Goal: Task Accomplishment & Management: Use online tool/utility

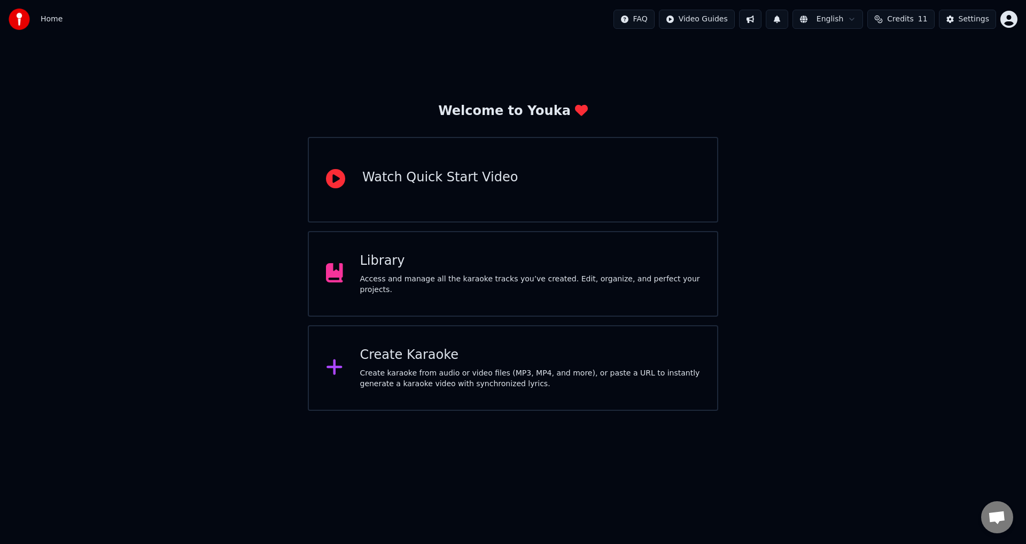
click at [654, 249] on div "Library Access and manage all the karaoke tracks you’ve created. Edit, organize…" at bounding box center [513, 274] width 411 height 86
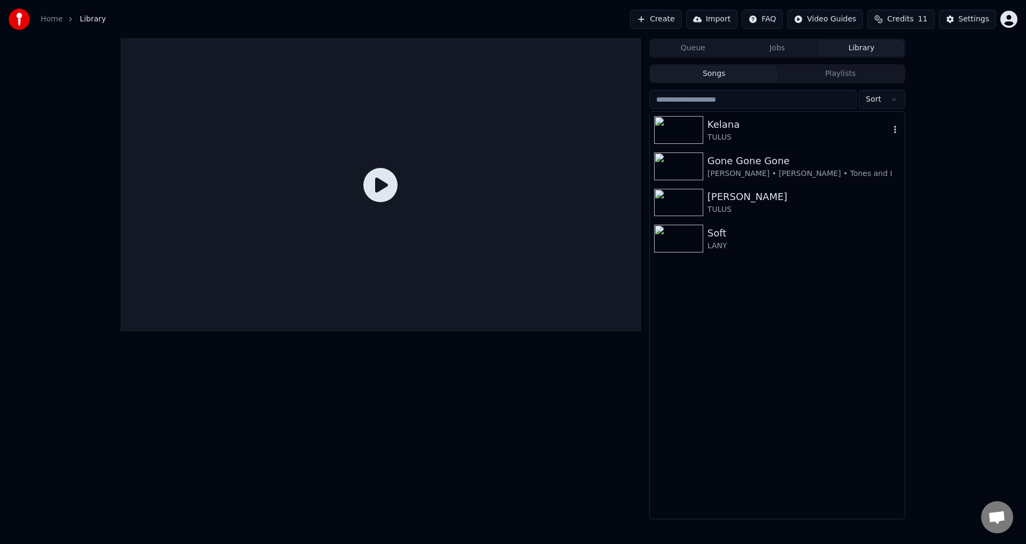
click at [744, 134] on div "TULUS" at bounding box center [799, 137] width 182 height 11
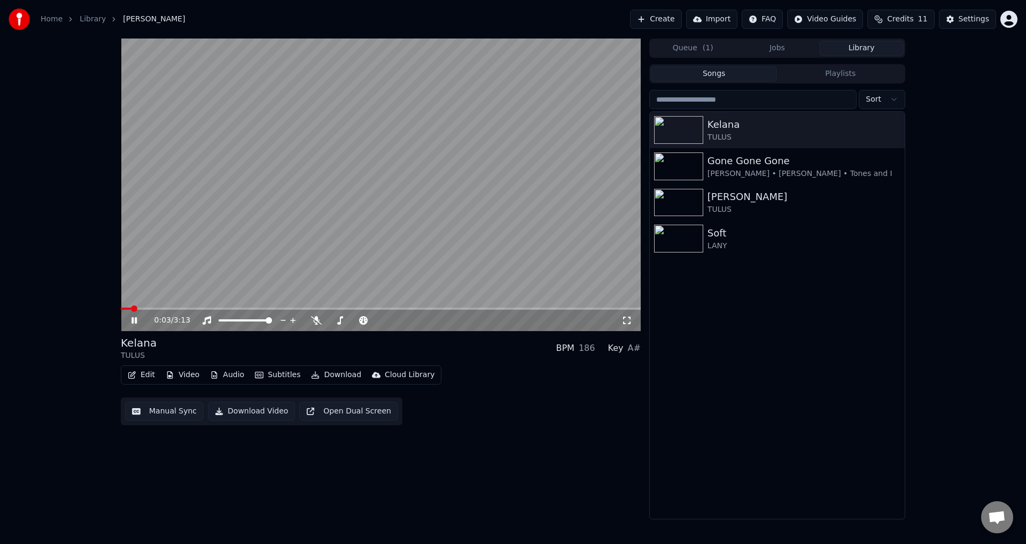
click at [624, 323] on icon at bounding box center [626, 319] width 7 height 7
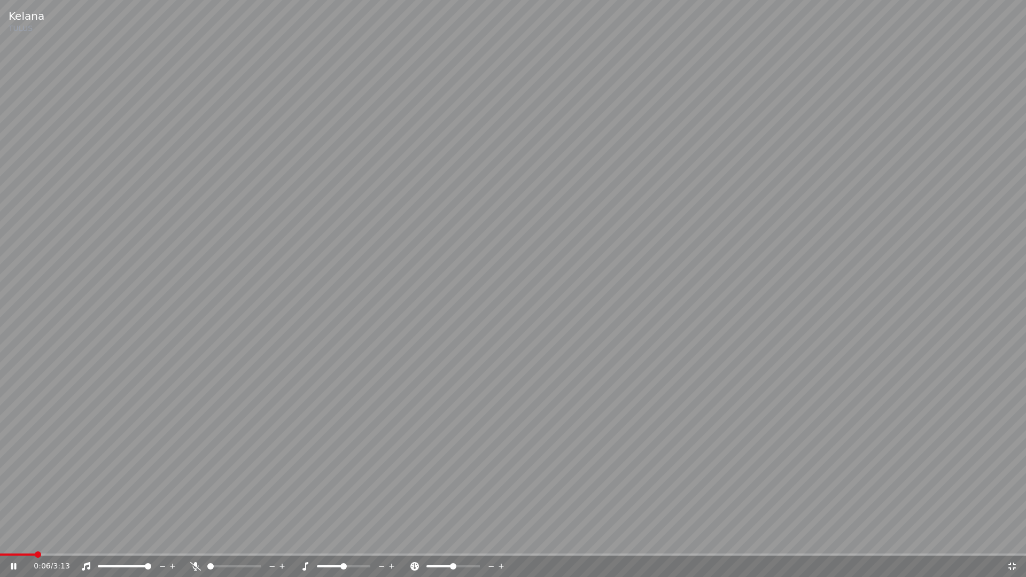
click at [196, 543] on icon at bounding box center [195, 566] width 11 height 9
click at [1009, 543] on div "0:07 / 3:13" at bounding box center [513, 566] width 1026 height 21
click at [1013, 543] on icon at bounding box center [1012, 566] width 11 height 9
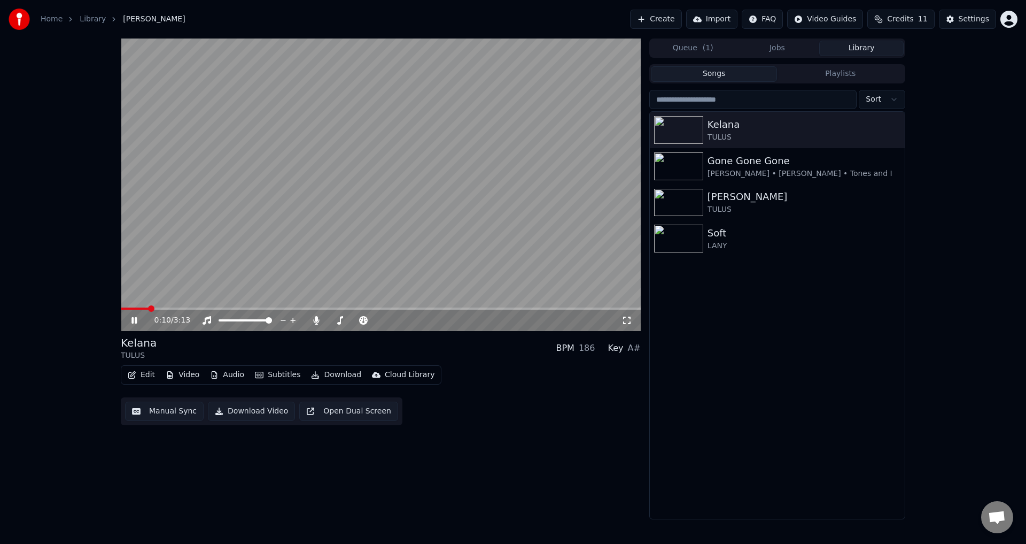
click at [158, 411] on button "Manual Sync" at bounding box center [164, 410] width 79 height 19
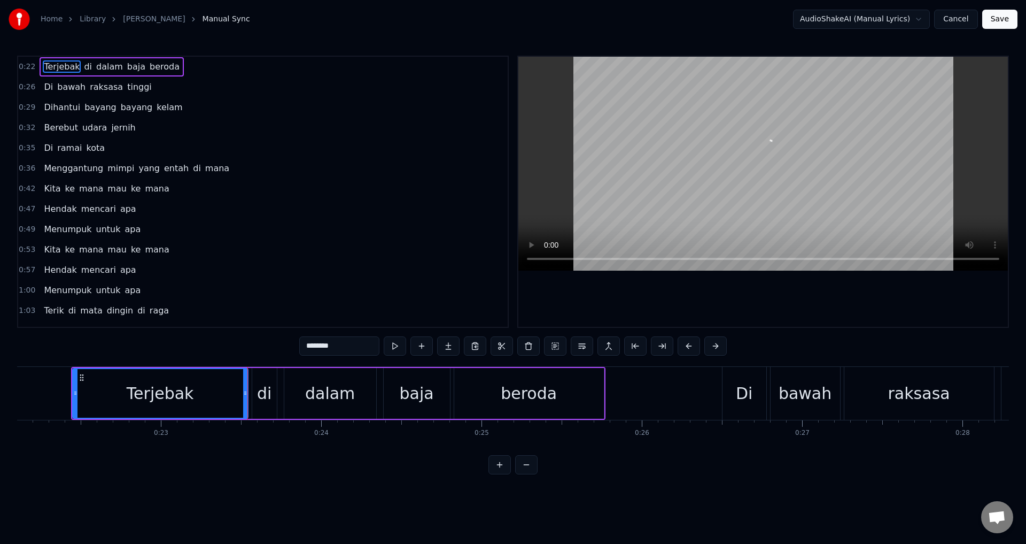
scroll to position [0, 3536]
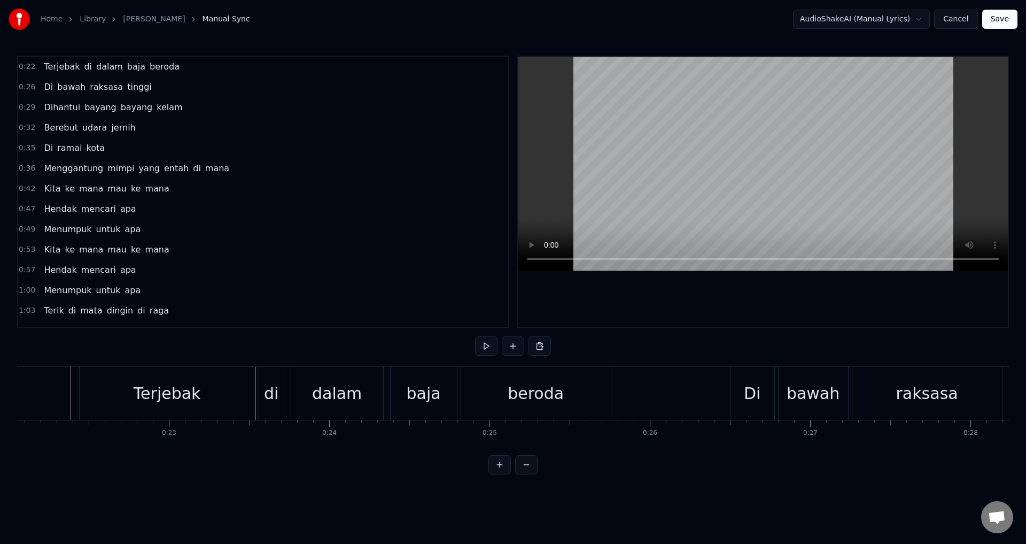
click at [798, 300] on div at bounding box center [763, 192] width 490 height 270
click at [799, 300] on div at bounding box center [763, 192] width 490 height 270
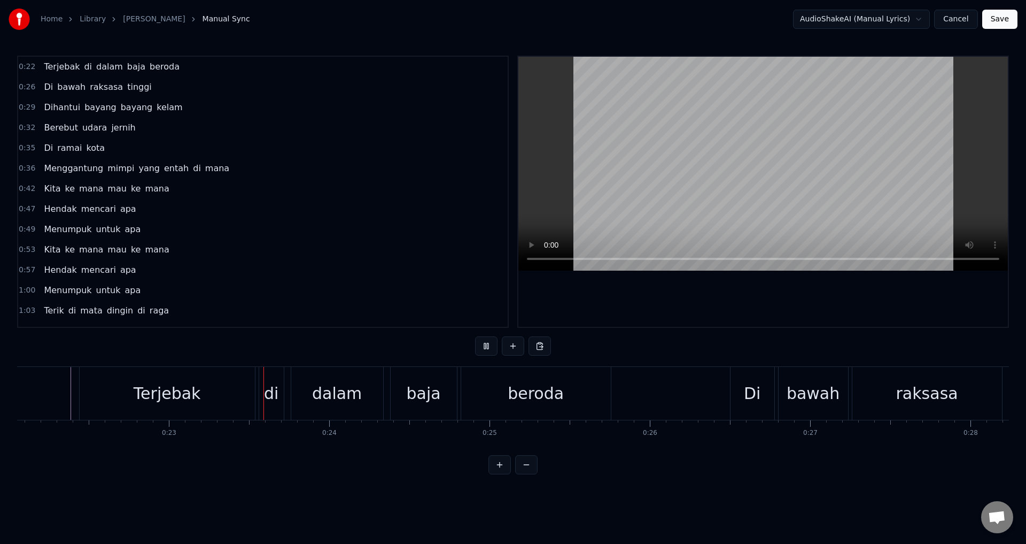
click at [802, 301] on div at bounding box center [763, 192] width 490 height 270
click at [804, 301] on div at bounding box center [763, 192] width 490 height 270
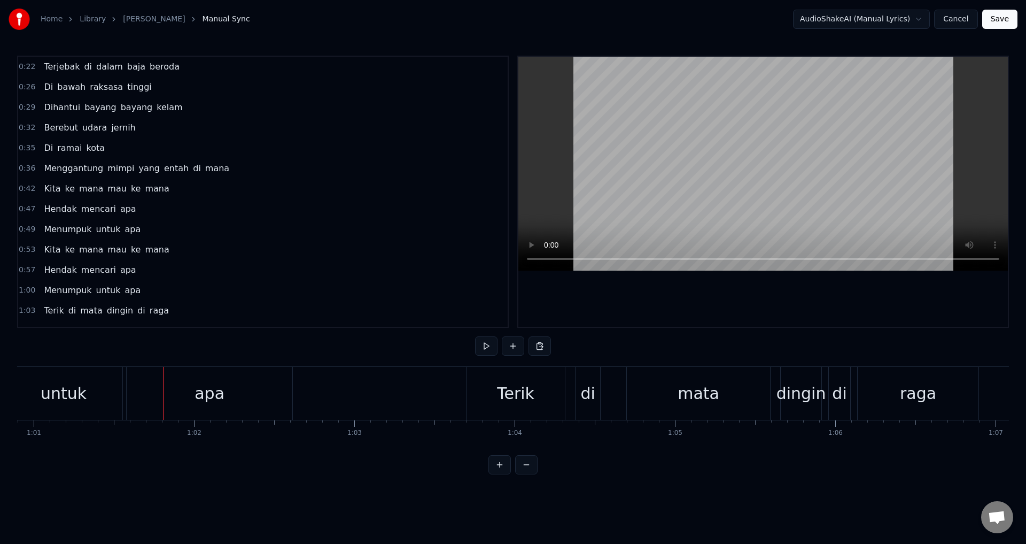
scroll to position [0, 9820]
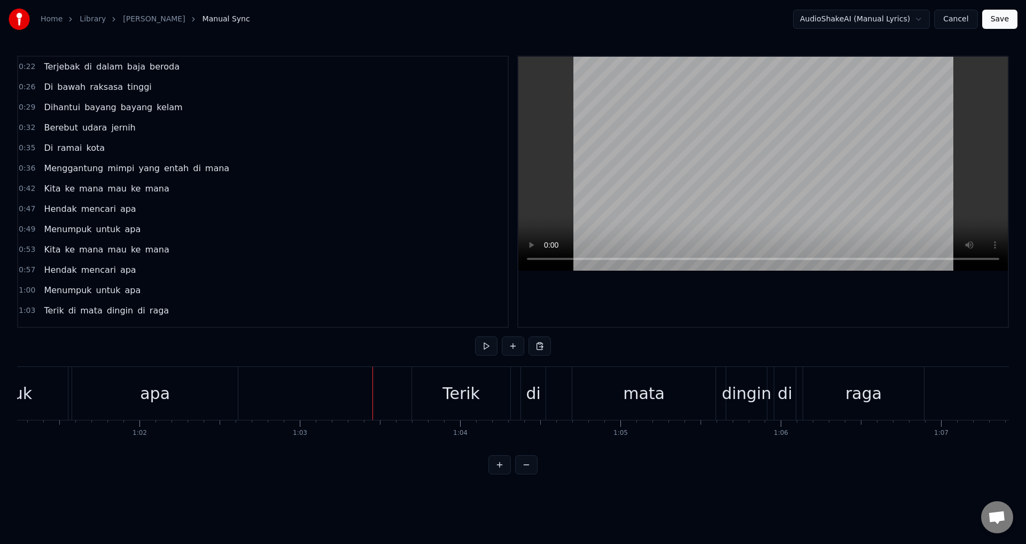
click at [373, 392] on div at bounding box center [373, 393] width 1 height 53
click at [534, 389] on div at bounding box center [534, 393] width 1 height 53
click at [490, 385] on div "Terik" at bounding box center [461, 393] width 98 height 53
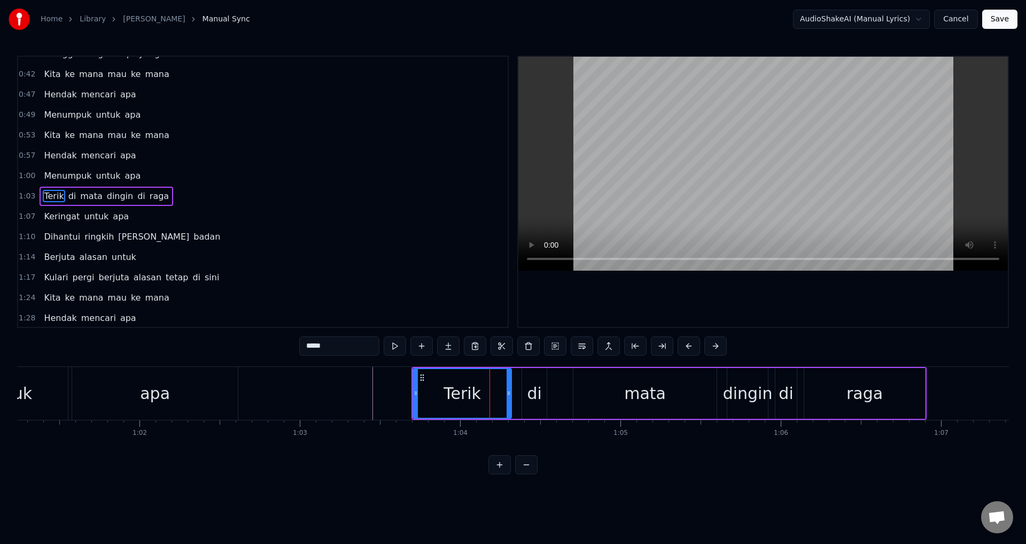
scroll to position [119, 0]
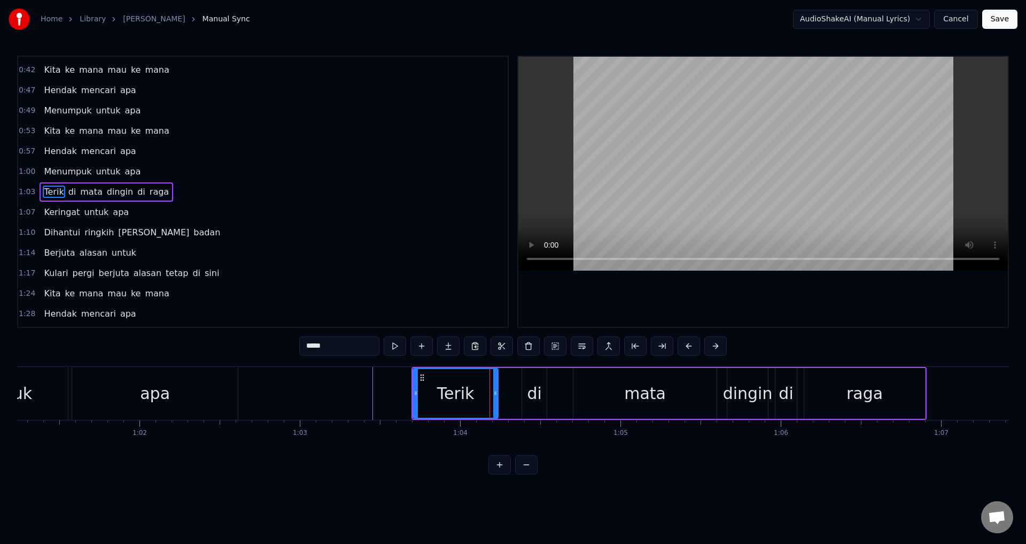
drag, startPoint x: 510, startPoint y: 392, endPoint x: 497, endPoint y: 392, distance: 13.4
click at [497, 392] on icon at bounding box center [495, 393] width 4 height 9
click at [526, 390] on div "di" at bounding box center [534, 393] width 25 height 51
type input "**"
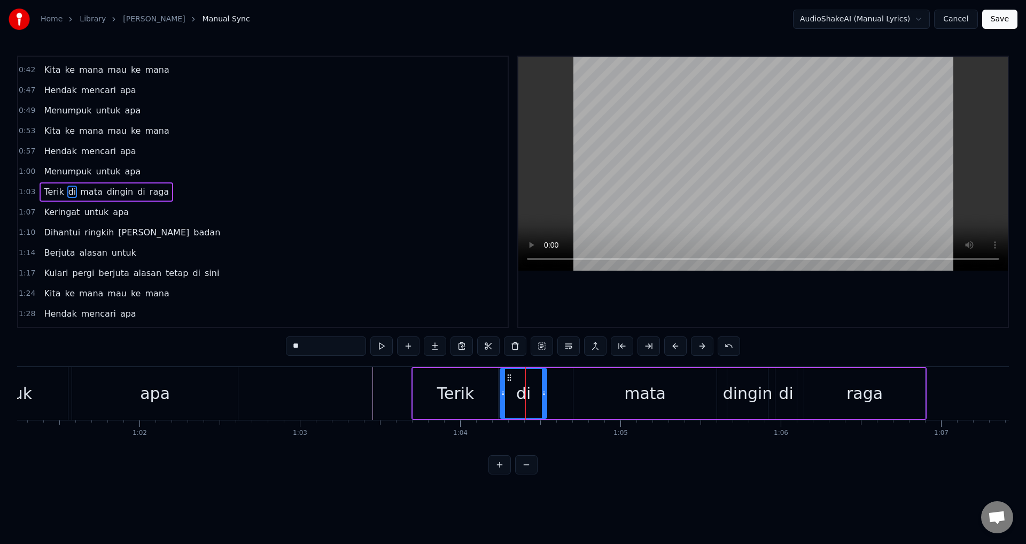
drag, startPoint x: 523, startPoint y: 390, endPoint x: 501, endPoint y: 389, distance: 21.9
click at [501, 389] on icon at bounding box center [503, 393] width 4 height 9
click at [572, 389] on div "[PERSON_NAME] dingin di raga" at bounding box center [669, 393] width 515 height 53
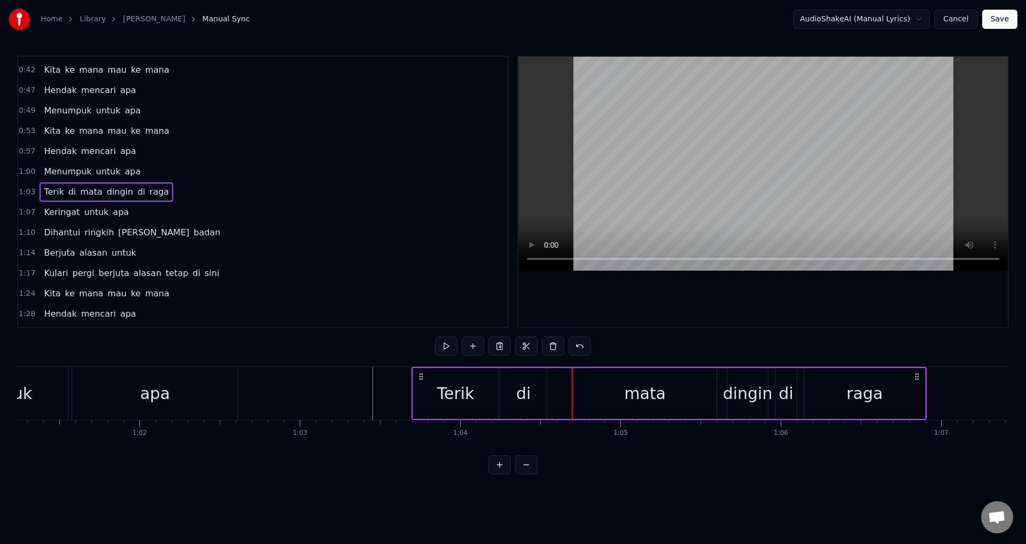
click at [573, 387] on div "mata" at bounding box center [645, 393] width 144 height 51
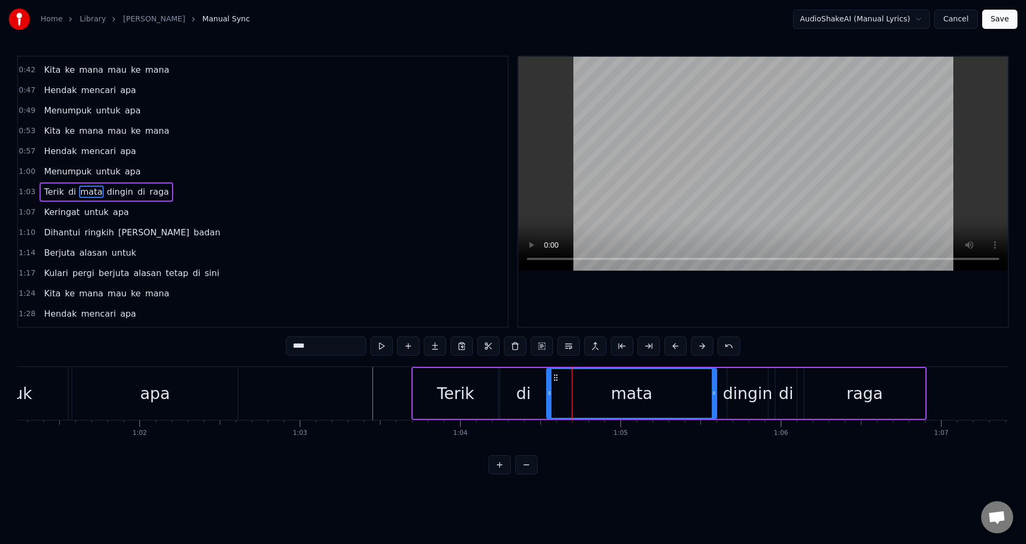
drag, startPoint x: 575, startPoint y: 391, endPoint x: 548, endPoint y: 391, distance: 26.7
click at [548, 391] on icon at bounding box center [549, 393] width 4 height 9
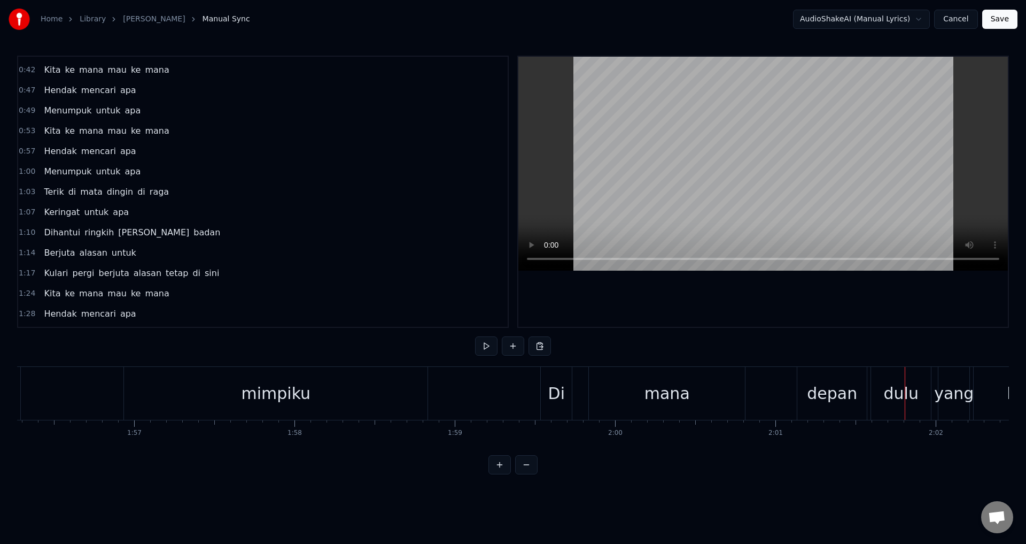
scroll to position [0, 18642]
click at [176, 396] on div "mimpiku" at bounding box center [278, 393] width 304 height 53
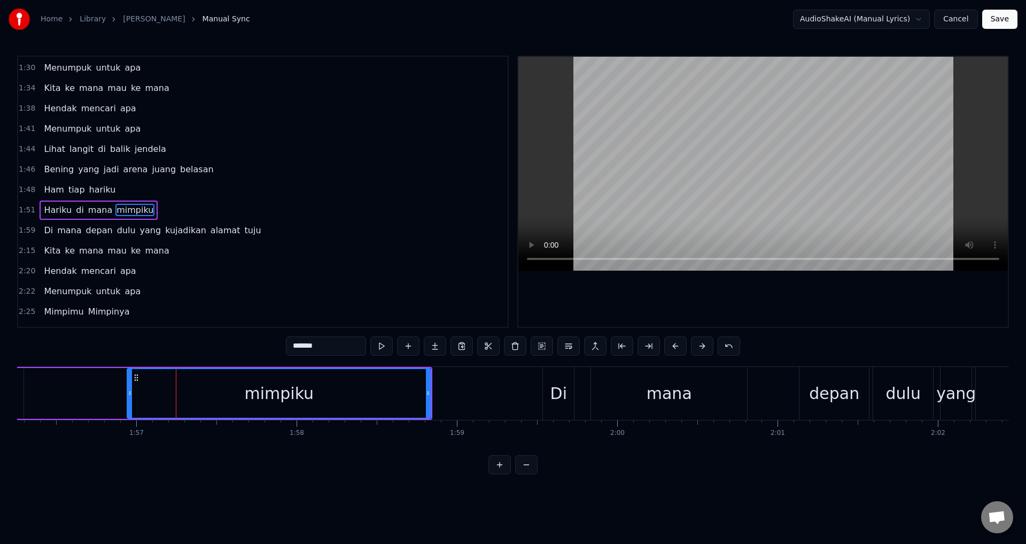
scroll to position [403, 0]
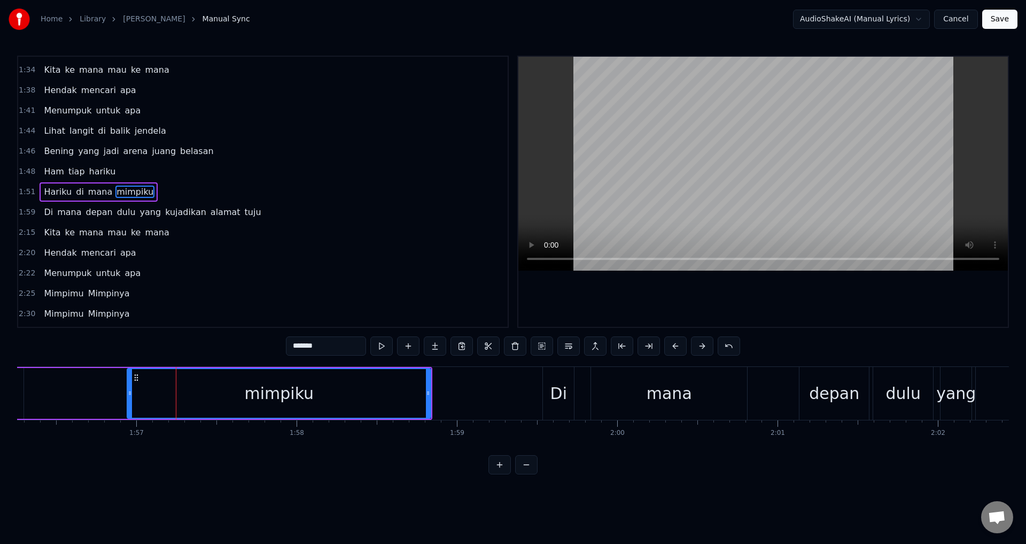
click at [133, 340] on div "0:22 Terjebak di dalam baja beroda 0:26 Di bawah raksasa tinggi 0:29 Dihantui b…" at bounding box center [513, 265] width 992 height 419
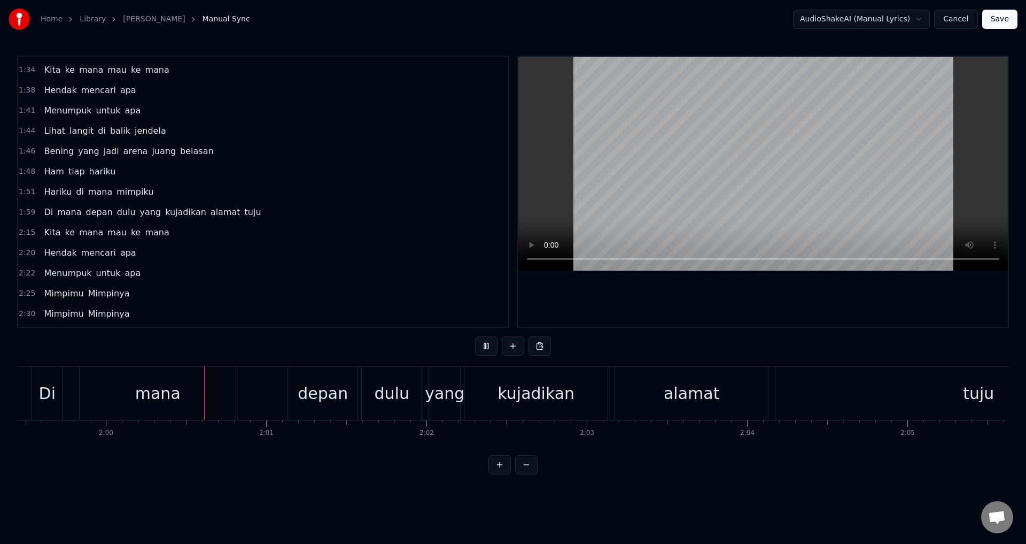
scroll to position [0, 19194]
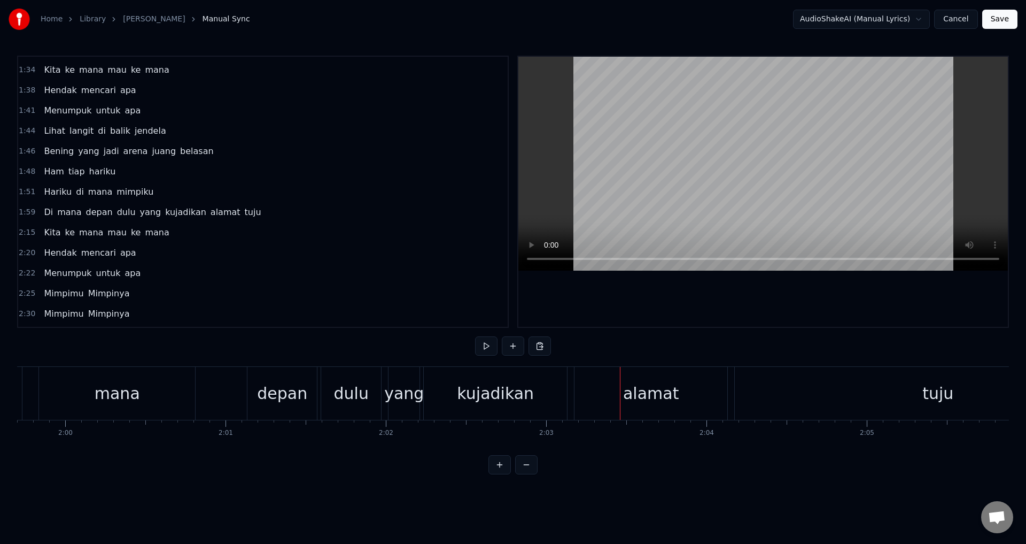
click at [430, 399] on div "kujadikan" at bounding box center [495, 393] width 143 height 53
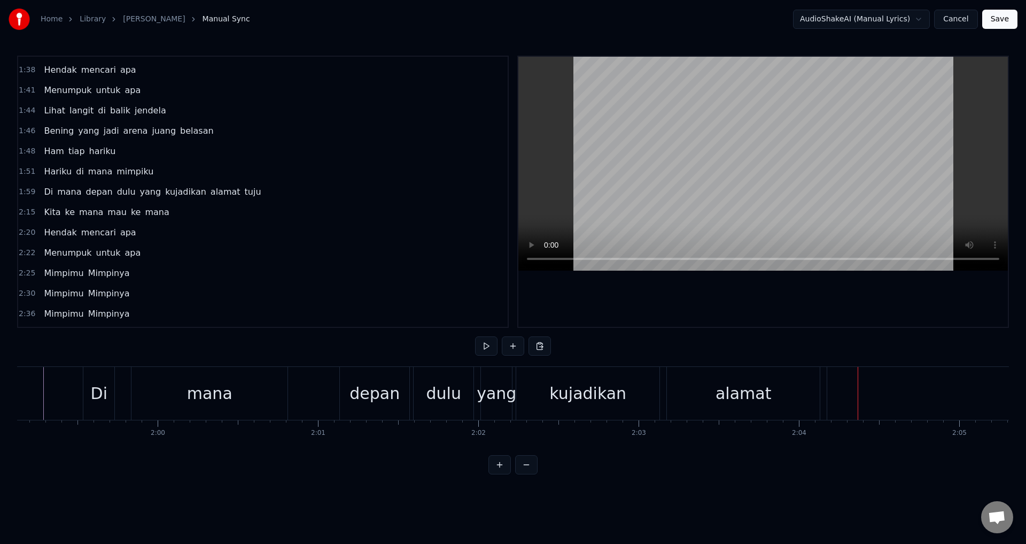
scroll to position [0, 19098]
click at [375, 395] on div "depan" at bounding box center [378, 393] width 50 height 24
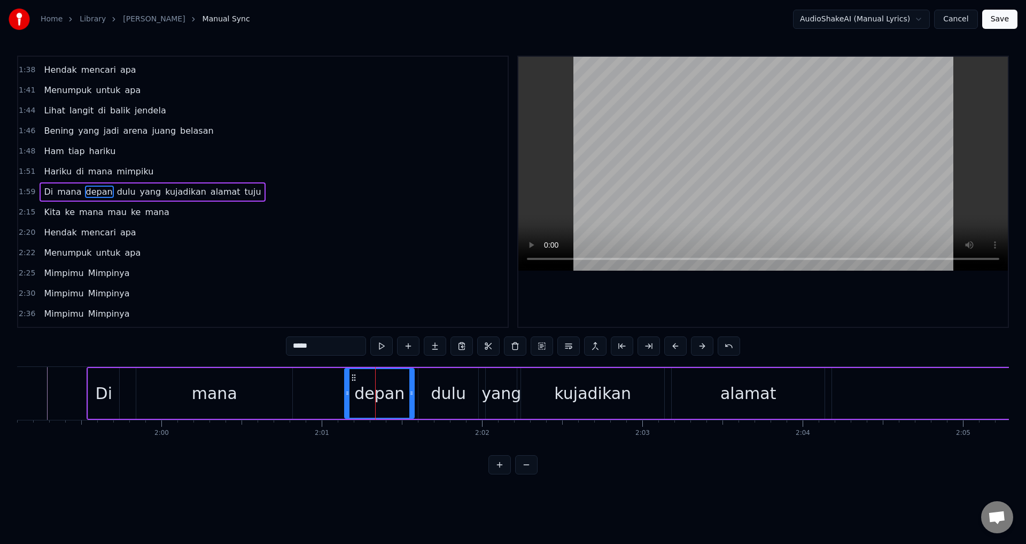
click at [89, 192] on span "depan" at bounding box center [99, 191] width 29 height 12
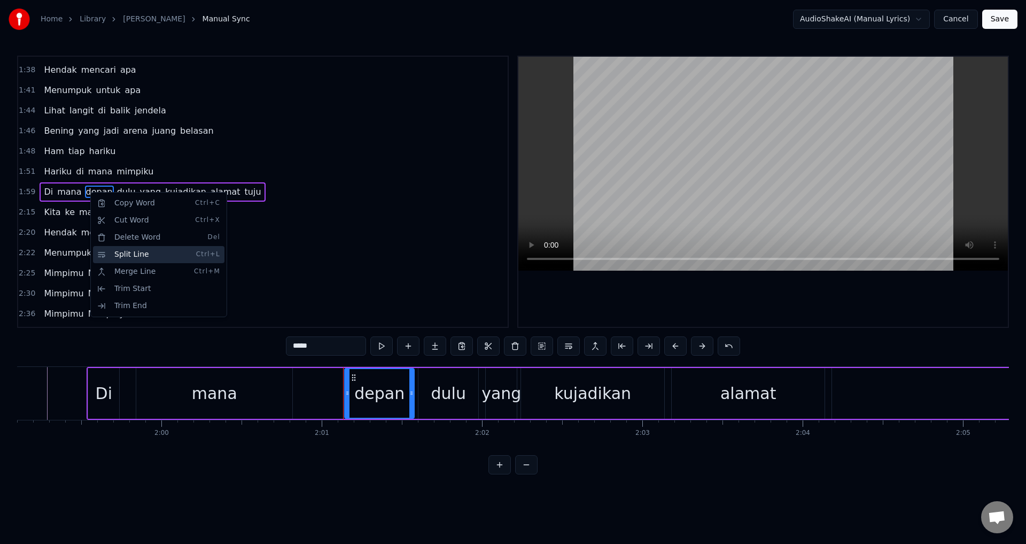
click at [193, 248] on div "Split Line Ctrl+L" at bounding box center [158, 254] width 131 height 17
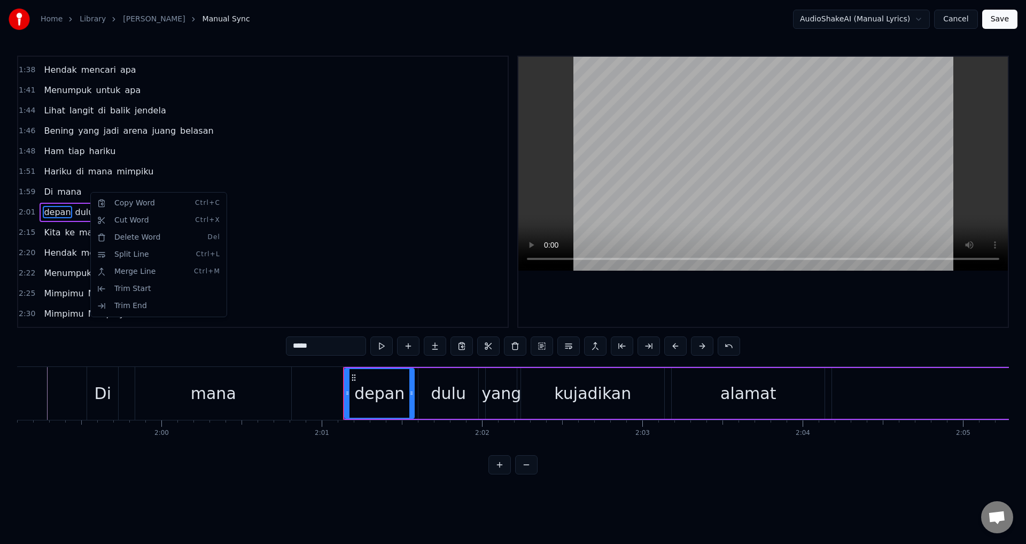
scroll to position [444, 0]
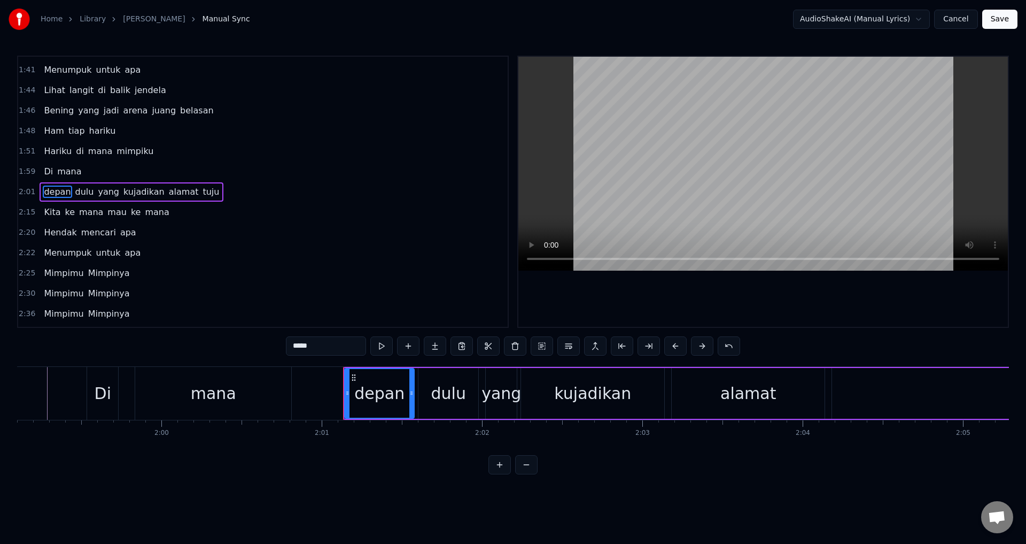
click at [349, 272] on div "2:25 Mimpimu Mimpinya" at bounding box center [263, 273] width 490 height 20
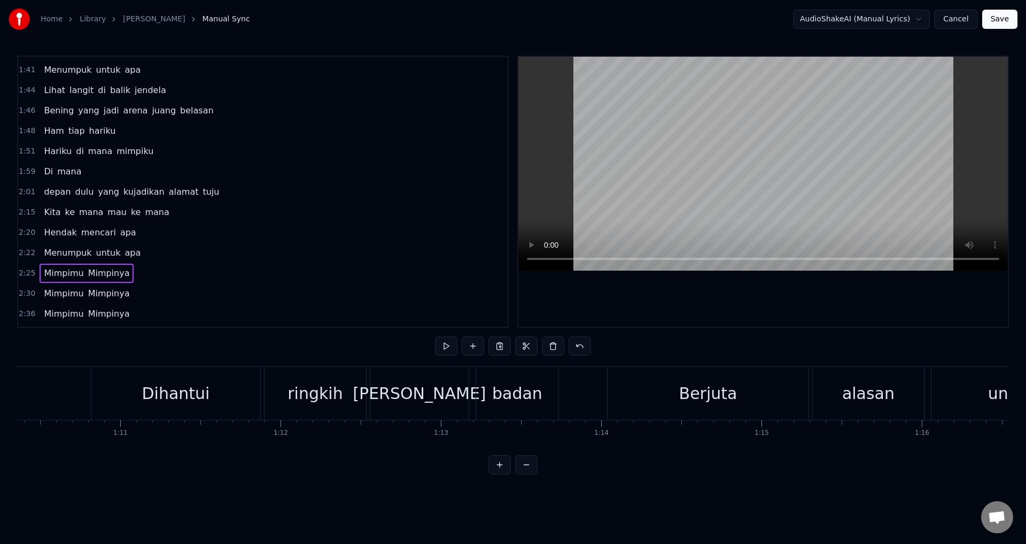
scroll to position [0, 11149]
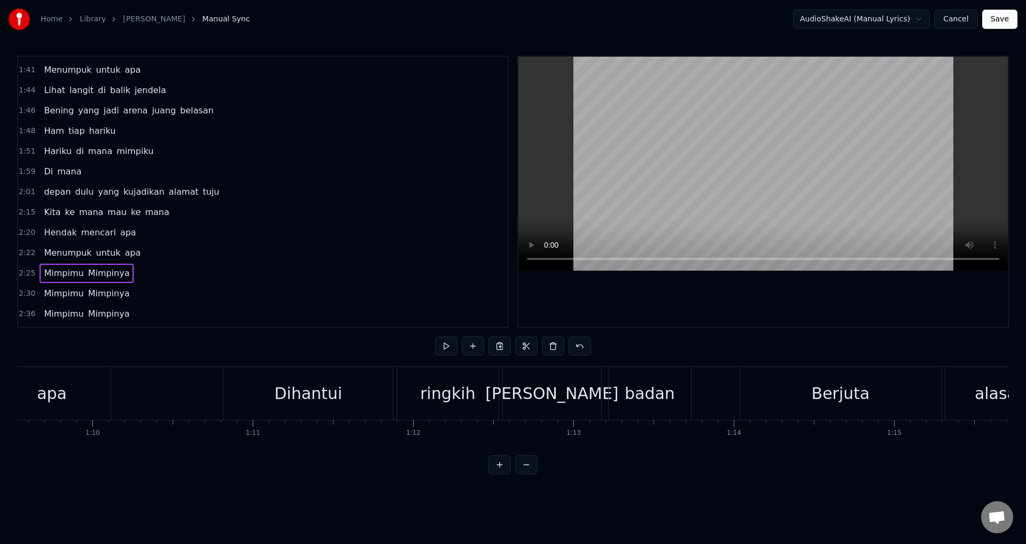
click at [27, 127] on span "1:48" at bounding box center [27, 131] width 17 height 11
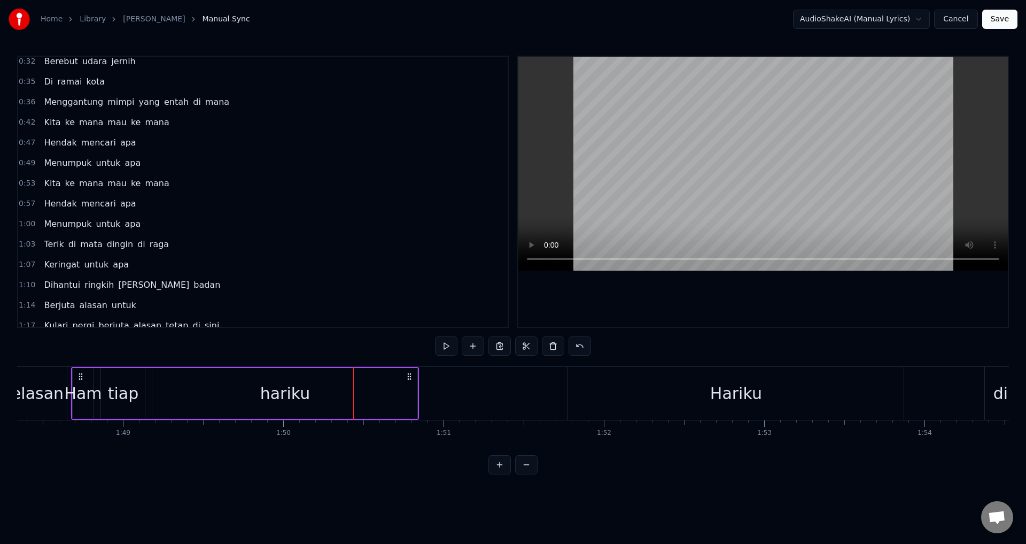
scroll to position [49, 0]
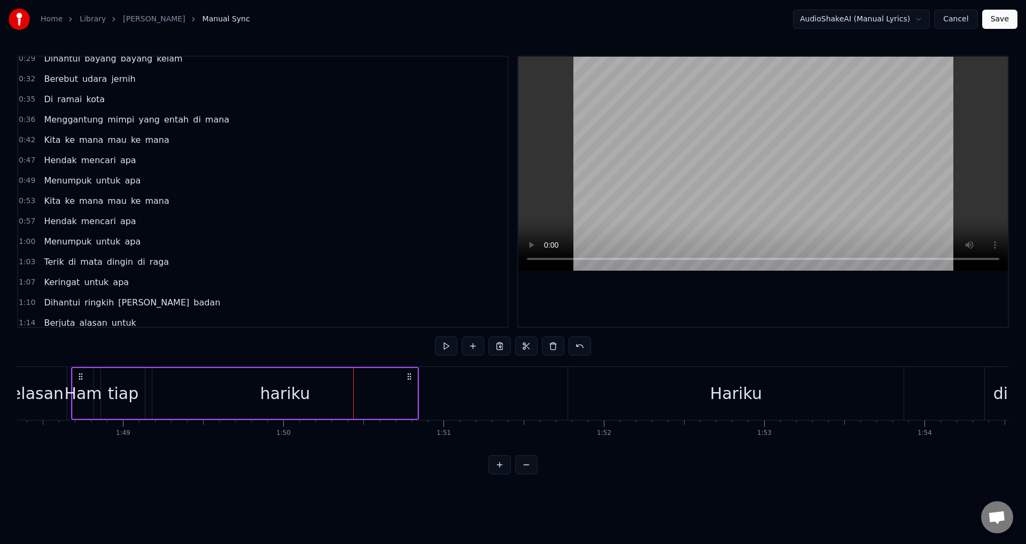
click at [69, 75] on span "Berebut" at bounding box center [61, 79] width 36 height 12
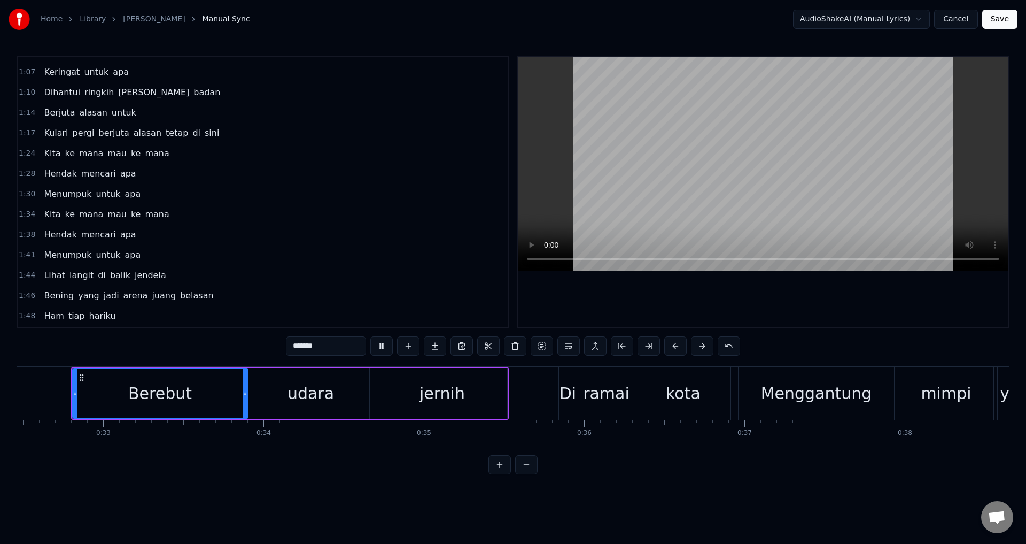
scroll to position [274, 0]
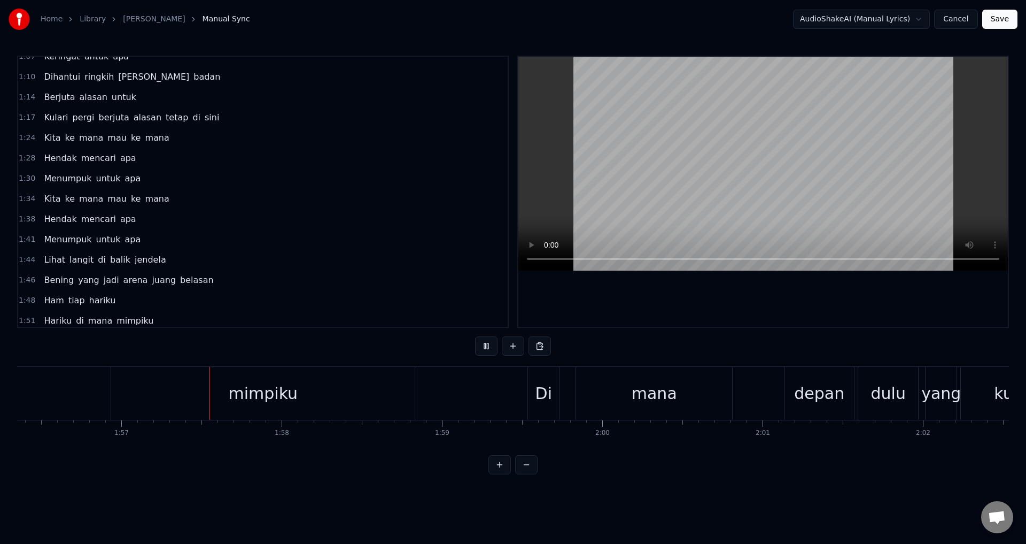
scroll to position [0, 18696]
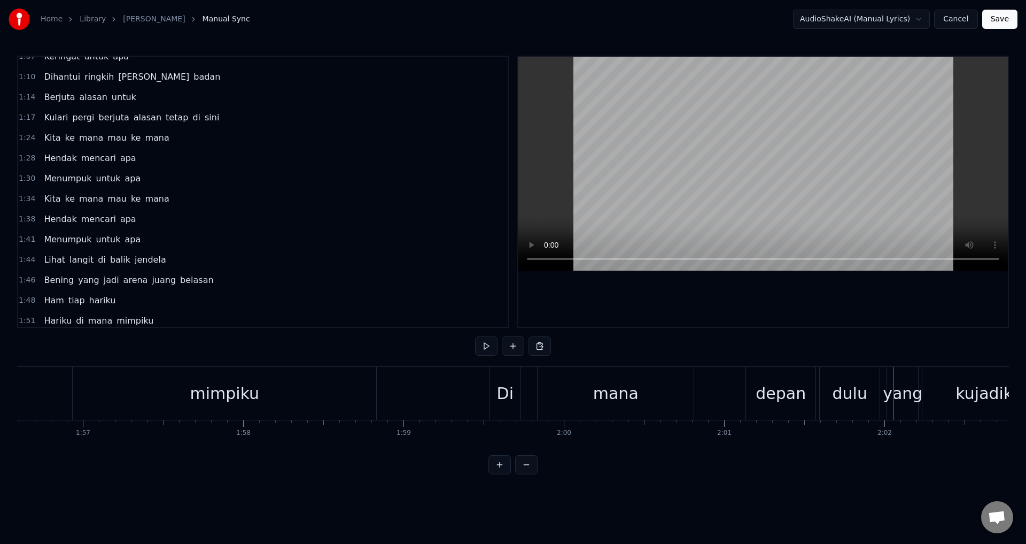
click at [769, 398] on div "depan" at bounding box center [781, 393] width 50 height 24
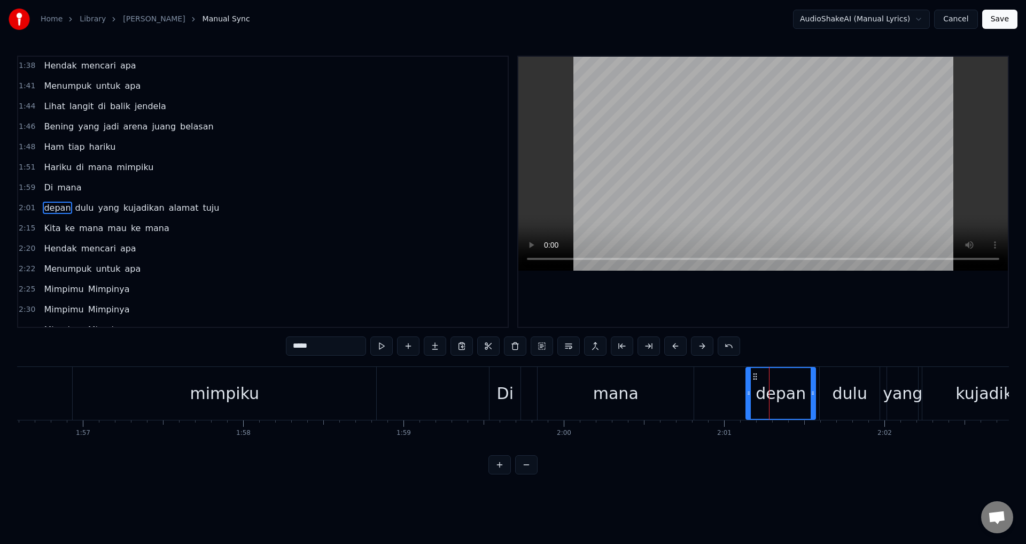
scroll to position [444, 0]
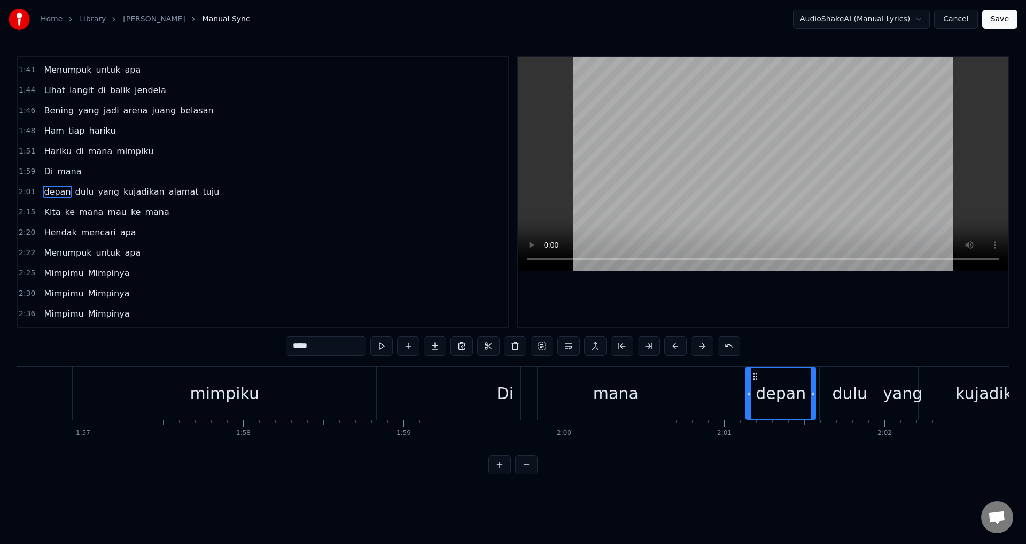
click at [293, 345] on input "*****" at bounding box center [326, 345] width 80 height 19
click at [296, 346] on input "*****" at bounding box center [326, 345] width 80 height 19
type input "*"
type input "*****"
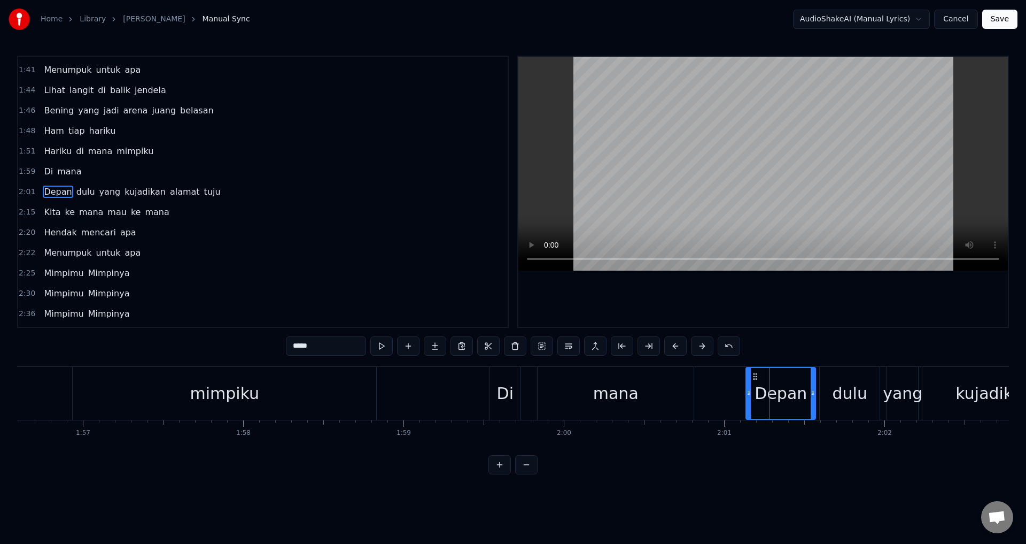
click at [680, 305] on div at bounding box center [763, 192] width 490 height 270
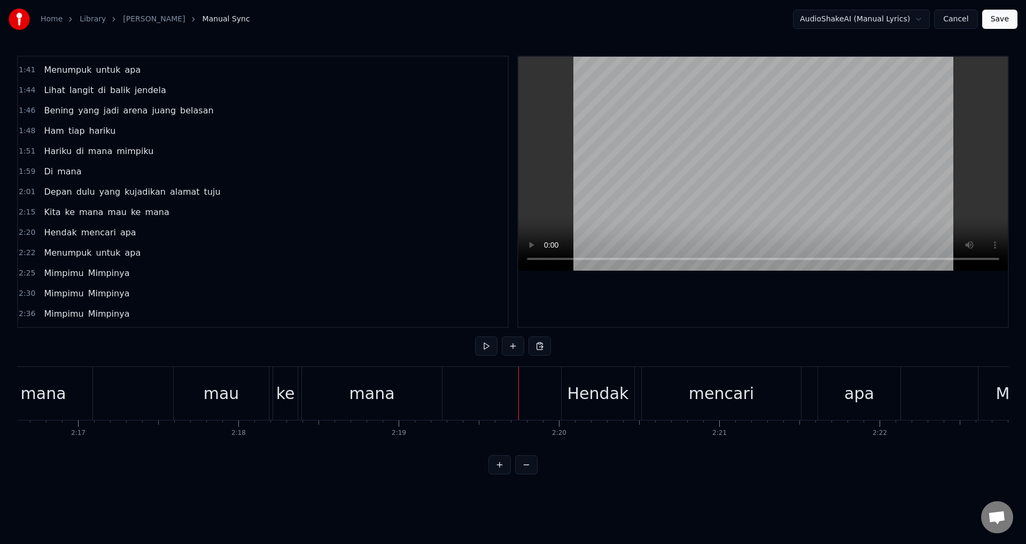
scroll to position [0, 21836]
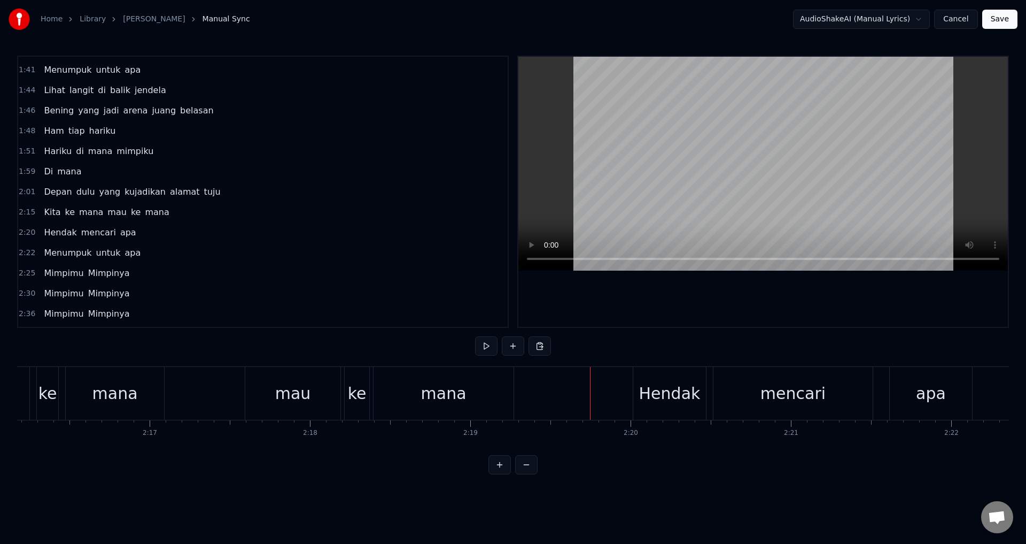
click at [15, 447] on div "Home Library Kelana • TULUS Manual Sync AudioShakeAI (Manual Lyrics) Cancel Sav…" at bounding box center [513, 237] width 1026 height 474
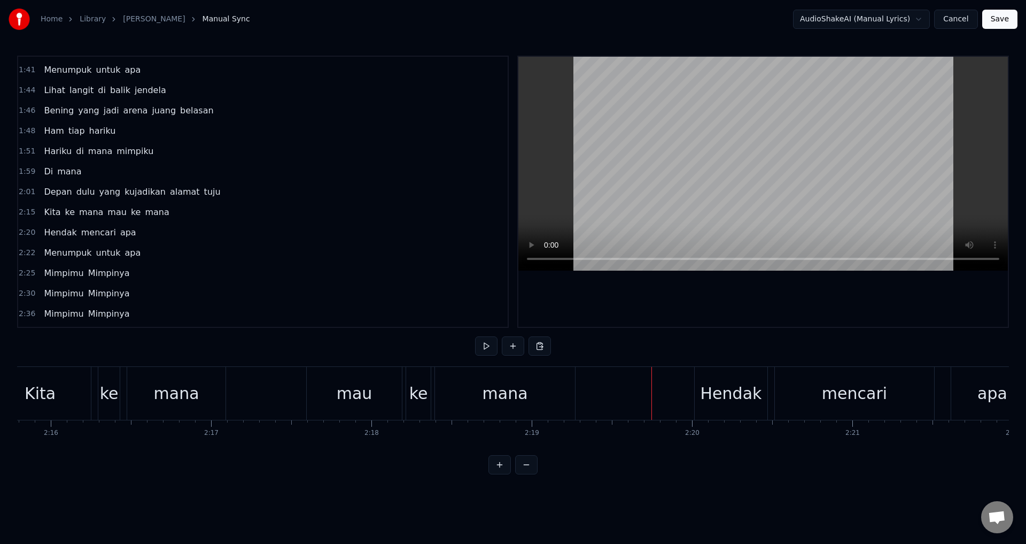
scroll to position [0, 21772]
click at [114, 402] on div "ke" at bounding box center [112, 393] width 19 height 24
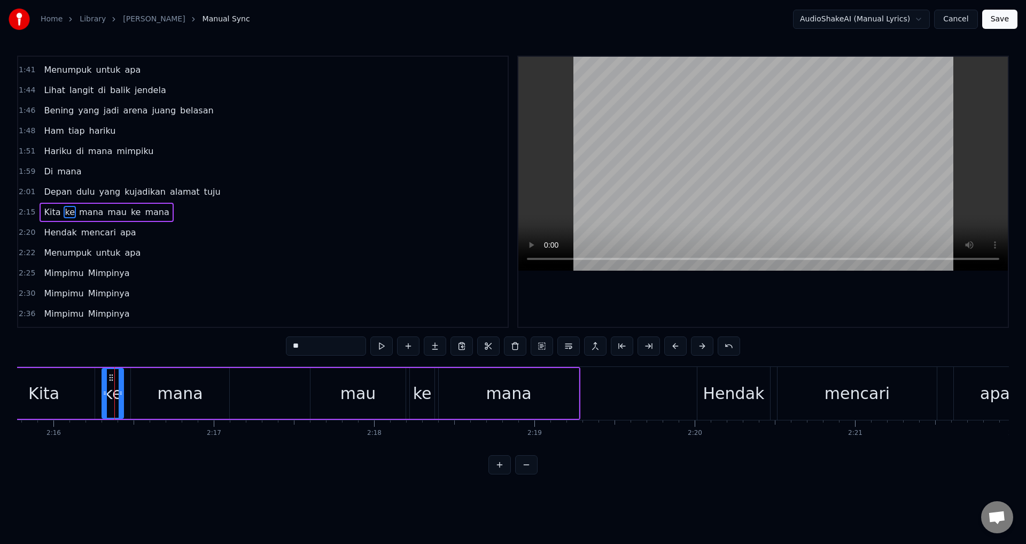
scroll to position [464, 0]
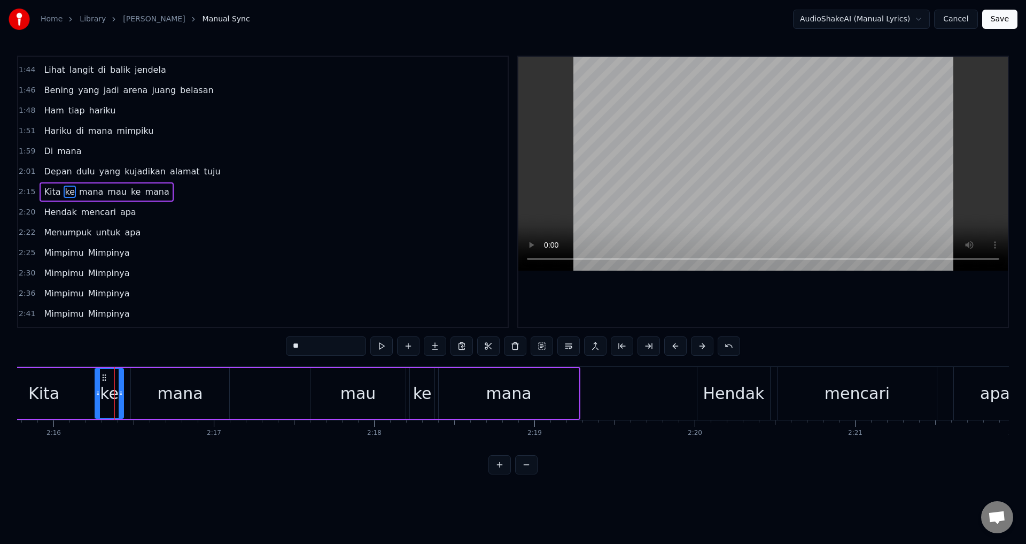
drag, startPoint x: 105, startPoint y: 391, endPoint x: 98, endPoint y: 390, distance: 7.0
click at [98, 390] on icon at bounding box center [98, 393] width 4 height 9
click at [434, 383] on div "ke" at bounding box center [422, 393] width 25 height 51
drag, startPoint x: 413, startPoint y: 387, endPoint x: 407, endPoint y: 387, distance: 5.9
click at [407, 387] on div at bounding box center [407, 393] width 4 height 49
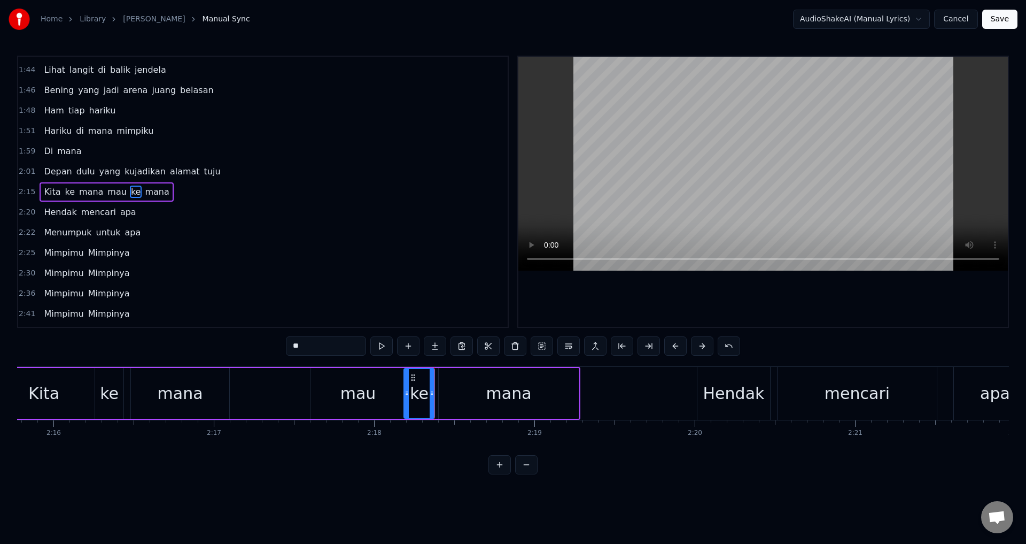
click at [641, 302] on div at bounding box center [763, 192] width 490 height 270
click at [629, 306] on div at bounding box center [763, 192] width 490 height 270
drag, startPoint x: 645, startPoint y: 271, endPoint x: 644, endPoint y: 285, distance: 14.5
click at [648, 280] on div at bounding box center [763, 192] width 490 height 270
click at [641, 286] on div at bounding box center [763, 192] width 490 height 270
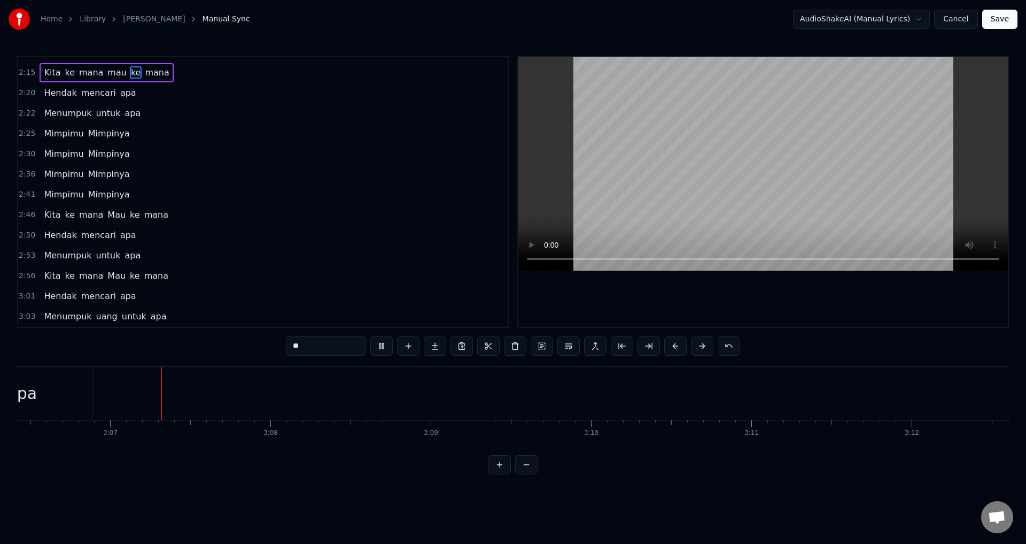
scroll to position [0, 29894]
click at [1004, 20] on button "Save" at bounding box center [999, 19] width 35 height 19
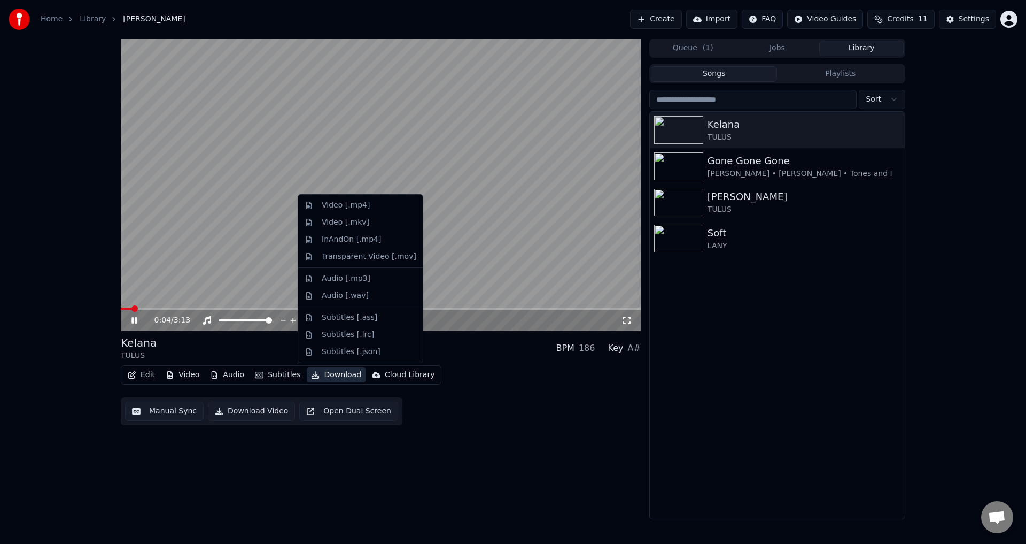
click at [319, 371] on button "Download" at bounding box center [336, 374] width 59 height 15
click at [338, 203] on div "Video [.mp4]" at bounding box center [346, 205] width 48 height 11
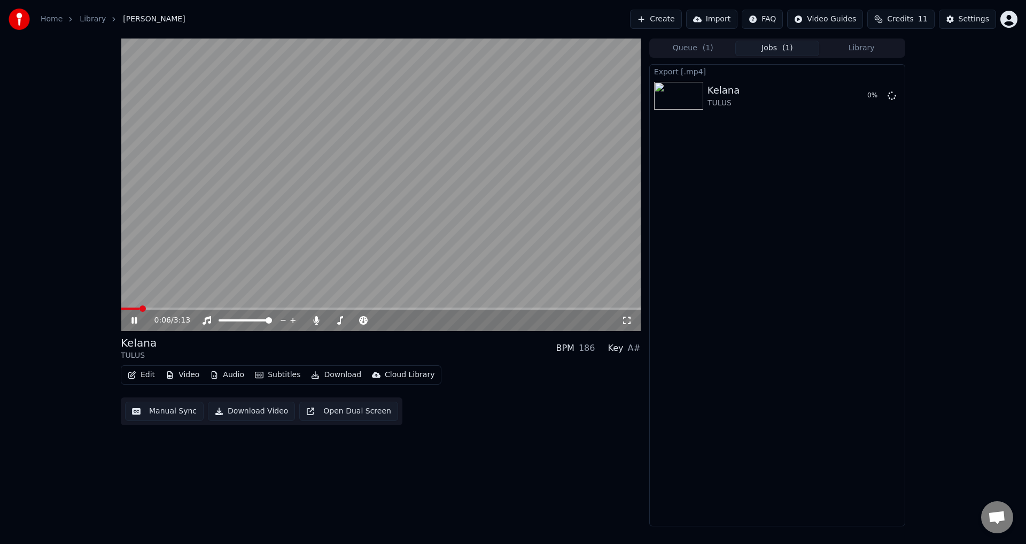
click at [404, 209] on video at bounding box center [381, 184] width 520 height 292
click at [671, 18] on button "Create" at bounding box center [656, 19] width 52 height 19
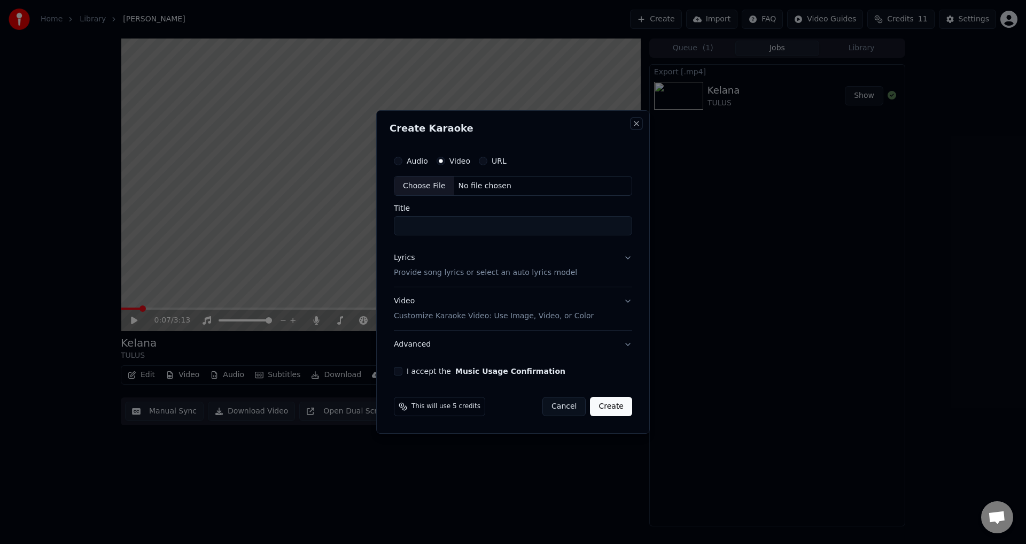
click at [637, 127] on button "Close" at bounding box center [636, 123] width 9 height 9
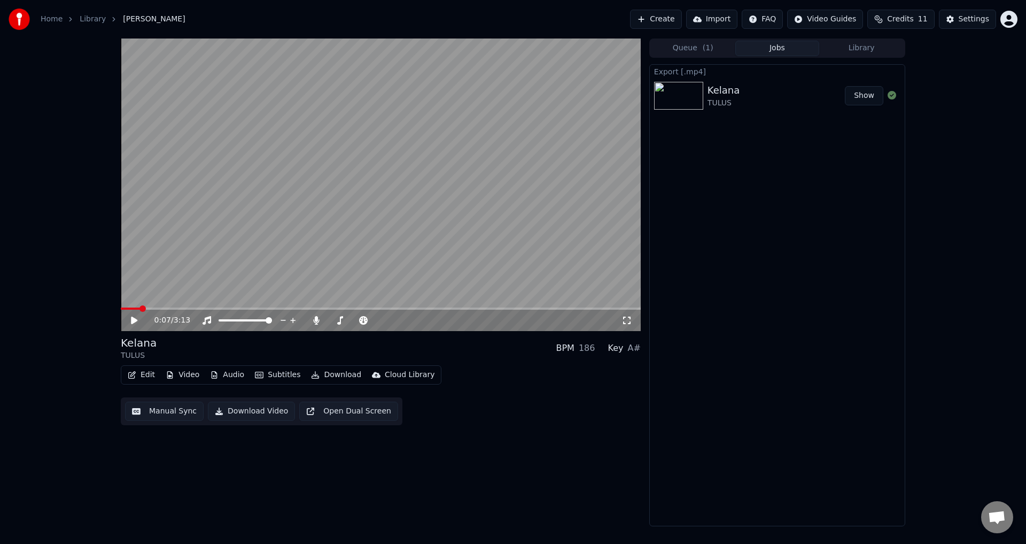
click at [678, 19] on button "Create" at bounding box center [656, 19] width 52 height 19
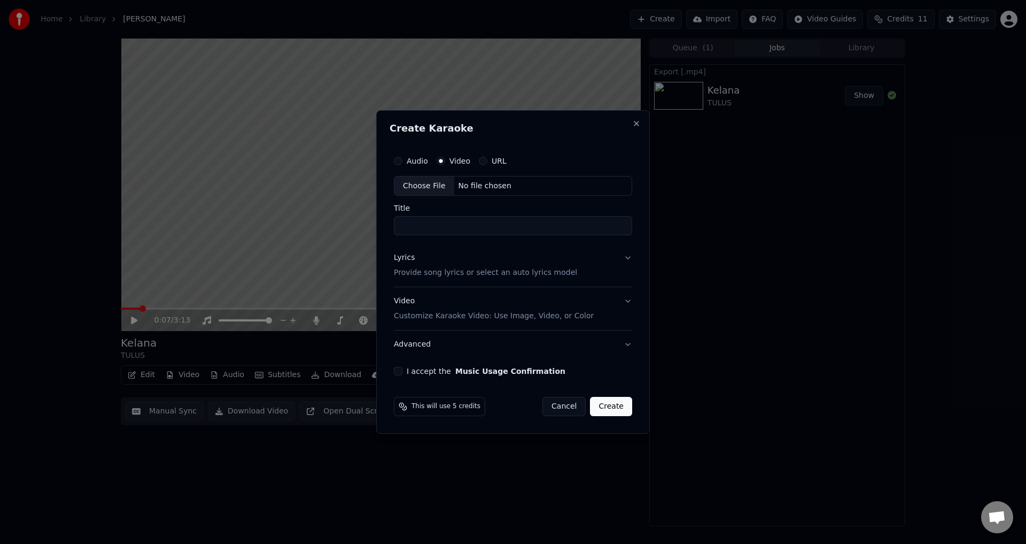
click at [425, 185] on div "Choose File" at bounding box center [424, 185] width 60 height 19
click at [427, 188] on div "Choose File" at bounding box center [424, 185] width 60 height 19
type input "**********"
click at [465, 269] on p "Provide song lyrics or select an auto lyrics model" at bounding box center [485, 273] width 183 height 11
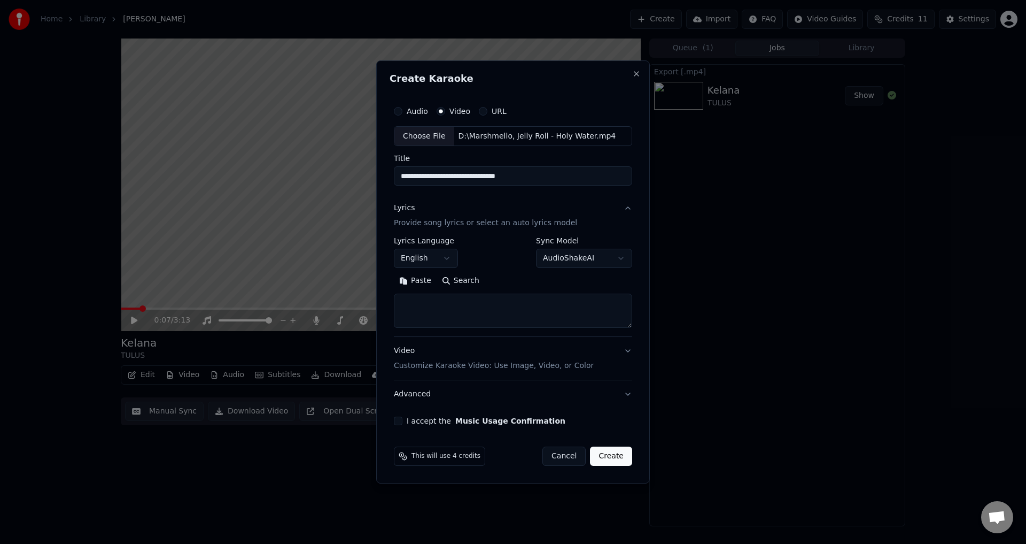
click at [448, 258] on body "**********" at bounding box center [513, 272] width 1026 height 544
click at [462, 305] on textarea at bounding box center [513, 311] width 238 height 34
click at [463, 365] on p "Customize Karaoke Video: Use Image, Video, or Color" at bounding box center [494, 365] width 200 height 11
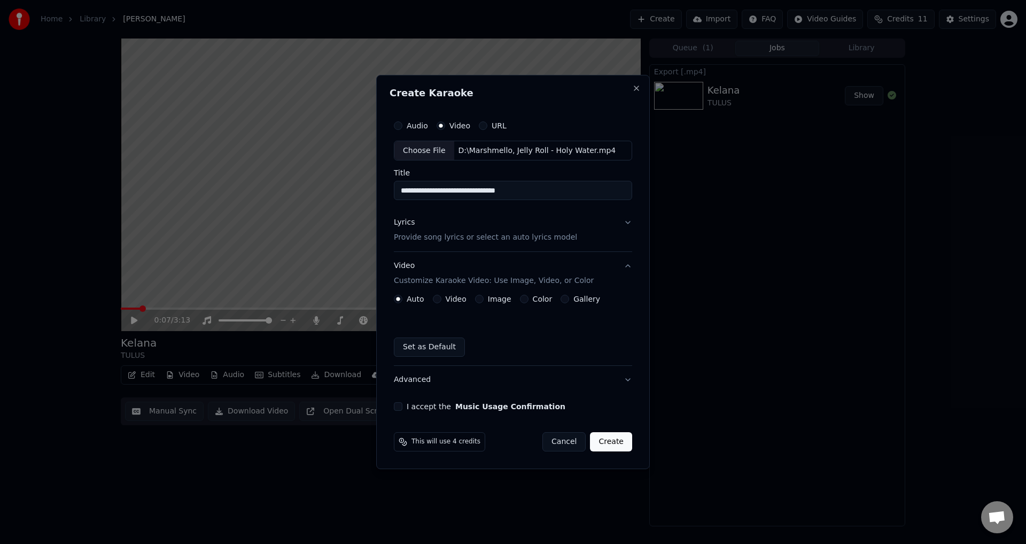
click at [437, 298] on button "Video" at bounding box center [437, 299] width 9 height 9
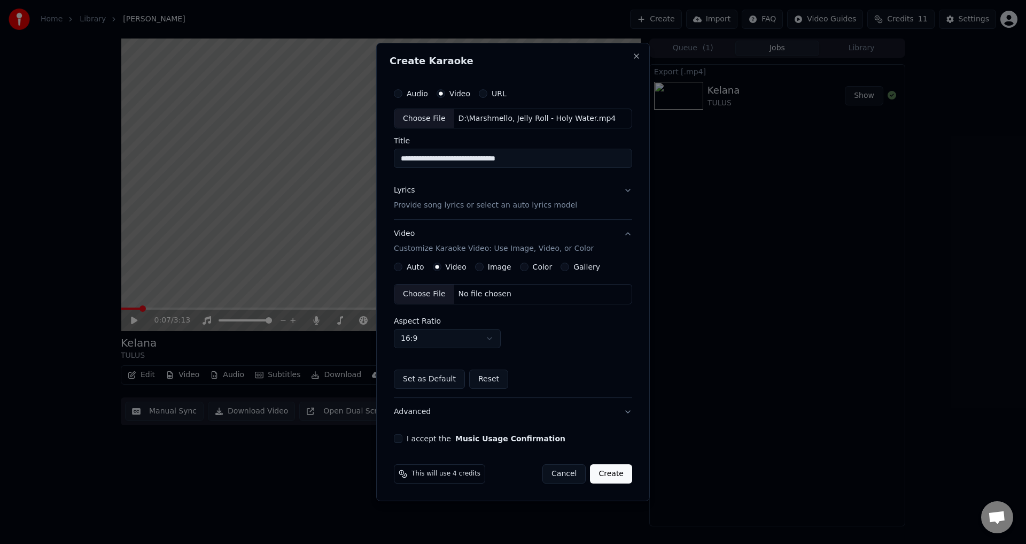
click at [432, 296] on div "Choose File" at bounding box center [424, 293] width 60 height 19
click at [468, 202] on p "Provide song lyrics or select an auto lyrics model" at bounding box center [485, 205] width 183 height 11
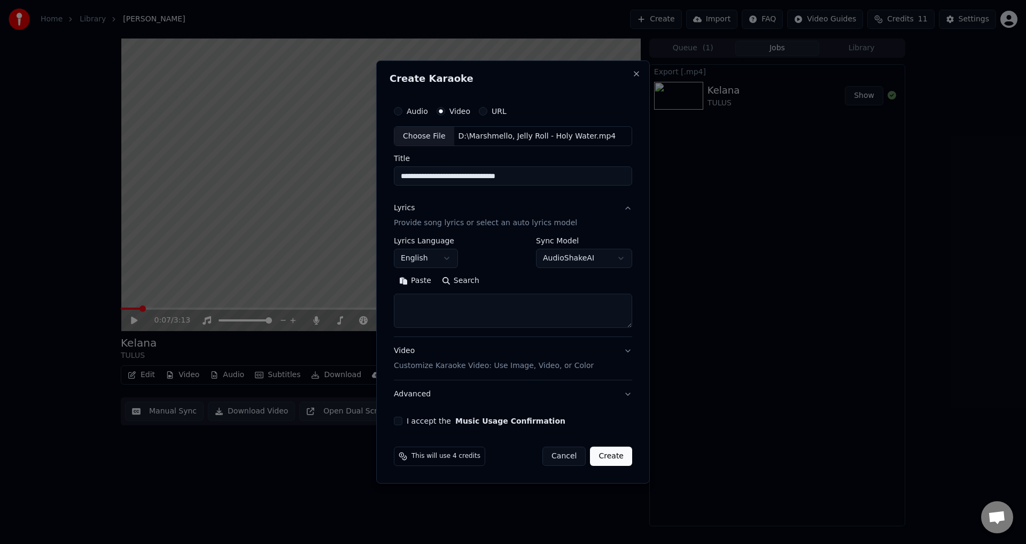
click at [442, 314] on textarea at bounding box center [513, 311] width 238 height 34
paste textarea "**********"
click at [493, 277] on button "Expand" at bounding box center [509, 281] width 50 height 17
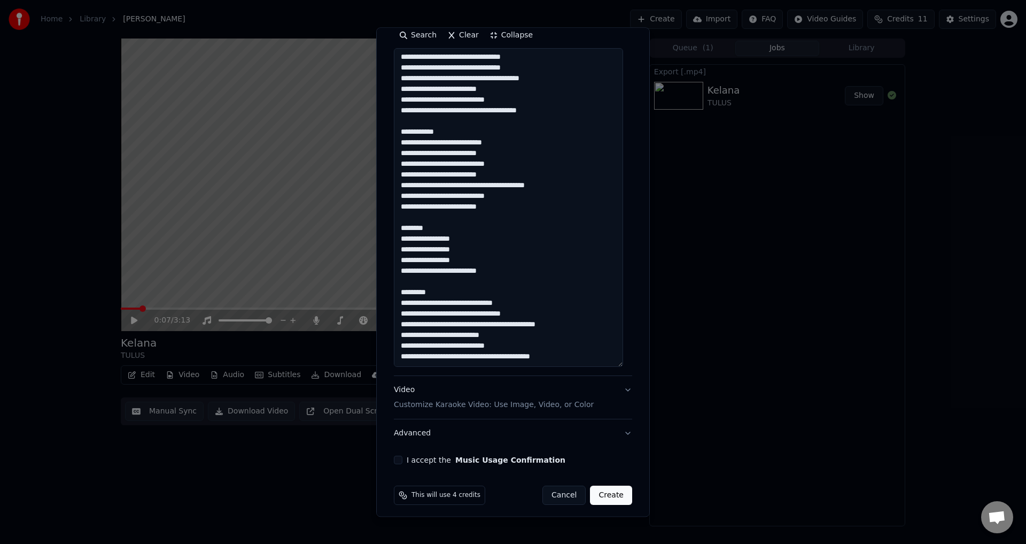
scroll to position [214, 0]
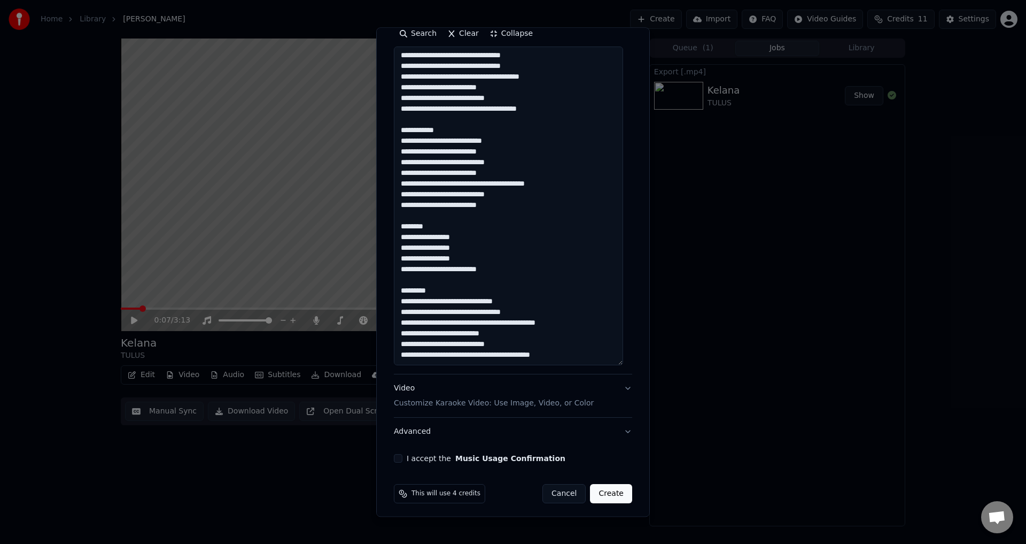
click at [569, 357] on textarea "**********" at bounding box center [508, 206] width 229 height 319
paste textarea "**********"
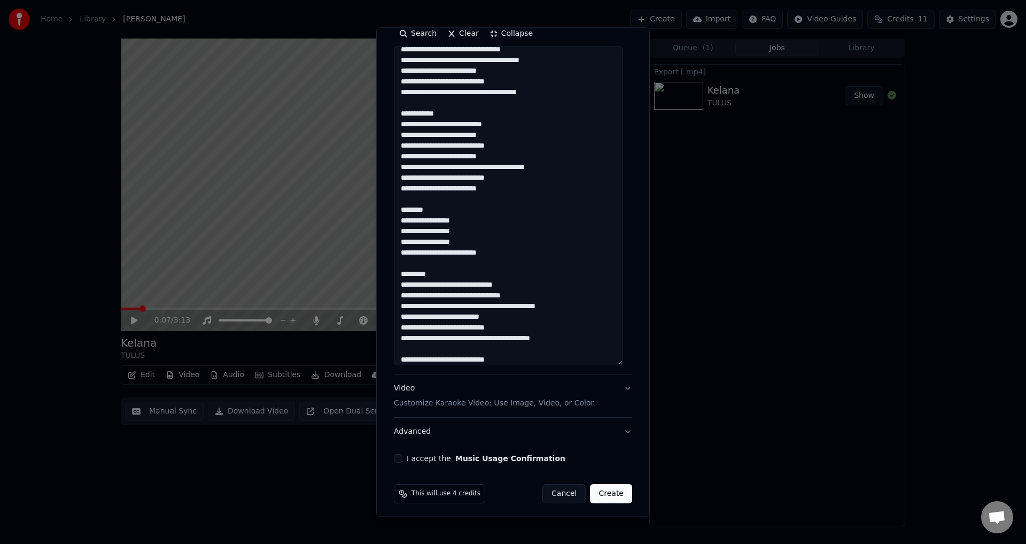
scroll to position [189, 0]
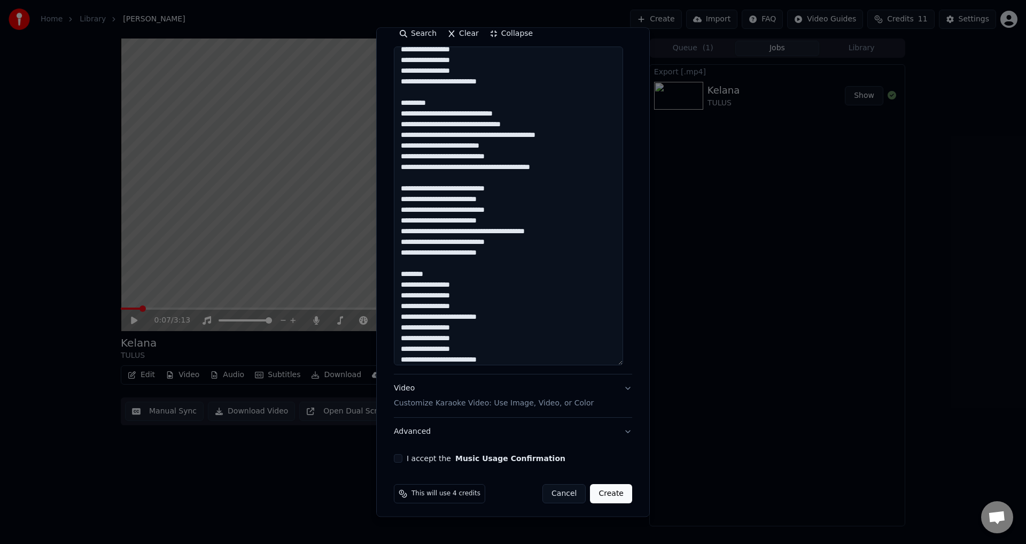
drag, startPoint x: 425, startPoint y: 270, endPoint x: 385, endPoint y: 270, distance: 40.6
click at [385, 270] on div "**********" at bounding box center [513, 271] width 274 height 489
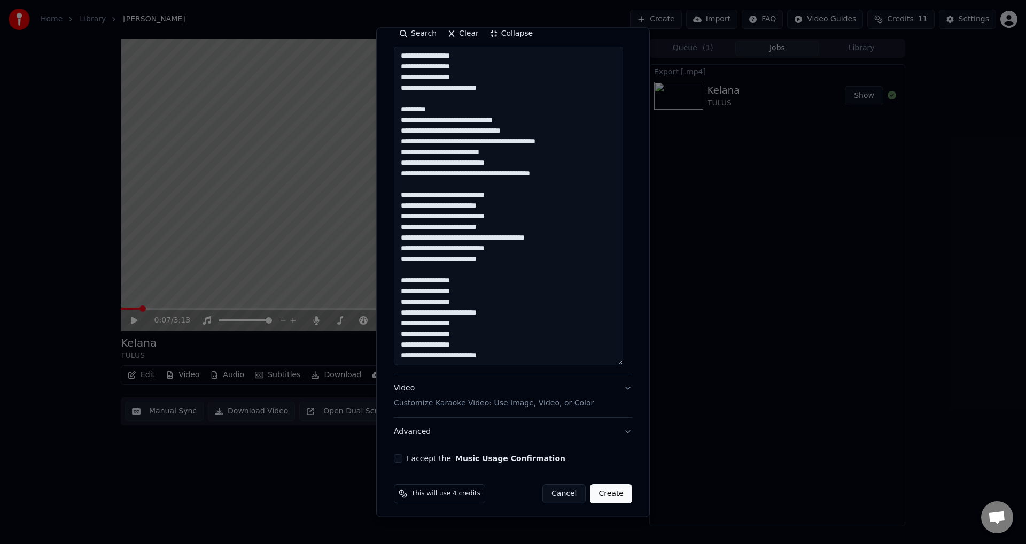
scroll to position [182, 0]
click at [436, 283] on textarea at bounding box center [508, 206] width 229 height 319
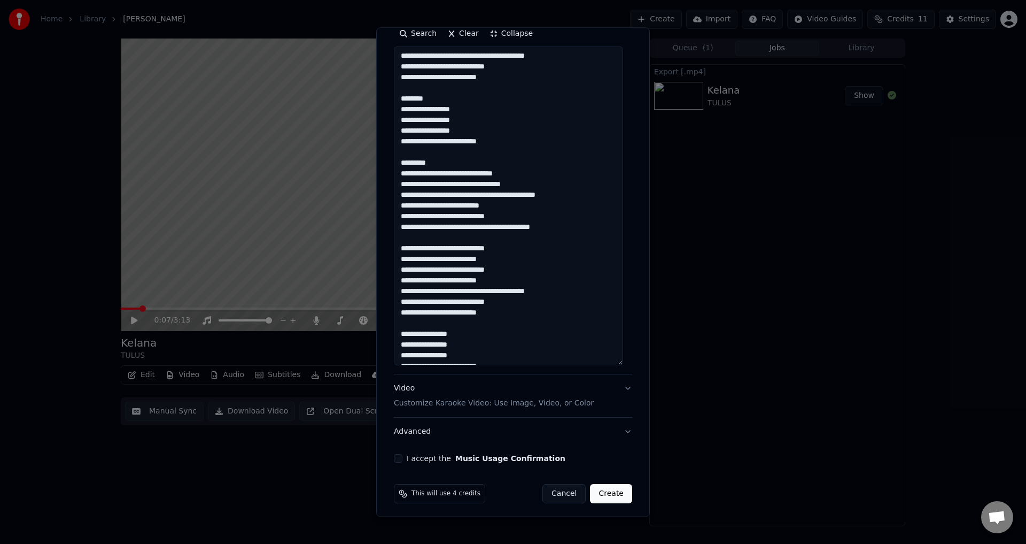
scroll to position [75, 0]
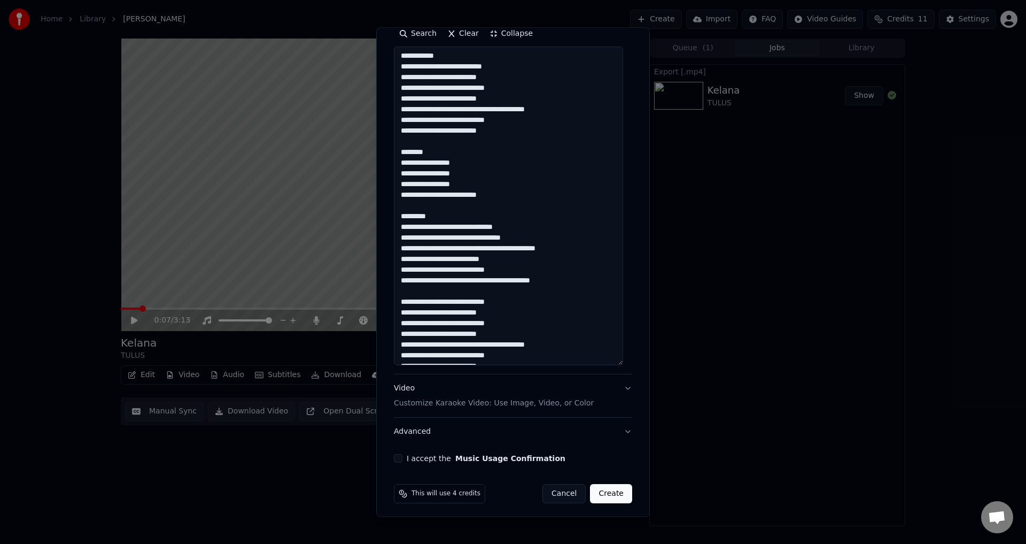
drag, startPoint x: 443, startPoint y: 212, endPoint x: 397, endPoint y: 210, distance: 45.5
click at [397, 210] on textarea at bounding box center [508, 206] width 229 height 319
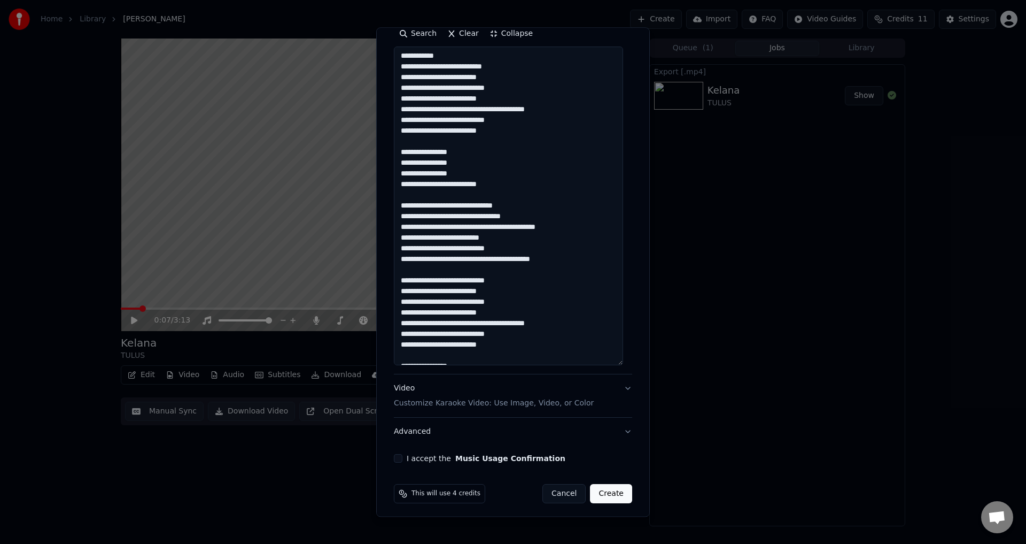
click at [436, 208] on textarea at bounding box center [508, 206] width 229 height 319
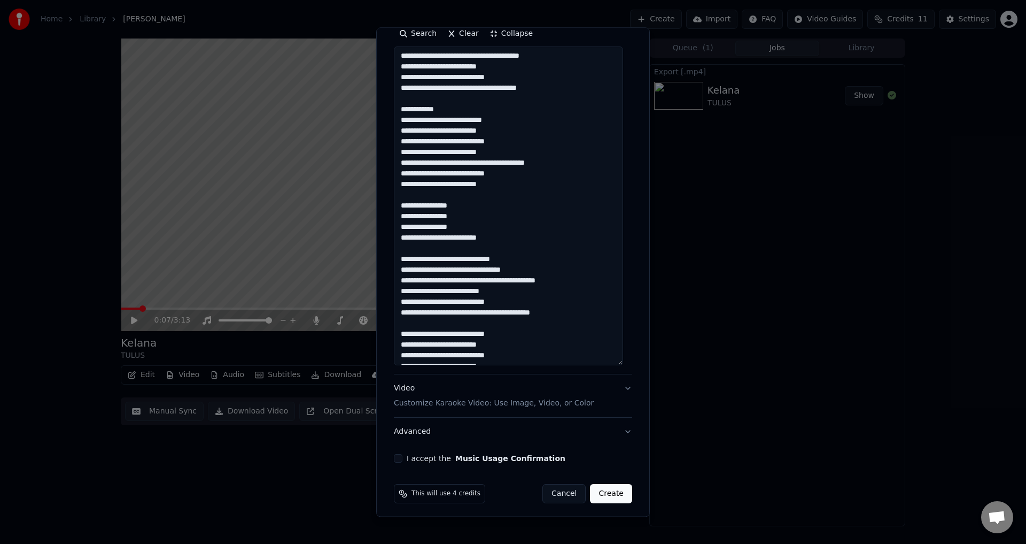
scroll to position [0, 0]
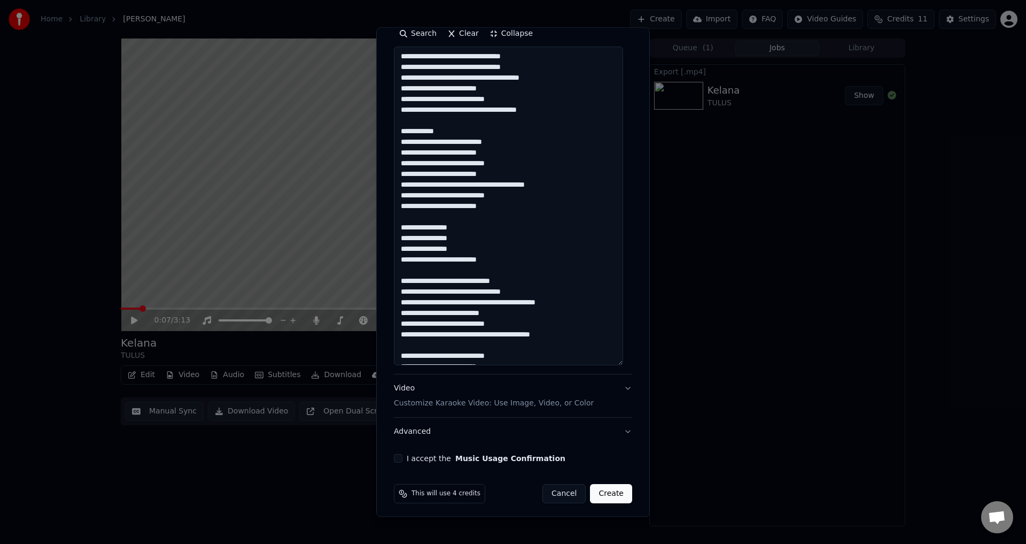
click at [440, 128] on textarea at bounding box center [508, 206] width 229 height 319
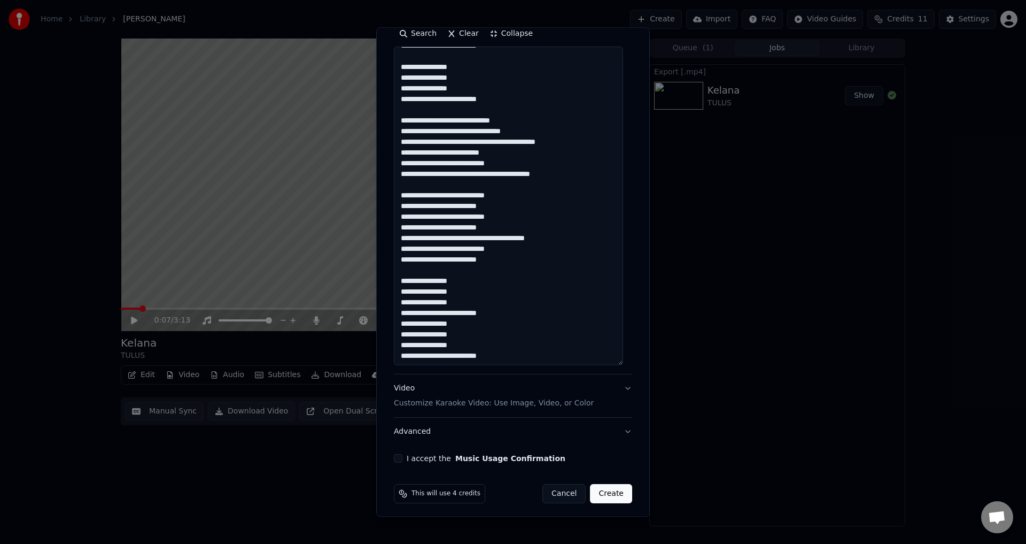
scroll to position [150, 0]
click at [507, 338] on textarea at bounding box center [508, 206] width 229 height 319
click at [518, 346] on textarea at bounding box center [508, 206] width 229 height 319
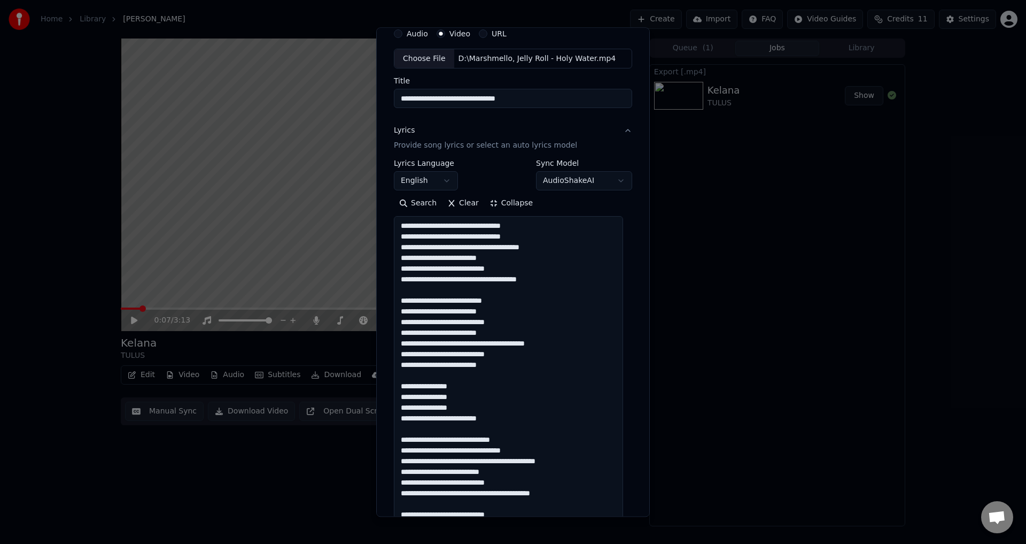
scroll to position [107, 0]
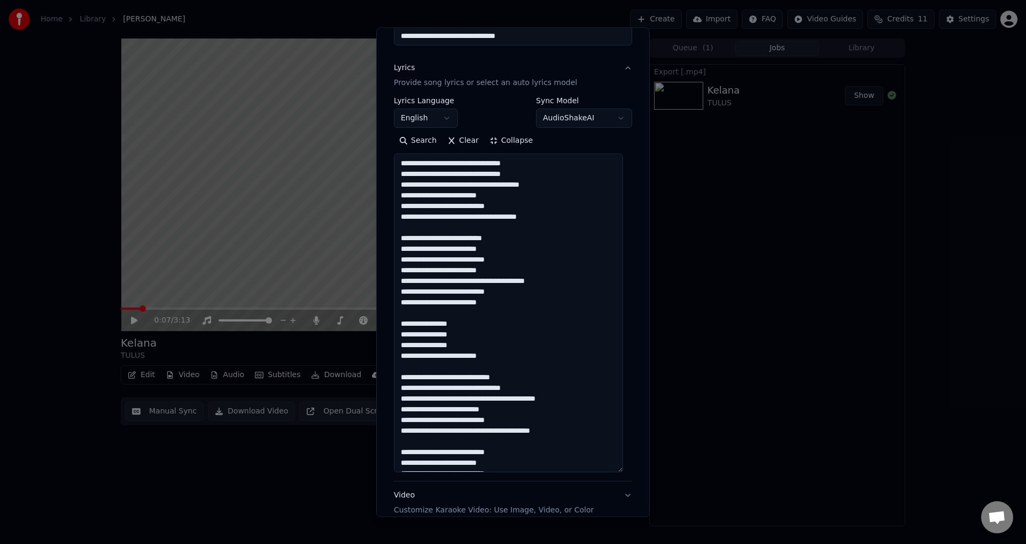
click at [570, 237] on textarea at bounding box center [508, 313] width 229 height 319
click at [573, 183] on textarea at bounding box center [508, 313] width 229 height 319
click at [544, 192] on textarea at bounding box center [508, 313] width 229 height 319
click at [477, 175] on textarea at bounding box center [508, 313] width 229 height 319
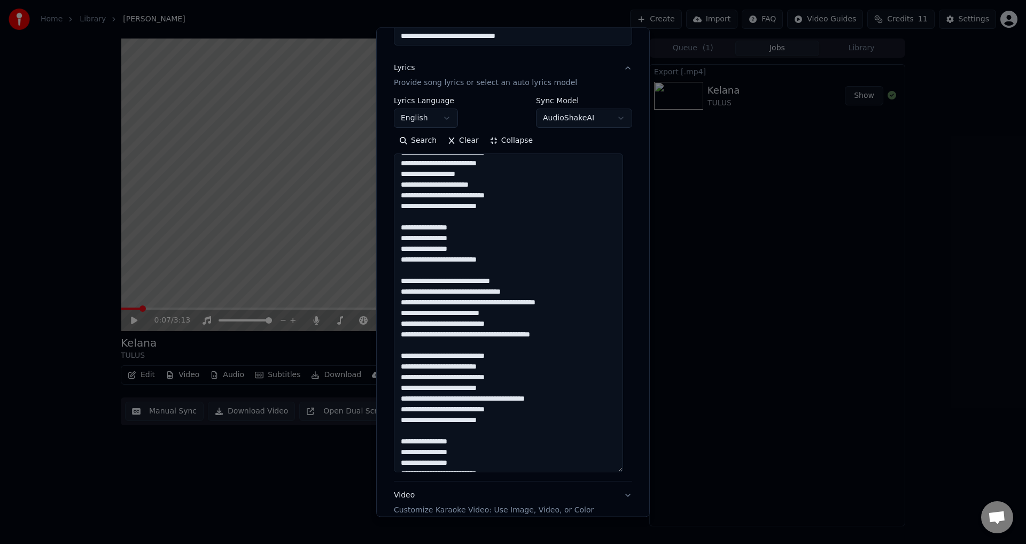
click at [534, 295] on textarea at bounding box center [508, 313] width 229 height 319
click at [545, 268] on textarea at bounding box center [508, 313] width 229 height 319
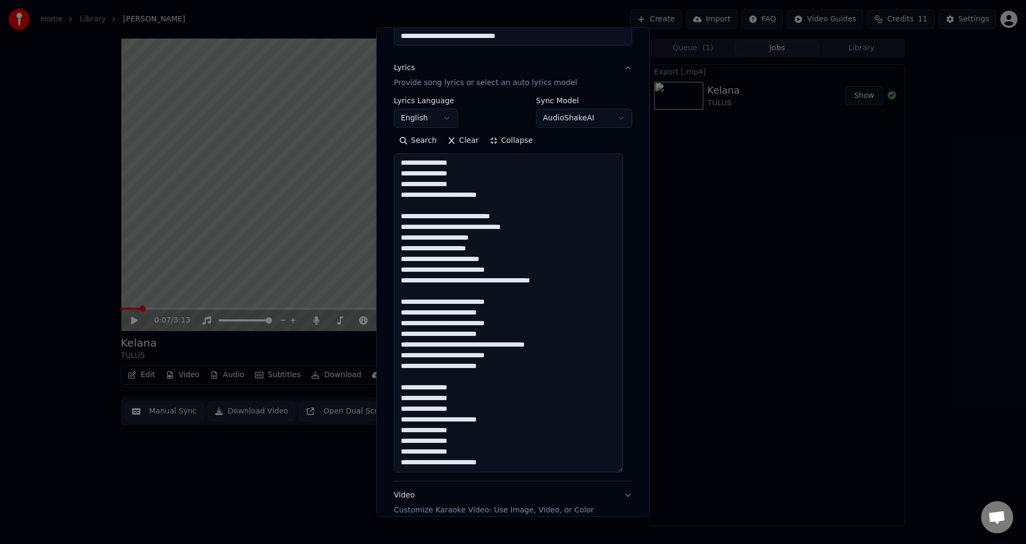
scroll to position [160, 0]
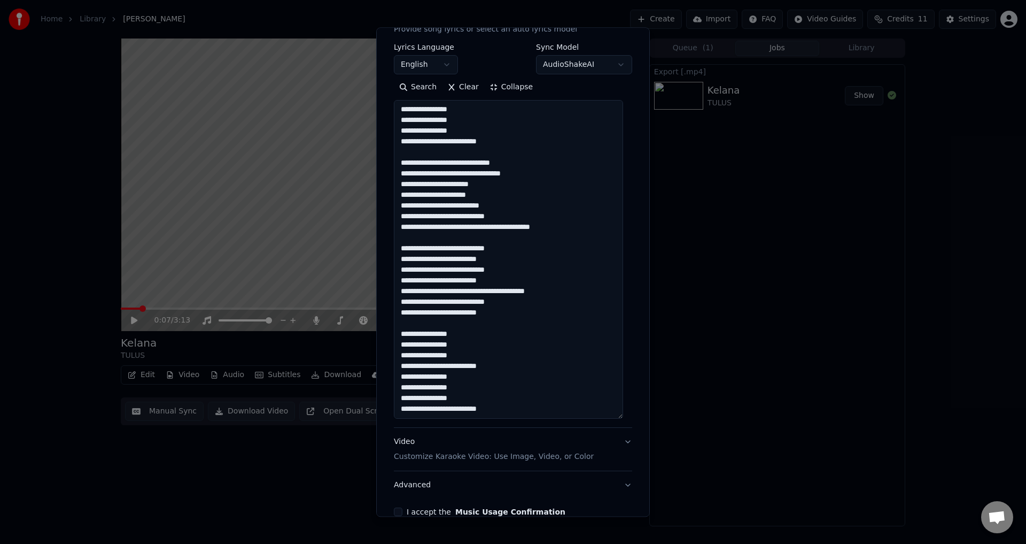
click at [515, 249] on textarea at bounding box center [508, 259] width 229 height 319
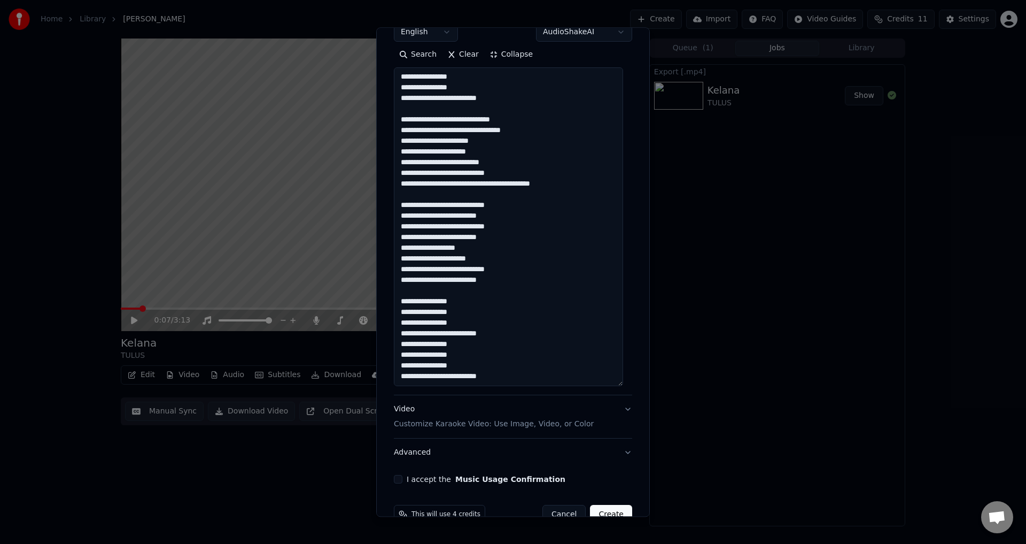
scroll to position [218, 0]
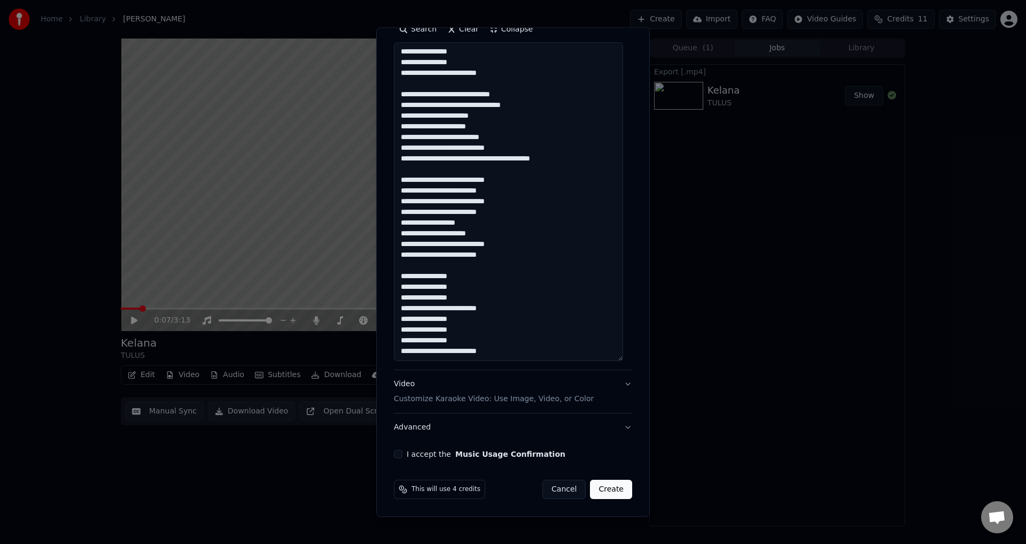
type textarea "**********"
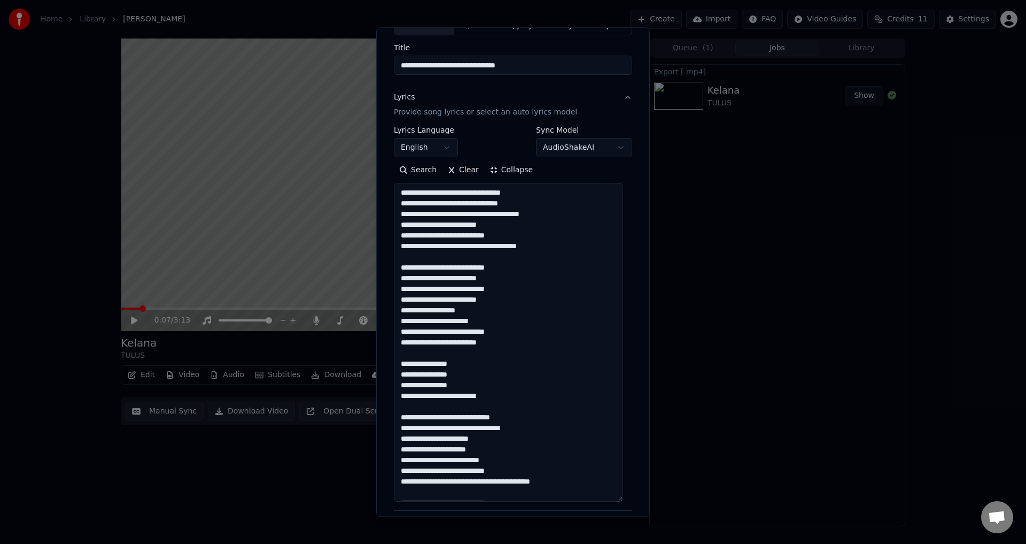
scroll to position [0, 0]
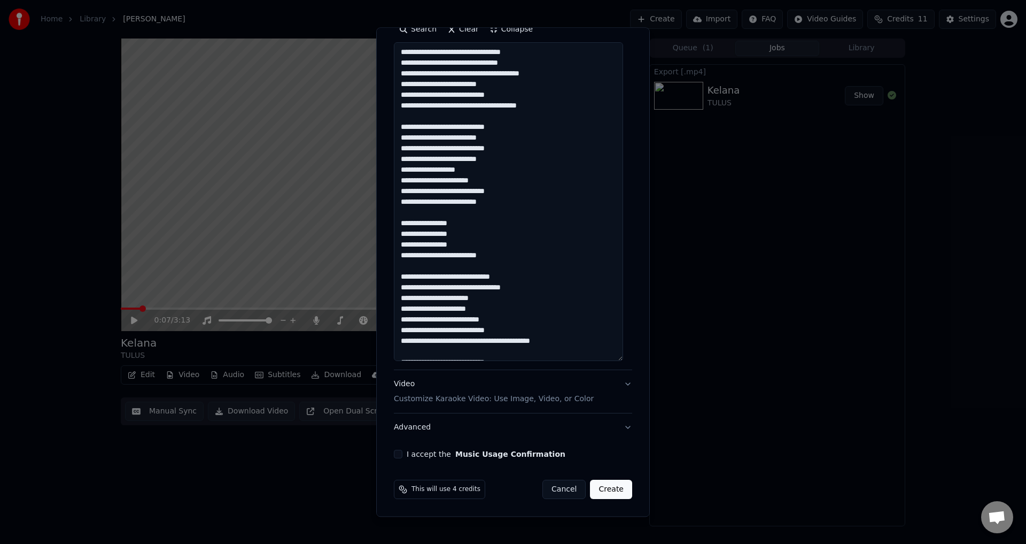
click at [470, 397] on p "Customize Karaoke Video: Use Image, Video, or Color" at bounding box center [494, 399] width 200 height 11
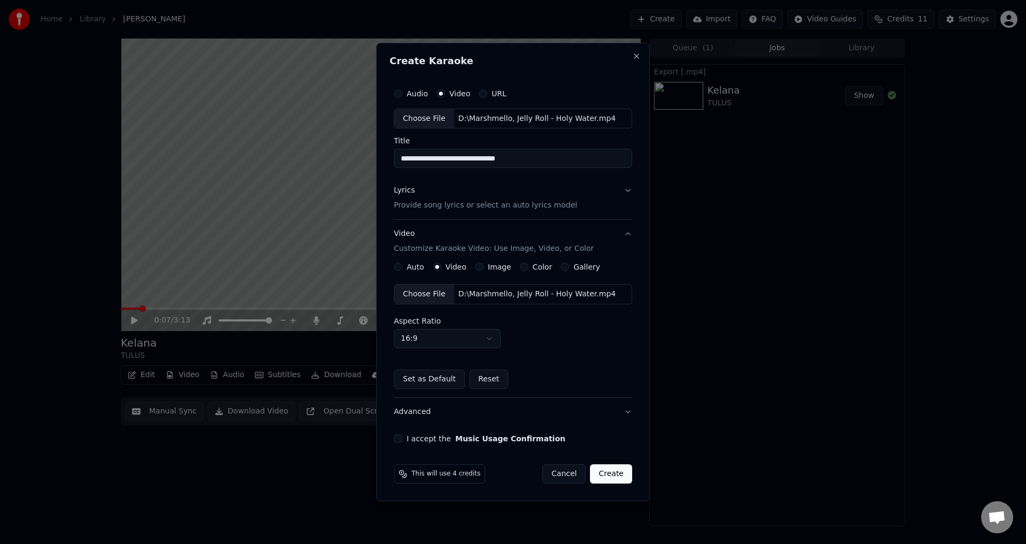
click at [435, 295] on div "Choose File" at bounding box center [424, 293] width 60 height 19
click at [439, 440] on label "I accept the Music Usage Confirmation" at bounding box center [486, 438] width 159 height 7
click at [402, 440] on button "I accept the Music Usage Confirmation" at bounding box center [398, 438] width 9 height 9
click at [608, 471] on button "Create" at bounding box center [611, 473] width 42 height 19
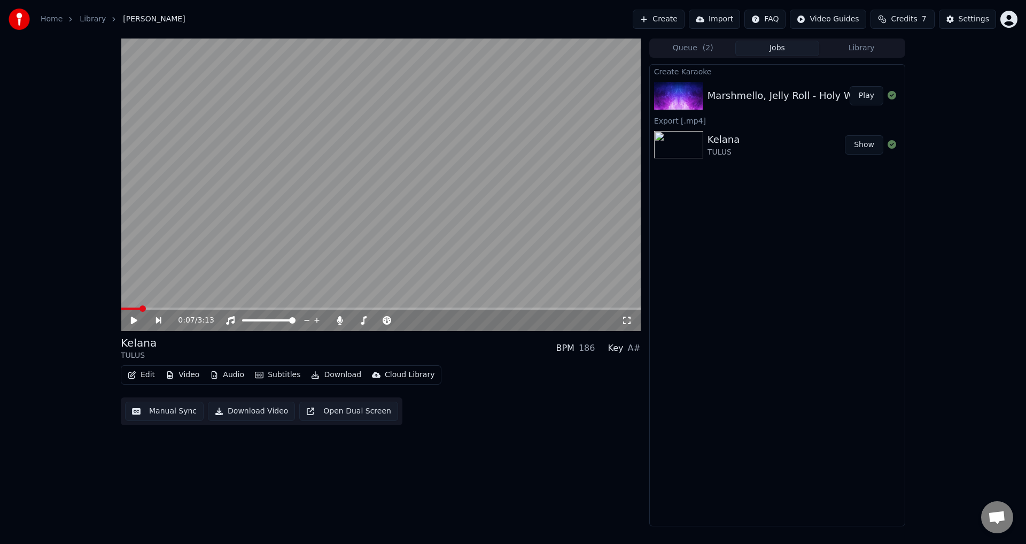
click at [769, 106] on div "Marshmello, Jelly Roll - Holy Water Play" at bounding box center [777, 96] width 255 height 36
click at [846, 96] on div "Marshmello, Jelly Roll - Holy Water" at bounding box center [790, 95] width 165 height 15
click at [862, 98] on button "Play" at bounding box center [867, 95] width 34 height 19
click at [628, 318] on icon at bounding box center [627, 320] width 11 height 9
click at [628, 327] on div "0:20 / 2:34" at bounding box center [381, 319] width 520 height 21
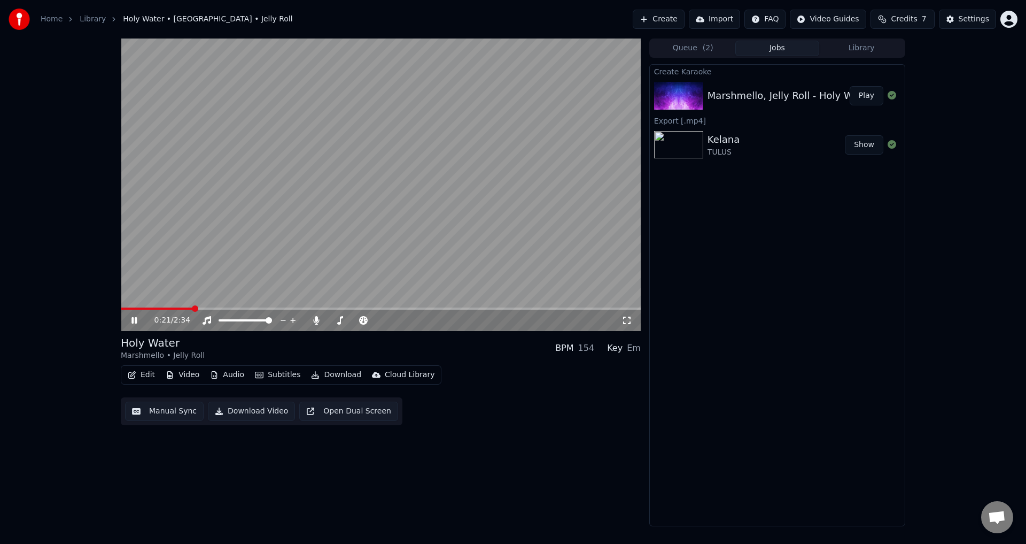
click at [622, 319] on icon at bounding box center [627, 320] width 11 height 9
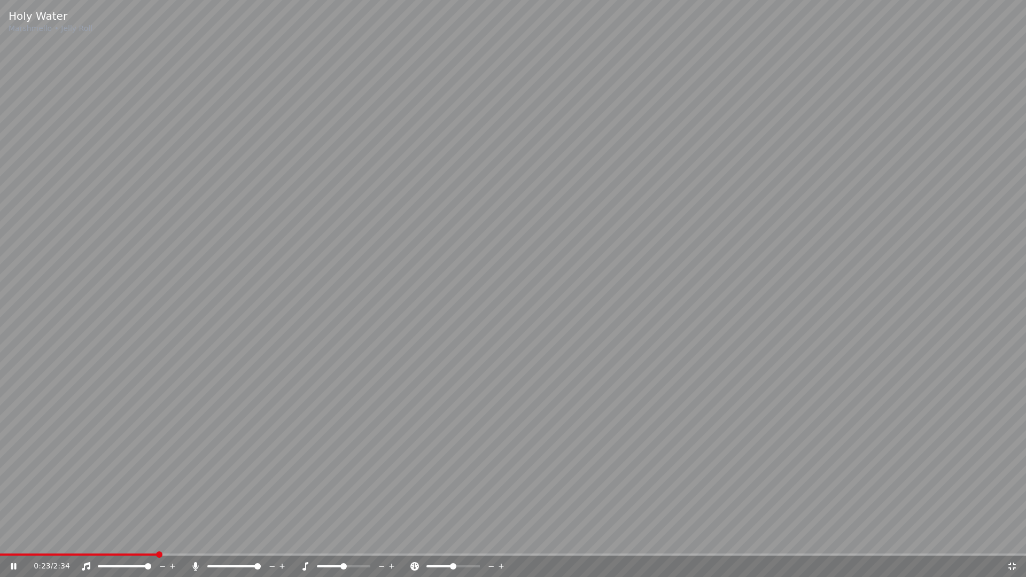
click at [152, 543] on video at bounding box center [513, 288] width 1026 height 577
click at [151, 543] on span at bounding box center [76, 555] width 152 height 2
click at [374, 495] on video at bounding box center [513, 288] width 1026 height 577
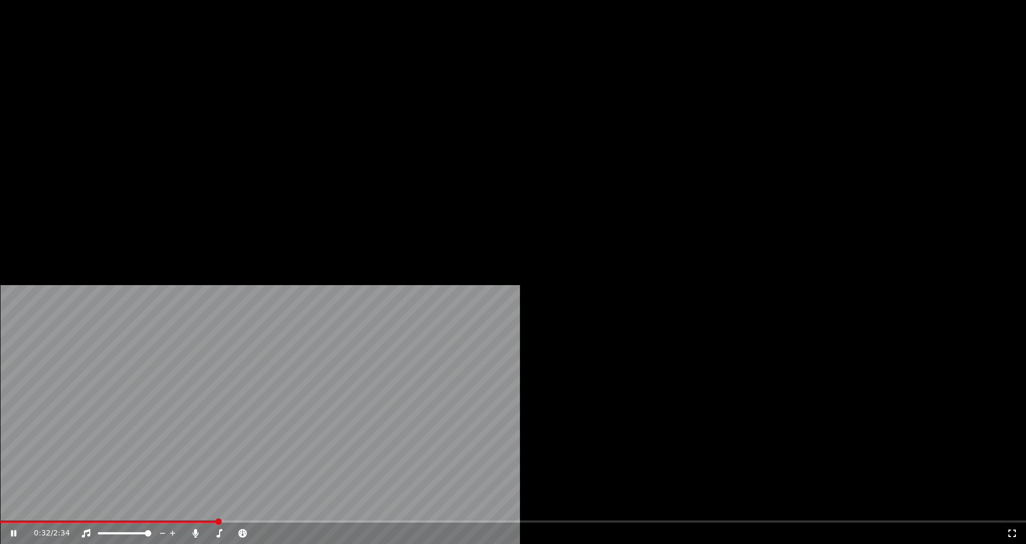
click at [144, 90] on button "Edit" at bounding box center [141, 82] width 36 height 15
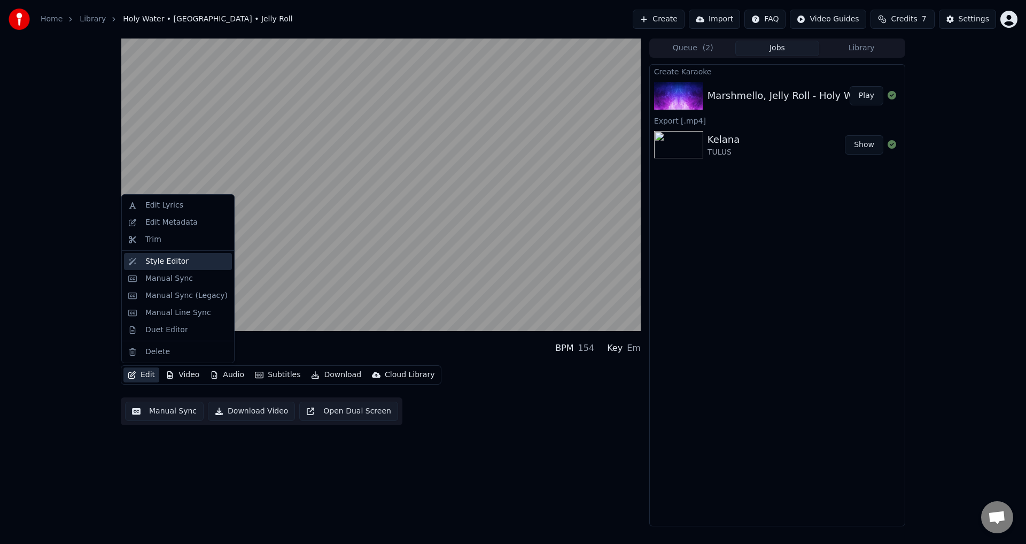
click at [185, 267] on div "Style Editor" at bounding box center [178, 261] width 108 height 17
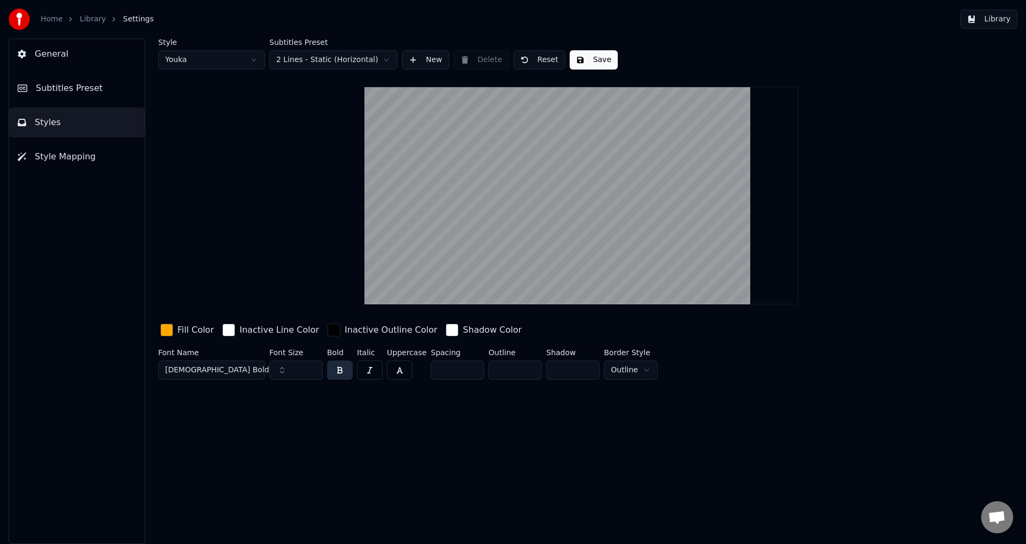
click at [165, 328] on div "button" at bounding box center [166, 329] width 13 height 13
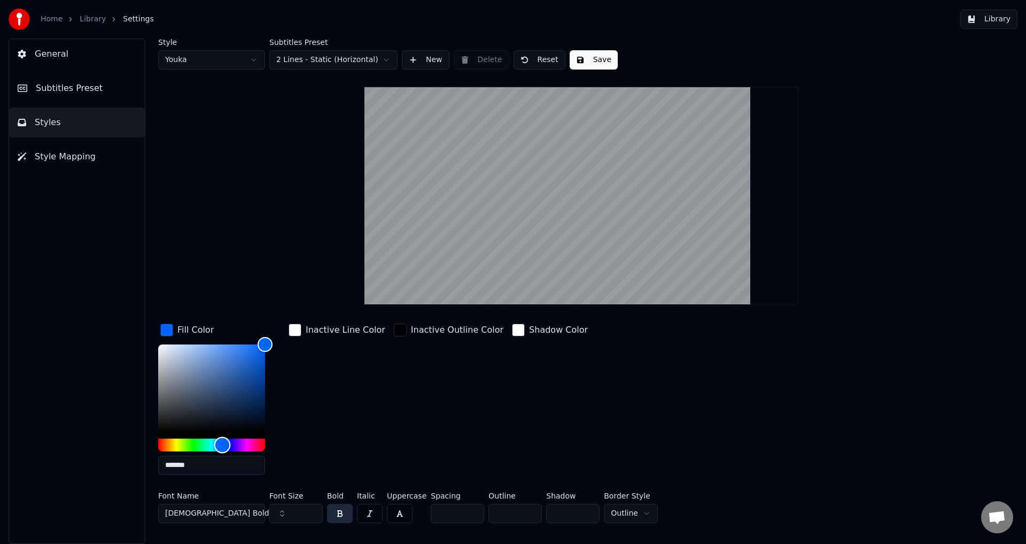
type input "*******"
drag, startPoint x: 206, startPoint y: 442, endPoint x: 220, endPoint y: 444, distance: 14.1
click at [220, 444] on div "Hue" at bounding box center [211, 444] width 107 height 13
click at [411, 331] on div "Inactive Outline Color" at bounding box center [457, 329] width 92 height 13
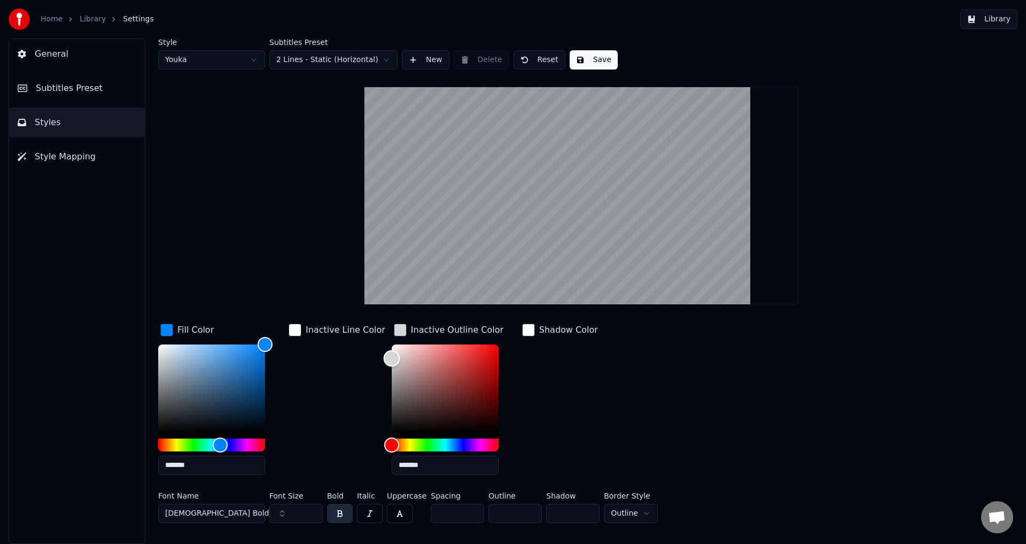
type input "*******"
drag, startPoint x: 388, startPoint y: 375, endPoint x: 345, endPoint y: 330, distance: 61.6
click at [347, 331] on div "Fill Color ******* Inactive Line Color Inactive Outline Color ******* Shadow Co…" at bounding box center [517, 402] width 718 height 162
click at [297, 329] on div "button" at bounding box center [295, 329] width 13 height 13
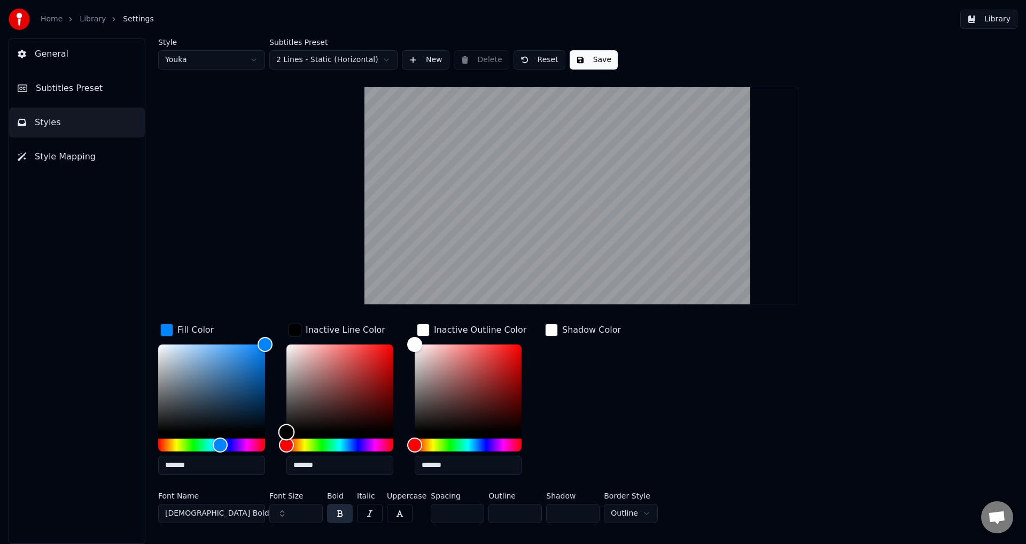
drag, startPoint x: 318, startPoint y: 362, endPoint x: 204, endPoint y: 454, distance: 146.3
click at [200, 462] on div "Fill Color ******* Inactive Line Color ******* Inactive Outline Color ******* S…" at bounding box center [517, 402] width 718 height 162
type input "*******"
drag, startPoint x: 381, startPoint y: 353, endPoint x: 170, endPoint y: 290, distance: 219.7
click at [170, 290] on div "Style Youka Subtitles Preset 2 Lines - Static (Horizontal) New Delete Reset Sav…" at bounding box center [581, 282] width 847 height 489
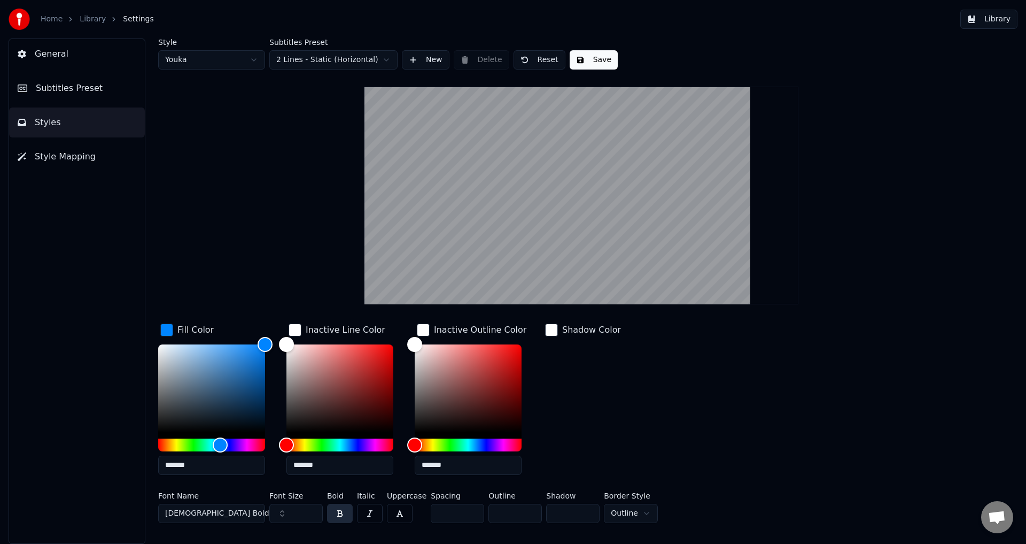
click at [556, 330] on div "button" at bounding box center [551, 329] width 13 height 13
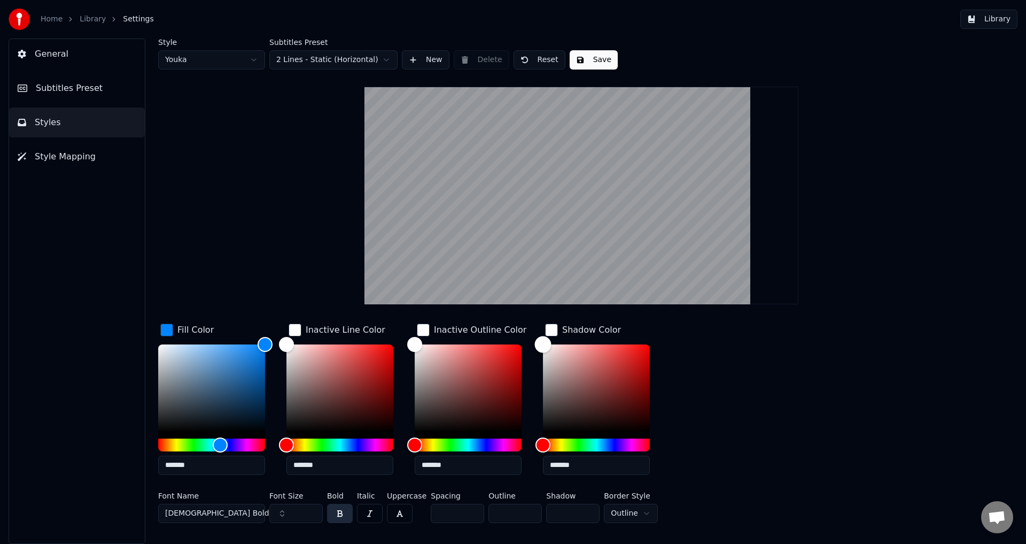
type input "*******"
drag, startPoint x: 531, startPoint y: 437, endPoint x: 495, endPoint y: 466, distance: 46.0
click at [496, 466] on div "Fill Color ******* Inactive Line Color ******* Inactive Outline Color ******* S…" at bounding box center [517, 402] width 718 height 162
drag, startPoint x: 222, startPoint y: 361, endPoint x: 216, endPoint y: 361, distance: 5.9
click at [216, 361] on div "Color" at bounding box center [211, 388] width 107 height 88
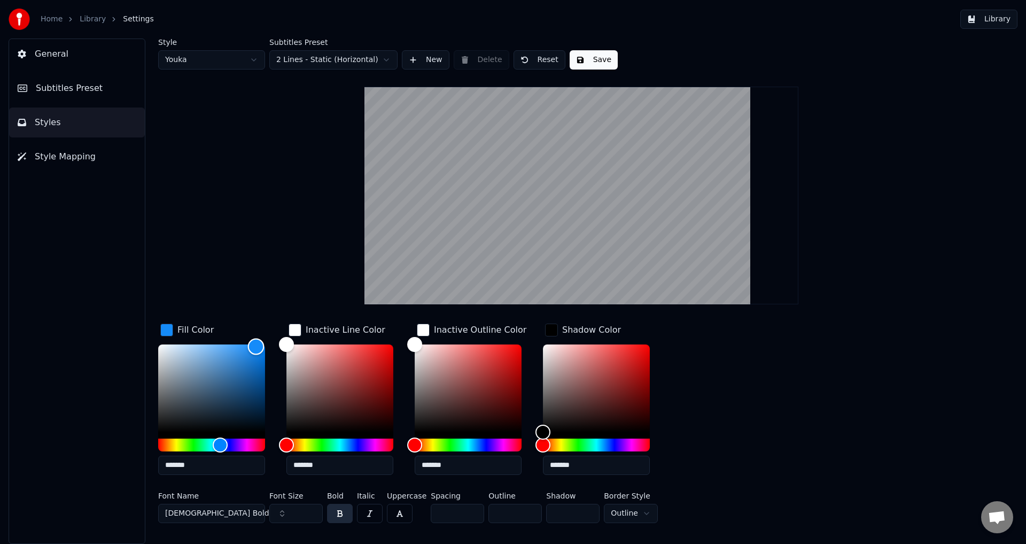
drag, startPoint x: 216, startPoint y: 361, endPoint x: 272, endPoint y: 345, distance: 57.9
click at [265, 345] on div "Color" at bounding box center [256, 346] width 17 height 17
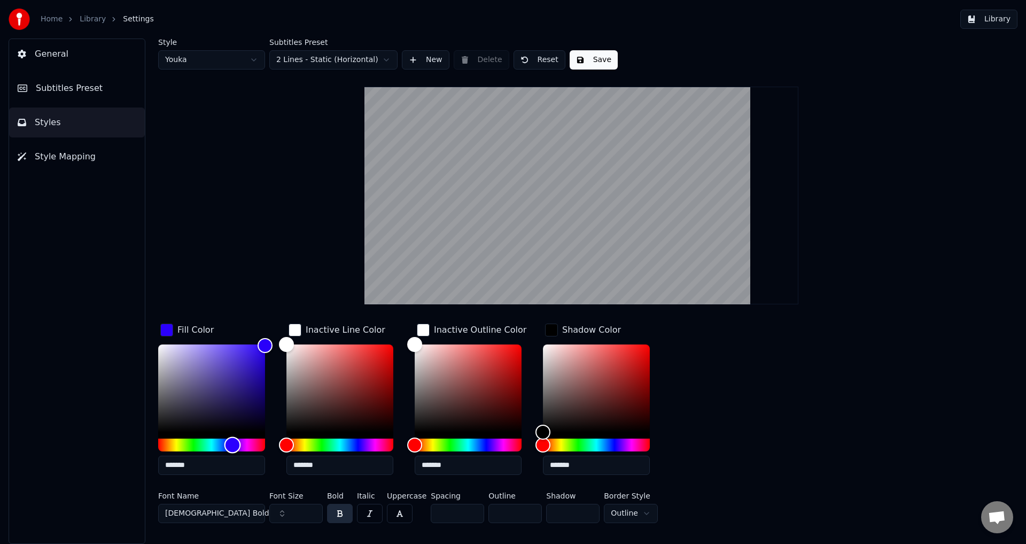
drag, startPoint x: 213, startPoint y: 443, endPoint x: 233, endPoint y: 443, distance: 19.2
click at [233, 443] on div "Hue" at bounding box center [232, 444] width 17 height 17
type input "*******"
drag, startPoint x: 233, startPoint y: 443, endPoint x: 227, endPoint y: 441, distance: 5.6
click at [227, 441] on div "Hue" at bounding box center [228, 444] width 17 height 17
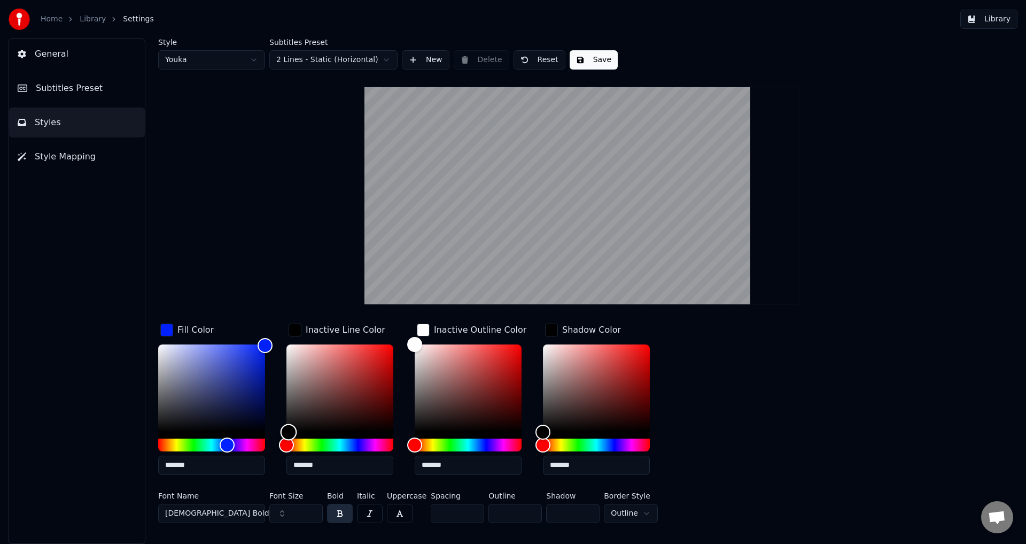
type input "*******"
drag, startPoint x: 301, startPoint y: 386, endPoint x: 276, endPoint y: 453, distance: 71.4
click at [276, 453] on div "Fill Color ******* Inactive Line Color ******* Inactive Outline Color ******* S…" at bounding box center [517, 402] width 718 height 162
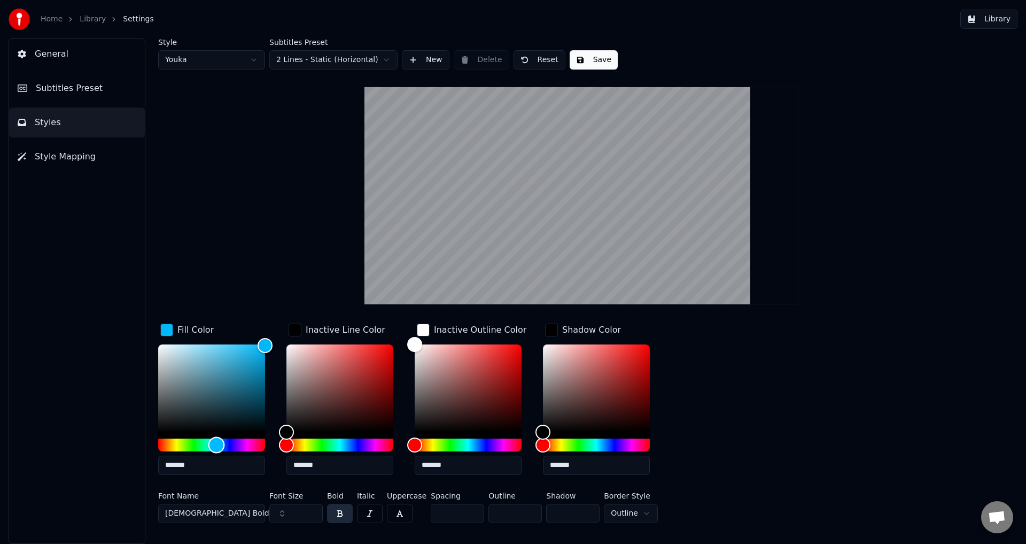
click at [216, 443] on div "Hue" at bounding box center [216, 444] width 17 height 17
click at [219, 444] on div "Hue" at bounding box center [219, 444] width 17 height 17
click at [221, 444] on div "Hue" at bounding box center [221, 444] width 17 height 17
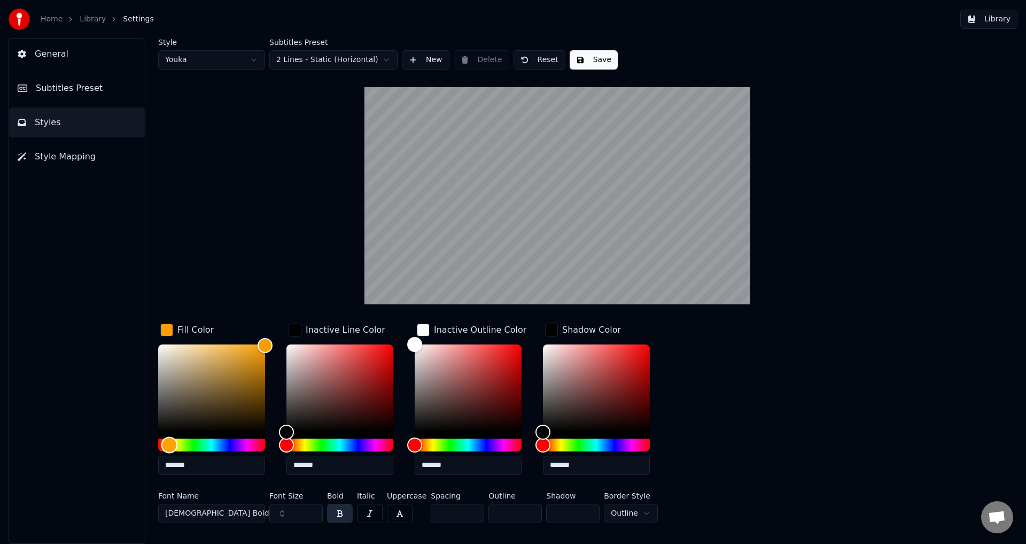
type input "*******"
drag, startPoint x: 224, startPoint y: 439, endPoint x: 169, endPoint y: 439, distance: 55.1
click at [169, 439] on div "Hue" at bounding box center [169, 444] width 17 height 17
click at [422, 330] on div "button" at bounding box center [423, 329] width 13 height 13
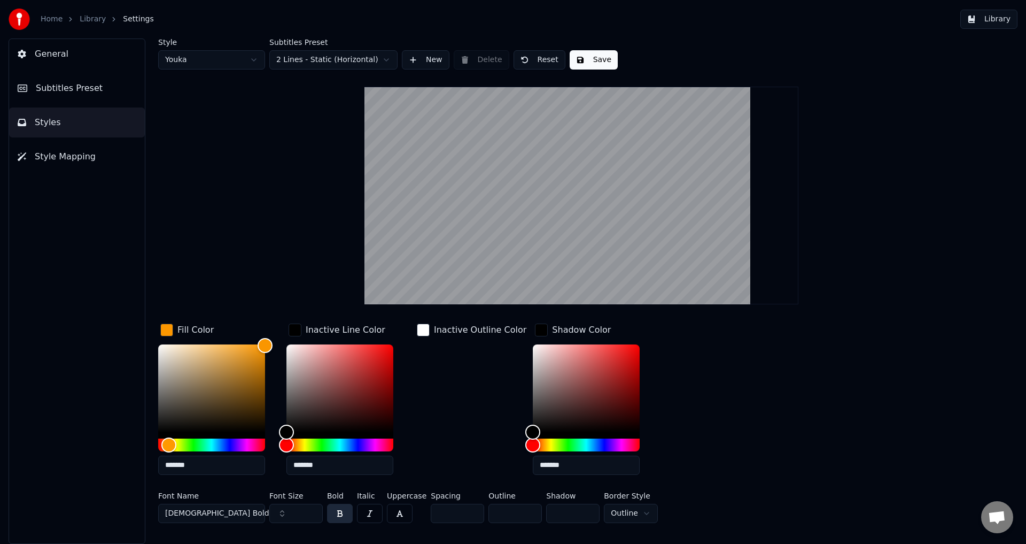
click at [422, 330] on div "button" at bounding box center [423, 329] width 13 height 13
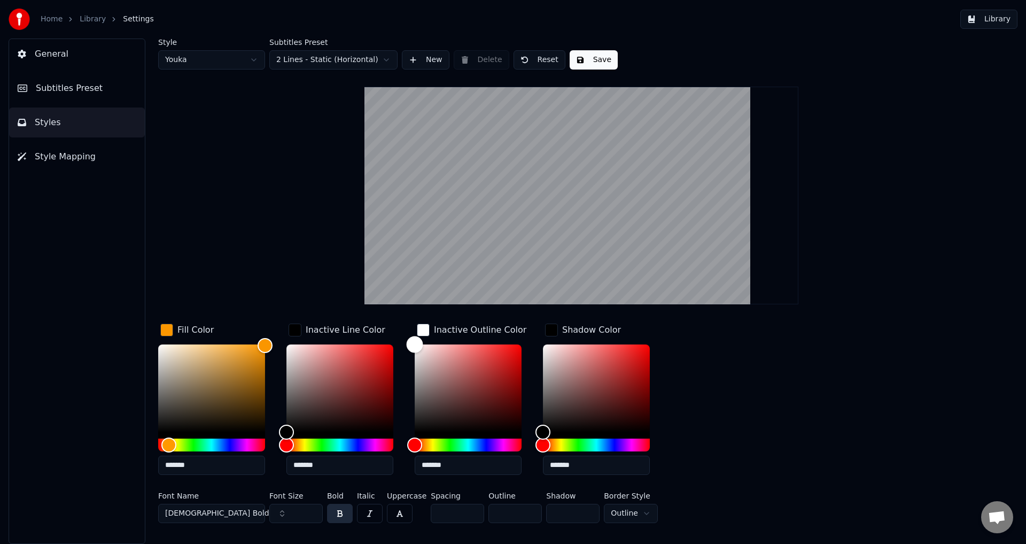
type input "*******"
drag, startPoint x: 420, startPoint y: 416, endPoint x: 358, endPoint y: 467, distance: 80.2
click at [359, 471] on div "Fill Color ******* Inactive Line Color ******* Inactive Outline Color ******* S…" at bounding box center [517, 402] width 718 height 162
type input "*******"
drag, startPoint x: 301, startPoint y: 390, endPoint x: 264, endPoint y: 276, distance: 119.2
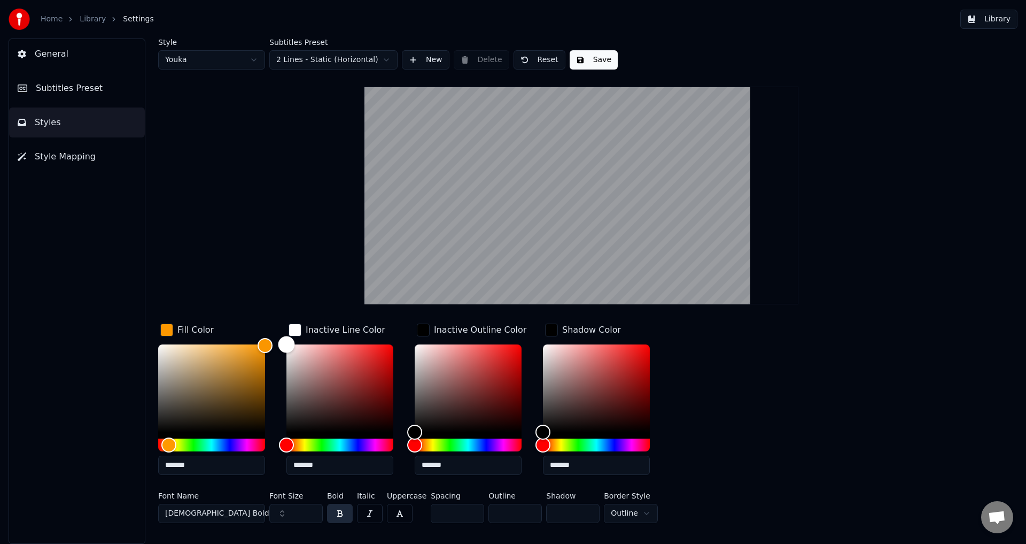
click at [264, 276] on div "Style Youka Subtitles Preset 2 Lines - Static (Horizontal) New Delete Reset Sav…" at bounding box center [581, 282] width 847 height 489
click at [590, 61] on button "Save" at bounding box center [594, 59] width 48 height 19
click at [1001, 25] on button "Library" at bounding box center [989, 19] width 57 height 19
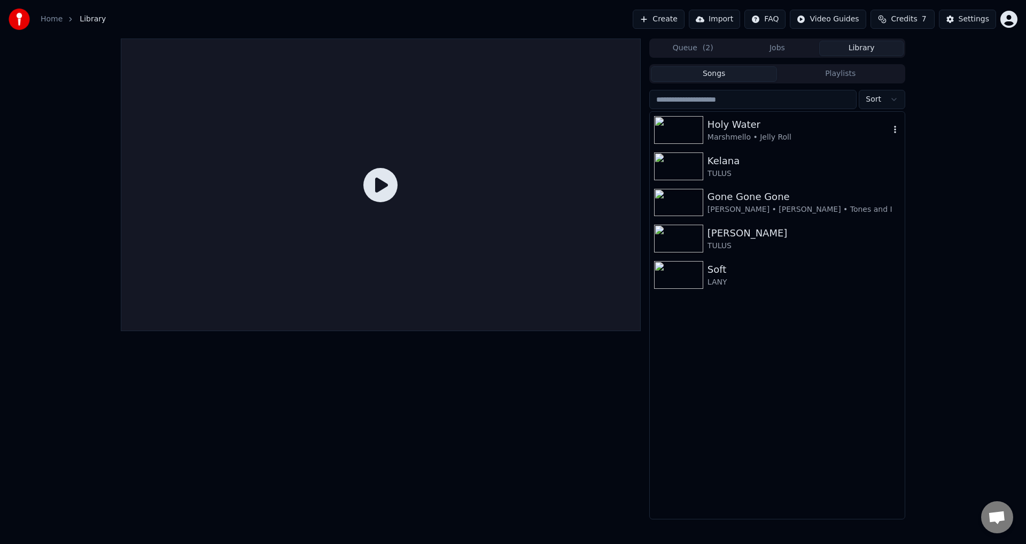
click at [671, 118] on img at bounding box center [678, 130] width 49 height 28
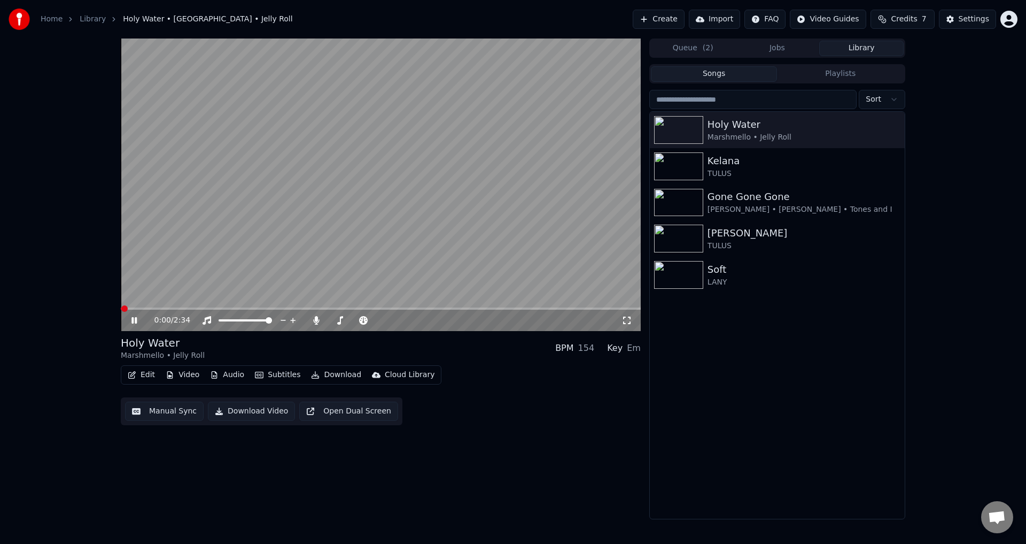
click at [151, 411] on button "Manual Sync" at bounding box center [164, 410] width 79 height 19
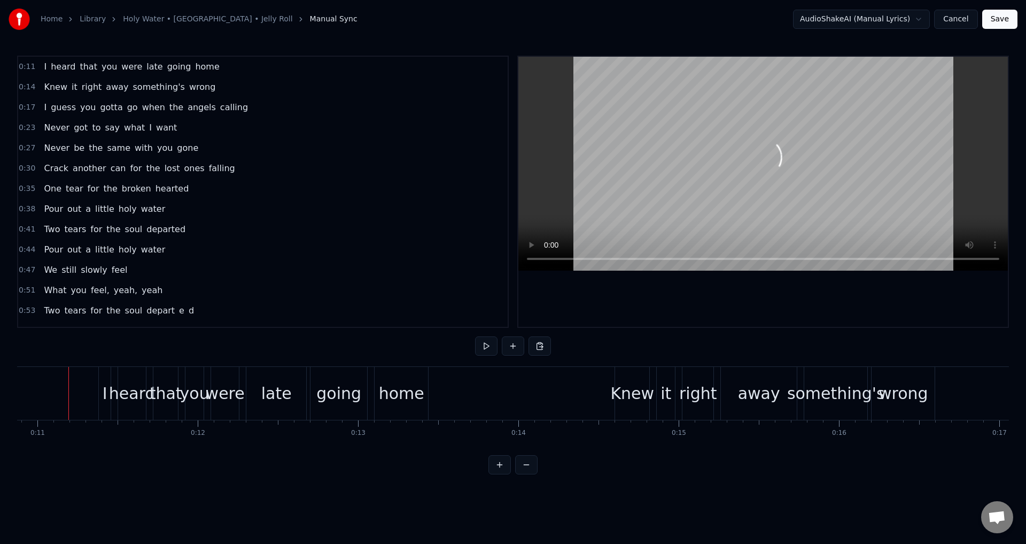
scroll to position [0, 1741]
click at [405, 401] on div "home" at bounding box center [403, 393] width 45 height 24
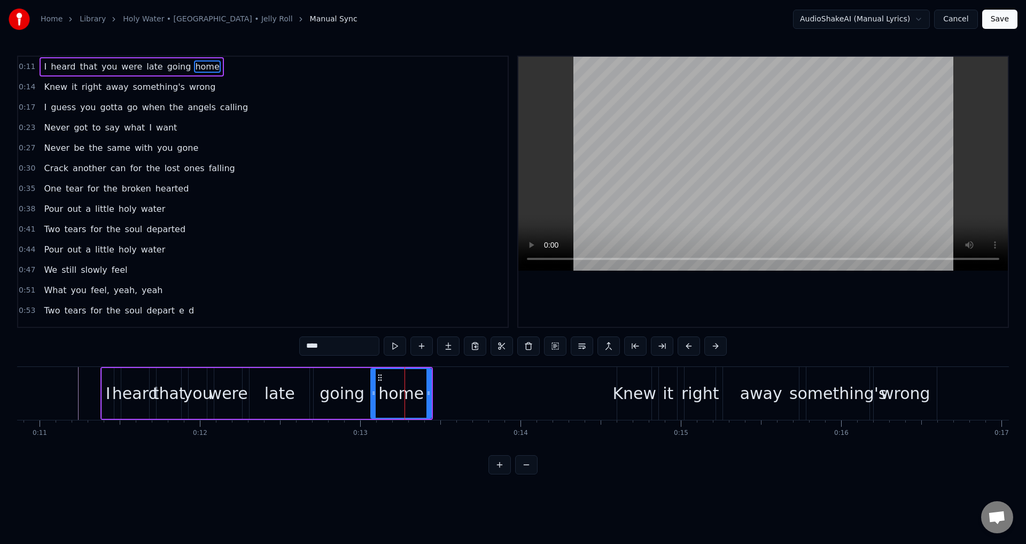
drag, startPoint x: 380, startPoint y: 392, endPoint x: 373, endPoint y: 390, distance: 7.1
click at [373, 390] on icon at bounding box center [373, 393] width 4 height 9
click at [327, 386] on div "going" at bounding box center [342, 393] width 45 height 24
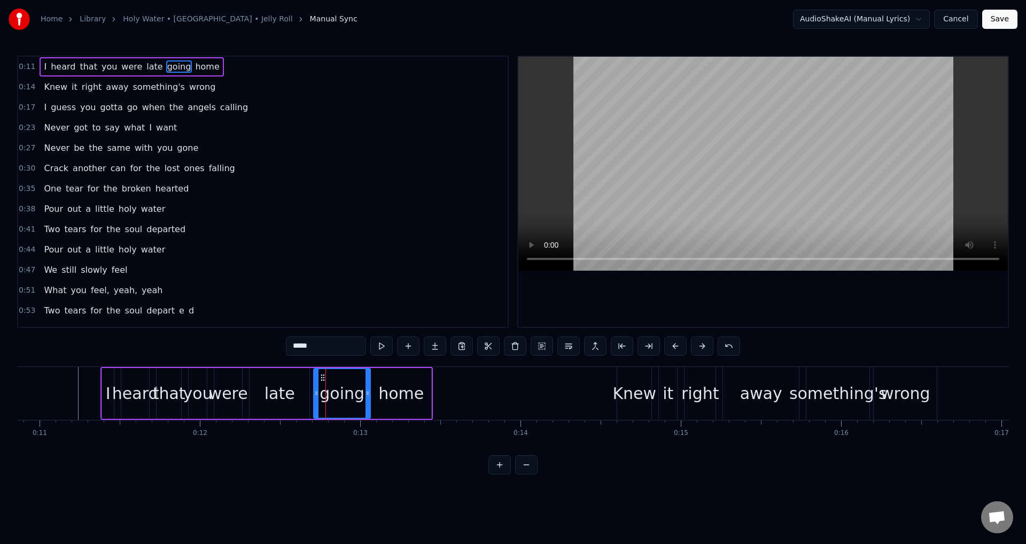
click at [314, 385] on div "going" at bounding box center [342, 393] width 58 height 51
click at [314, 389] on icon at bounding box center [313, 393] width 4 height 9
click at [272, 390] on div "late" at bounding box center [280, 393] width 30 height 24
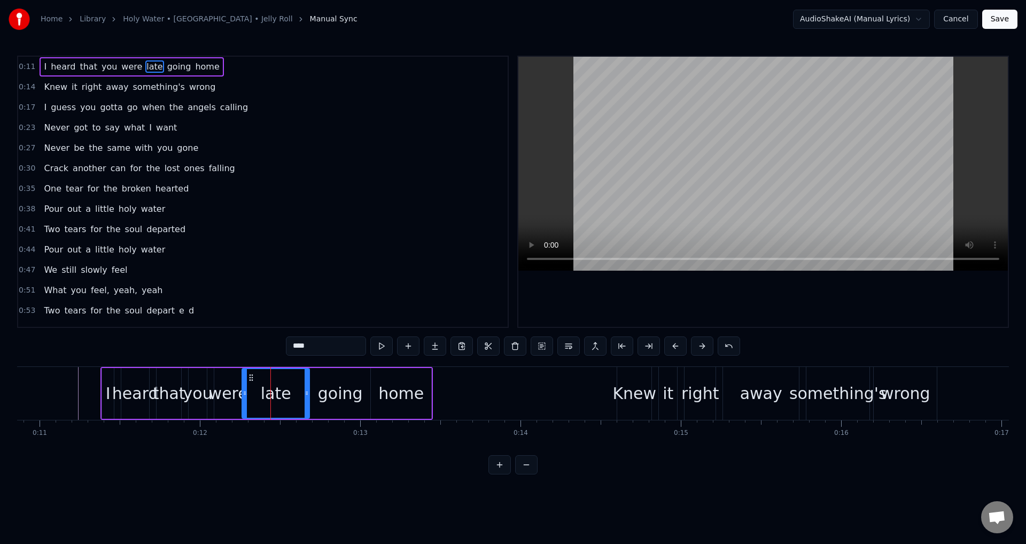
drag, startPoint x: 252, startPoint y: 385, endPoint x: 244, endPoint y: 385, distance: 7.5
click at [244, 385] on div at bounding box center [245, 393] width 4 height 49
click at [208, 389] on div "you" at bounding box center [197, 393] width 29 height 24
click at [222, 390] on div "were" at bounding box center [228, 393] width 39 height 24
drag, startPoint x: 218, startPoint y: 389, endPoint x: 212, endPoint y: 388, distance: 6.0
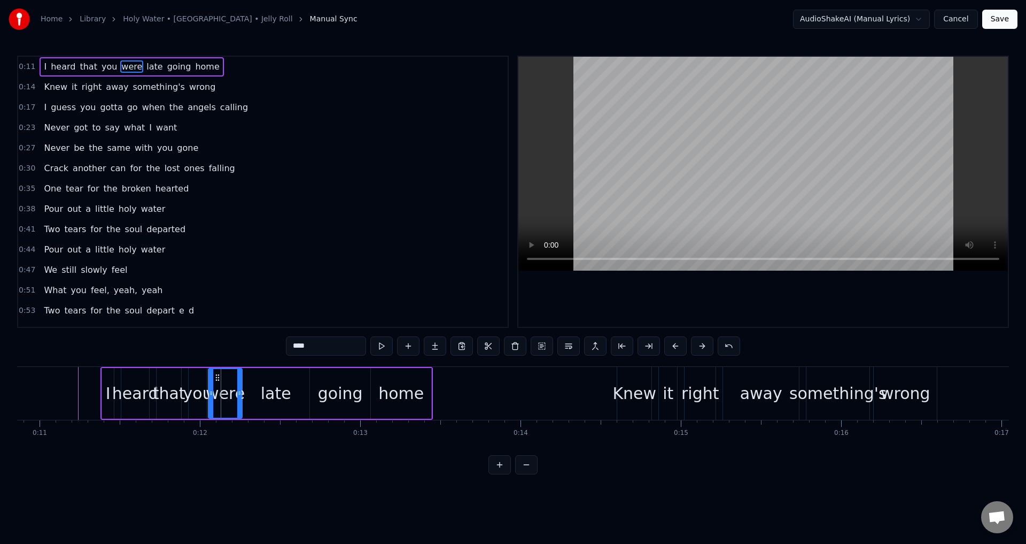
click at [212, 388] on div at bounding box center [211, 393] width 4 height 49
click at [193, 391] on div "you" at bounding box center [197, 393] width 29 height 24
drag, startPoint x: 191, startPoint y: 384, endPoint x: 184, endPoint y: 383, distance: 6.4
click at [184, 383] on div at bounding box center [185, 393] width 4 height 49
click at [163, 387] on div "that" at bounding box center [169, 393] width 33 height 24
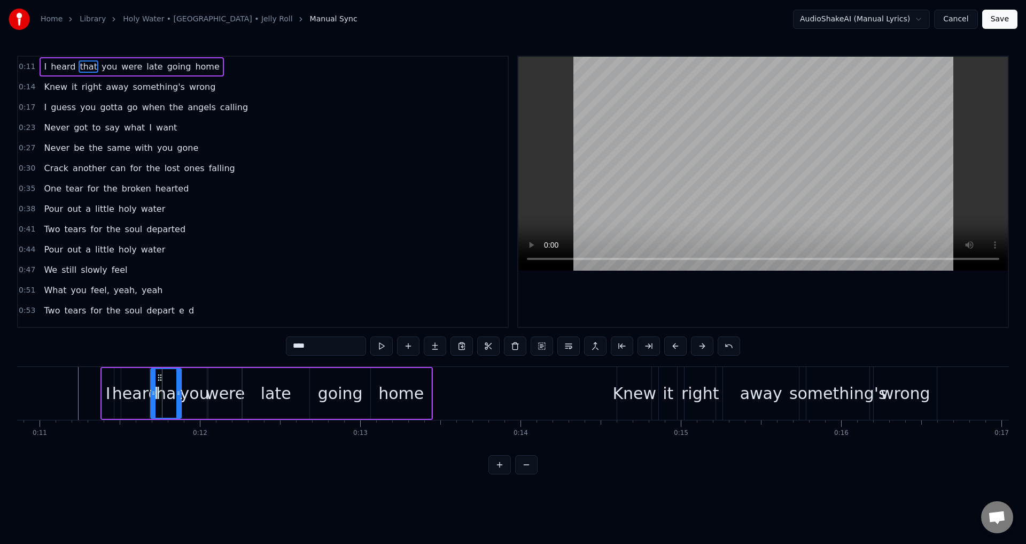
drag, startPoint x: 158, startPoint y: 382, endPoint x: 142, endPoint y: 383, distance: 15.5
click at [151, 381] on div at bounding box center [153, 393] width 4 height 49
click at [134, 385] on div "heard" at bounding box center [135, 393] width 47 height 24
type input "*****"
click at [118, 381] on div at bounding box center [119, 393] width 4 height 49
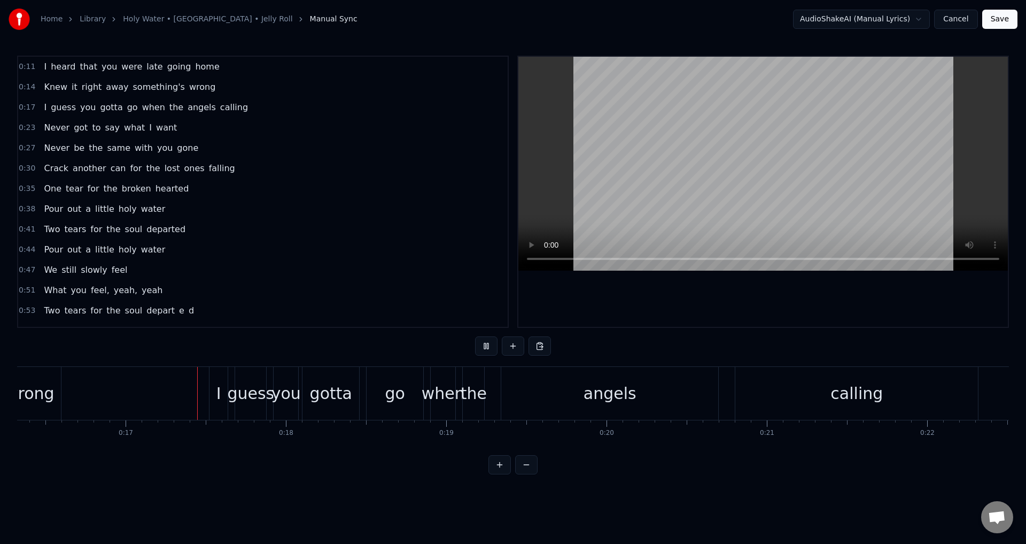
scroll to position [0, 2663]
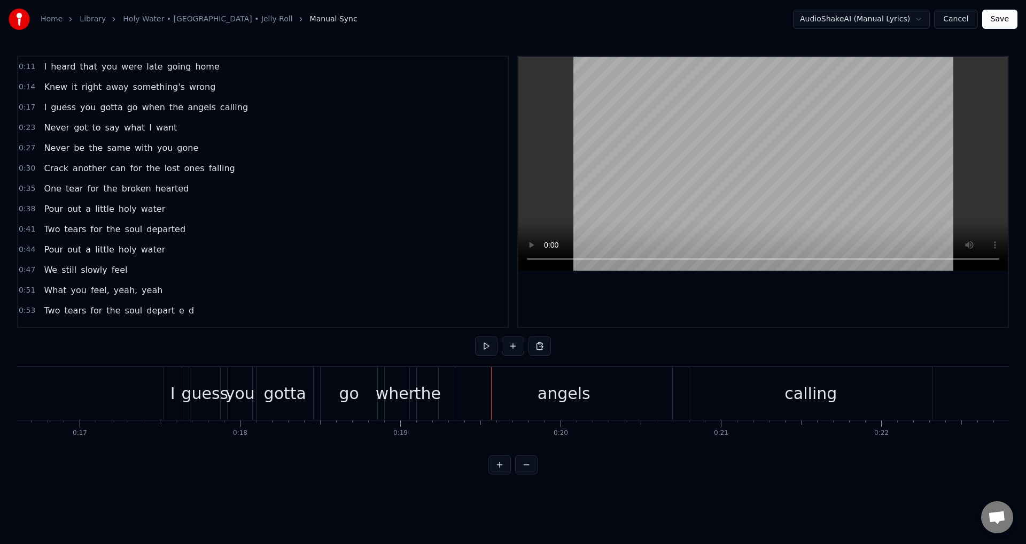
click at [416, 398] on div "the" at bounding box center [428, 393] width 26 height 24
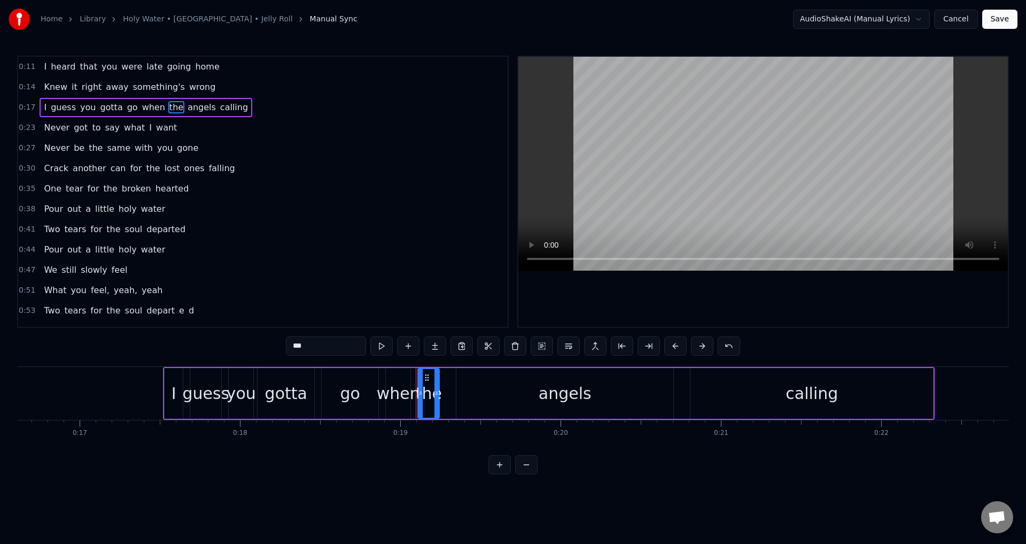
click at [471, 400] on div "angels" at bounding box center [564, 393] width 217 height 51
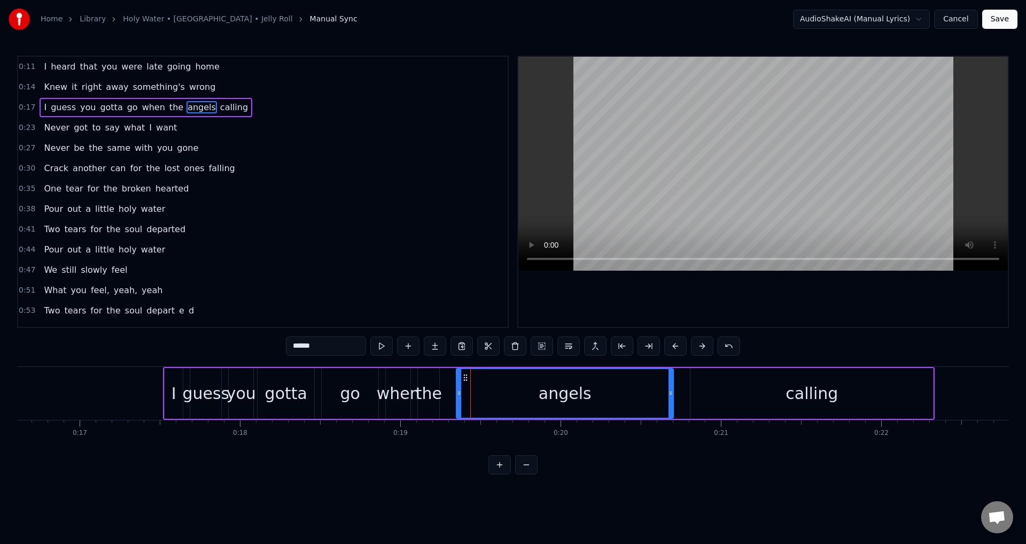
click at [397, 394] on div "when" at bounding box center [398, 393] width 43 height 24
type input "****"
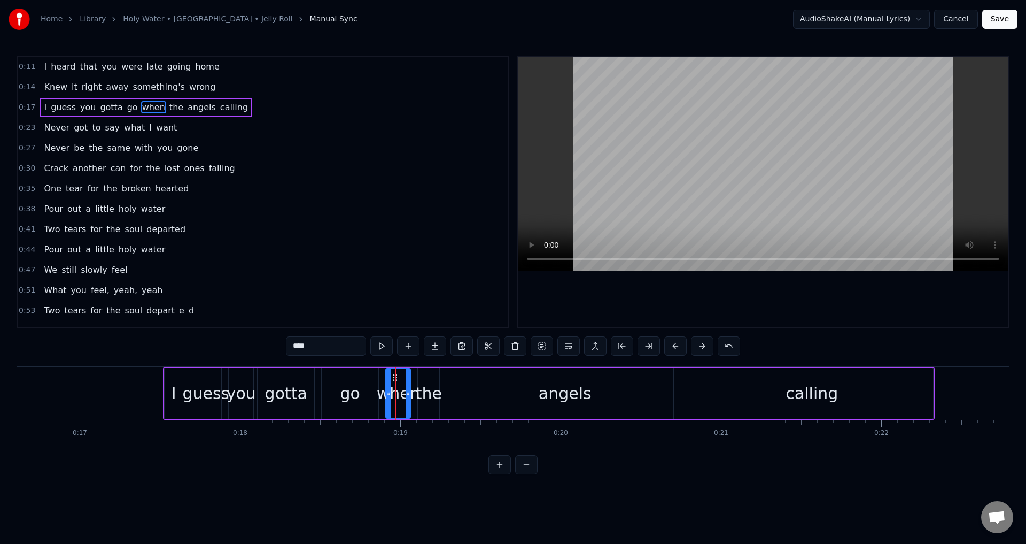
click at [451, 391] on div "I guess you gotta go when the angels calling" at bounding box center [549, 393] width 772 height 53
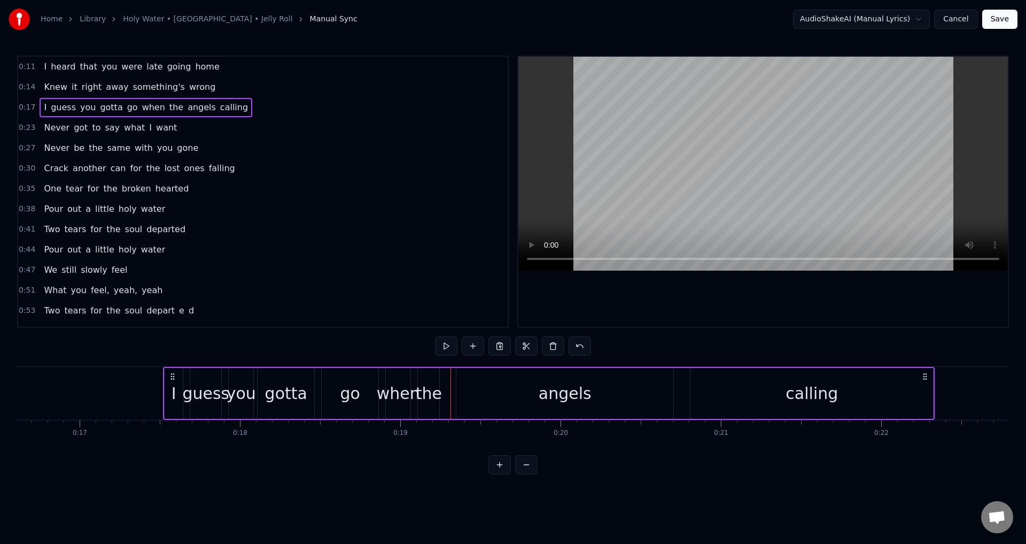
click at [414, 391] on div "when" at bounding box center [398, 393] width 43 height 24
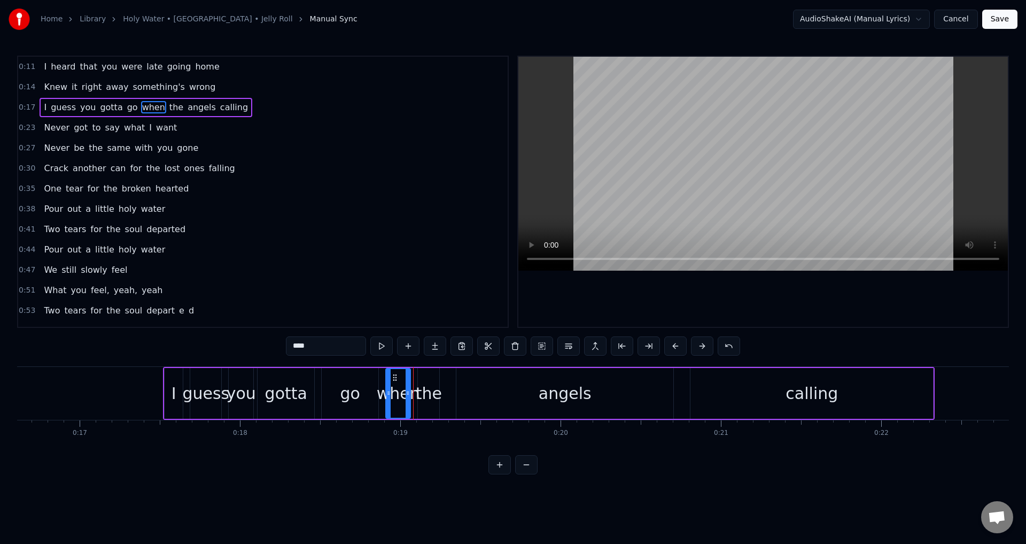
click at [490, 393] on div "angels" at bounding box center [564, 393] width 217 height 51
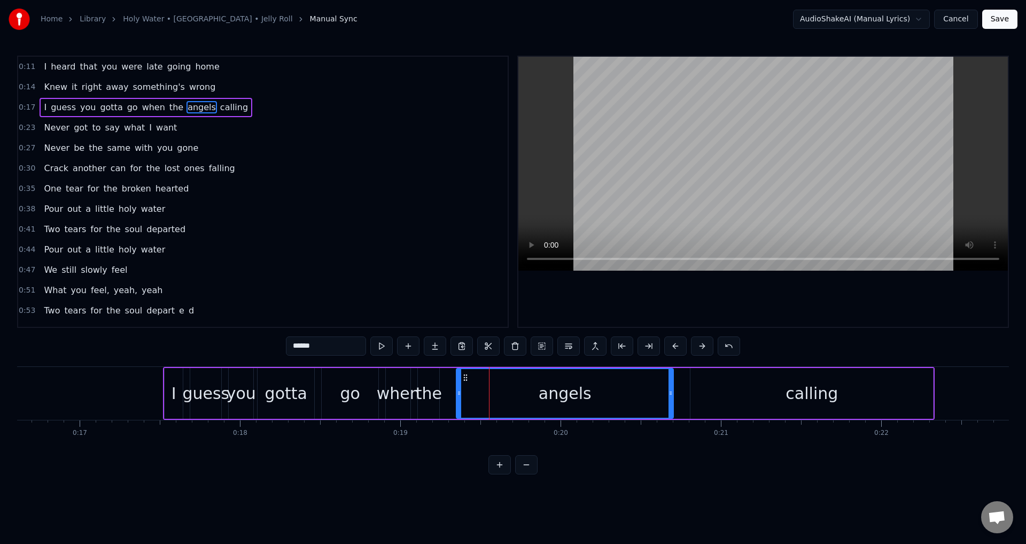
click at [369, 393] on div "go" at bounding box center [350, 393] width 57 height 51
type input "**"
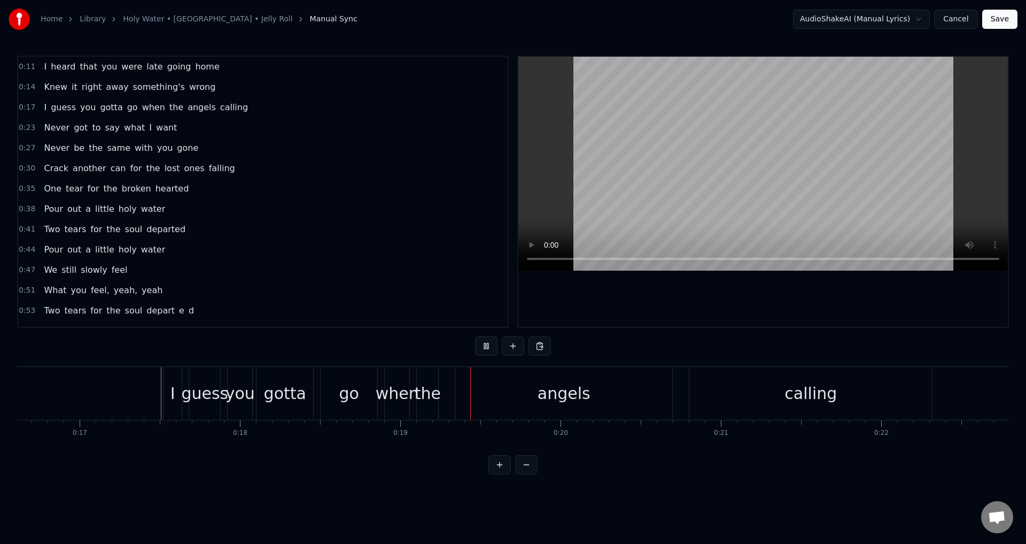
click at [489, 390] on div "angels" at bounding box center [563, 393] width 217 height 53
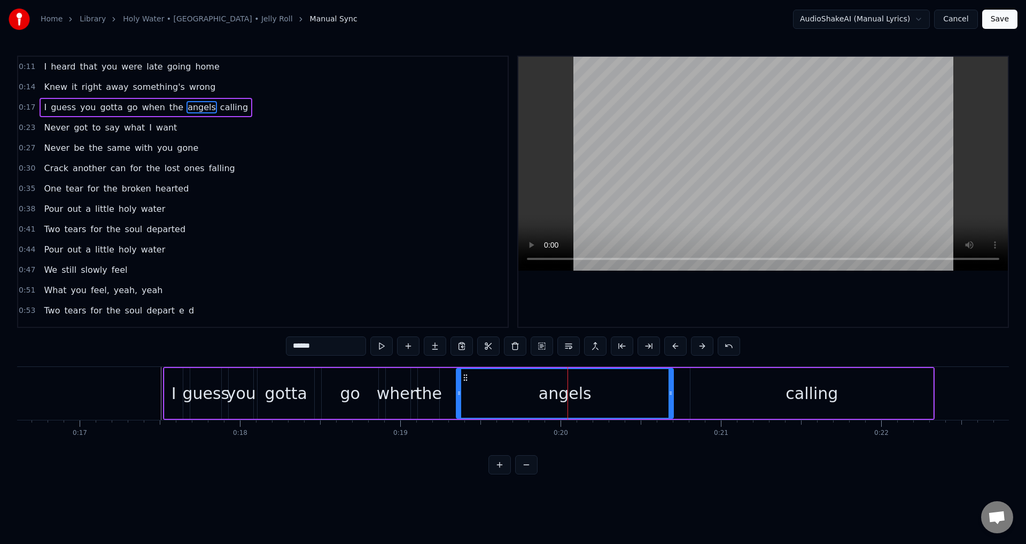
click at [448, 391] on div "I guess you gotta go when the angels calling" at bounding box center [549, 393] width 772 height 53
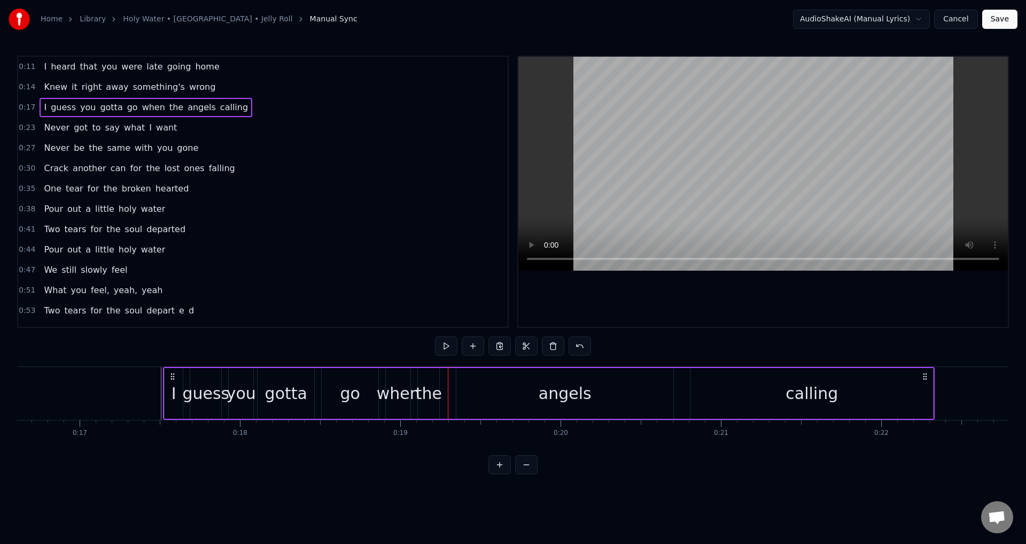
click at [399, 394] on div "when" at bounding box center [398, 393] width 43 height 24
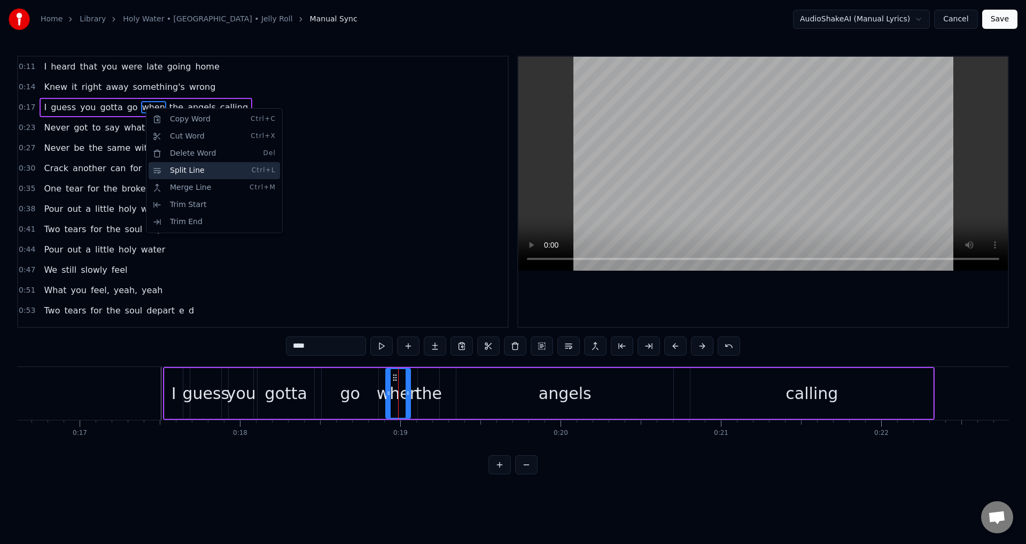
click at [213, 173] on div "Split Line Ctrl+L" at bounding box center [214, 170] width 131 height 17
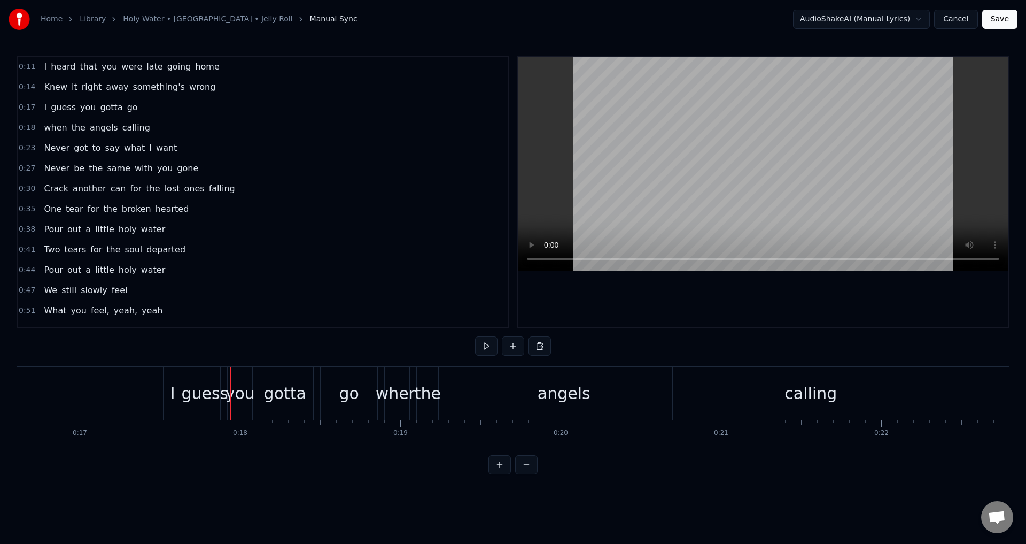
click at [401, 392] on div "when" at bounding box center [397, 393] width 43 height 24
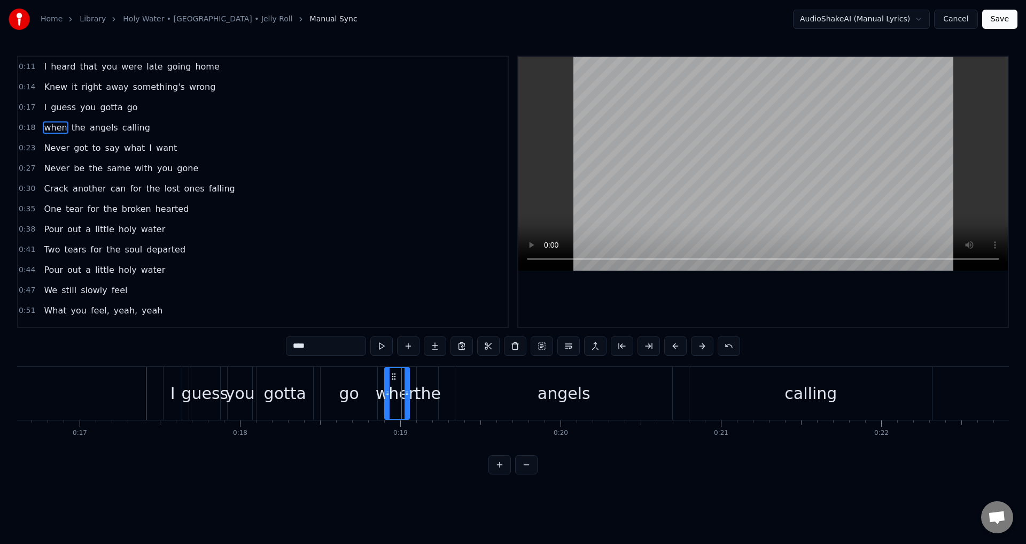
drag, startPoint x: 318, startPoint y: 346, endPoint x: 244, endPoint y: 346, distance: 73.8
click at [244, 346] on div "0:11 I heard that you were late going home 0:14 Knew it right away something's …" at bounding box center [513, 265] width 992 height 419
type input "****"
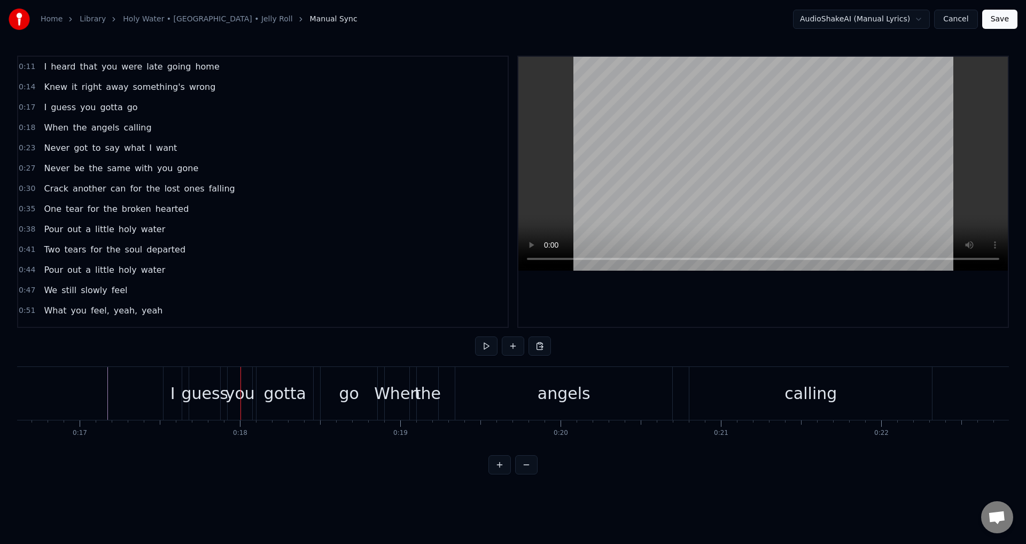
click at [269, 406] on div "gotta" at bounding box center [285, 393] width 57 height 53
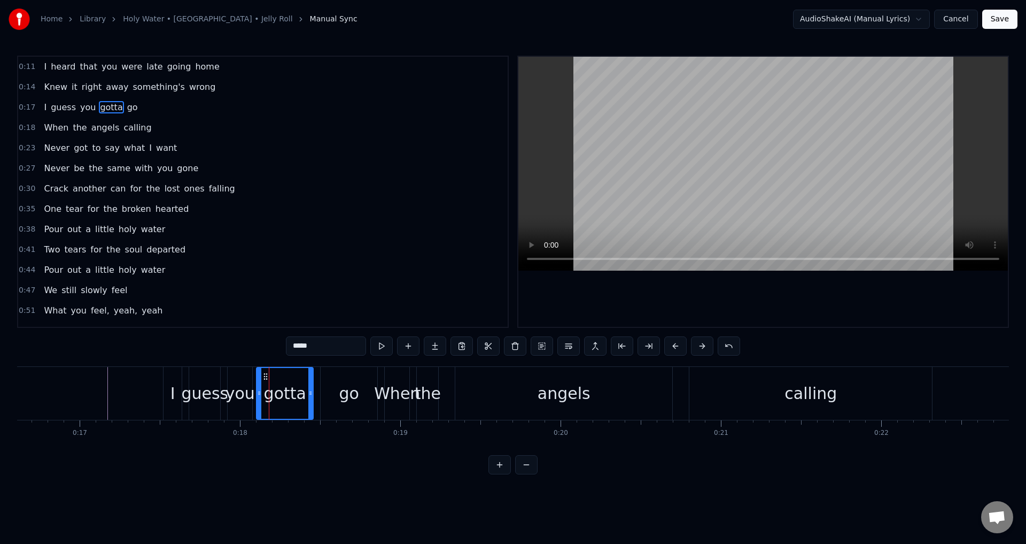
click at [315, 396] on div "I guess you gotta go" at bounding box center [271, 393] width 217 height 53
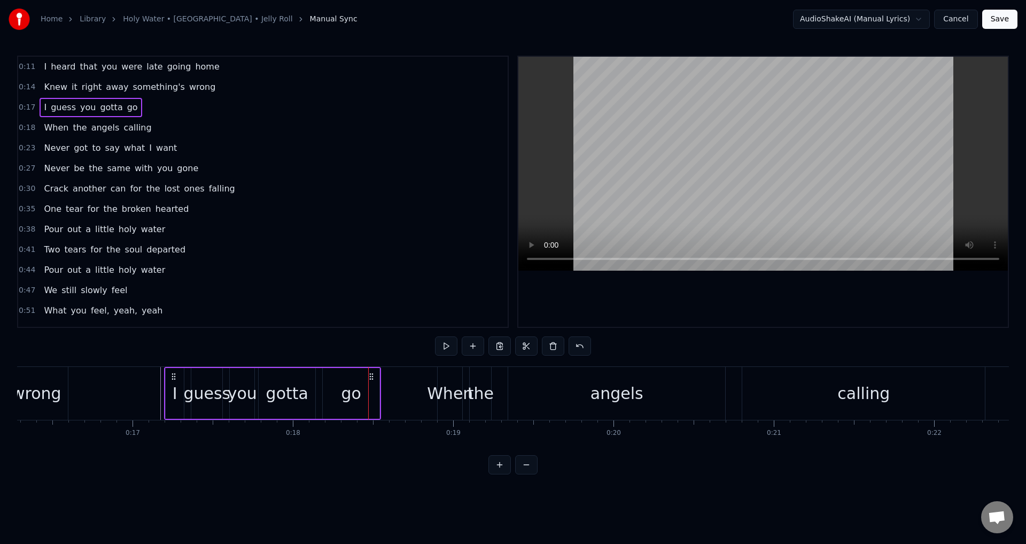
scroll to position [0, 2577]
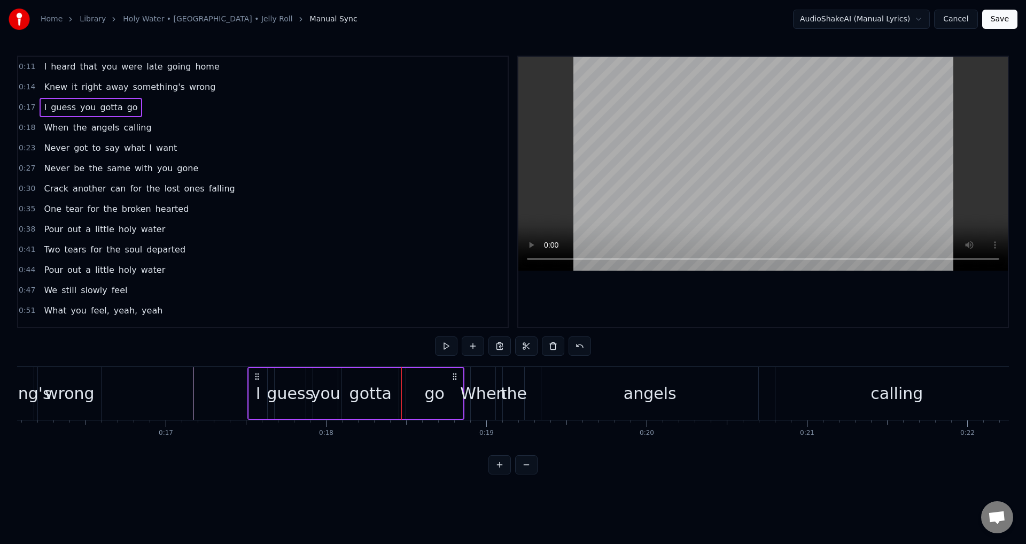
drag, startPoint x: 176, startPoint y: 371, endPoint x: 260, endPoint y: 383, distance: 85.2
click at [260, 383] on div "I guess you gotta go" at bounding box center [355, 393] width 217 height 53
click at [289, 391] on div "guess" at bounding box center [290, 393] width 47 height 24
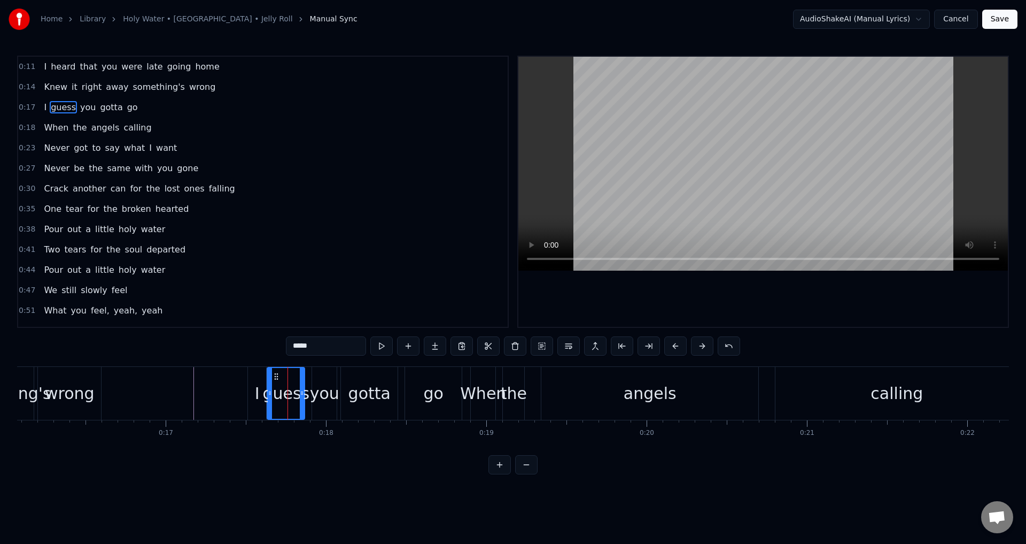
click at [270, 388] on div at bounding box center [270, 393] width 4 height 51
click at [338, 388] on div "I guess you gotta go" at bounding box center [355, 393] width 217 height 53
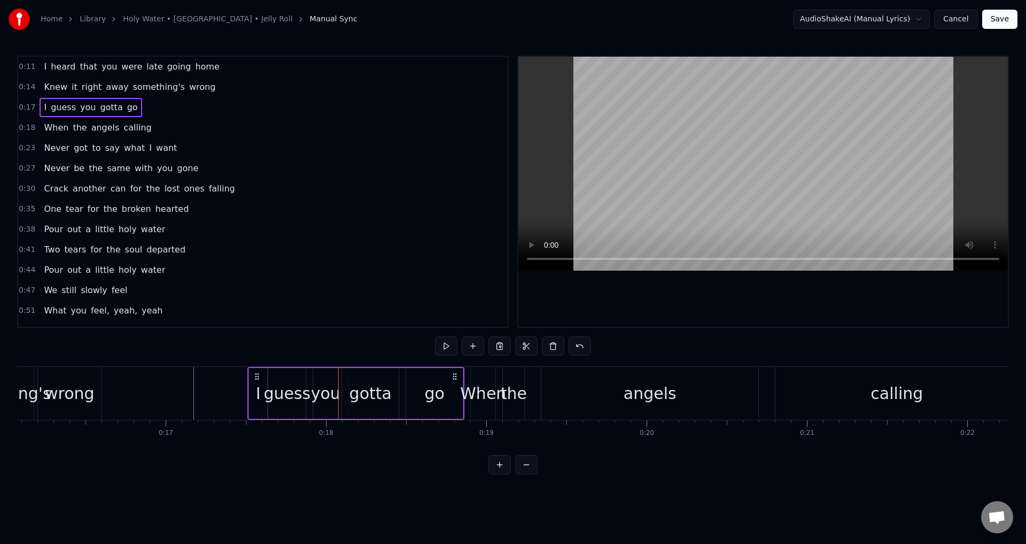
click at [319, 386] on div "you" at bounding box center [325, 393] width 29 height 24
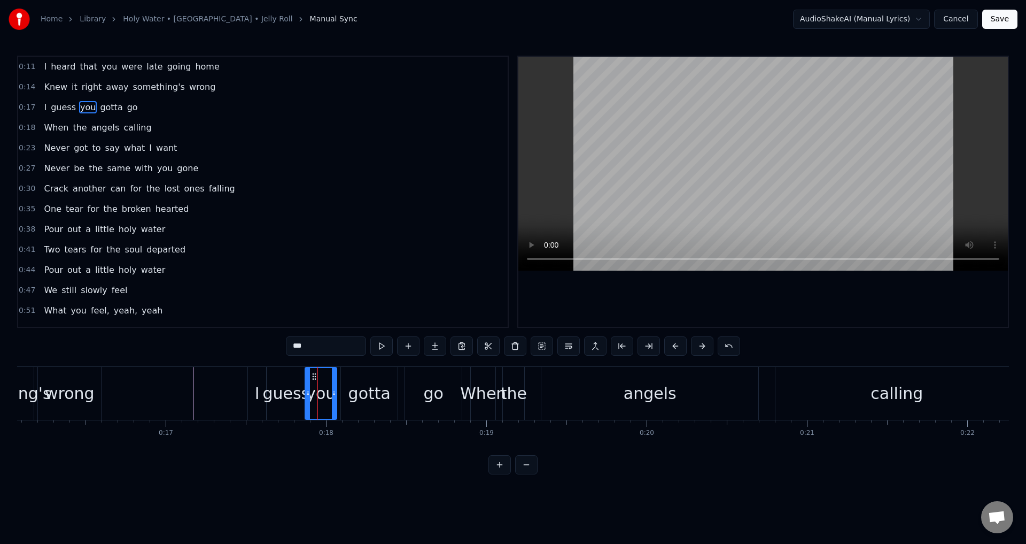
drag, startPoint x: 314, startPoint y: 386, endPoint x: 340, endPoint y: 386, distance: 26.2
click at [307, 386] on div at bounding box center [308, 393] width 4 height 51
click at [380, 386] on div "gotta" at bounding box center [370, 393] width 42 height 24
click at [338, 389] on icon at bounding box center [338, 393] width 4 height 9
click at [431, 388] on div "go" at bounding box center [434, 393] width 20 height 24
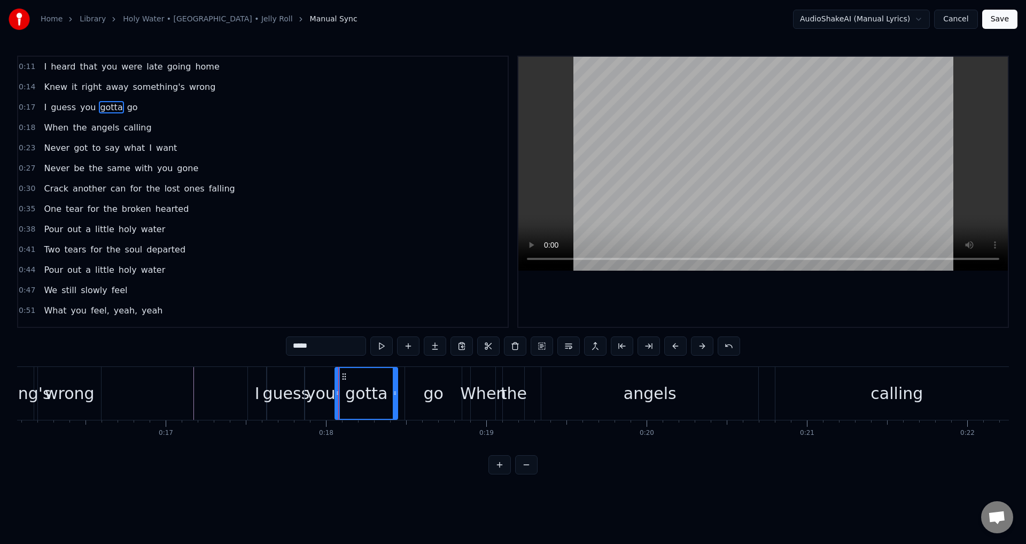
type input "**"
drag, startPoint x: 406, startPoint y: 389, endPoint x: 398, endPoint y: 389, distance: 8.6
click at [398, 389] on icon at bounding box center [399, 393] width 4 height 9
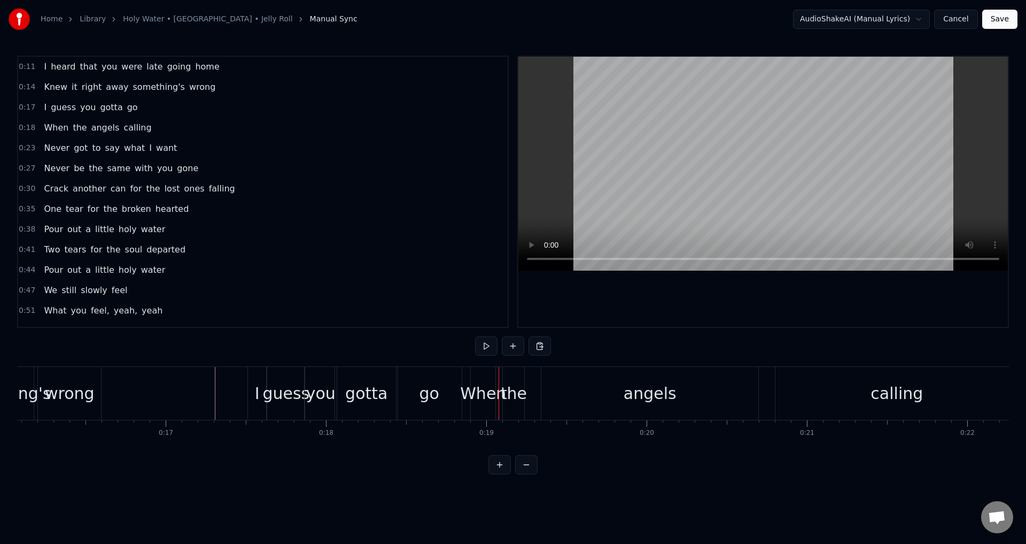
click at [480, 400] on div "When" at bounding box center [483, 393] width 46 height 24
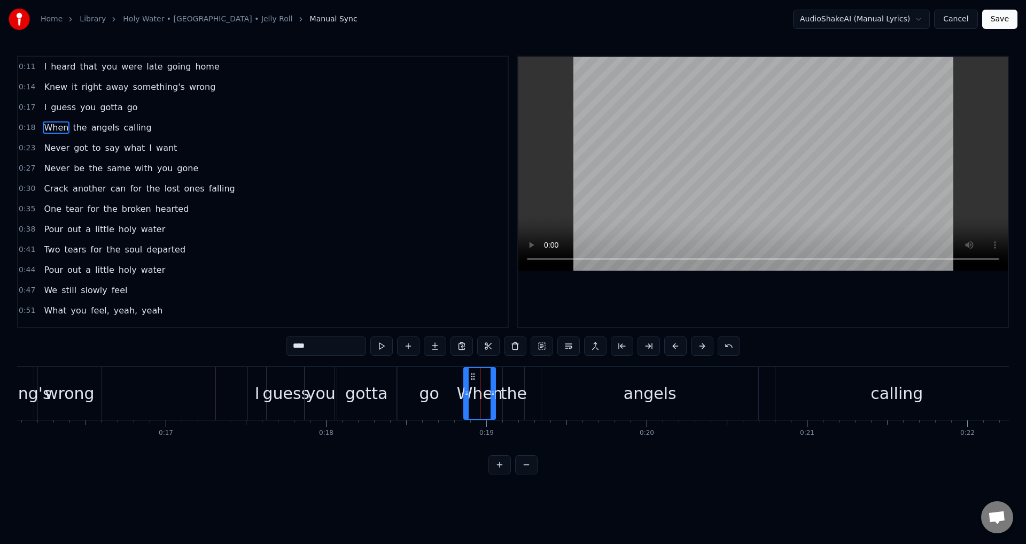
drag, startPoint x: 474, startPoint y: 385, endPoint x: 466, endPoint y: 385, distance: 7.5
click at [466, 385] on div at bounding box center [466, 393] width 4 height 51
click at [517, 393] on div "the" at bounding box center [514, 393] width 26 height 24
type input "***"
drag, startPoint x: 504, startPoint y: 391, endPoint x: 529, endPoint y: 389, distance: 25.2
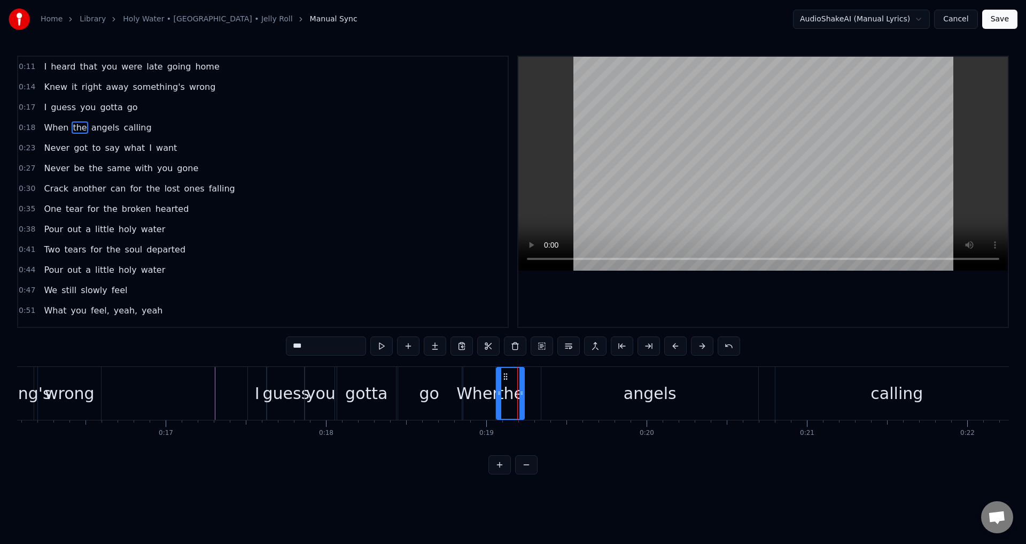
click at [497, 390] on div "the" at bounding box center [510, 393] width 29 height 53
click at [536, 389] on div "When the angels calling" at bounding box center [742, 393] width 558 height 53
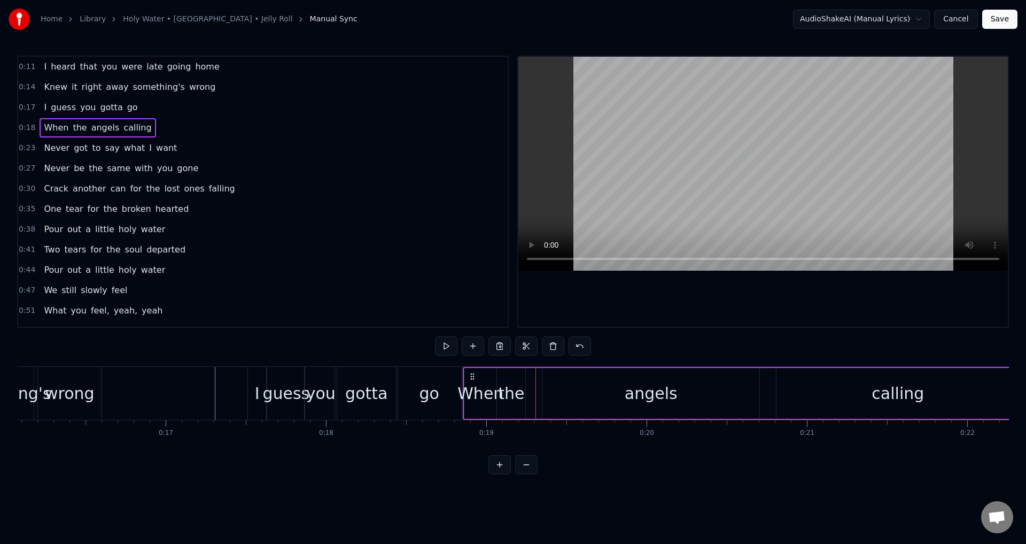
click at [555, 385] on div "angels" at bounding box center [651, 393] width 217 height 51
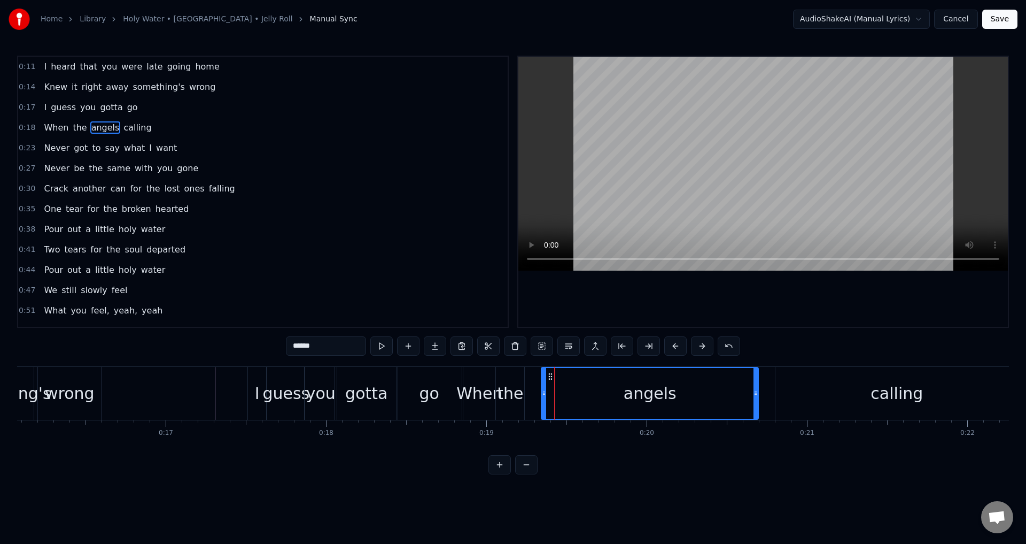
click at [526, 394] on div "When the angels calling" at bounding box center [742, 393] width 558 height 53
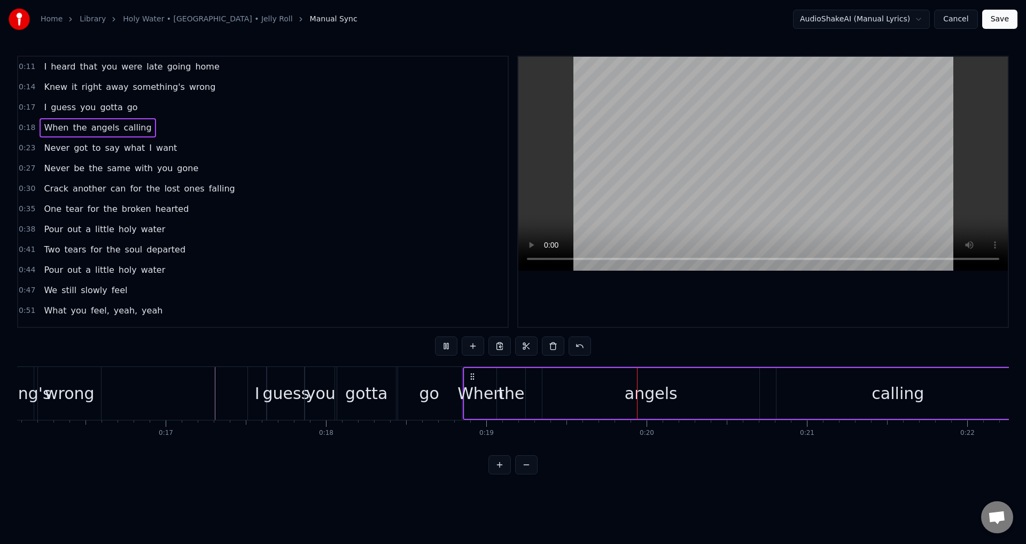
click at [529, 394] on div "When the angels calling" at bounding box center [742, 393] width 558 height 53
click at [546, 394] on div "angels" at bounding box center [651, 393] width 217 height 51
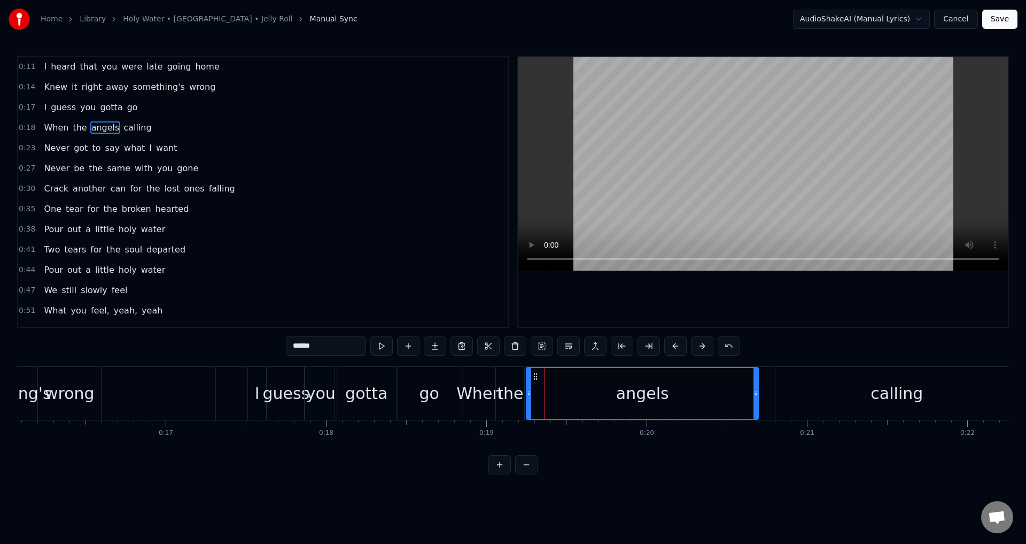
drag, startPoint x: 546, startPoint y: 393, endPoint x: 531, endPoint y: 394, distance: 15.0
click at [531, 394] on icon at bounding box center [529, 393] width 4 height 9
click at [763, 384] on div "When the angels calling" at bounding box center [742, 393] width 558 height 53
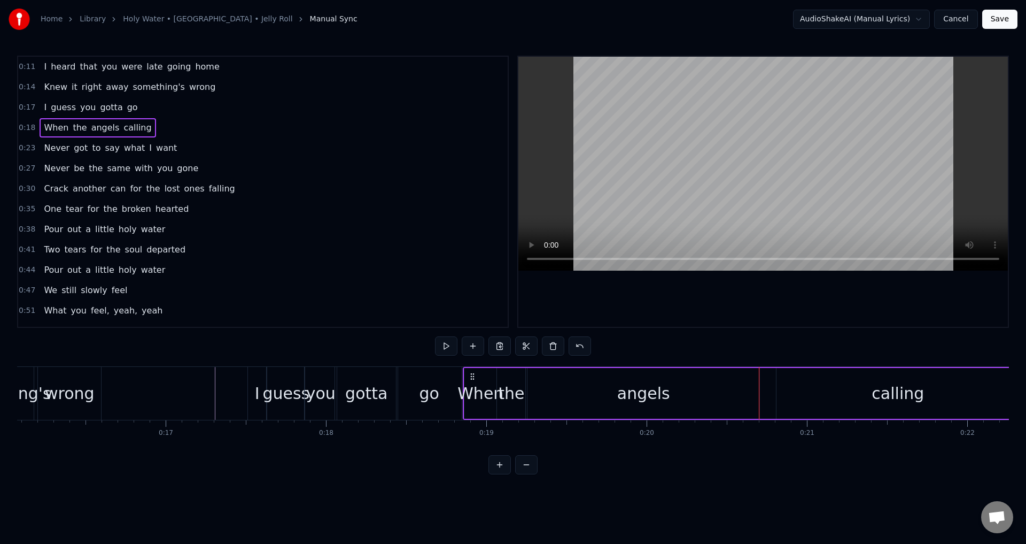
click at [791, 336] on div "0:11 I heard that you were late going home 0:14 Knew it right away something's …" at bounding box center [513, 265] width 992 height 419
click at [784, 304] on div at bounding box center [763, 192] width 490 height 270
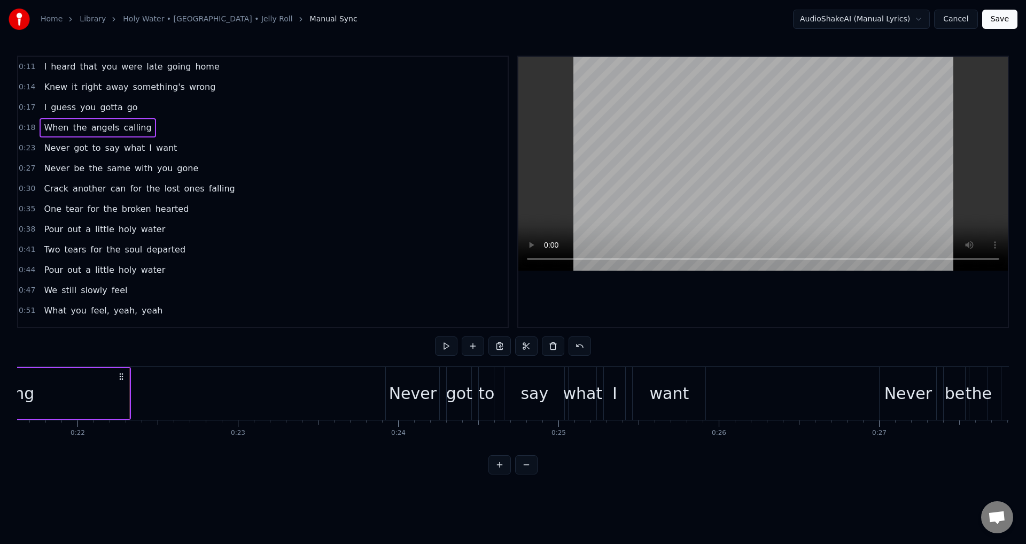
scroll to position [0, 3468]
click at [776, 315] on div at bounding box center [763, 192] width 490 height 270
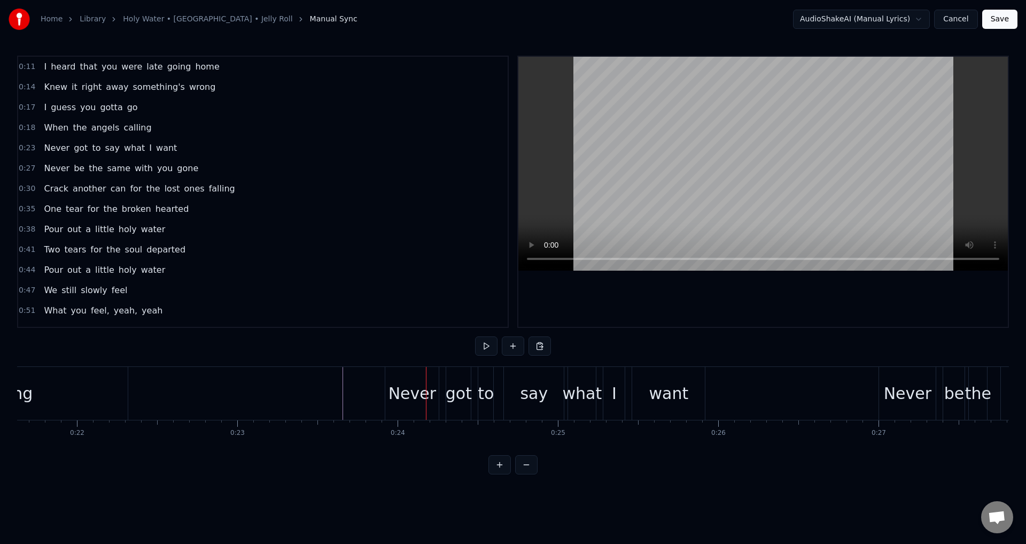
click at [498, 391] on div "Never got to say what I want" at bounding box center [546, 393] width 323 height 53
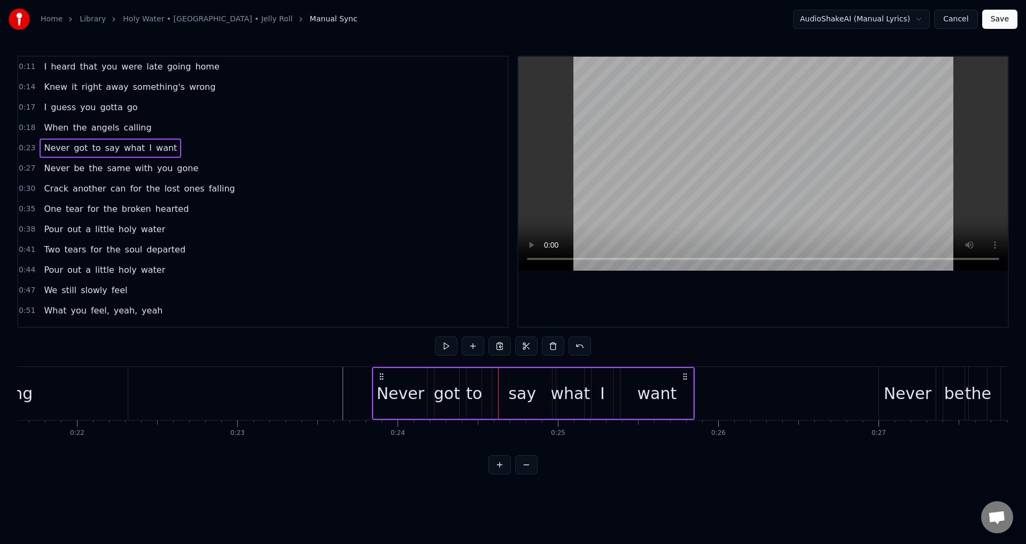
drag, startPoint x: 397, startPoint y: 373, endPoint x: 384, endPoint y: 373, distance: 12.8
click at [384, 373] on icon at bounding box center [381, 376] width 9 height 9
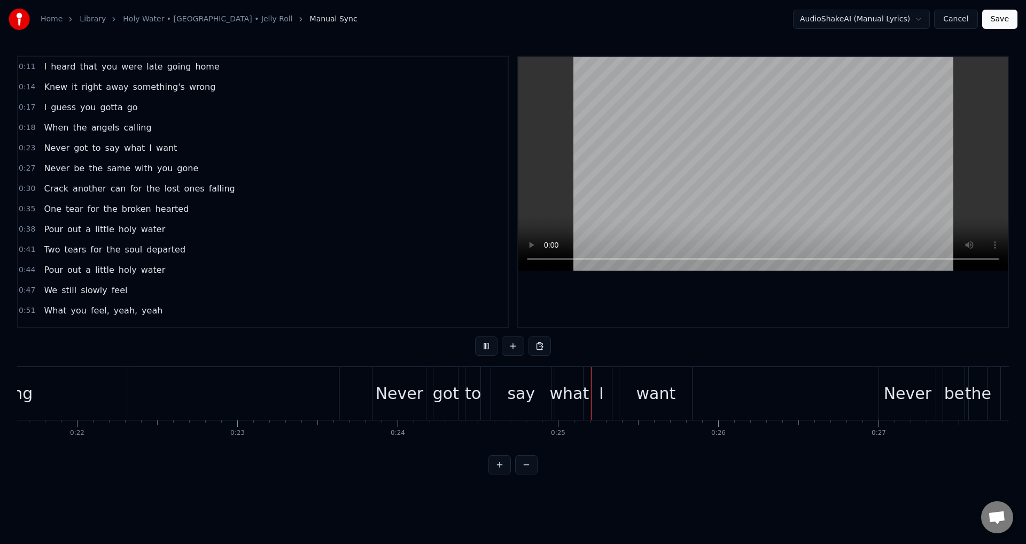
click at [606, 378] on div "I" at bounding box center [601, 393] width 21 height 53
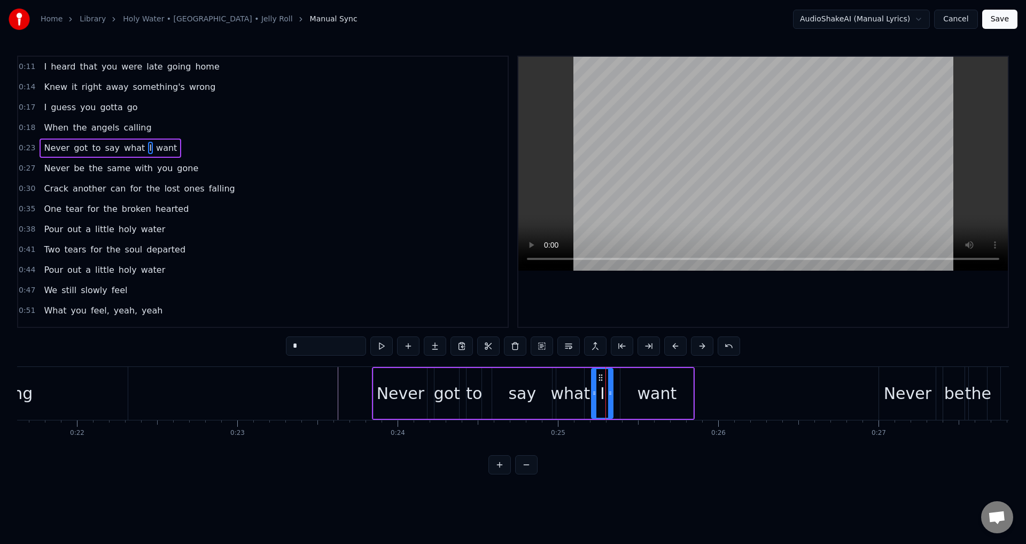
click at [590, 388] on div "Never got to say what I want" at bounding box center [533, 393] width 323 height 53
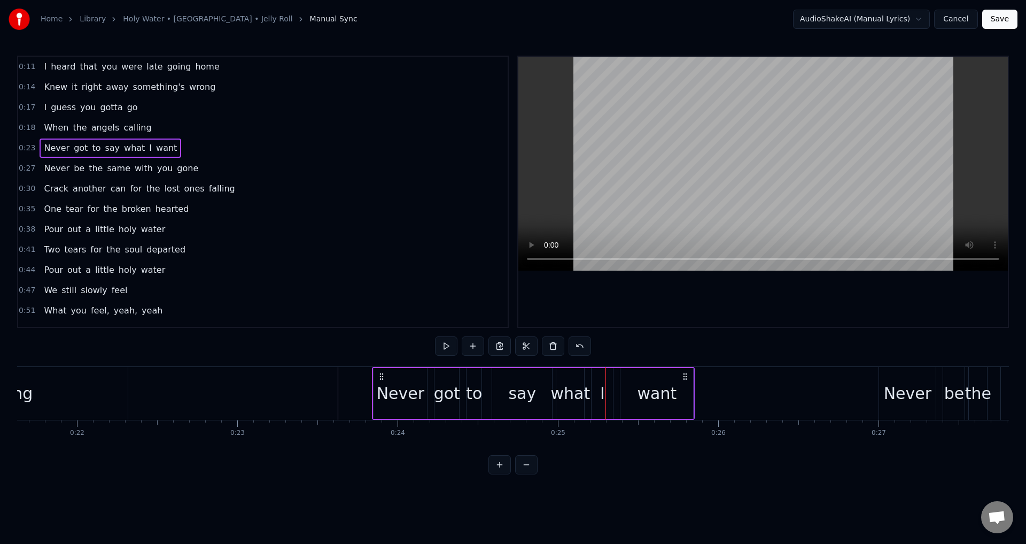
click at [593, 388] on div "I" at bounding box center [602, 393] width 21 height 51
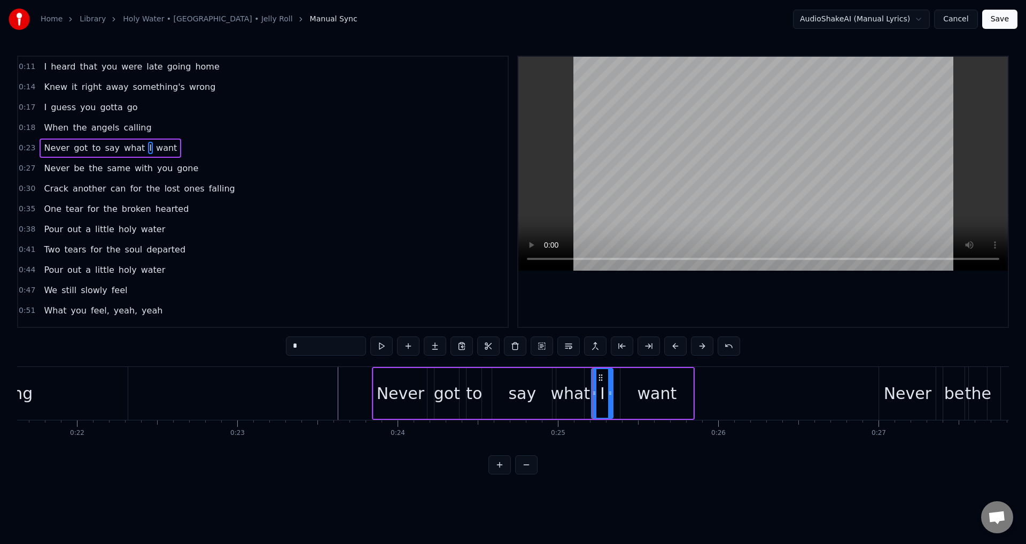
click at [472, 388] on div "to" at bounding box center [474, 393] width 16 height 24
drag, startPoint x: 468, startPoint y: 382, endPoint x: 460, endPoint y: 382, distance: 7.5
click at [460, 382] on div at bounding box center [462, 393] width 4 height 49
click at [411, 383] on div "Never" at bounding box center [401, 393] width 48 height 24
click at [447, 383] on div "got" at bounding box center [447, 393] width 26 height 24
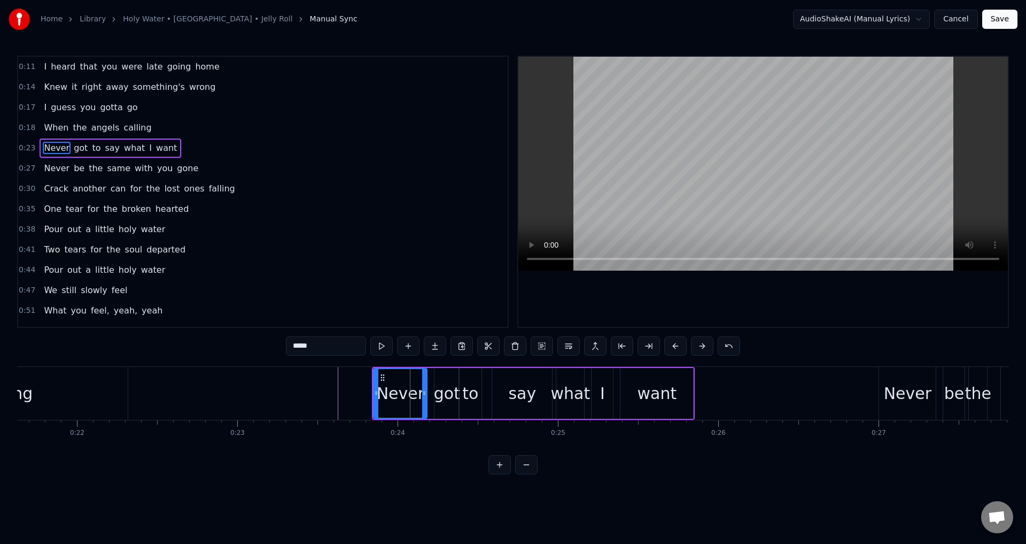
type input "***"
drag, startPoint x: 436, startPoint y: 382, endPoint x: 429, endPoint y: 382, distance: 7.5
click at [429, 382] on div at bounding box center [430, 393] width 4 height 49
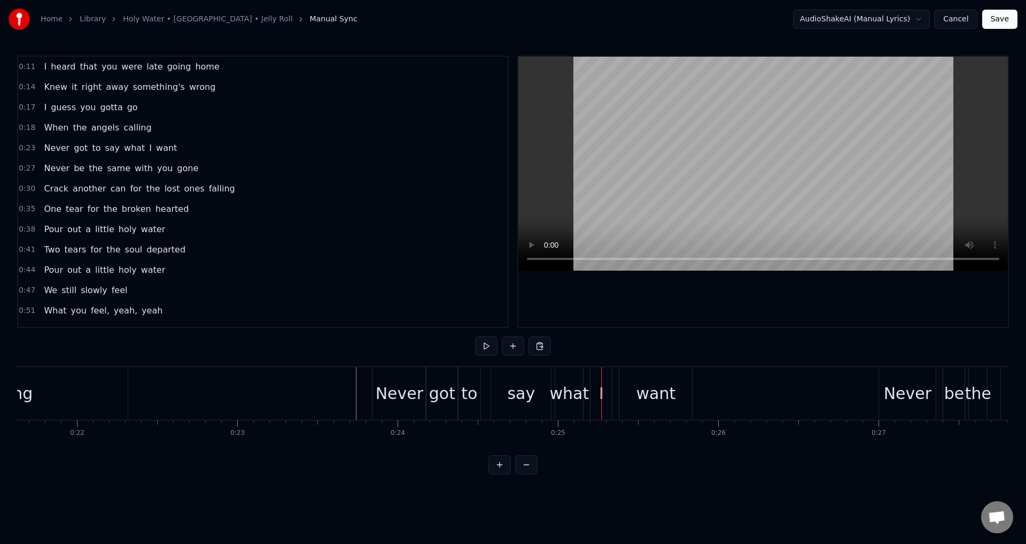
click at [572, 393] on div "what" at bounding box center [570, 393] width 40 height 24
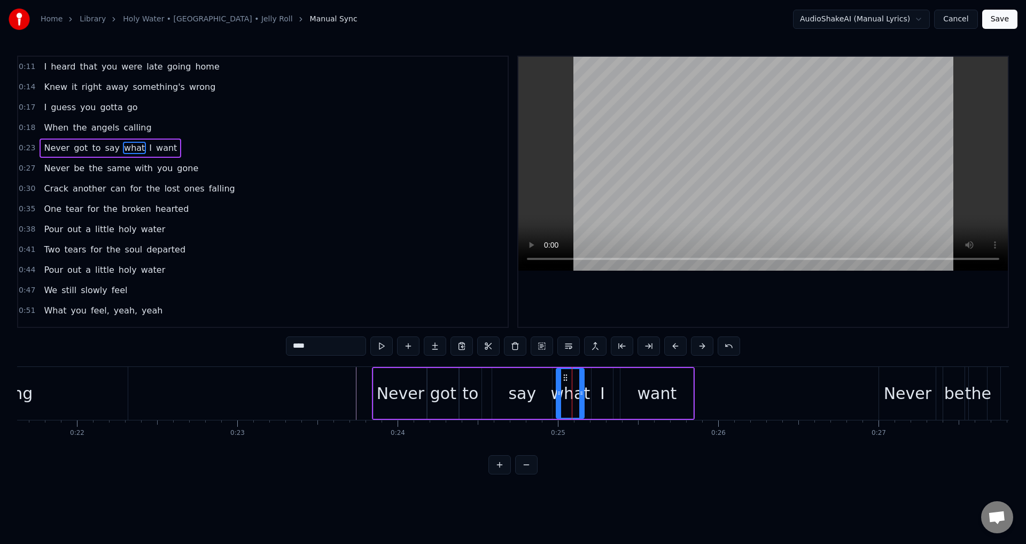
click at [611, 393] on div "I" at bounding box center [602, 393] width 21 height 51
click at [589, 386] on div at bounding box center [589, 393] width 4 height 49
click at [629, 386] on div "want" at bounding box center [657, 393] width 73 height 51
type input "****"
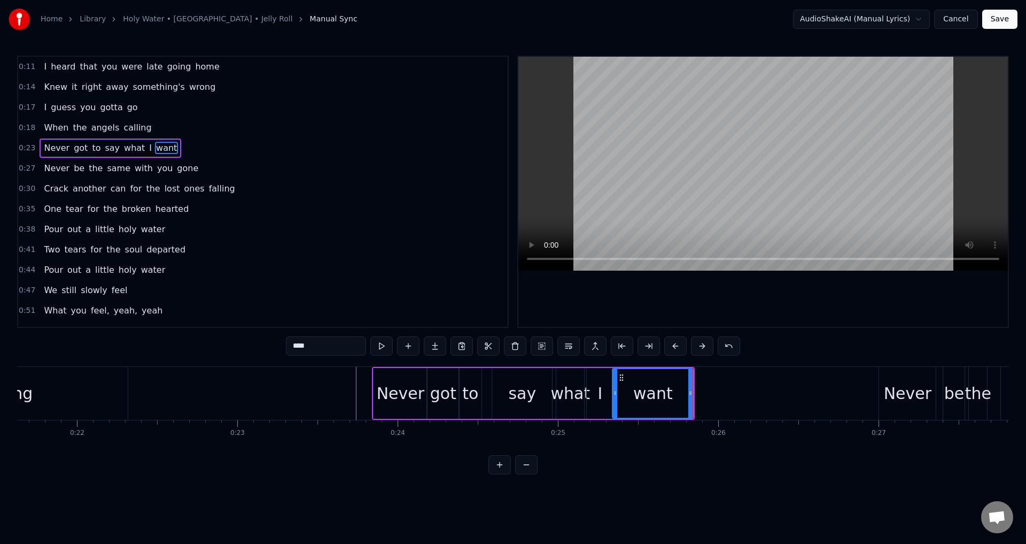
drag, startPoint x: 623, startPoint y: 392, endPoint x: 615, endPoint y: 392, distance: 8.0
click at [615, 392] on icon at bounding box center [615, 393] width 4 height 9
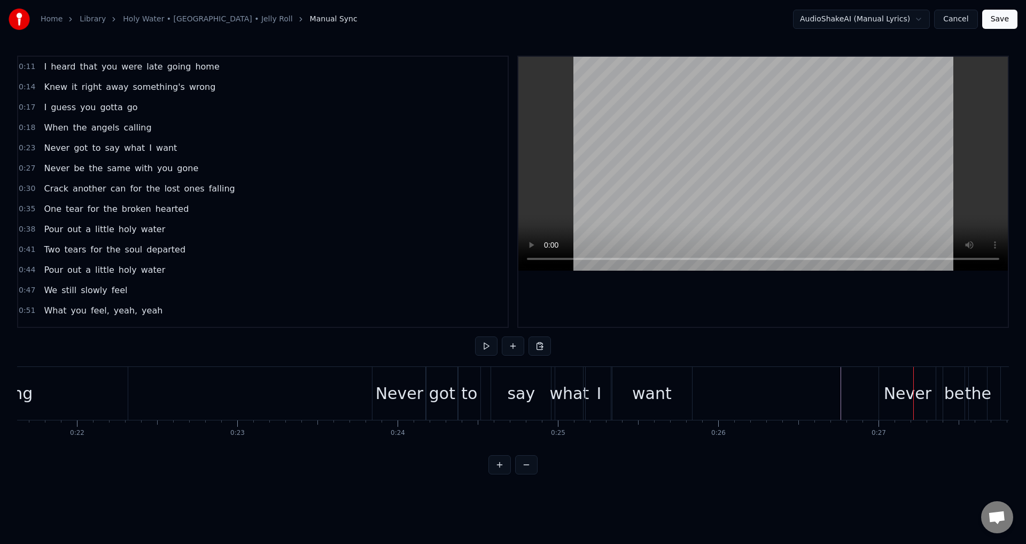
click at [940, 392] on div "Never be the same with you gone" at bounding box center [1037, 393] width 316 height 53
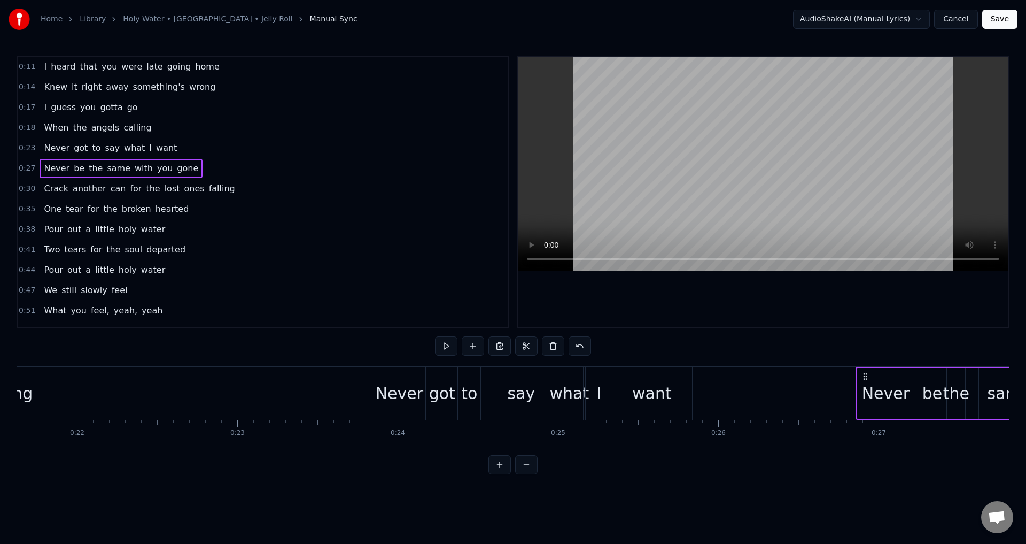
drag, startPoint x: 889, startPoint y: 375, endPoint x: 866, endPoint y: 375, distance: 23.0
click at [866, 375] on icon at bounding box center [865, 376] width 9 height 9
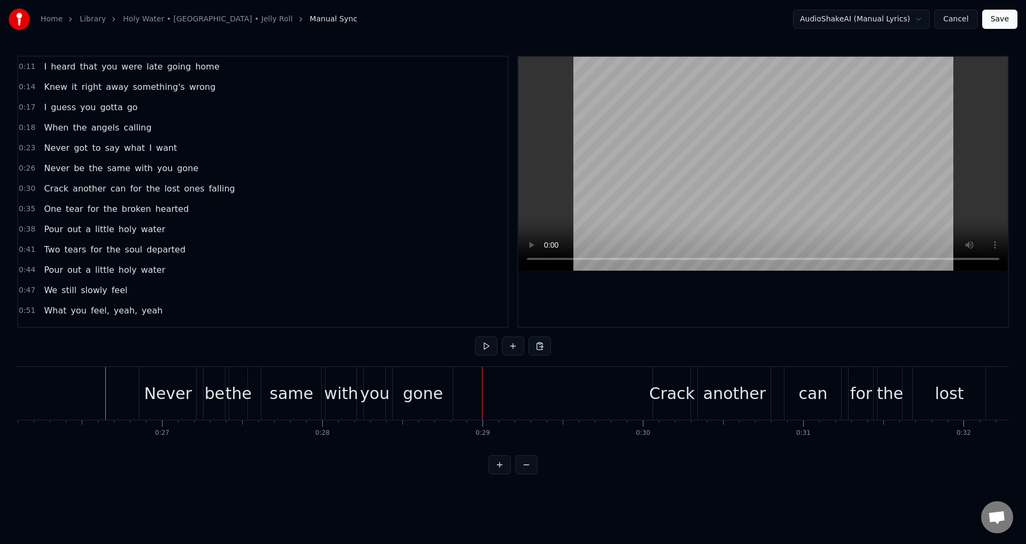
scroll to position [0, 4183]
click at [210, 382] on div "be" at bounding box center [217, 393] width 20 height 24
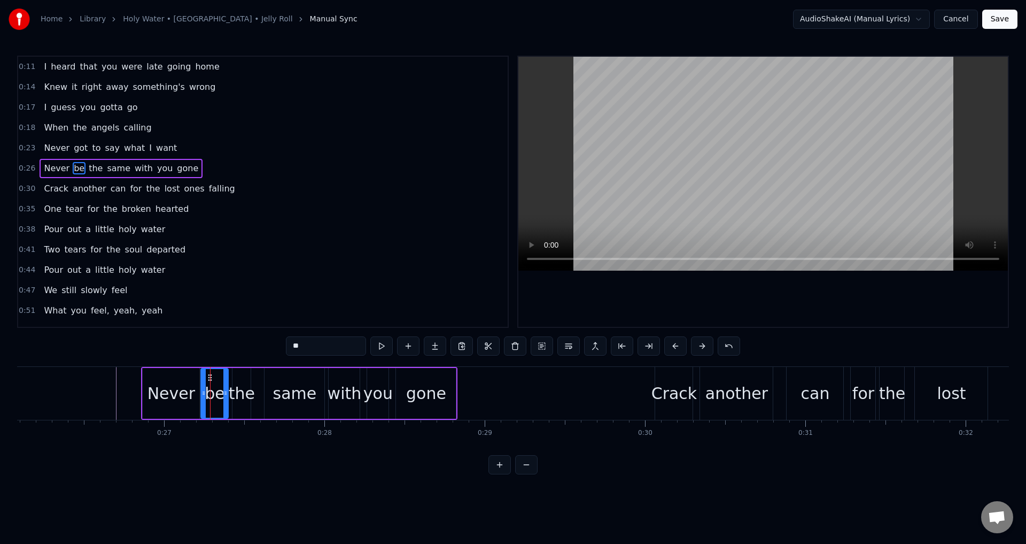
drag, startPoint x: 208, startPoint y: 379, endPoint x: 224, endPoint y: 378, distance: 16.1
click at [202, 378] on div at bounding box center [204, 393] width 4 height 49
click at [251, 385] on div "the" at bounding box center [242, 393] width 26 height 24
click at [233, 384] on div at bounding box center [232, 393] width 4 height 49
click at [274, 385] on div "same" at bounding box center [295, 393] width 60 height 51
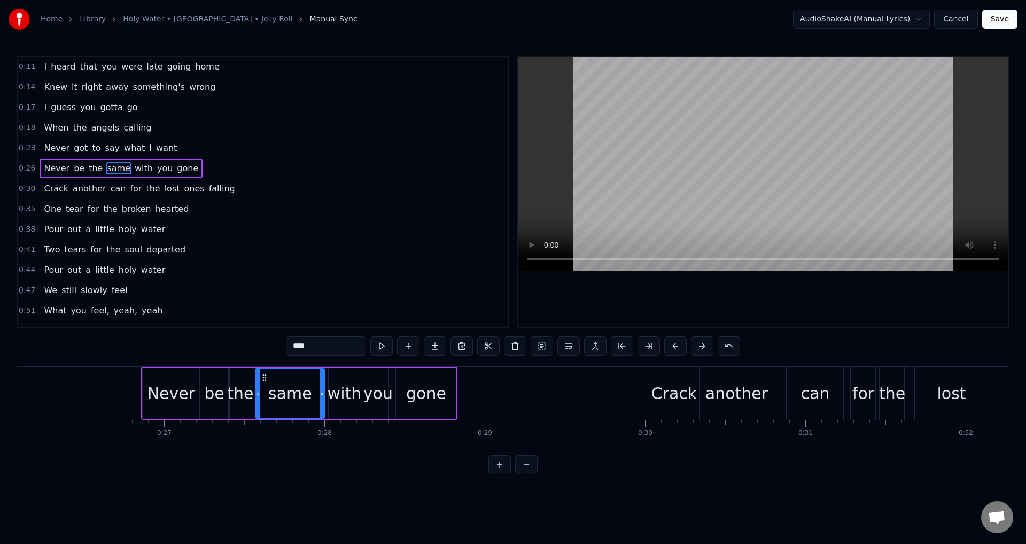
drag, startPoint x: 266, startPoint y: 385, endPoint x: 257, endPoint y: 385, distance: 9.1
click at [257, 385] on div at bounding box center [258, 393] width 4 height 49
click at [347, 393] on div "with" at bounding box center [345, 393] width 34 height 24
click at [263, 388] on div "same" at bounding box center [289, 393] width 69 height 51
click at [261, 388] on div at bounding box center [260, 393] width 4 height 49
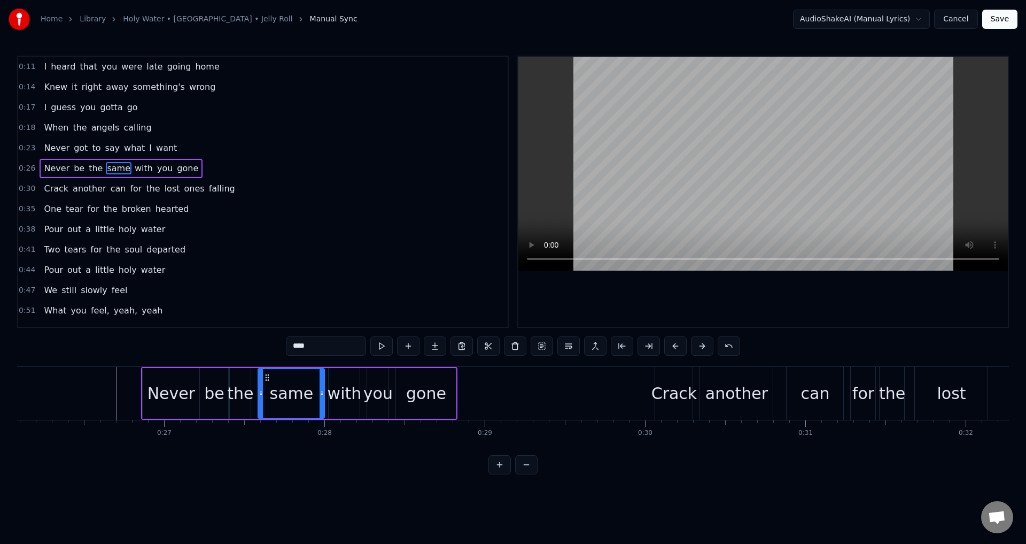
click at [251, 388] on div "the" at bounding box center [240, 393] width 26 height 24
drag, startPoint x: 247, startPoint y: 392, endPoint x: 254, endPoint y: 391, distance: 7.0
click at [254, 391] on icon at bounding box center [255, 393] width 4 height 9
click at [285, 396] on div "same" at bounding box center [292, 393] width 44 height 24
click at [336, 393] on div "with" at bounding box center [345, 393] width 34 height 24
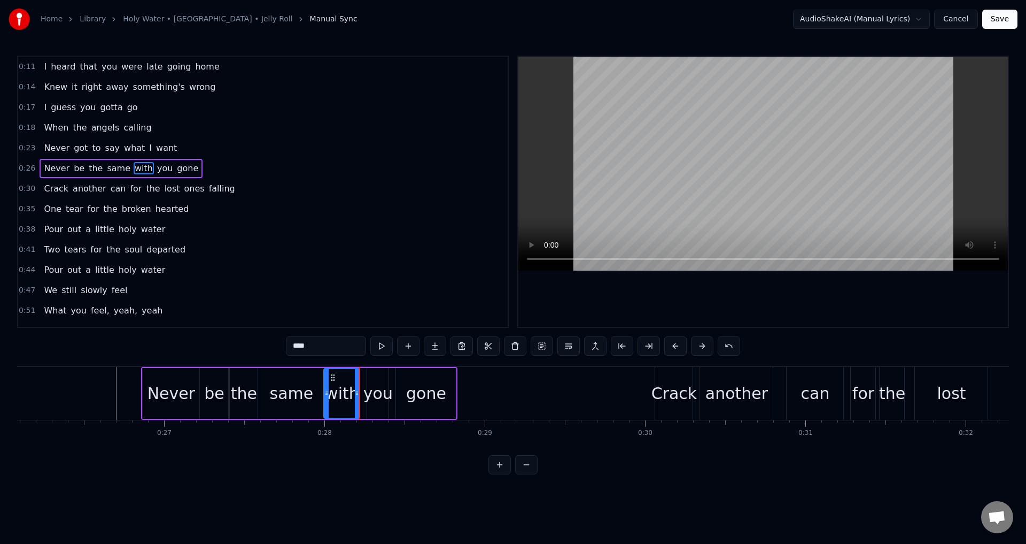
drag, startPoint x: 331, startPoint y: 390, endPoint x: 366, endPoint y: 389, distance: 34.2
click at [327, 389] on icon at bounding box center [326, 393] width 4 height 9
click at [376, 390] on div "you" at bounding box center [377, 393] width 29 height 24
type input "***"
click at [362, 392] on div "Never be the same with you gone" at bounding box center [299, 393] width 316 height 53
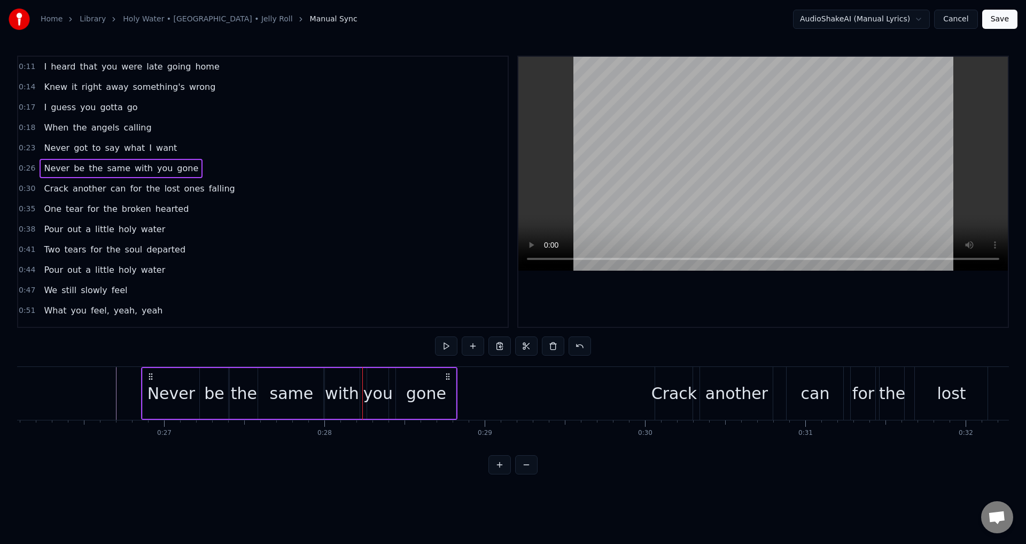
click at [370, 392] on div "you" at bounding box center [377, 393] width 29 height 24
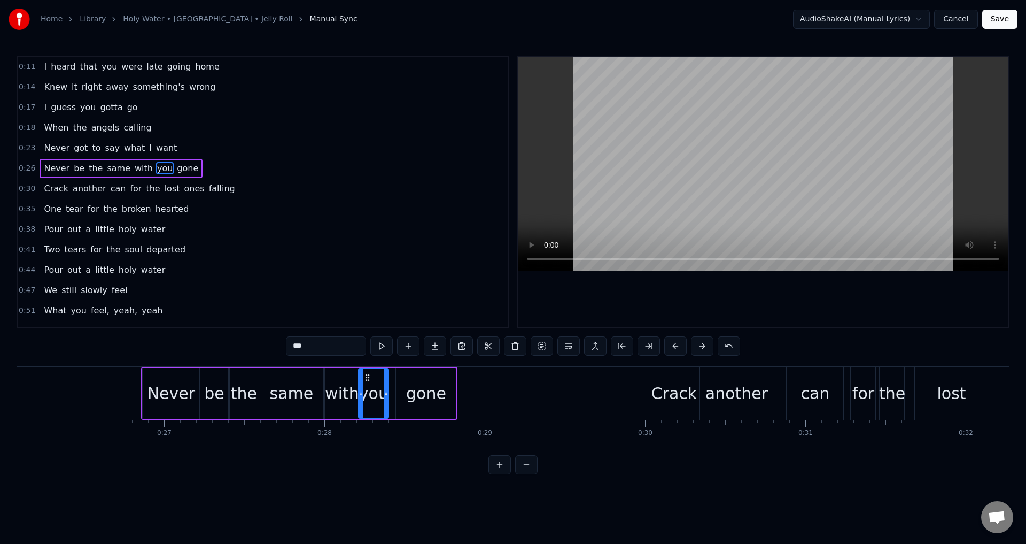
drag, startPoint x: 371, startPoint y: 394, endPoint x: 362, endPoint y: 394, distance: 8.6
click at [362, 394] on icon at bounding box center [361, 393] width 4 height 9
click at [399, 393] on div "gone" at bounding box center [426, 393] width 60 height 51
type input "****"
drag, startPoint x: 399, startPoint y: 393, endPoint x: 391, endPoint y: 392, distance: 8.2
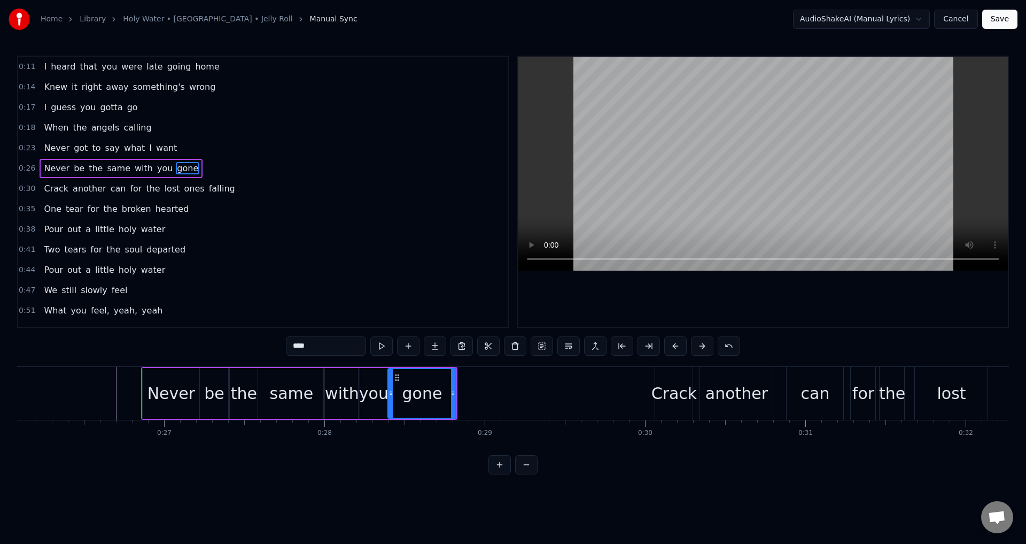
click at [391, 392] on icon at bounding box center [391, 393] width 4 height 9
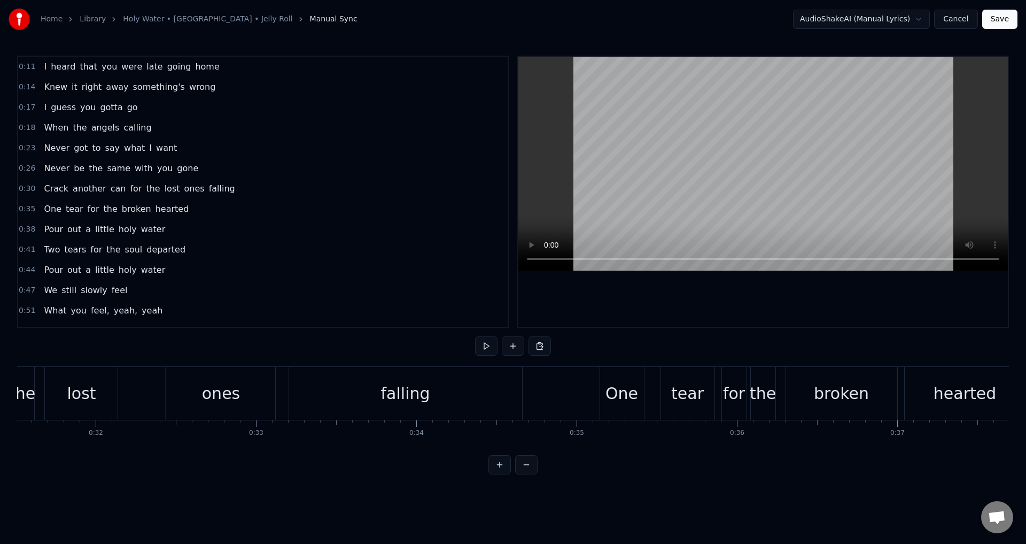
scroll to position [0, 5096]
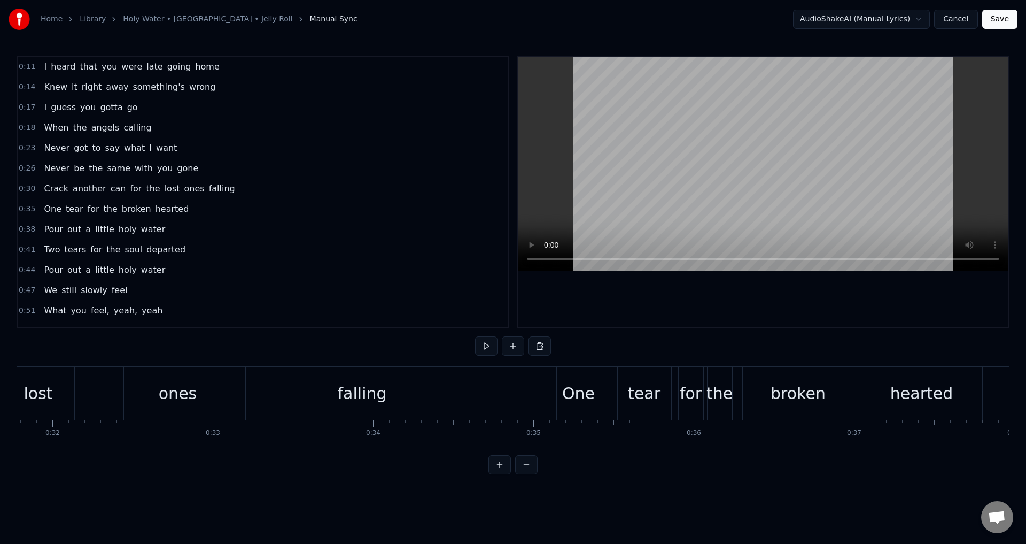
click at [612, 393] on div "One tear for the broken hearted" at bounding box center [770, 393] width 429 height 53
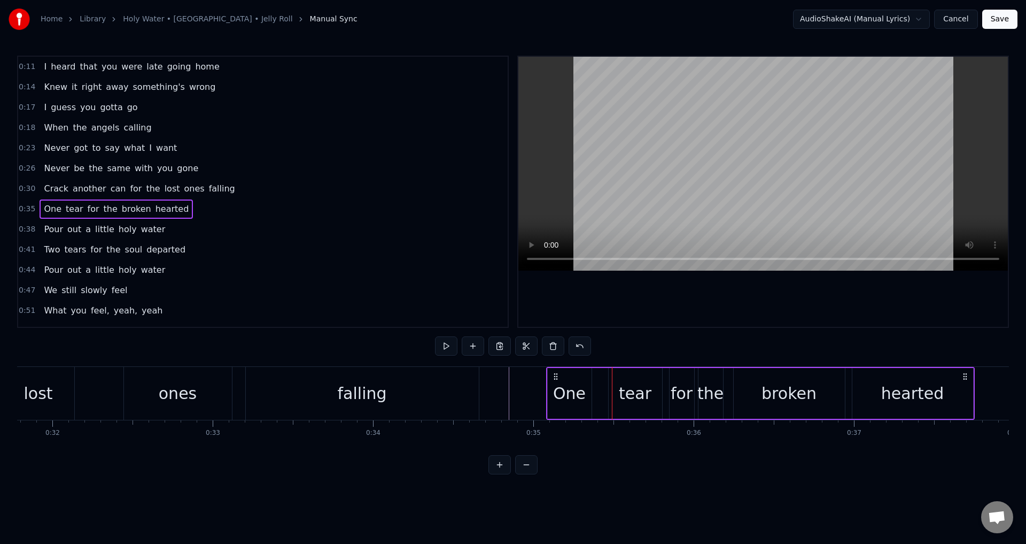
drag, startPoint x: 568, startPoint y: 373, endPoint x: 557, endPoint y: 373, distance: 10.2
click at [557, 373] on icon at bounding box center [556, 376] width 9 height 9
click at [603, 387] on div "One tear for the broken hearted" at bounding box center [760, 393] width 429 height 53
click at [614, 389] on div "tear" at bounding box center [635, 393] width 53 height 51
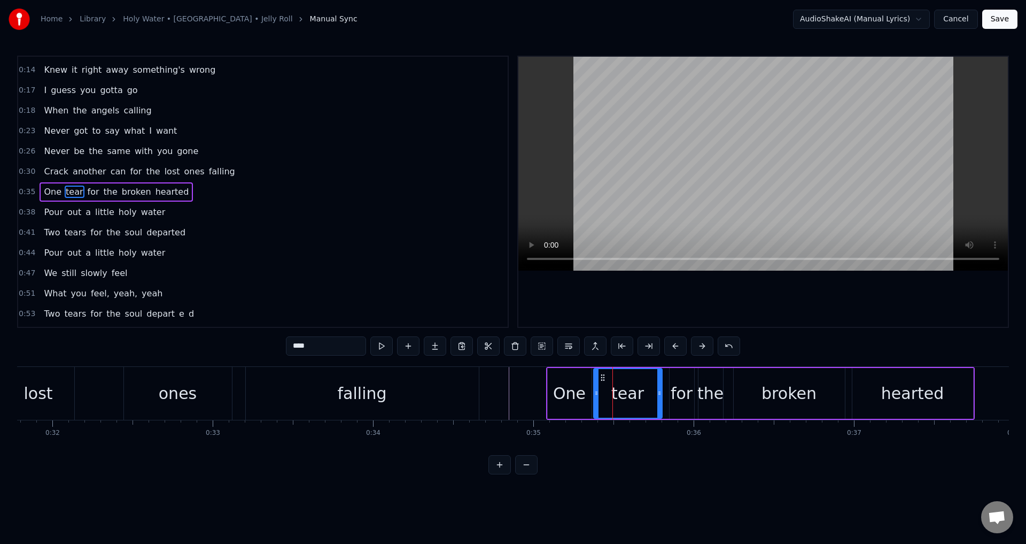
drag, startPoint x: 610, startPoint y: 385, endPoint x: 630, endPoint y: 383, distance: 20.5
click at [594, 382] on div at bounding box center [596, 393] width 4 height 49
click at [658, 390] on icon at bounding box center [659, 393] width 4 height 9
click at [673, 390] on div "for" at bounding box center [682, 393] width 22 height 24
drag, startPoint x: 671, startPoint y: 386, endPoint x: 664, endPoint y: 386, distance: 6.4
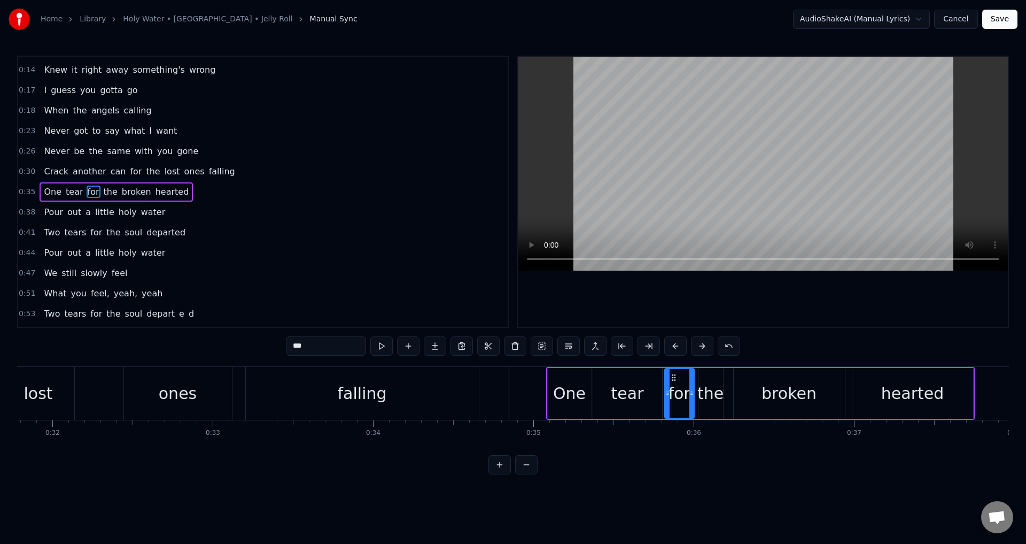
click at [665, 386] on div at bounding box center [667, 393] width 4 height 49
click at [716, 385] on div "the" at bounding box center [711, 393] width 26 height 24
click at [696, 383] on div at bounding box center [697, 393] width 4 height 49
click at [735, 388] on div "broken" at bounding box center [789, 393] width 111 height 51
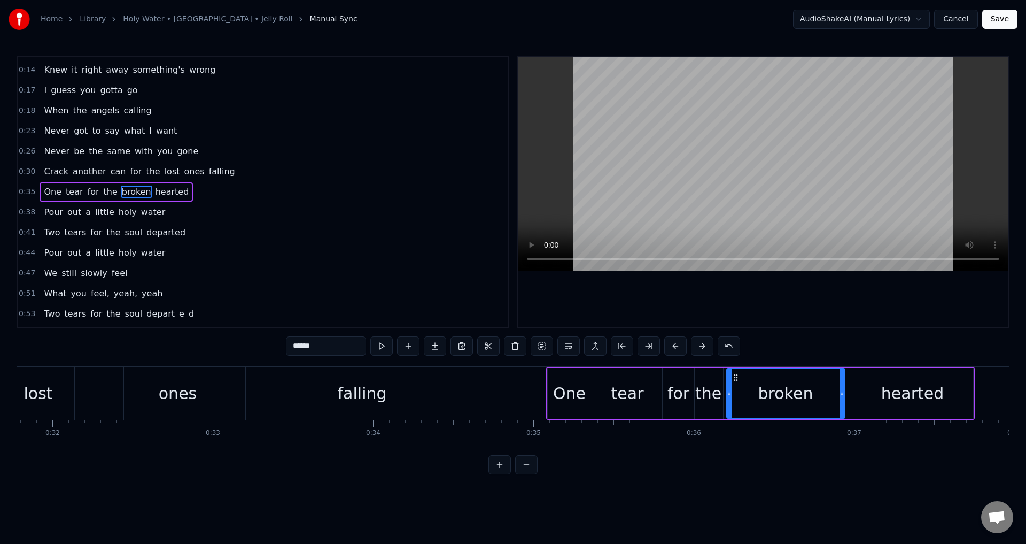
drag, startPoint x: 735, startPoint y: 391, endPoint x: 772, endPoint y: 388, distance: 37.0
click at [729, 390] on icon at bounding box center [729, 393] width 4 height 9
click at [858, 389] on div "hearted" at bounding box center [913, 393] width 121 height 51
type input "*******"
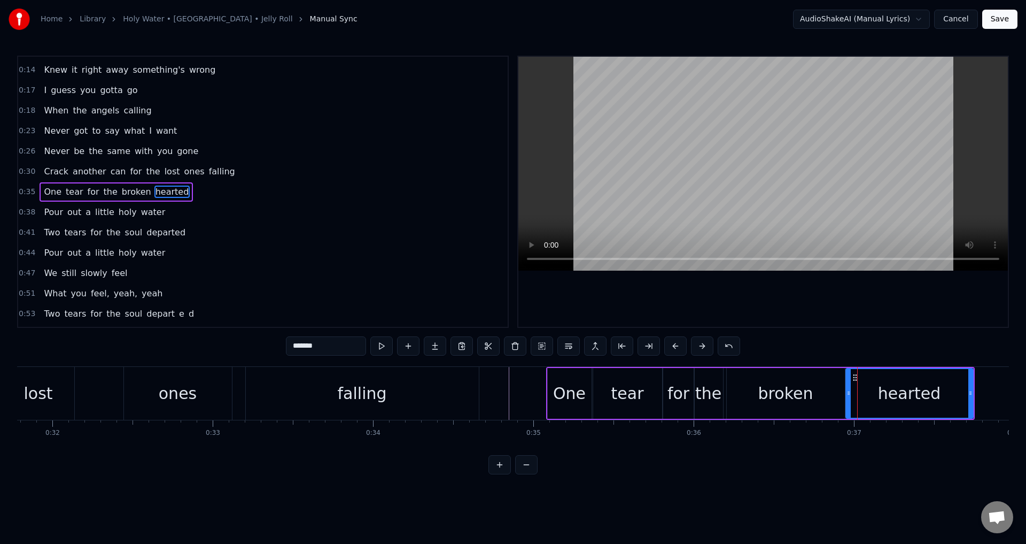
drag, startPoint x: 855, startPoint y: 389, endPoint x: 848, endPoint y: 391, distance: 6.6
click at [848, 391] on icon at bounding box center [849, 393] width 4 height 9
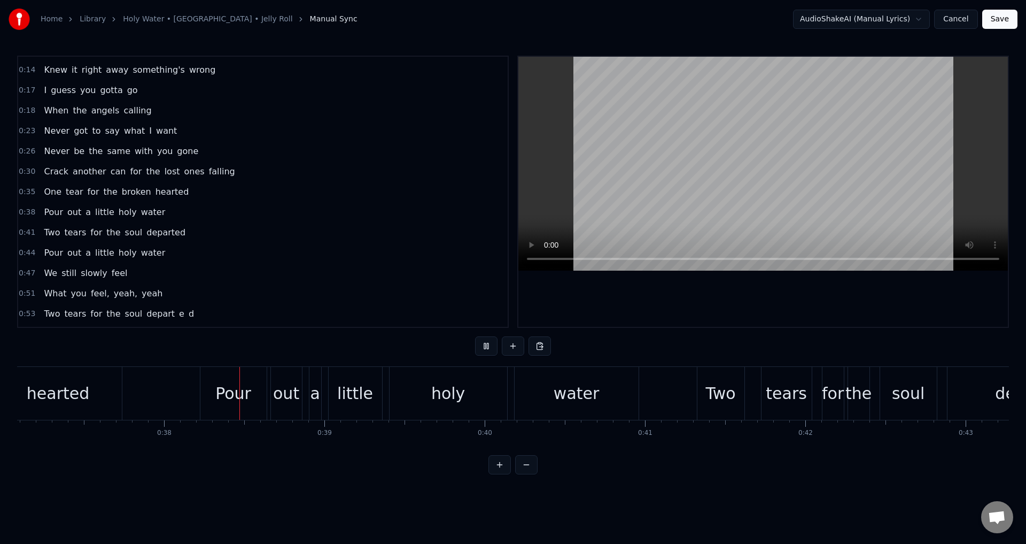
scroll to position [0, 6003]
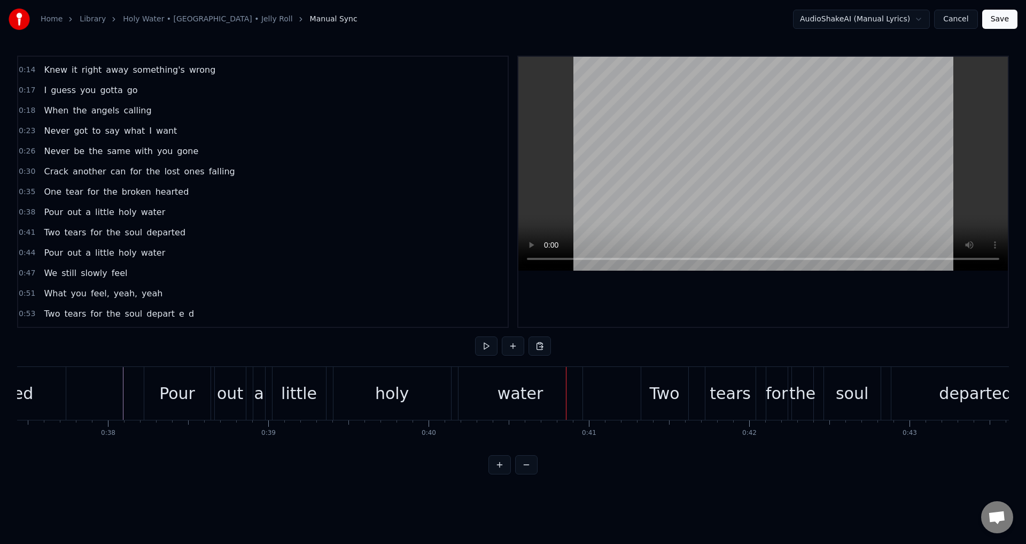
click at [251, 385] on div "Pour out a little holy water" at bounding box center [365, 393] width 442 height 53
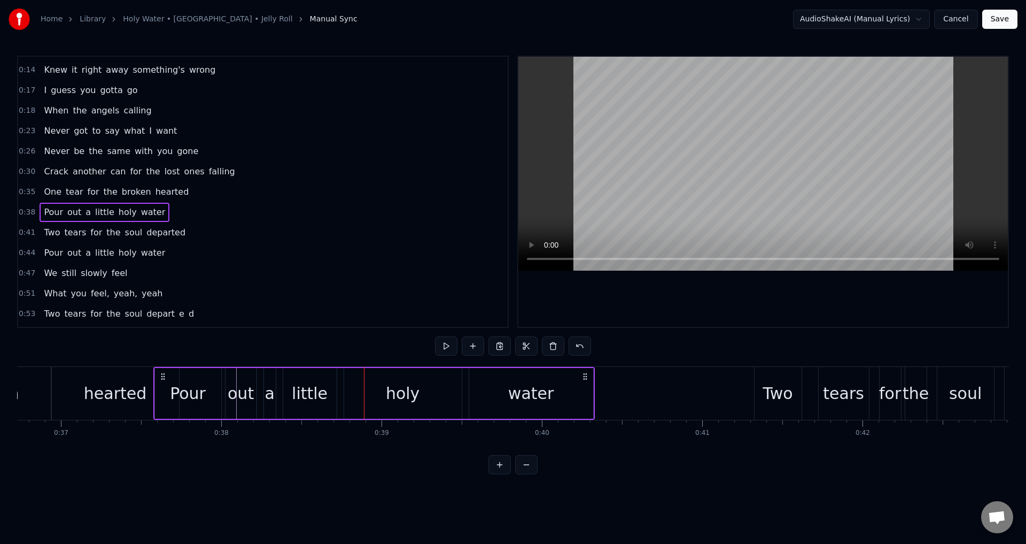
scroll to position [0, 5881]
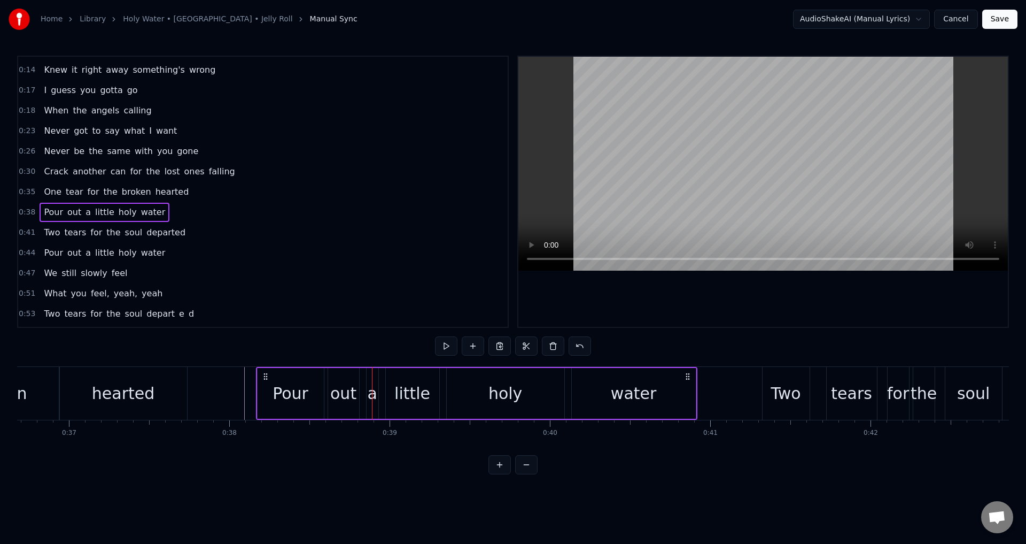
drag, startPoint x: 154, startPoint y: 371, endPoint x: 266, endPoint y: 376, distance: 112.4
click at [266, 376] on icon at bounding box center [265, 376] width 9 height 9
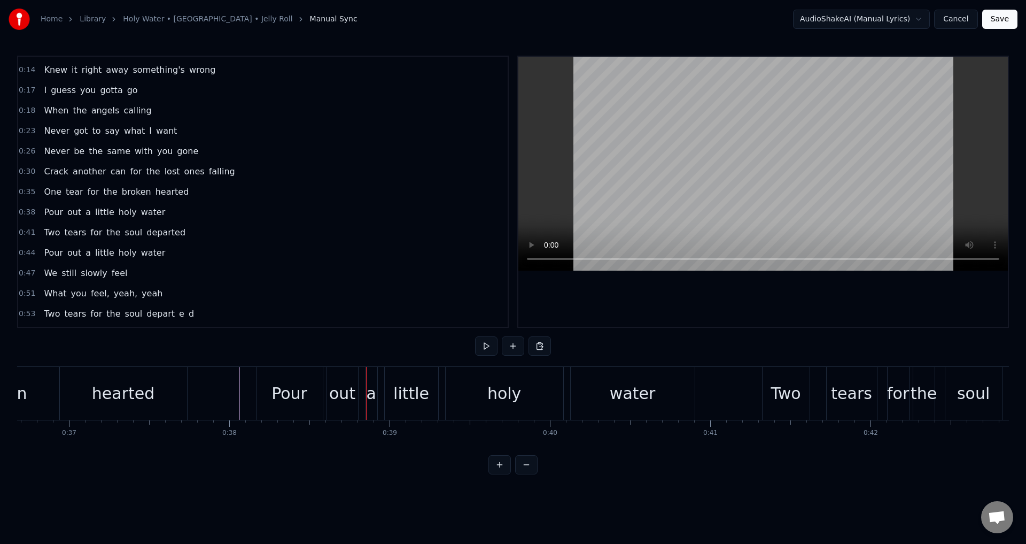
click at [339, 400] on div "out" at bounding box center [342, 393] width 26 height 24
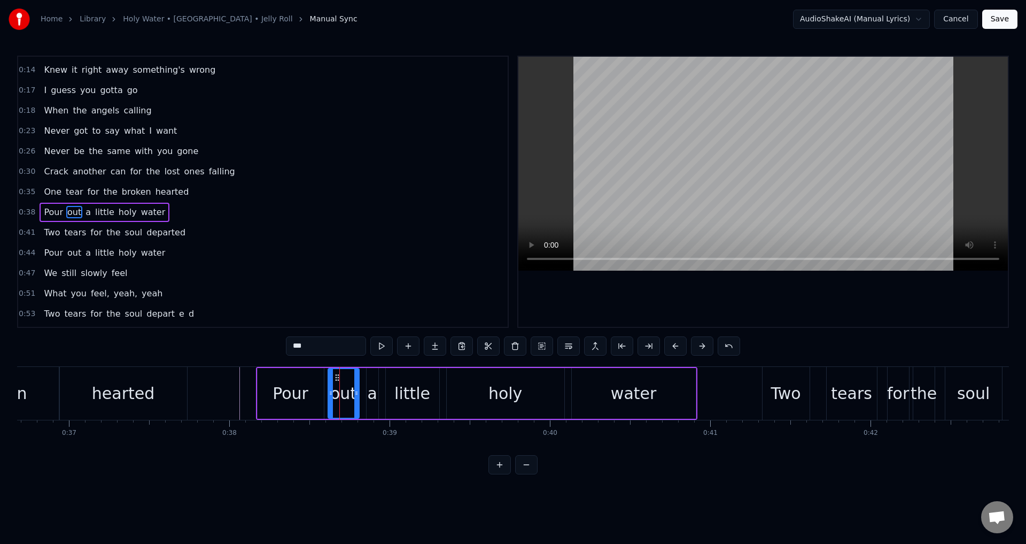
scroll to position [37, 0]
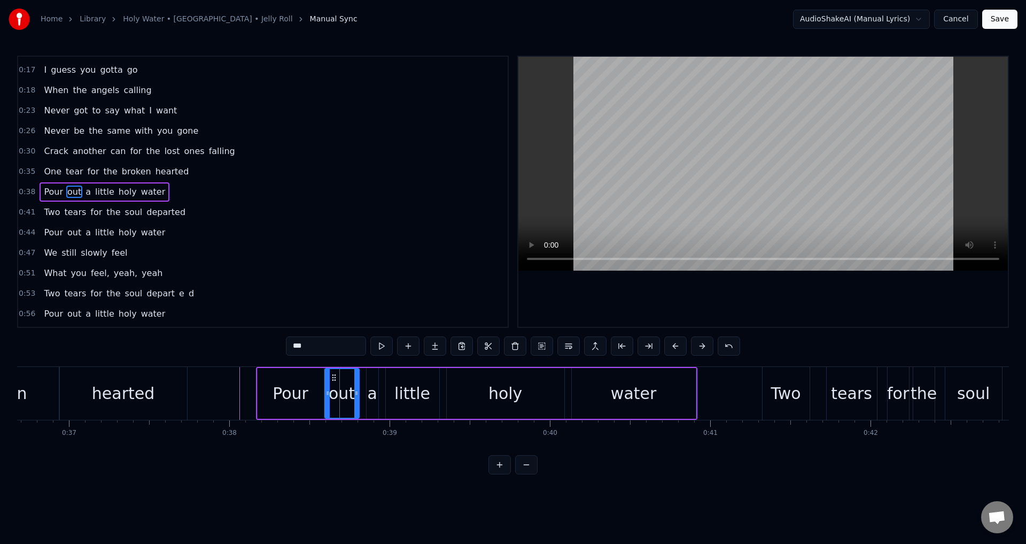
click at [326, 391] on icon at bounding box center [328, 393] width 4 height 9
click at [369, 392] on div "a" at bounding box center [372, 393] width 10 height 24
type input "*"
click at [369, 389] on div at bounding box center [368, 393] width 1 height 53
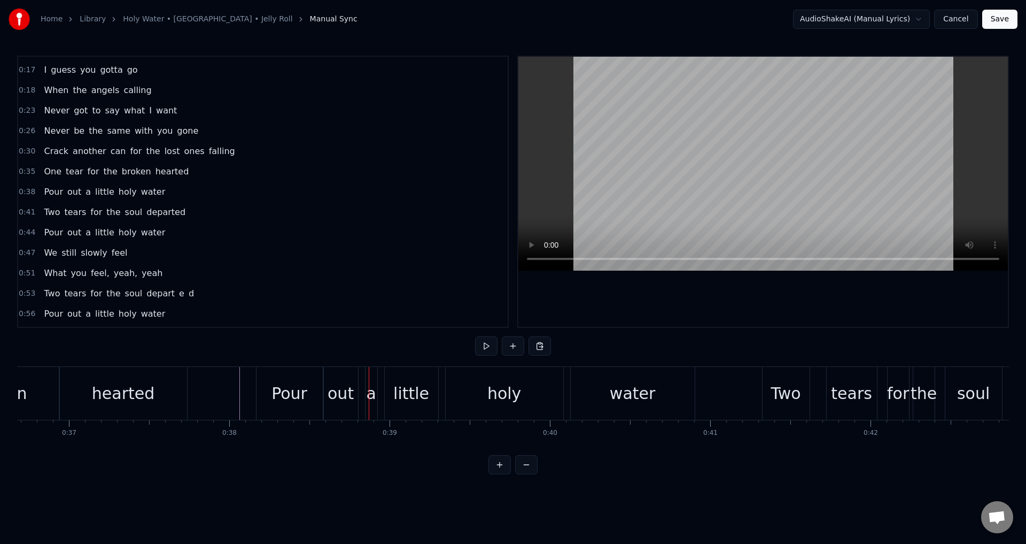
click at [369, 391] on div "a" at bounding box center [371, 393] width 10 height 24
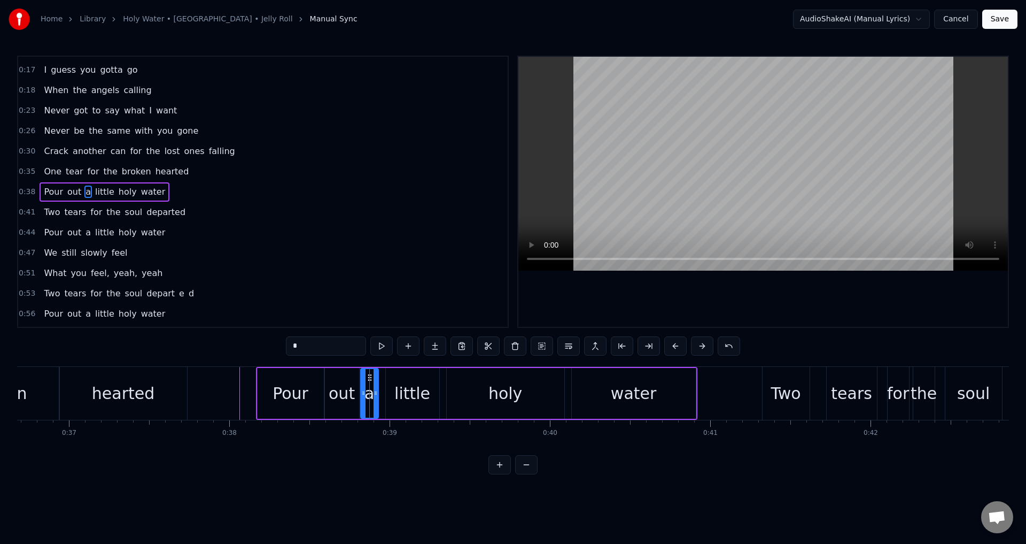
drag, startPoint x: 367, startPoint y: 389, endPoint x: 361, endPoint y: 388, distance: 6.0
click at [361, 388] on div at bounding box center [363, 393] width 4 height 49
click at [413, 392] on div "little" at bounding box center [412, 393] width 36 height 24
click at [383, 384] on div at bounding box center [383, 393] width 4 height 49
click at [468, 391] on div "holy" at bounding box center [506, 393] width 118 height 51
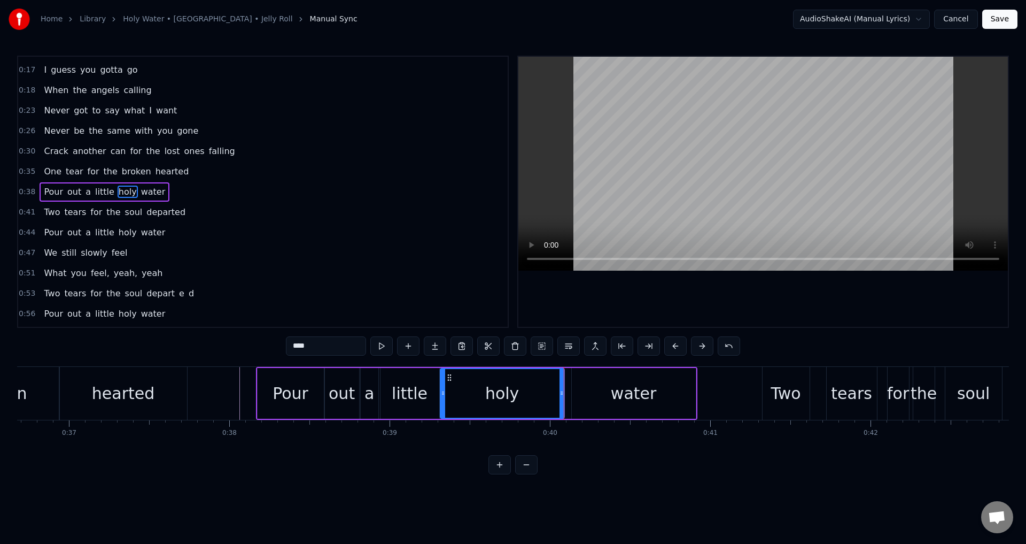
drag, startPoint x: 448, startPoint y: 385, endPoint x: 442, endPoint y: 385, distance: 6.4
click at [442, 385] on div at bounding box center [443, 393] width 4 height 49
click at [591, 391] on div "water" at bounding box center [634, 393] width 124 height 51
type input "*****"
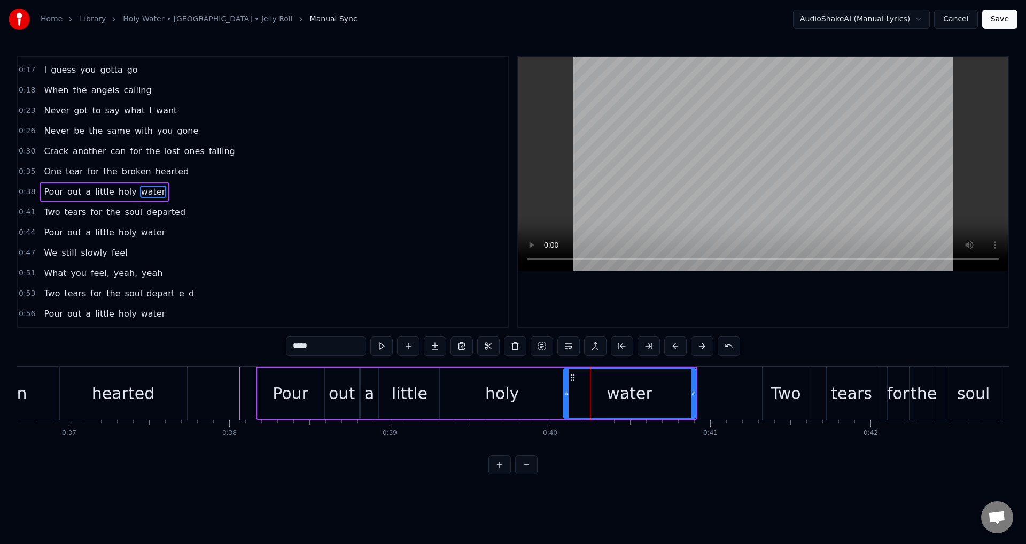
drag, startPoint x: 575, startPoint y: 392, endPoint x: 567, endPoint y: 392, distance: 8.0
click at [567, 392] on circle at bounding box center [567, 391] width 1 height 1
drag, startPoint x: 568, startPoint y: 392, endPoint x: 578, endPoint y: 394, distance: 10.4
click at [578, 394] on icon at bounding box center [577, 393] width 4 height 9
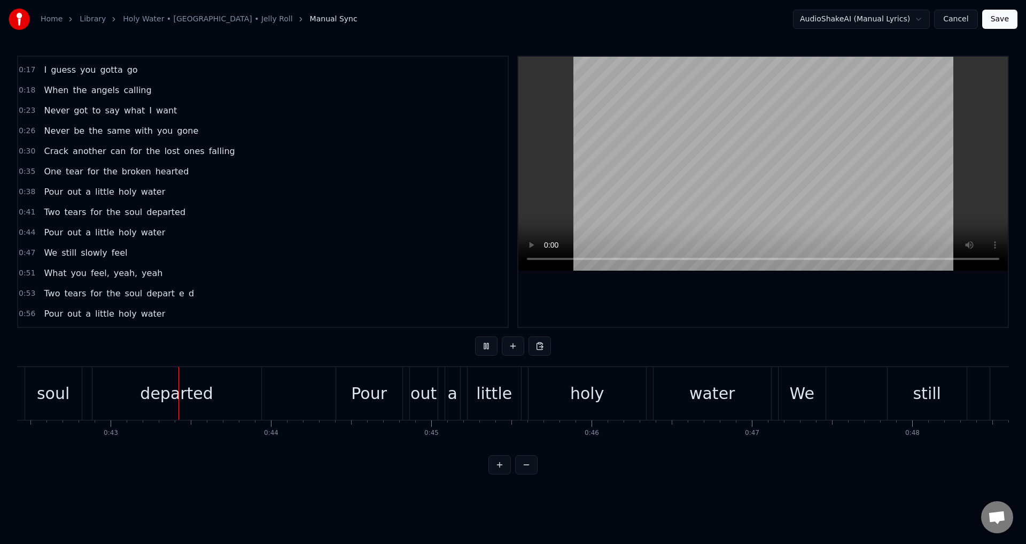
scroll to position [0, 6804]
click at [404, 388] on div "Pour out a little holy water" at bounding box center [553, 393] width 438 height 53
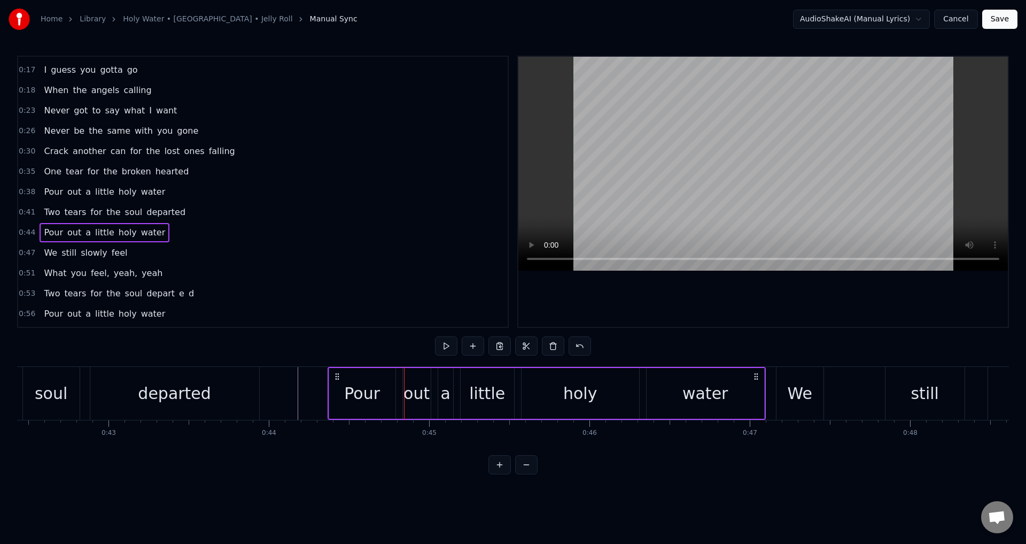
click at [336, 370] on div "Pour out a little holy water" at bounding box center [547, 393] width 438 height 53
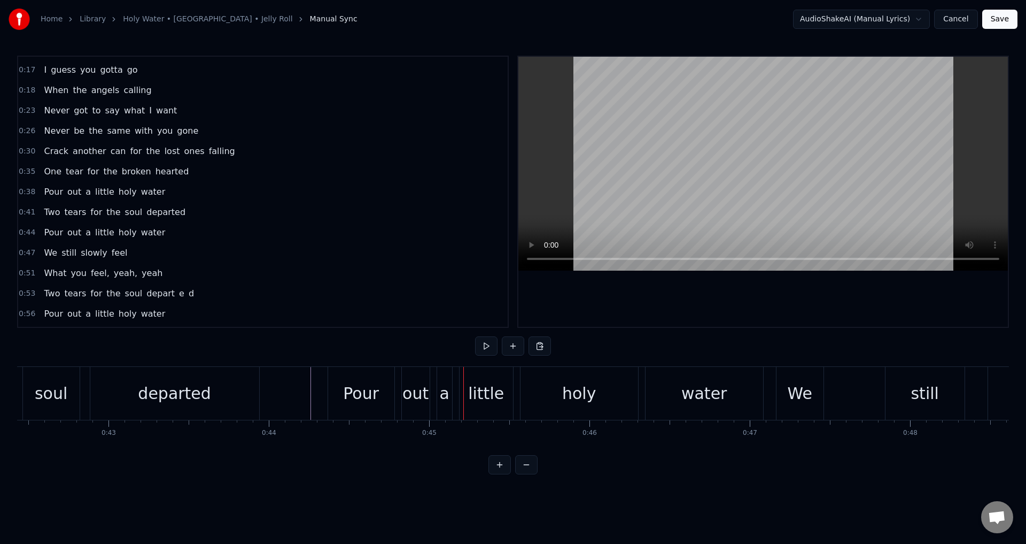
click at [412, 405] on div "out" at bounding box center [415, 393] width 26 height 24
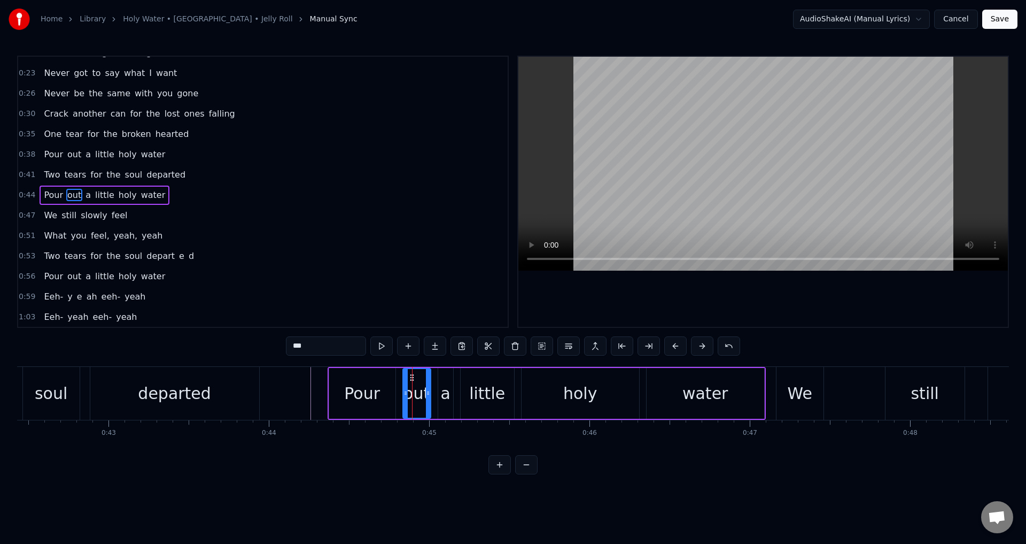
scroll to position [78, 0]
drag, startPoint x: 405, startPoint y: 392, endPoint x: 397, endPoint y: 391, distance: 7.5
click at [397, 391] on icon at bounding box center [398, 393] width 4 height 9
click at [445, 397] on div "a" at bounding box center [445, 393] width 10 height 24
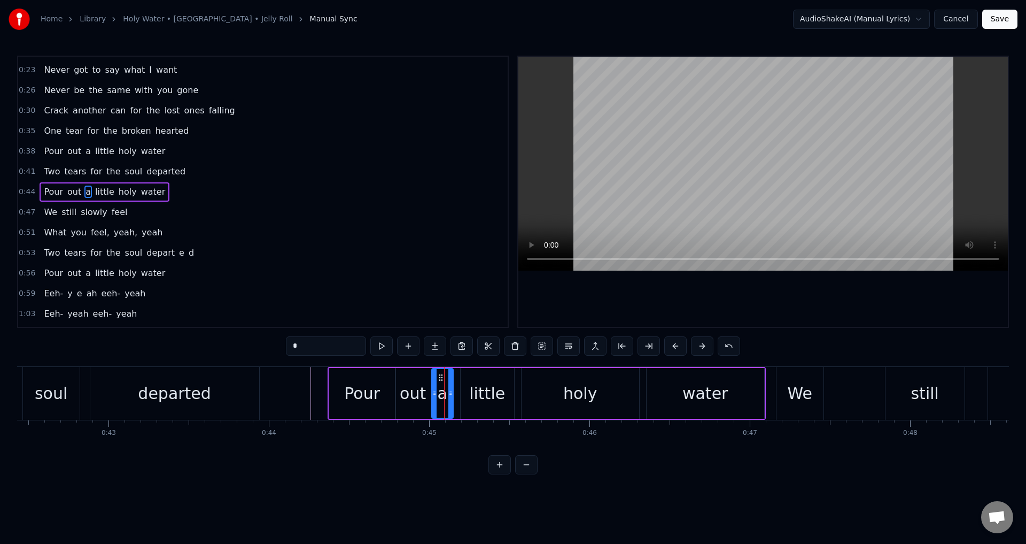
drag, startPoint x: 439, startPoint y: 390, endPoint x: 457, endPoint y: 388, distance: 17.7
click at [433, 389] on icon at bounding box center [434, 393] width 4 height 9
click at [473, 391] on div "little" at bounding box center [487, 393] width 36 height 24
drag, startPoint x: 464, startPoint y: 388, endPoint x: 458, endPoint y: 388, distance: 5.9
click at [458, 388] on div at bounding box center [457, 393] width 4 height 49
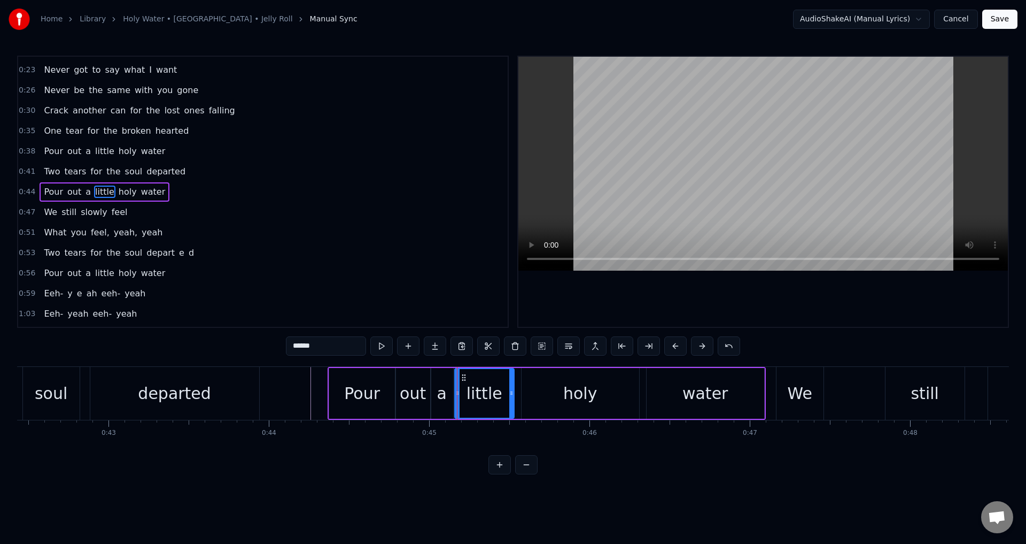
click at [535, 397] on div "holy" at bounding box center [581, 393] width 118 height 51
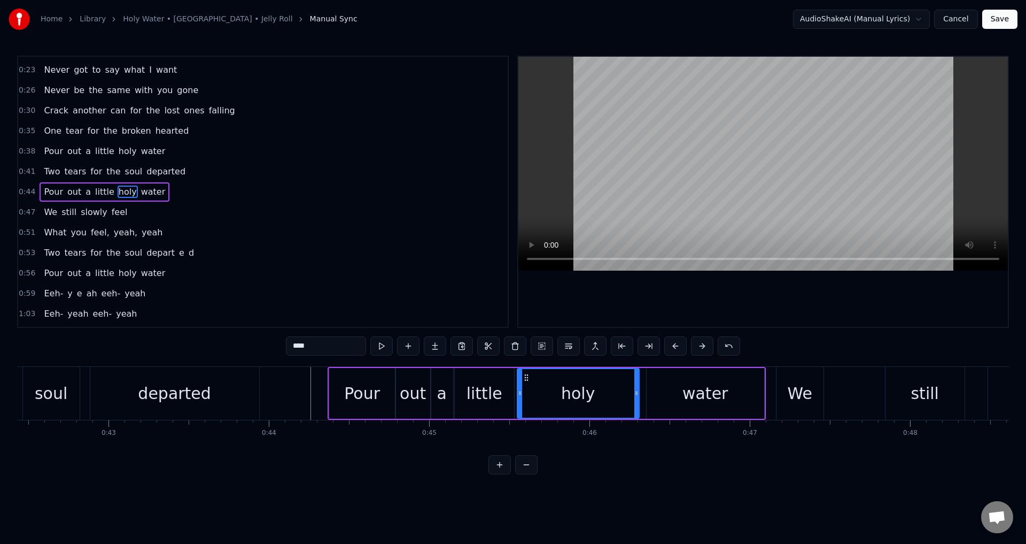
click at [521, 391] on icon at bounding box center [520, 393] width 4 height 9
click at [658, 390] on div "water" at bounding box center [706, 393] width 118 height 51
type input "*****"
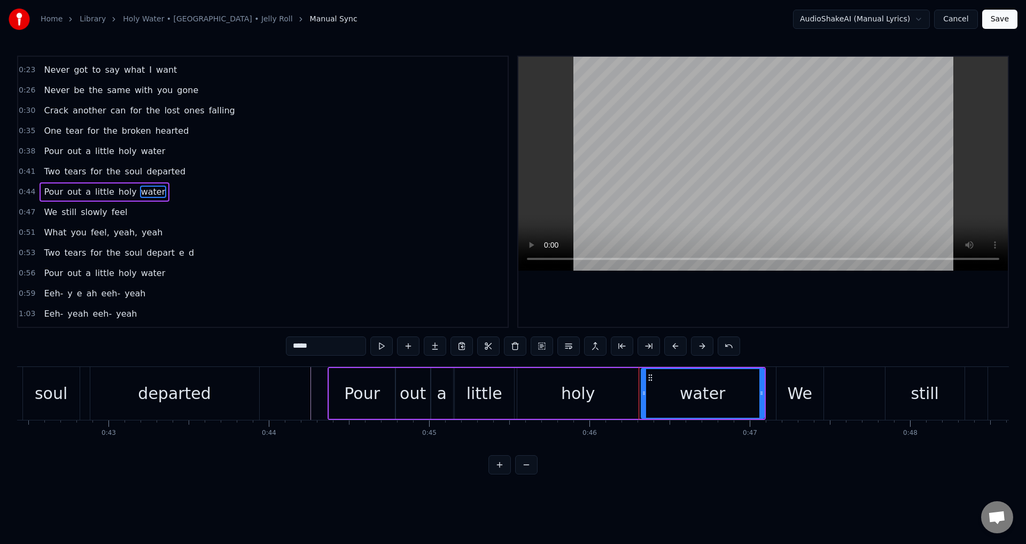
drag, startPoint x: 648, startPoint y: 388, endPoint x: 643, endPoint y: 388, distance: 5.4
click at [643, 388] on div at bounding box center [644, 393] width 4 height 49
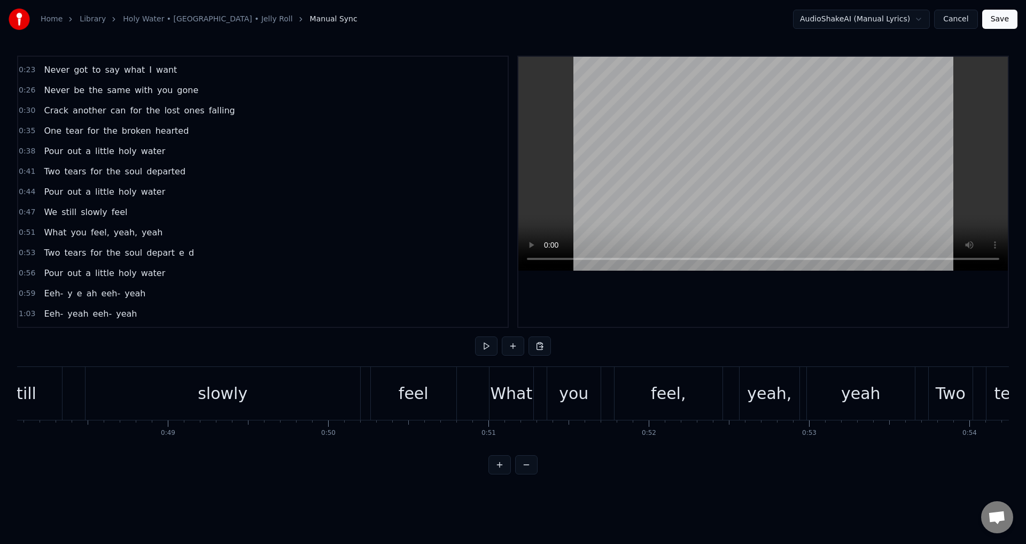
scroll to position [0, 7708]
click at [17, 449] on div "Home Library [GEOGRAPHIC_DATA] • [GEOGRAPHIC_DATA] • Jelly Roll Manual Sync Aud…" at bounding box center [513, 237] width 1026 height 474
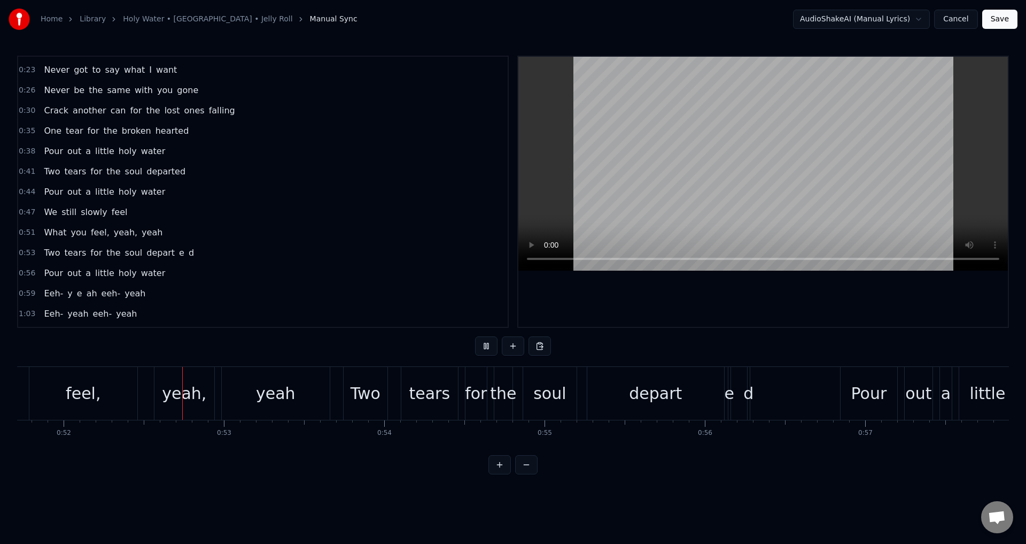
scroll to position [0, 8292]
click at [143, 392] on div "What you feel, yeah, yeah" at bounding box center [117, 393] width 429 height 53
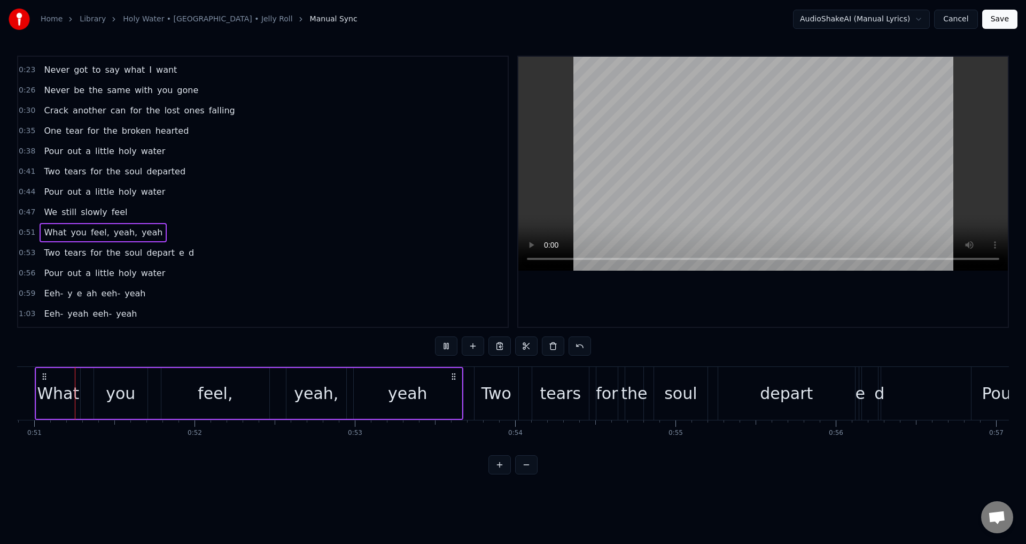
scroll to position [0, 8125]
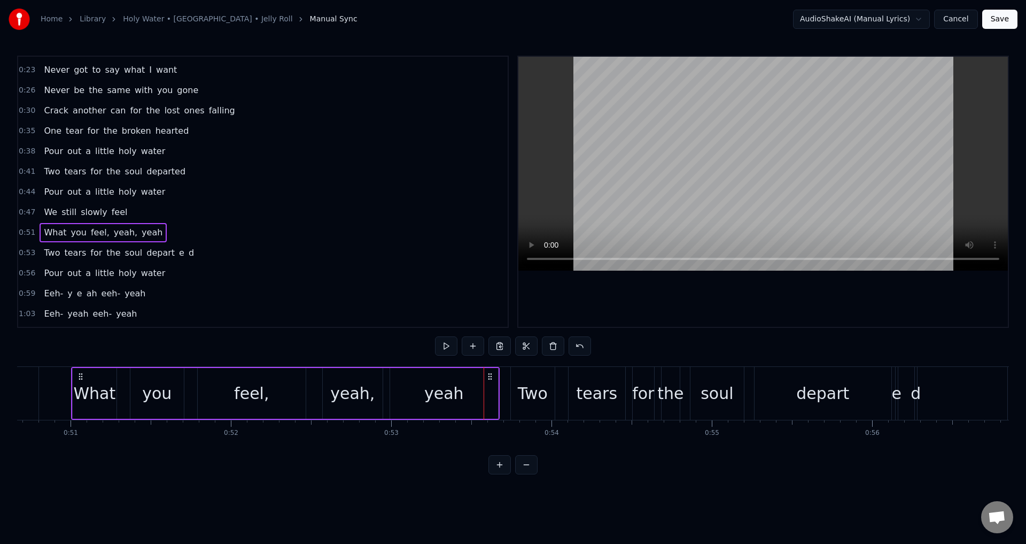
click at [323, 390] on div "yeah," at bounding box center [353, 393] width 60 height 51
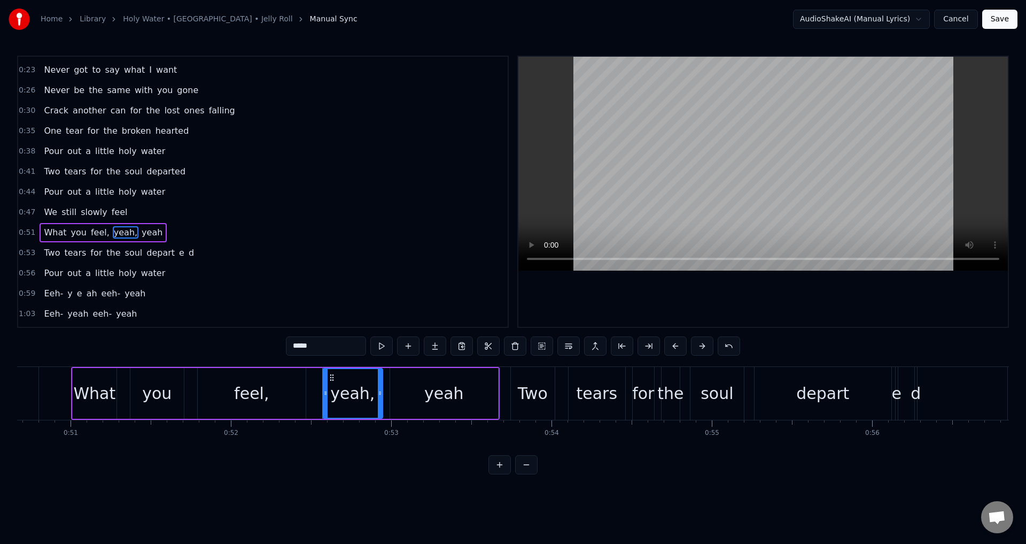
scroll to position [119, 0]
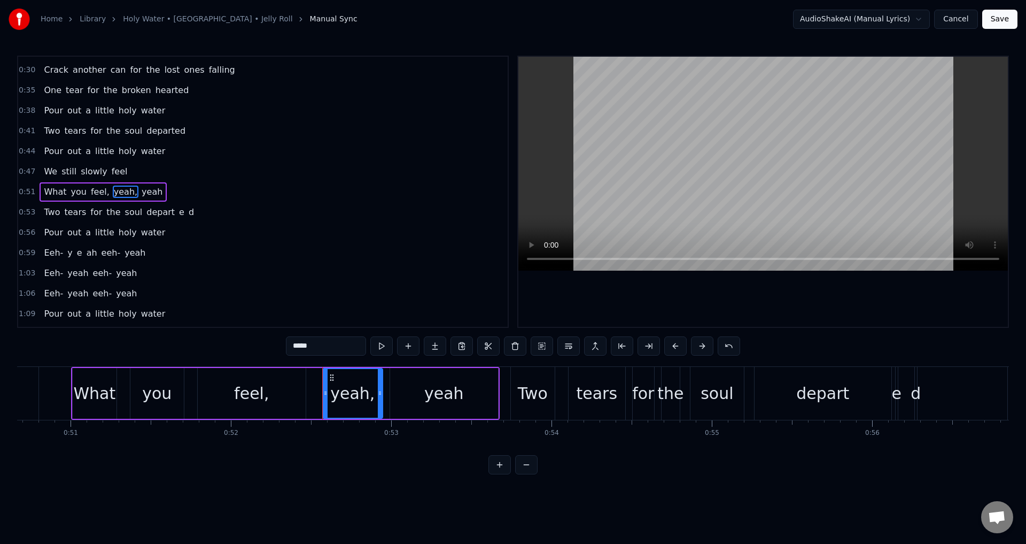
click at [315, 388] on div "What you feel, yeah, yeah" at bounding box center [285, 393] width 429 height 53
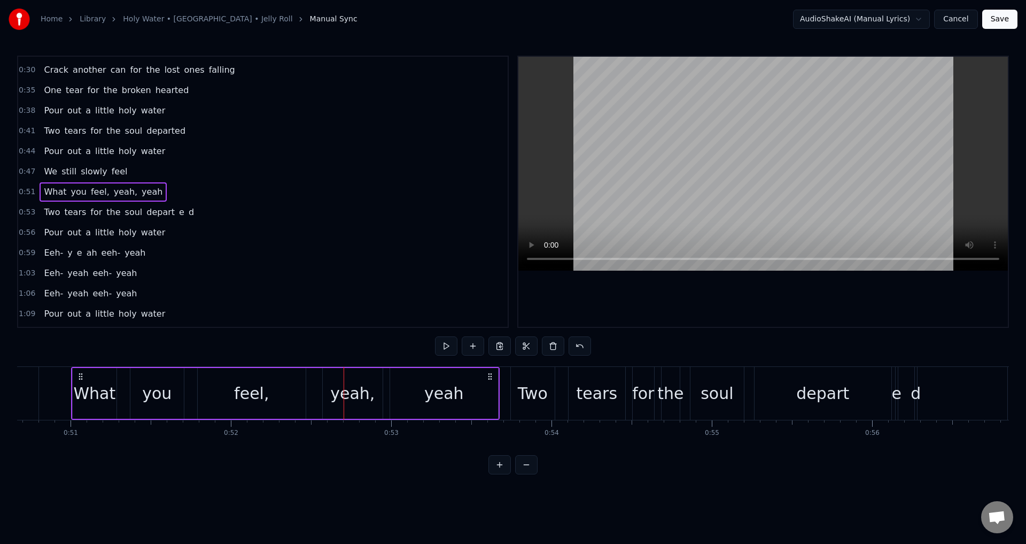
click at [342, 398] on div "yeah," at bounding box center [352, 393] width 44 height 24
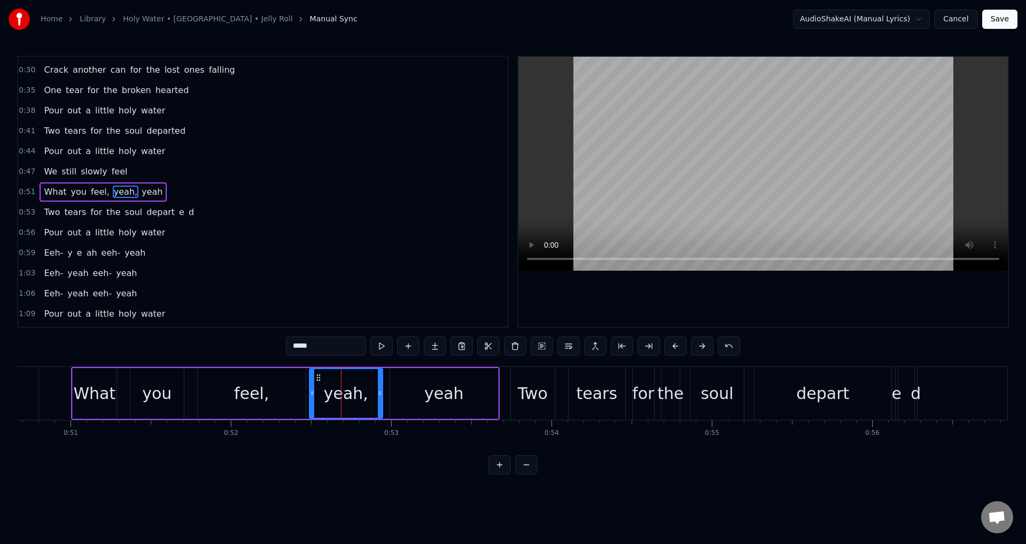
drag, startPoint x: 326, startPoint y: 390, endPoint x: 312, endPoint y: 389, distance: 13.9
click at [312, 389] on icon at bounding box center [312, 393] width 4 height 9
click at [309, 389] on icon at bounding box center [309, 393] width 4 height 9
click at [419, 388] on div "yeah" at bounding box center [444, 393] width 108 height 51
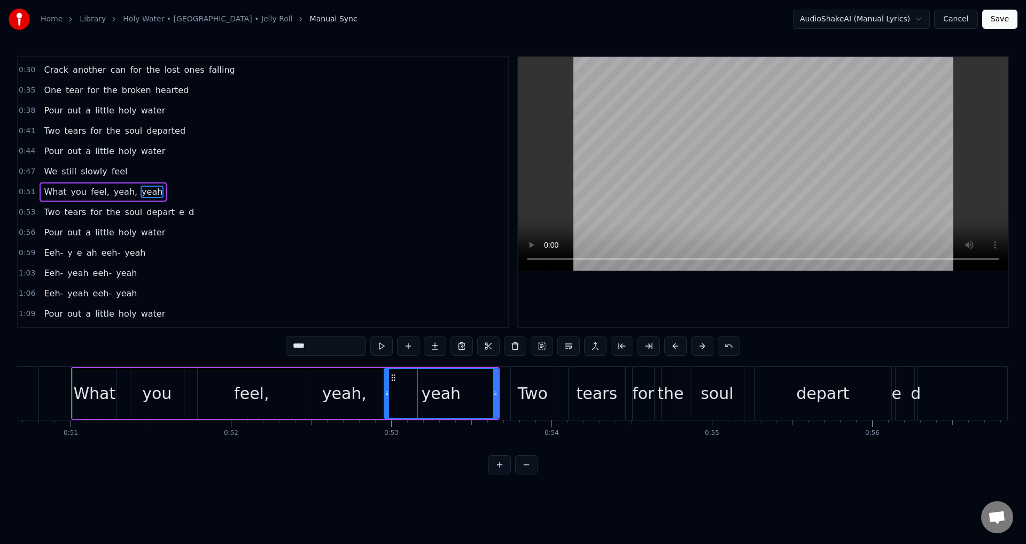
drag, startPoint x: 391, startPoint y: 391, endPoint x: 385, endPoint y: 391, distance: 5.9
click at [385, 391] on icon at bounding box center [387, 393] width 4 height 9
click at [375, 403] on div "yeah," at bounding box center [344, 393] width 76 height 51
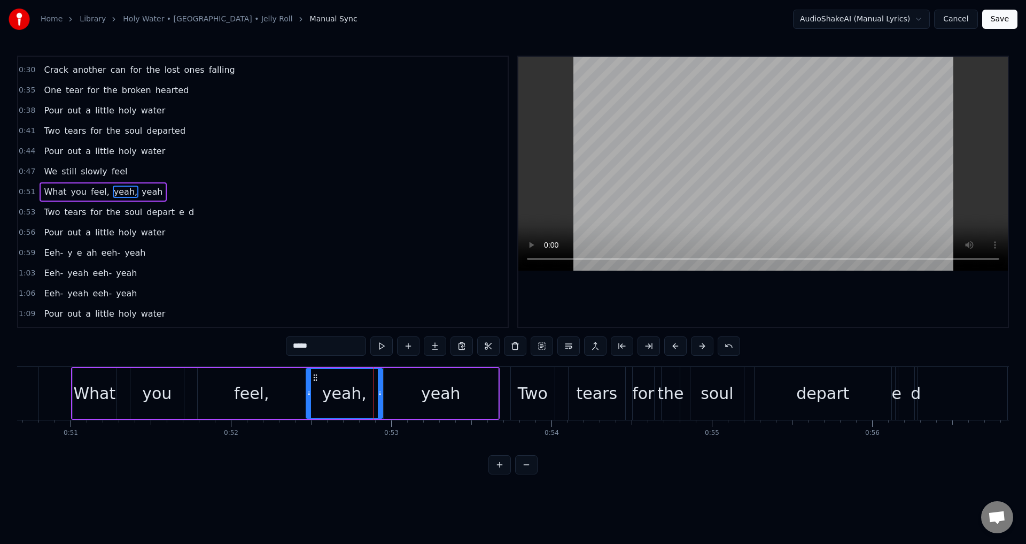
click at [342, 349] on input "*****" at bounding box center [326, 345] width 80 height 19
type input "****"
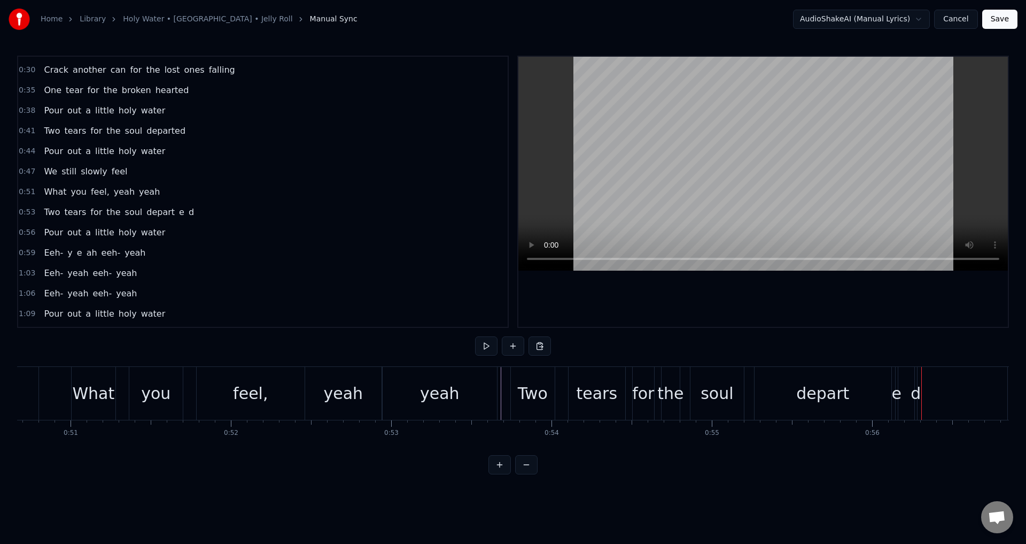
click at [802, 406] on div "depart" at bounding box center [823, 393] width 137 height 53
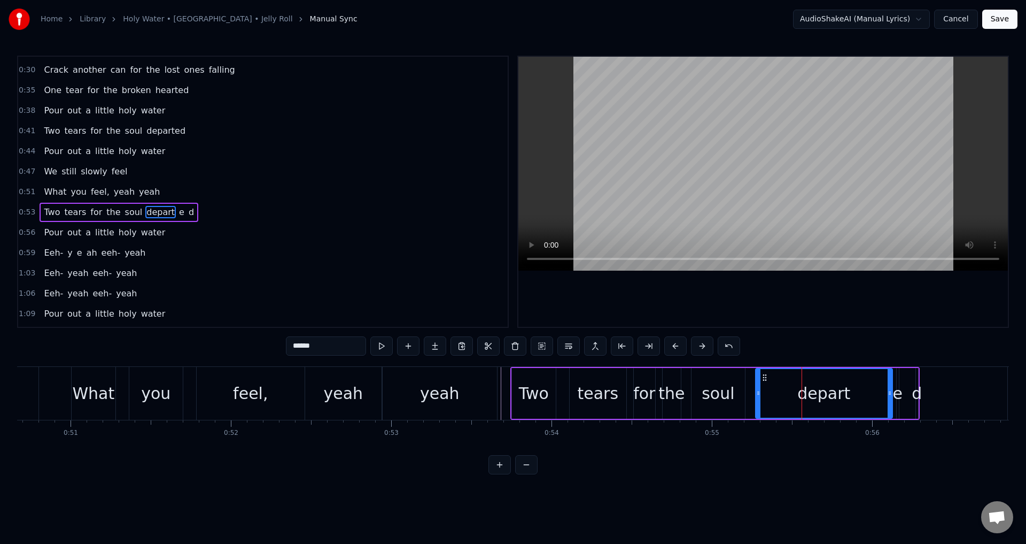
scroll to position [139, 0]
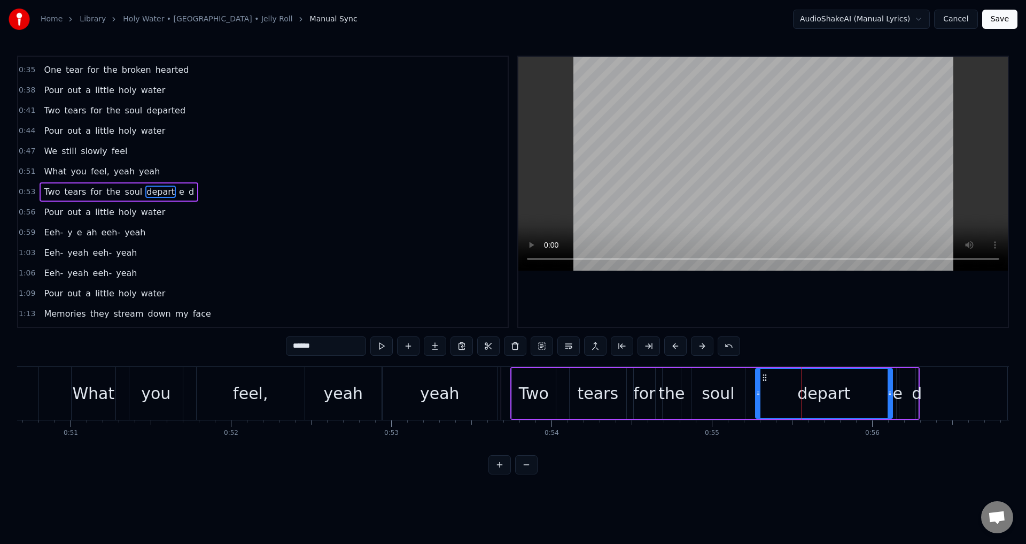
click at [899, 399] on div "е" at bounding box center [898, 393] width 10 height 24
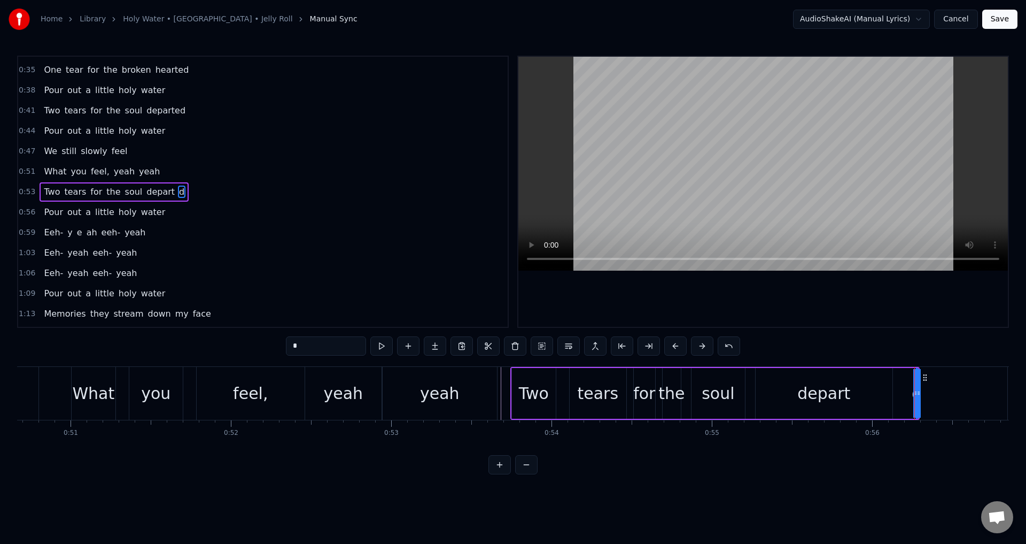
click at [918, 398] on div at bounding box center [919, 393] width 4 height 49
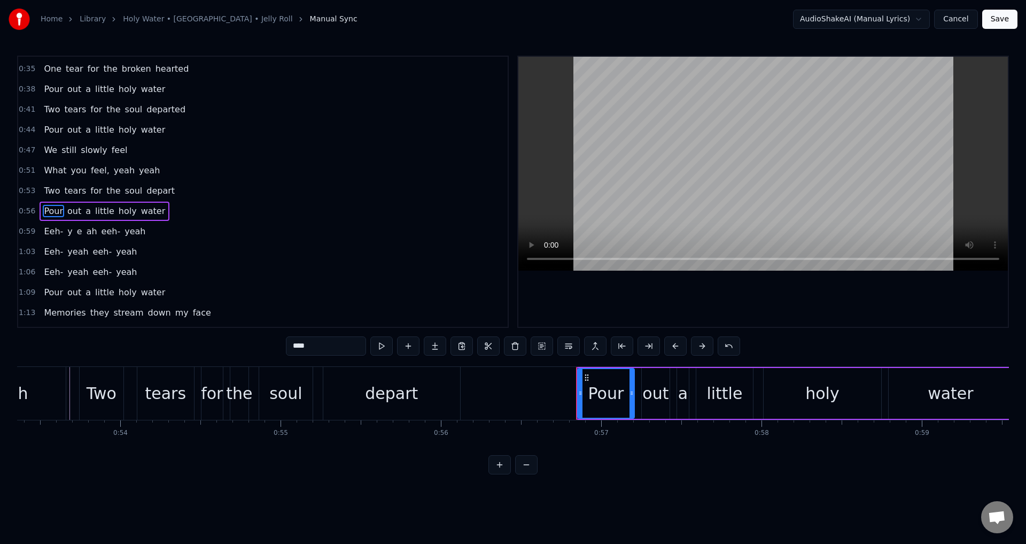
scroll to position [0, 8548]
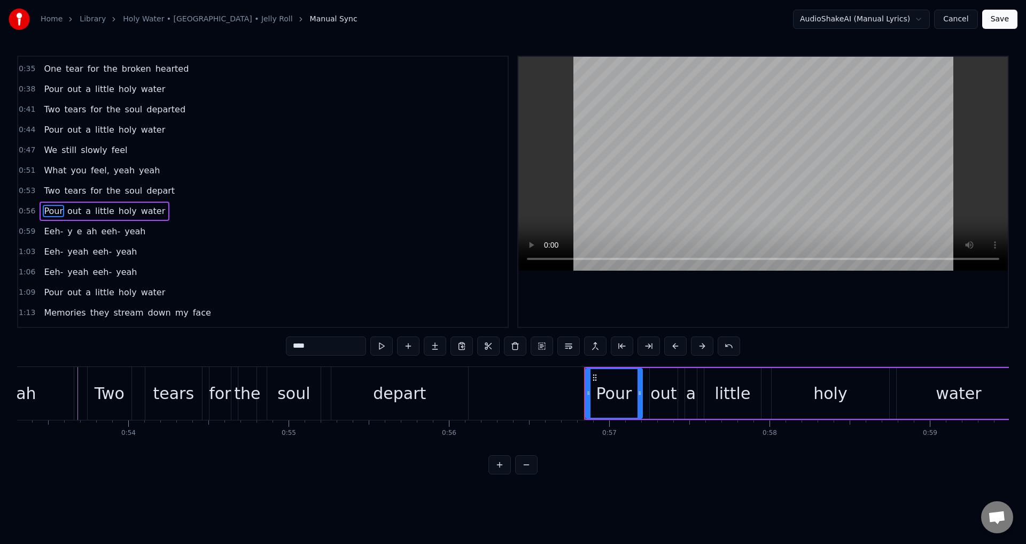
click at [452, 374] on div "depart" at bounding box center [399, 393] width 137 height 53
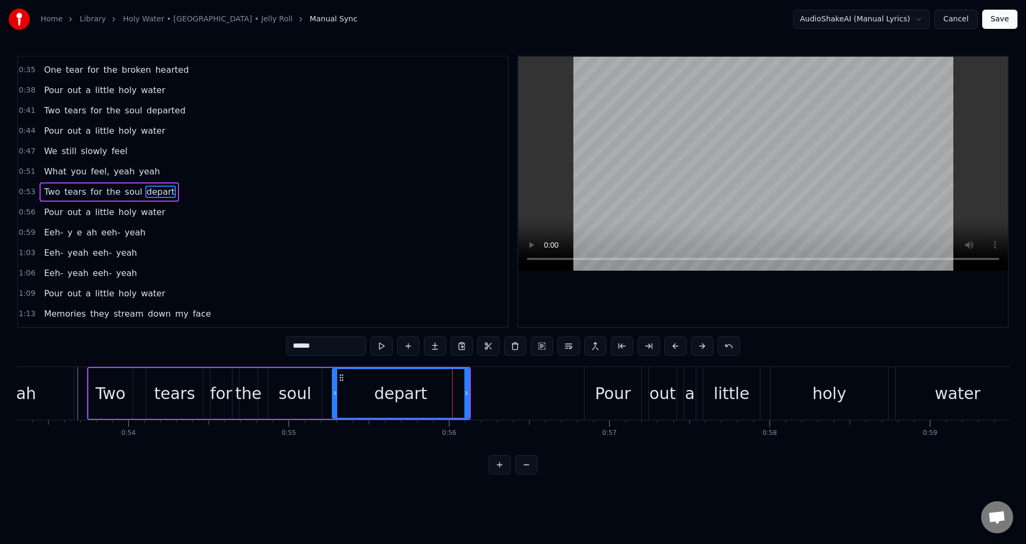
drag, startPoint x: 319, startPoint y: 345, endPoint x: 221, endPoint y: 352, distance: 97.5
click at [221, 352] on div "0:11 I heard that you were late going home 0:14 Knew it right away something's …" at bounding box center [513, 265] width 992 height 419
paste input "**"
type input "********"
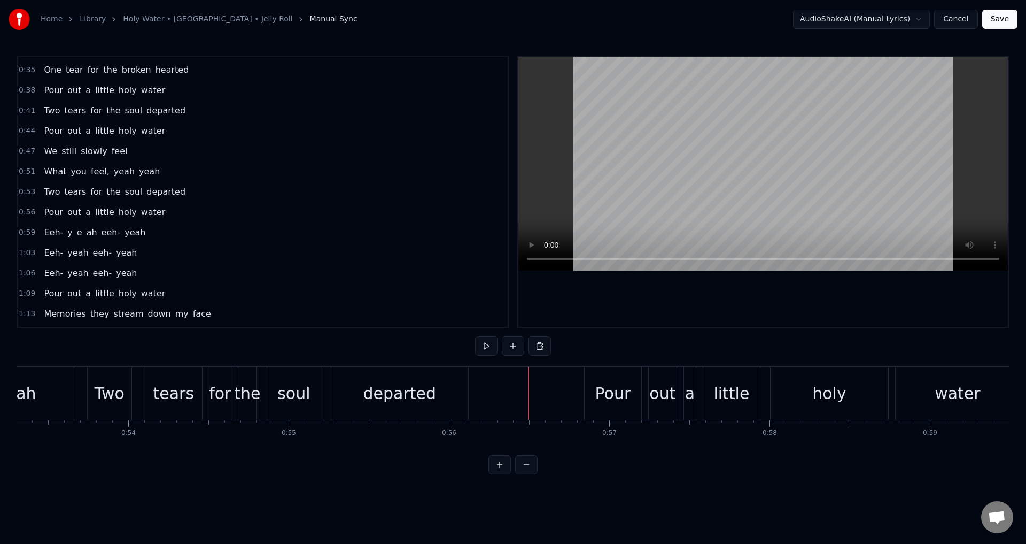
click at [216, 406] on div "for" at bounding box center [220, 393] width 21 height 53
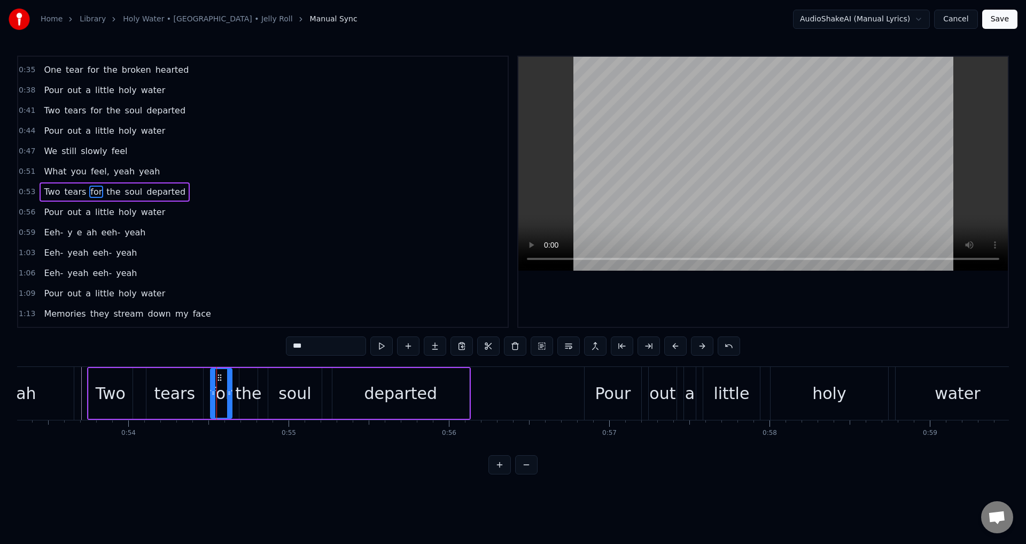
click at [151, 395] on div "tears" at bounding box center [174, 393] width 57 height 51
drag, startPoint x: 147, startPoint y: 390, endPoint x: 154, endPoint y: 386, distance: 8.4
click at [137, 387] on div at bounding box center [139, 393] width 4 height 49
click at [215, 393] on div "for" at bounding box center [221, 393] width 22 height 24
drag, startPoint x: 212, startPoint y: 398, endPoint x: 206, endPoint y: 396, distance: 6.1
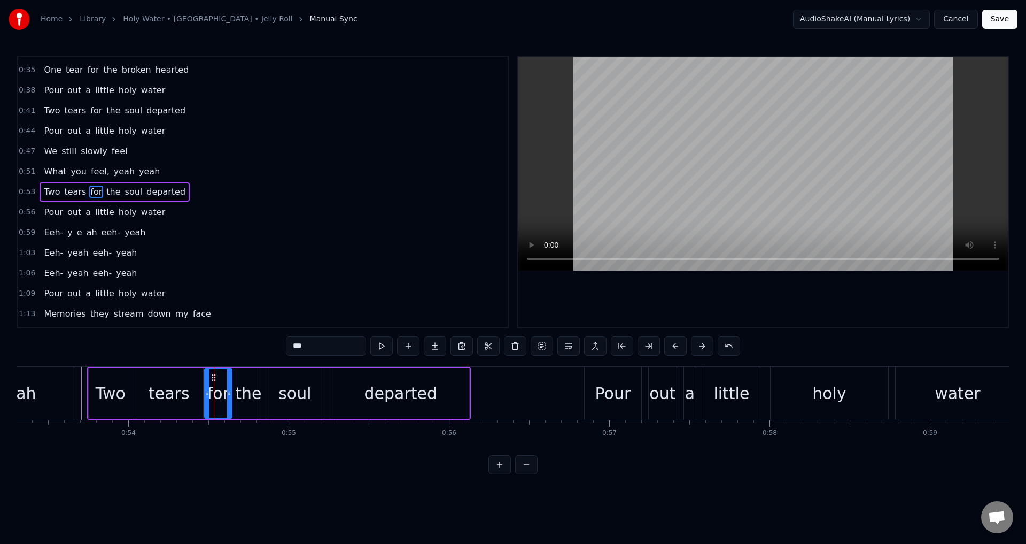
click at [206, 396] on div at bounding box center [207, 393] width 4 height 49
click at [257, 396] on div "the" at bounding box center [248, 393] width 26 height 24
drag, startPoint x: 242, startPoint y: 391, endPoint x: 235, endPoint y: 390, distance: 6.6
click at [235, 390] on icon at bounding box center [236, 393] width 4 height 9
click at [280, 397] on div "soul" at bounding box center [294, 393] width 53 height 51
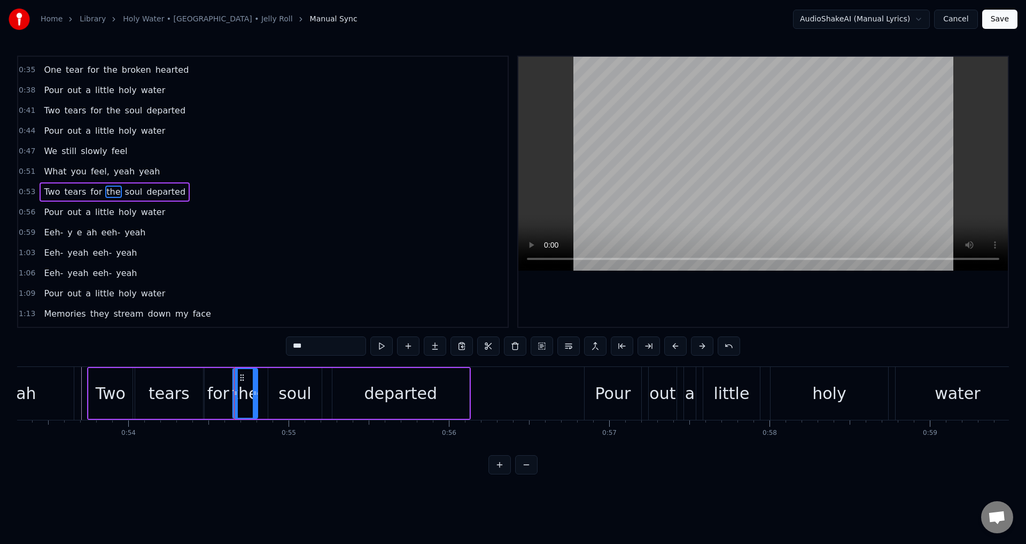
type input "****"
click at [261, 390] on icon at bounding box center [263, 393] width 4 height 9
click at [325, 387] on div "Two tears for the soul departed" at bounding box center [279, 393] width 384 height 53
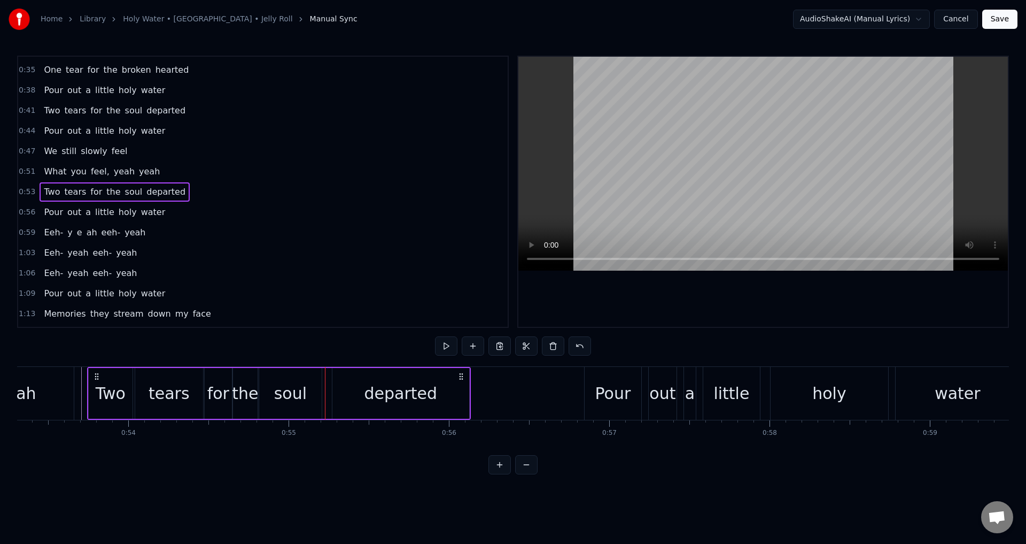
click at [337, 396] on div "departed" at bounding box center [400, 393] width 137 height 51
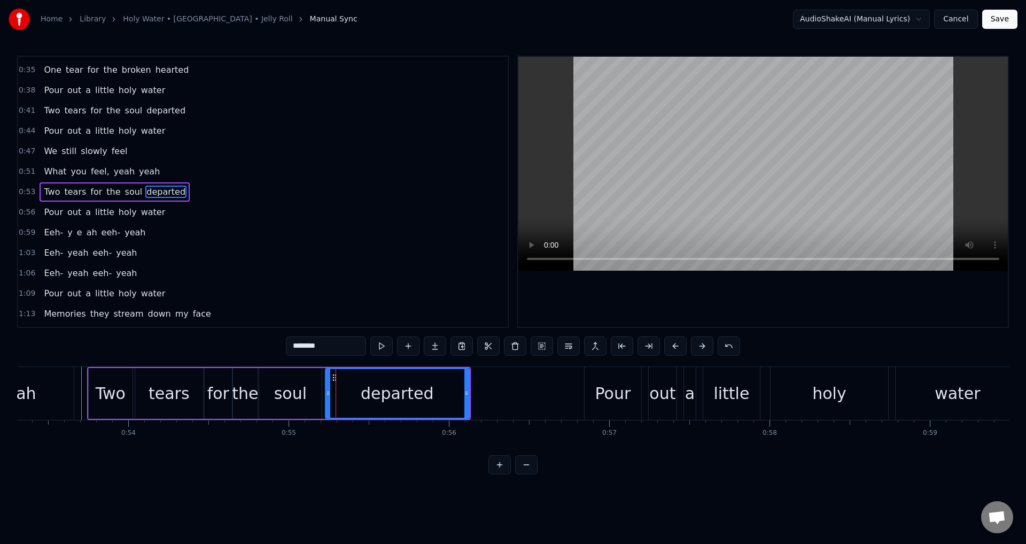
drag, startPoint x: 335, startPoint y: 393, endPoint x: 328, endPoint y: 393, distance: 6.9
click at [328, 393] on circle at bounding box center [327, 393] width 1 height 1
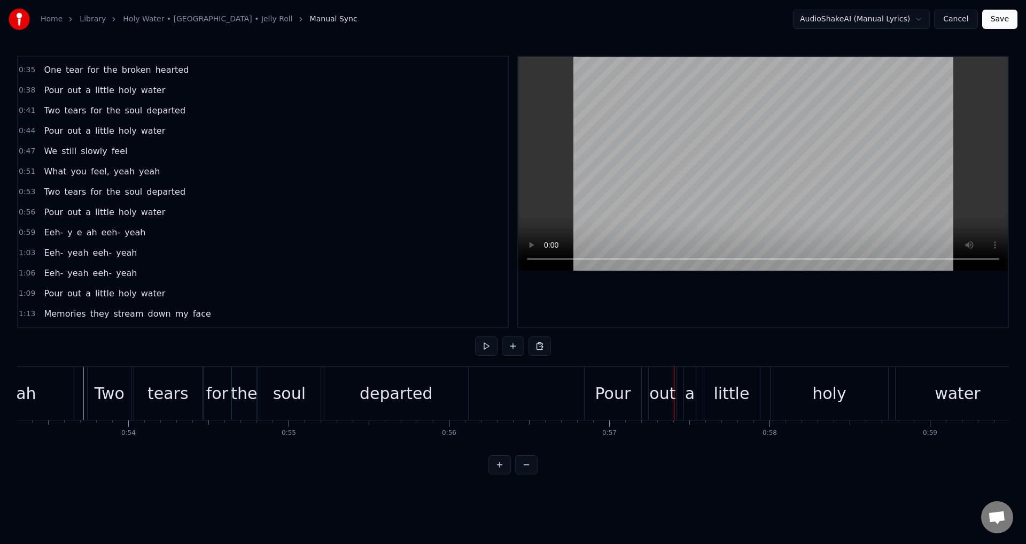
click at [455, 396] on div "departed" at bounding box center [396, 393] width 144 height 53
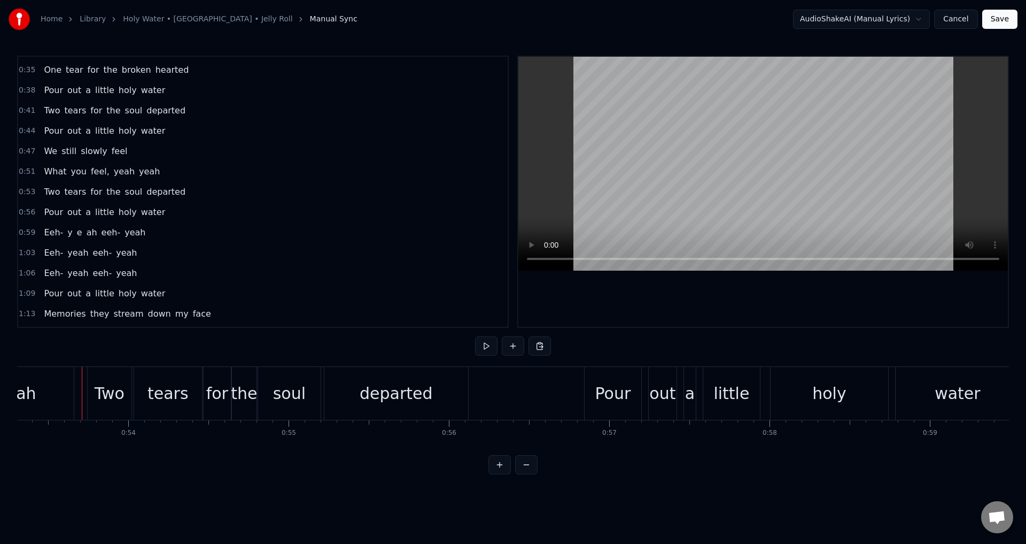
drag, startPoint x: 82, startPoint y: 395, endPoint x: 77, endPoint y: 391, distance: 6.1
click at [77, 391] on div at bounding box center [77, 393] width 1 height 53
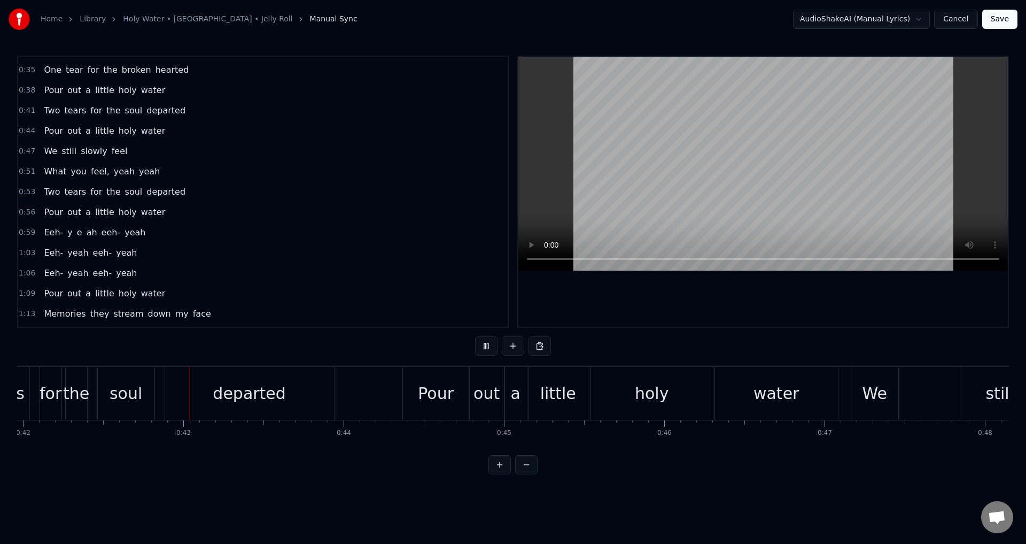
scroll to position [0, 6772]
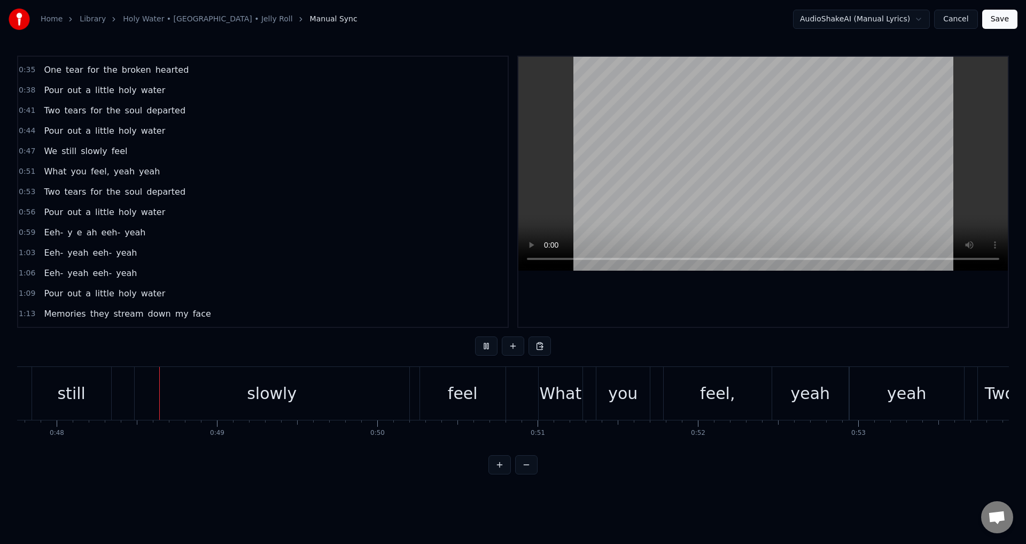
scroll to position [0, 7658]
click at [443, 388] on div "feel" at bounding box center [463, 393] width 86 height 53
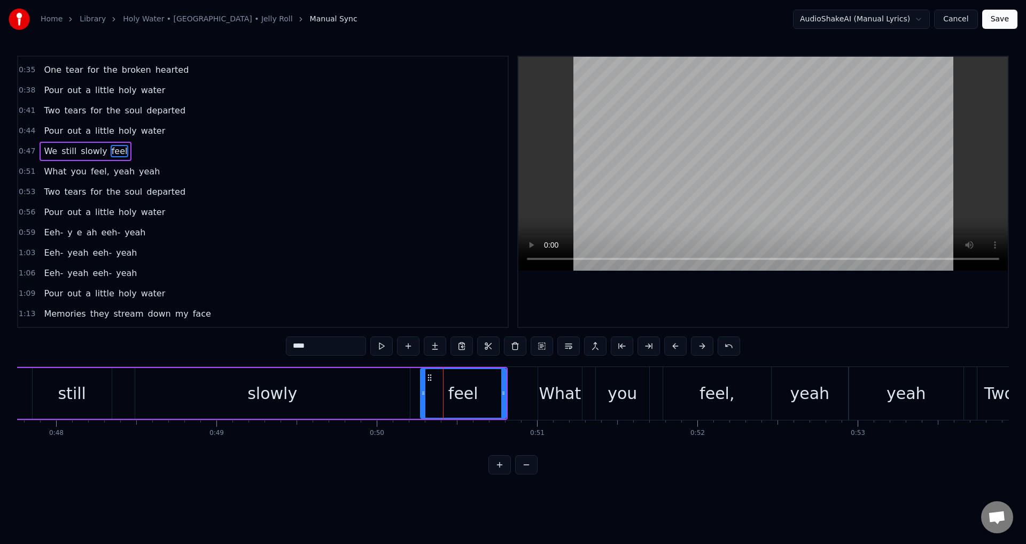
scroll to position [98, 0]
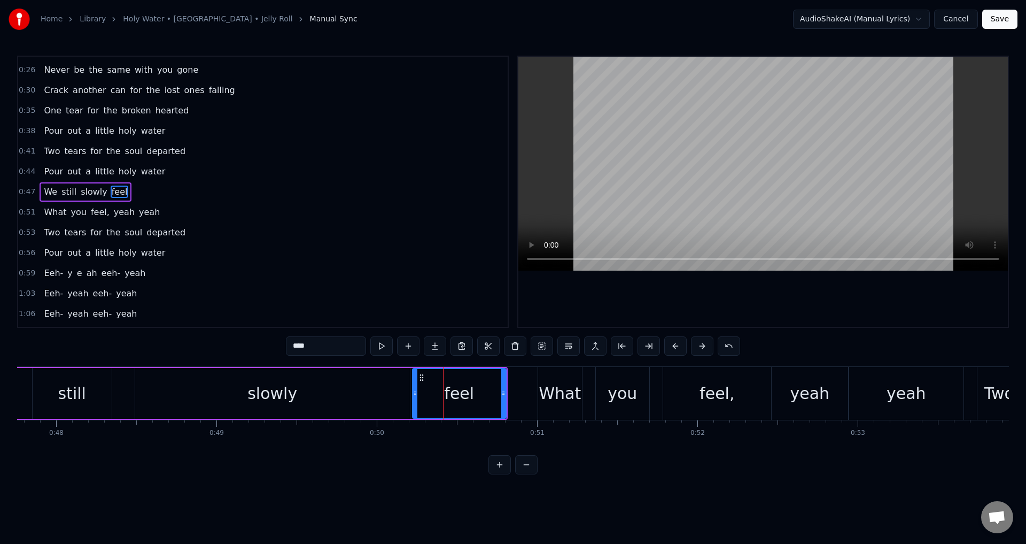
drag, startPoint x: 421, startPoint y: 384, endPoint x: 412, endPoint y: 382, distance: 8.8
click at [413, 382] on div at bounding box center [415, 393] width 4 height 49
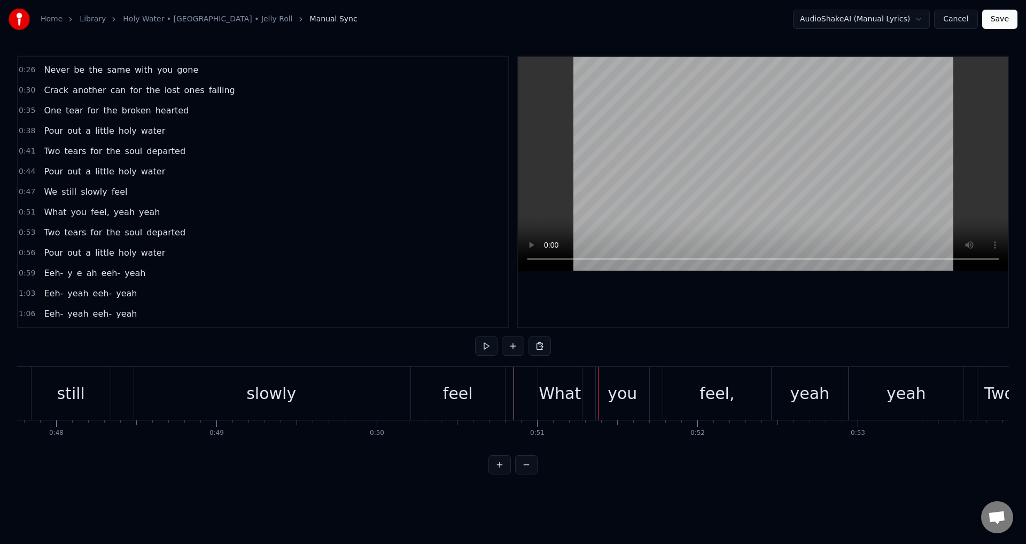
click at [547, 388] on div "What" at bounding box center [560, 393] width 42 height 24
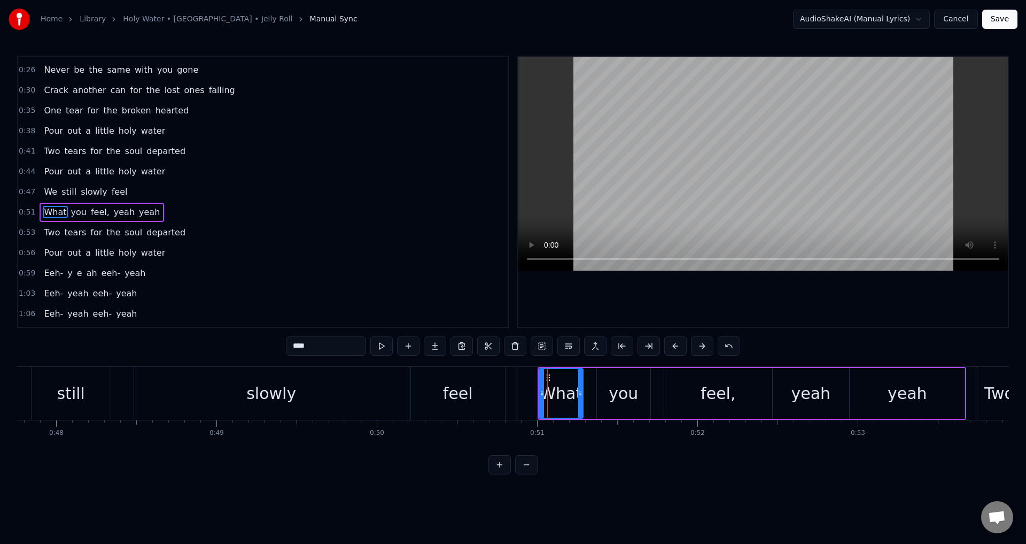
scroll to position [119, 0]
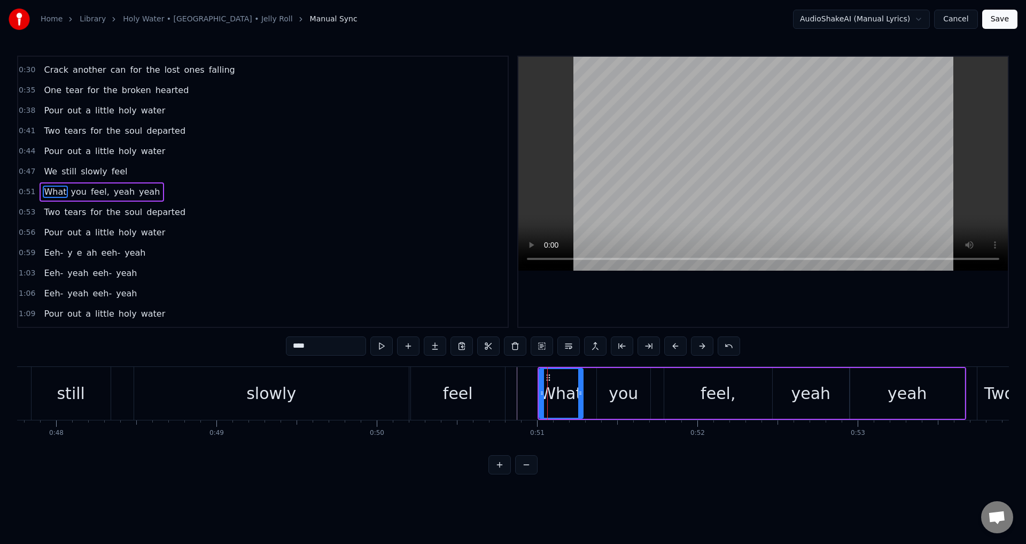
click at [590, 392] on div "What you feel, yeah yeah" at bounding box center [752, 393] width 429 height 53
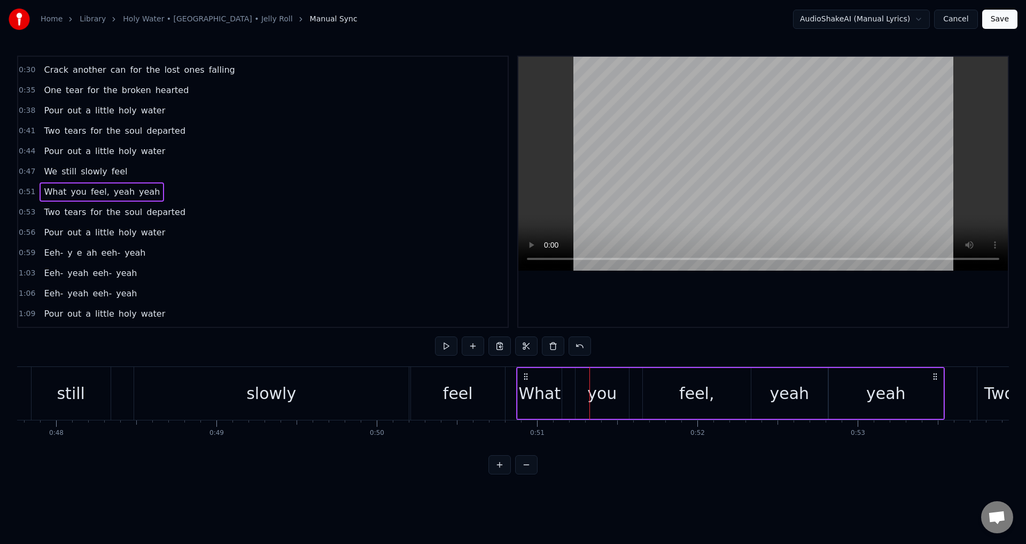
drag, startPoint x: 547, startPoint y: 375, endPoint x: 526, endPoint y: 375, distance: 21.4
click at [526, 375] on icon at bounding box center [526, 376] width 9 height 9
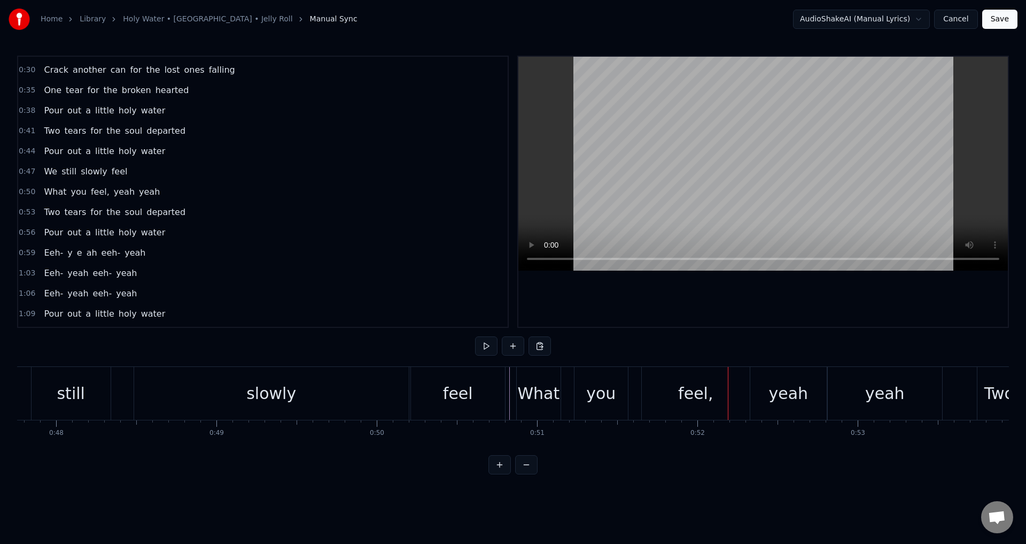
click at [576, 383] on div "you" at bounding box center [601, 393] width 53 height 53
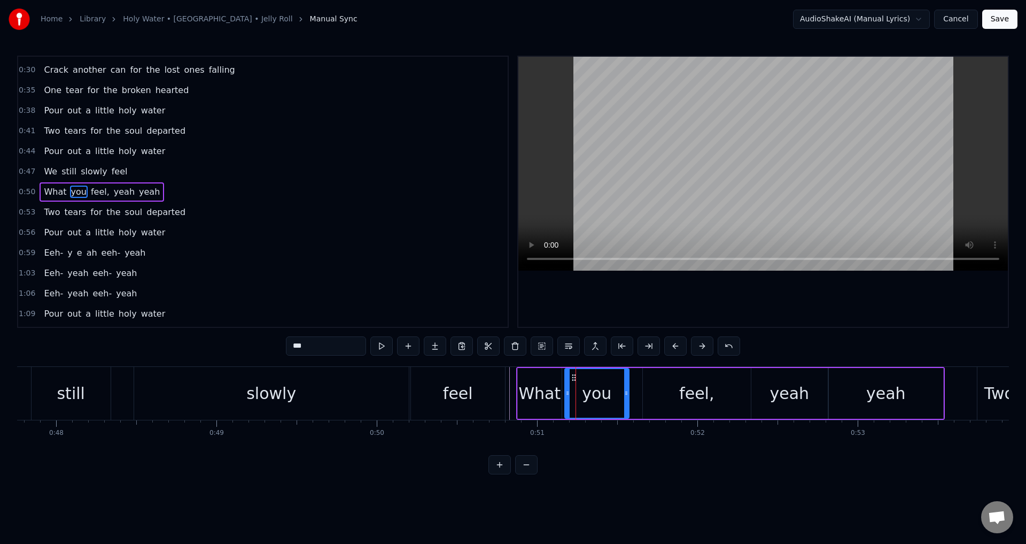
drag, startPoint x: 577, startPoint y: 386, endPoint x: 566, endPoint y: 388, distance: 10.8
click at [566, 388] on div at bounding box center [568, 393] width 4 height 49
click at [654, 394] on div "feel," at bounding box center [697, 393] width 108 height 51
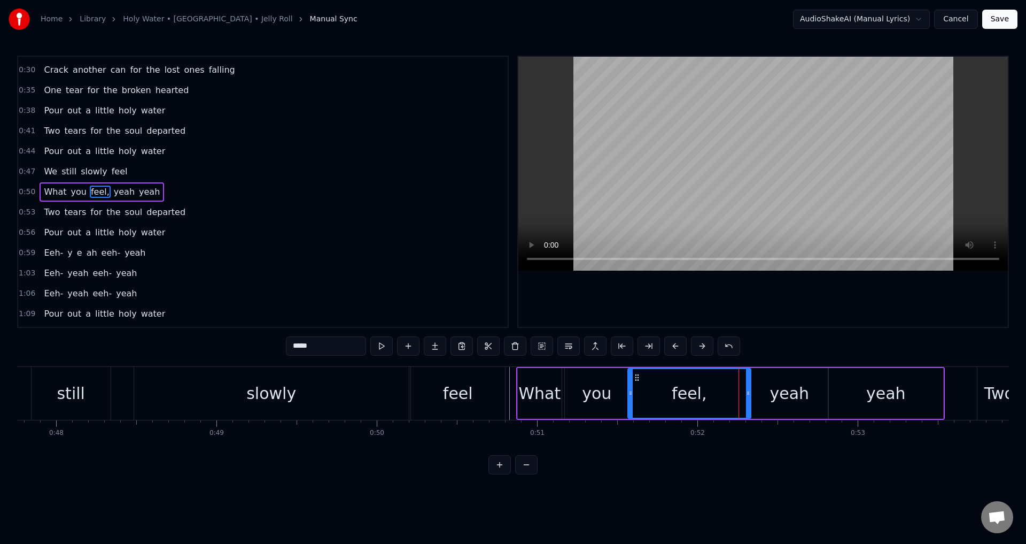
drag, startPoint x: 645, startPoint y: 392, endPoint x: 630, endPoint y: 392, distance: 15.0
click at [630, 392] on circle at bounding box center [630, 391] width 1 height 1
click at [354, 347] on input "*****" at bounding box center [326, 345] width 80 height 19
click at [772, 383] on div "yeah" at bounding box center [790, 393] width 76 height 51
type input "****"
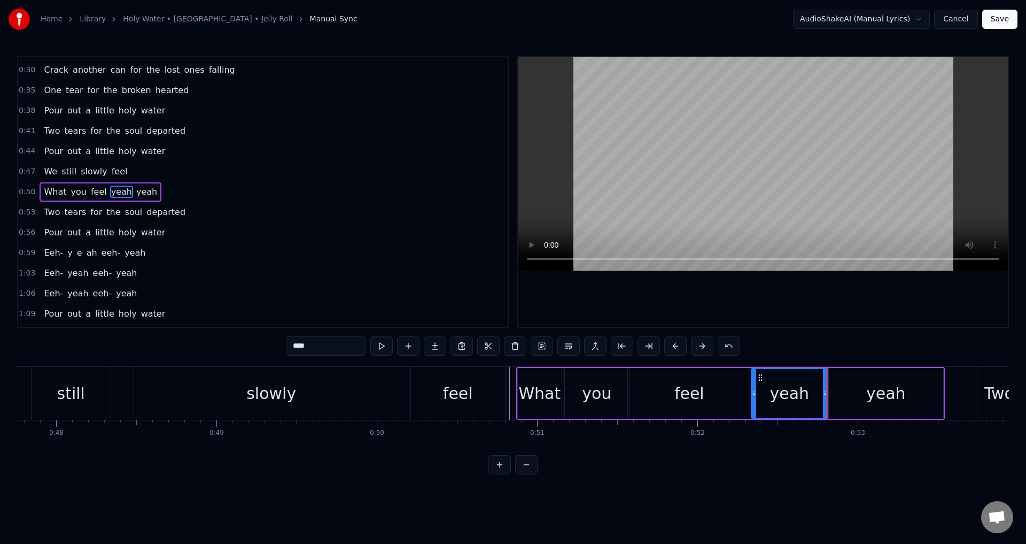
click at [845, 381] on div "yeah" at bounding box center [886, 393] width 114 height 51
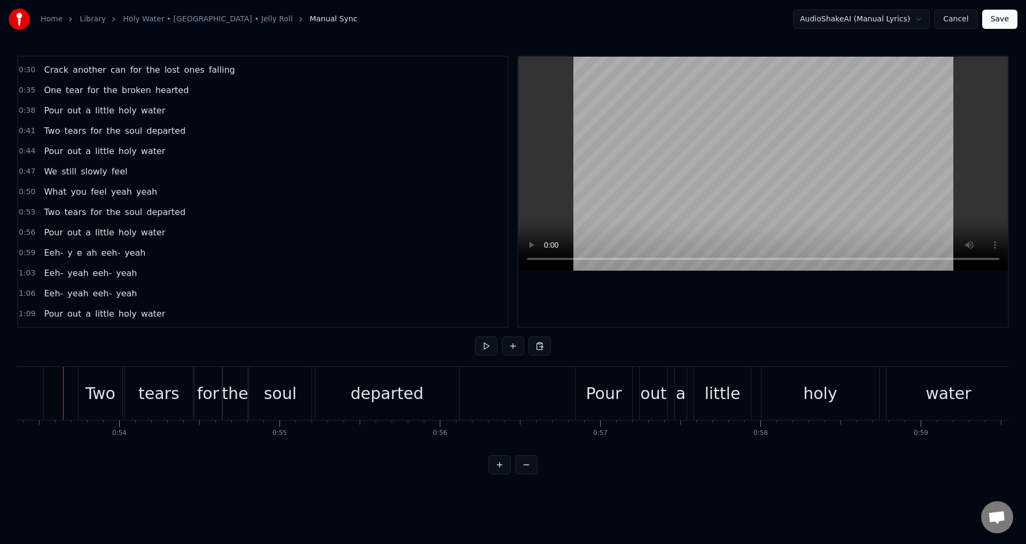
scroll to position [0, 8550]
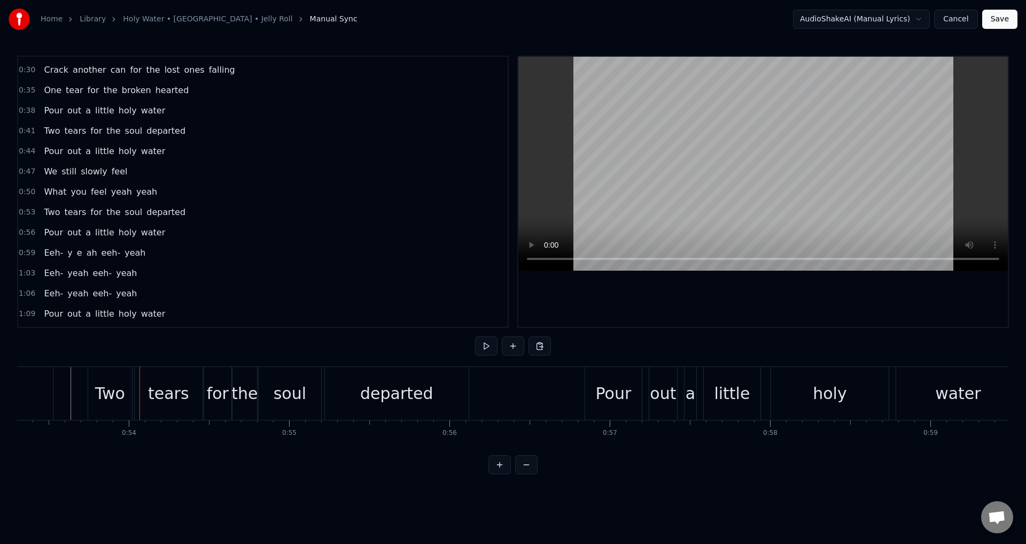
click at [100, 393] on div "Two" at bounding box center [110, 393] width 30 height 24
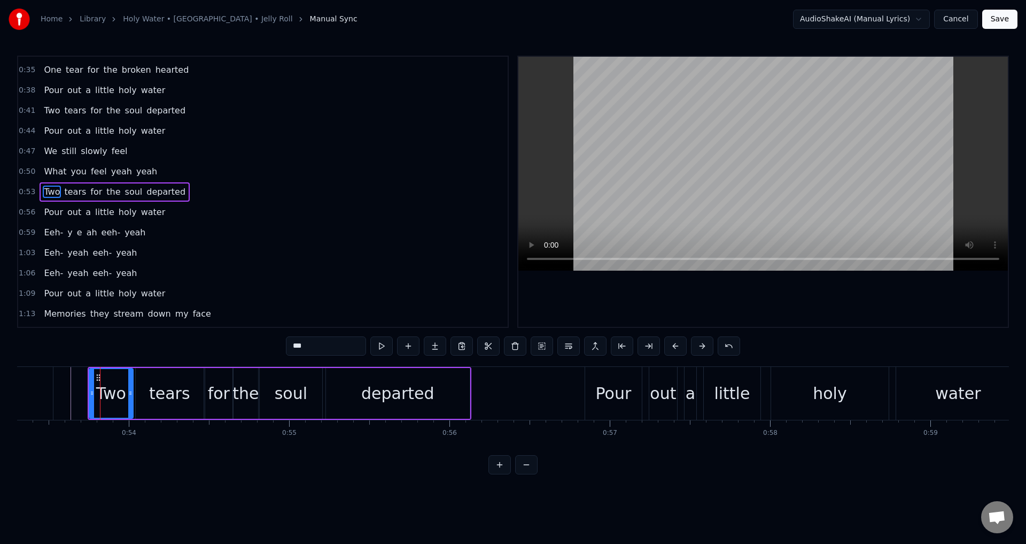
click at [135, 386] on div "tears" at bounding box center [169, 393] width 69 height 51
type input "*****"
click at [324, 393] on div "Two tears for the soul departed" at bounding box center [280, 393] width 384 height 53
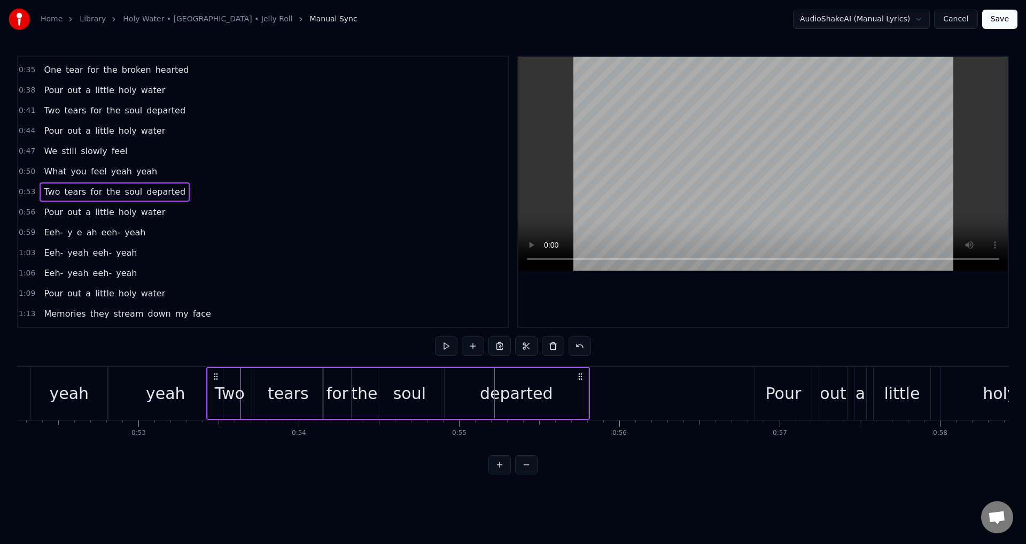
scroll to position [0, 8367]
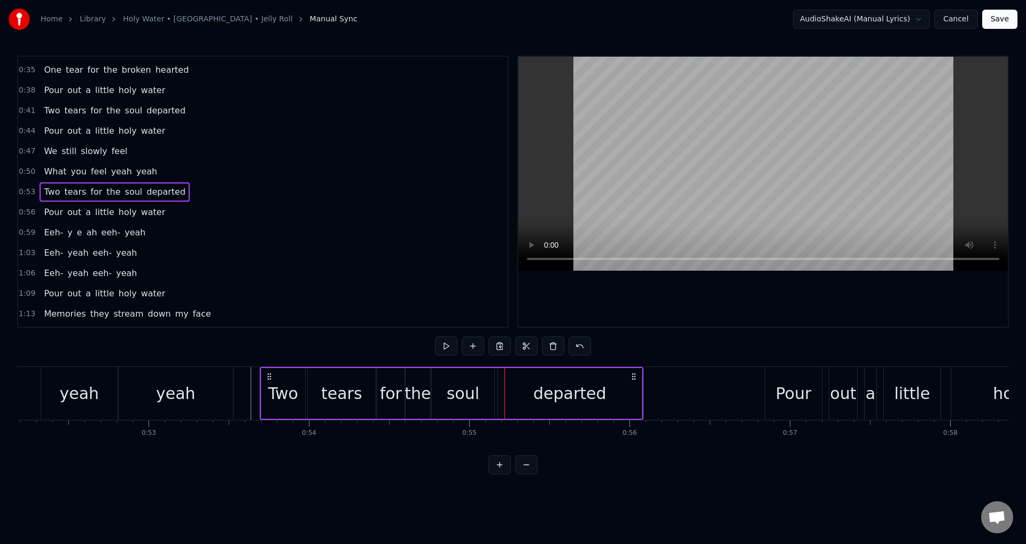
drag, startPoint x: 96, startPoint y: 373, endPoint x: 268, endPoint y: 386, distance: 172.6
click at [268, 386] on div "Two tears for the soul departed" at bounding box center [452, 393] width 384 height 53
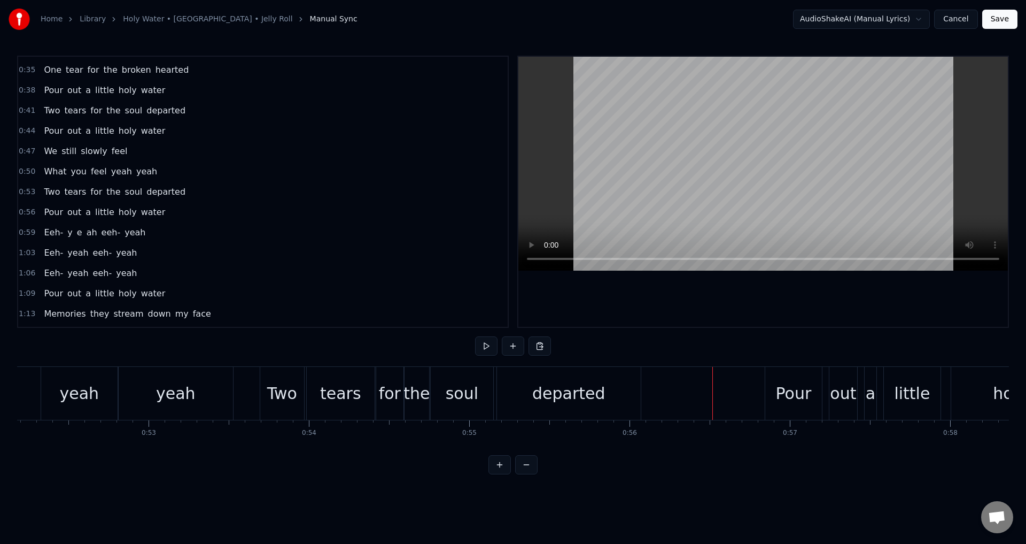
click at [827, 394] on div "Pour out a little holy water" at bounding box center [984, 393] width 438 height 53
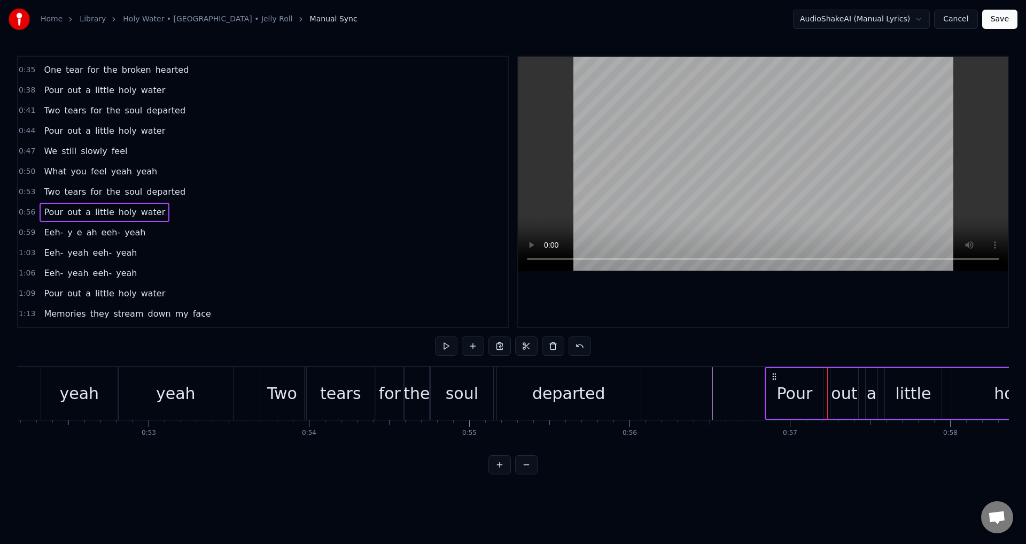
click at [828, 388] on div "Pour out a little holy water" at bounding box center [984, 393] width 438 height 53
click at [833, 389] on div "out" at bounding box center [844, 393] width 26 height 24
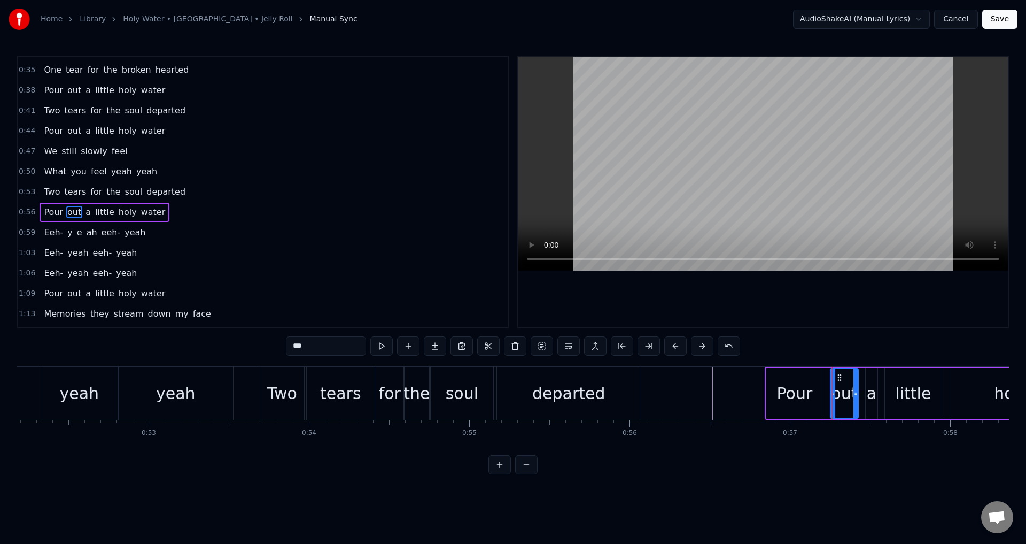
scroll to position [159, 0]
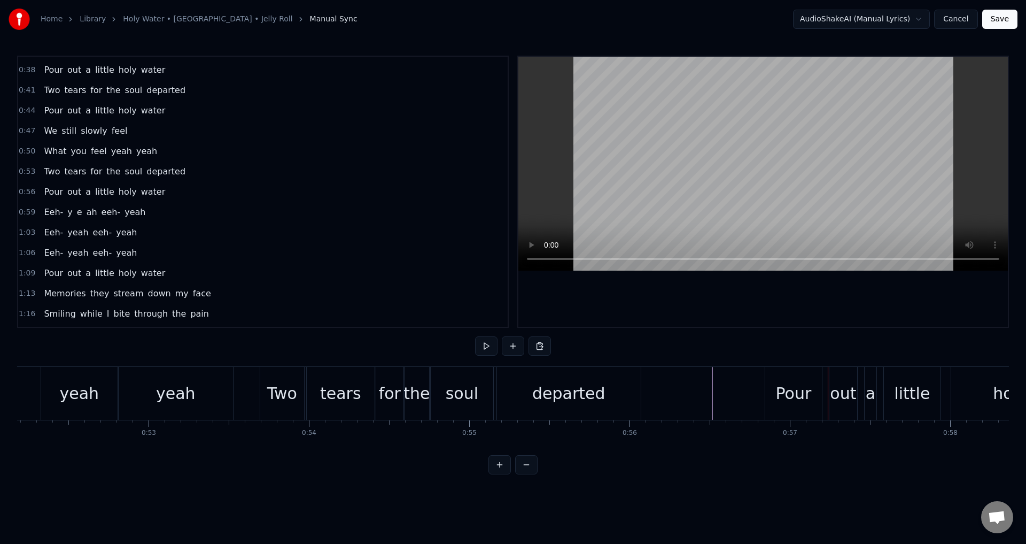
click at [830, 389] on div "out" at bounding box center [844, 393] width 28 height 53
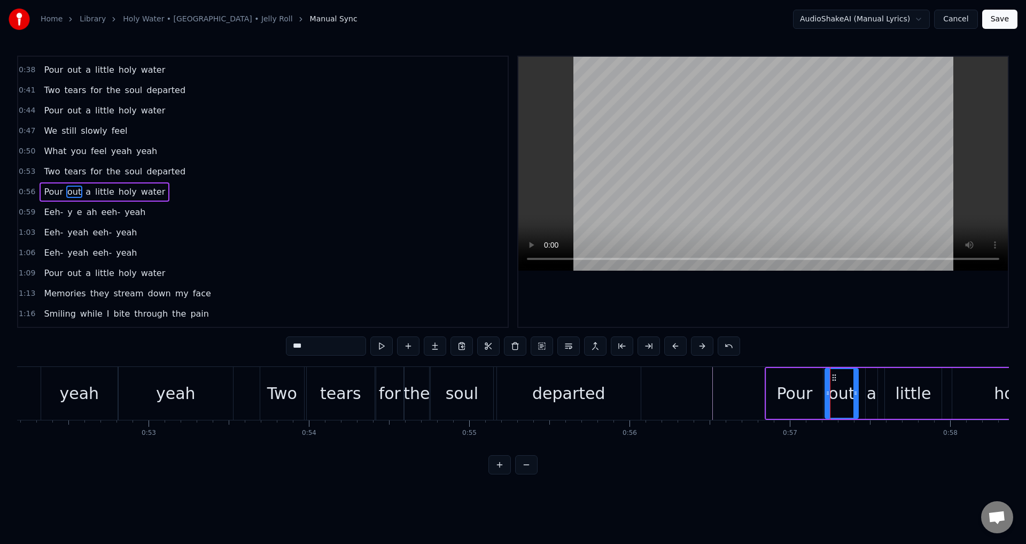
drag, startPoint x: 834, startPoint y: 391, endPoint x: 846, endPoint y: 388, distance: 12.2
click at [828, 390] on icon at bounding box center [828, 393] width 4 height 9
click at [865, 391] on div "Pour out a little holy water" at bounding box center [984, 393] width 438 height 53
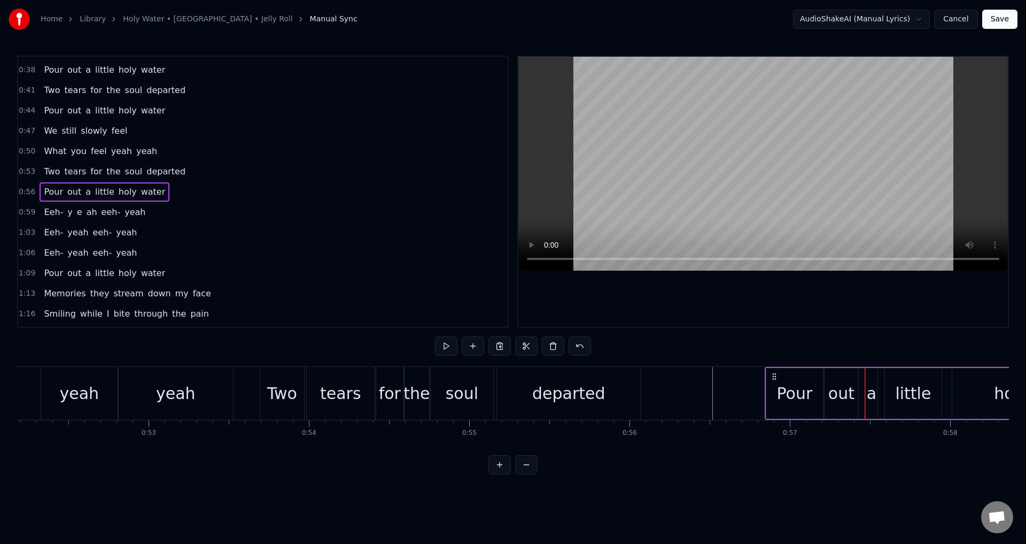
click at [867, 391] on div "a" at bounding box center [872, 393] width 12 height 51
click at [865, 393] on circle at bounding box center [865, 393] width 1 height 1
click at [886, 393] on div "little" at bounding box center [913, 393] width 57 height 51
type input "******"
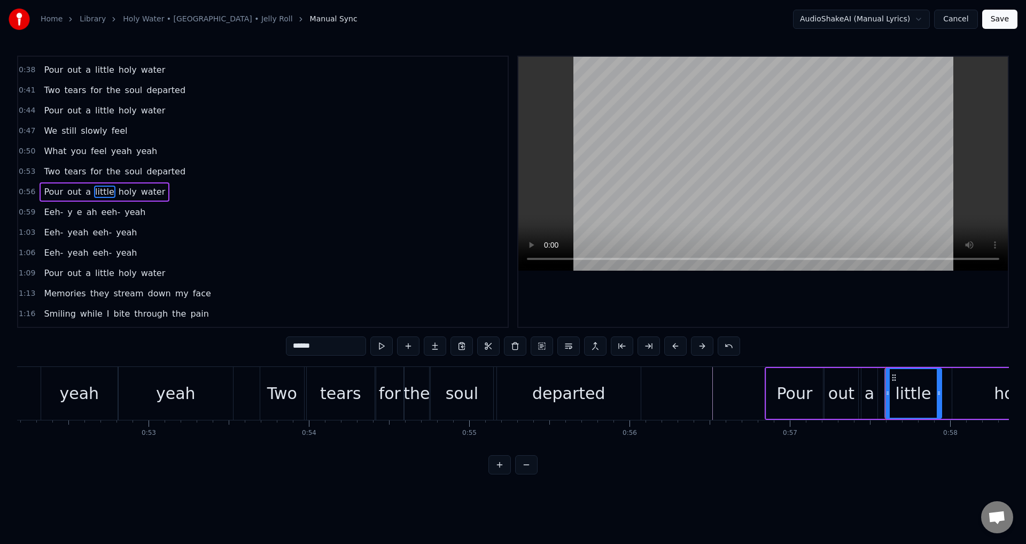
click at [886, 393] on div at bounding box center [885, 393] width 1 height 53
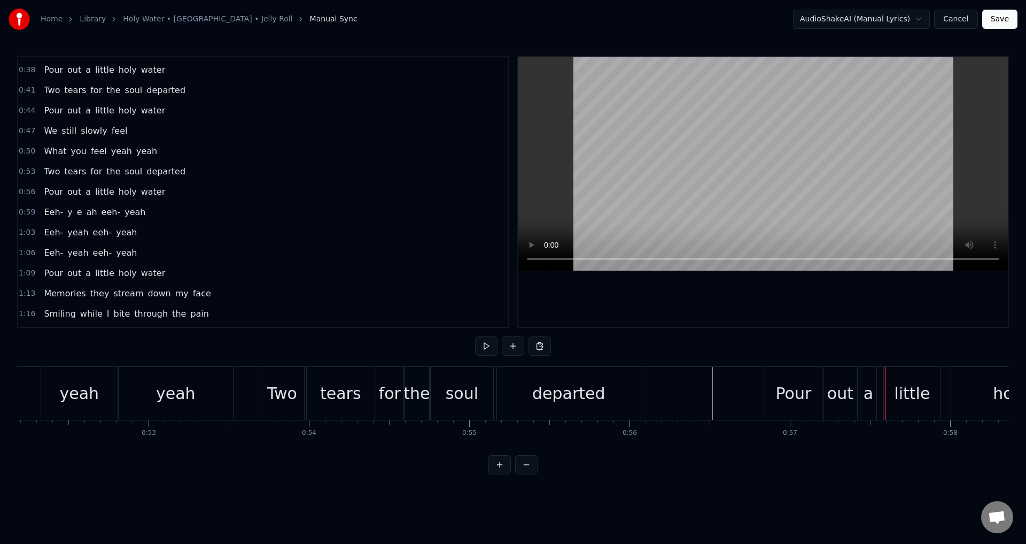
click at [887, 391] on div "little" at bounding box center [912, 393] width 57 height 53
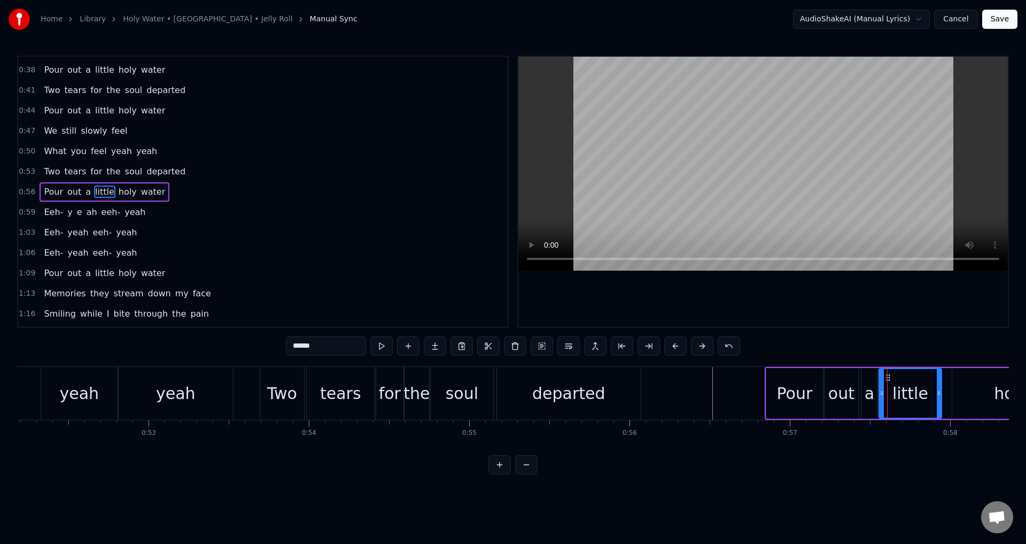
drag, startPoint x: 889, startPoint y: 394, endPoint x: 884, endPoint y: 394, distance: 5.9
click at [884, 394] on icon at bounding box center [882, 393] width 4 height 9
click at [872, 392] on div "a" at bounding box center [870, 393] width 10 height 24
type input "*"
click at [861, 390] on icon at bounding box center [863, 393] width 4 height 9
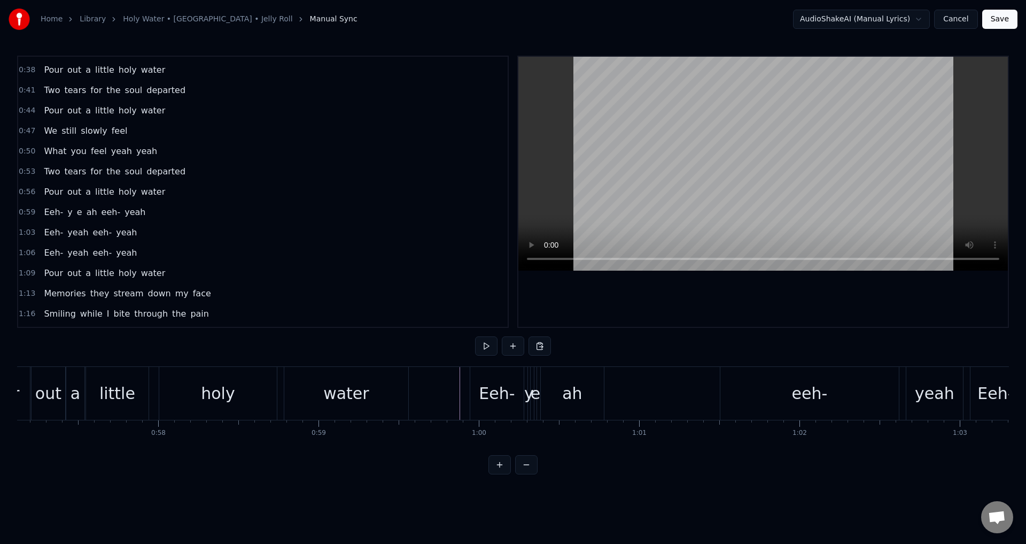
scroll to position [0, 9139]
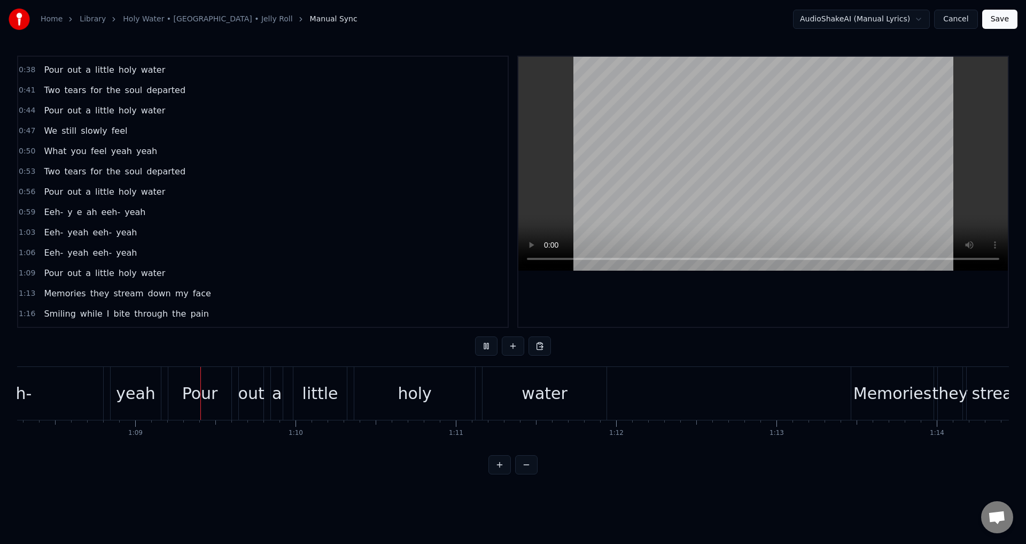
scroll to position [0, 10947]
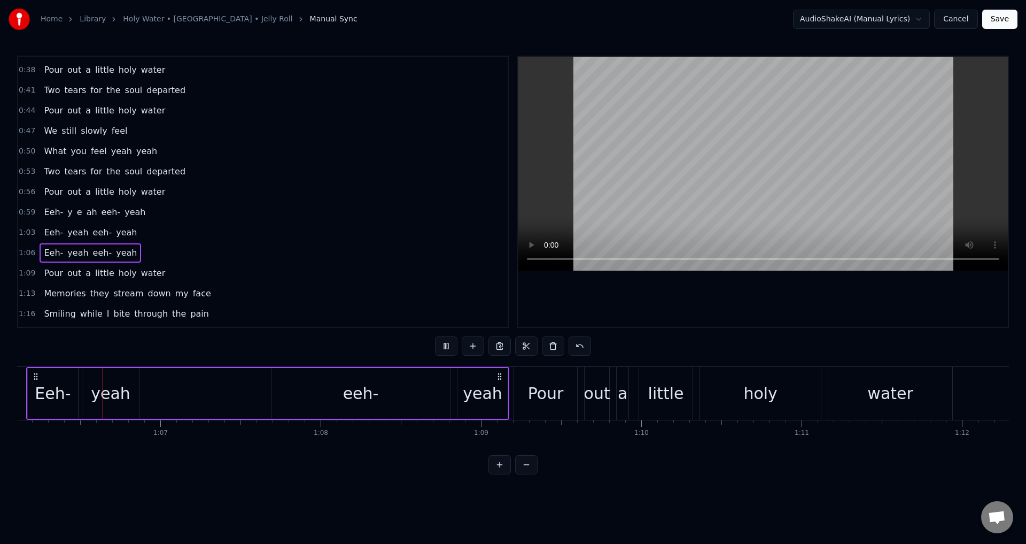
scroll to position [0, 10588]
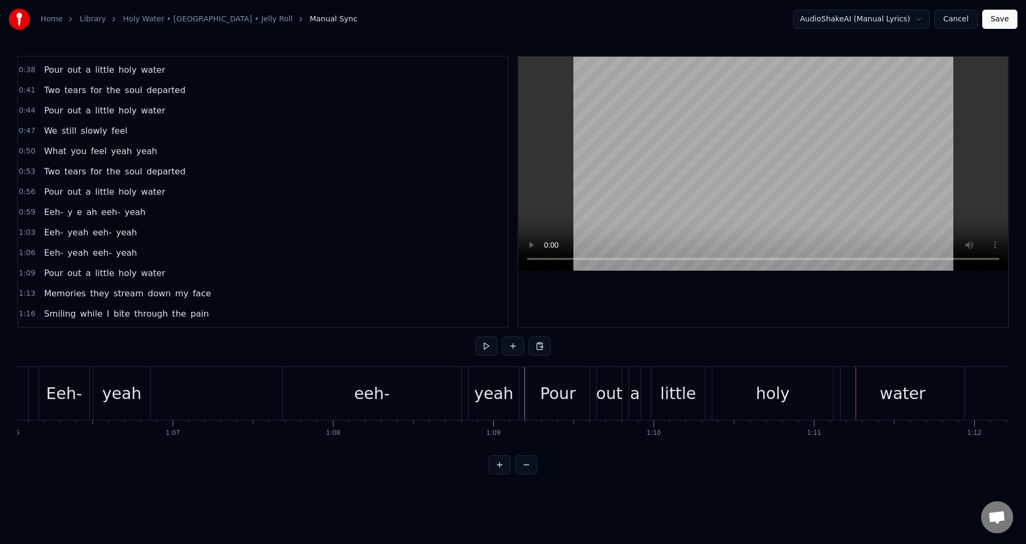
click at [588, 395] on div "Pour" at bounding box center [557, 393] width 63 height 53
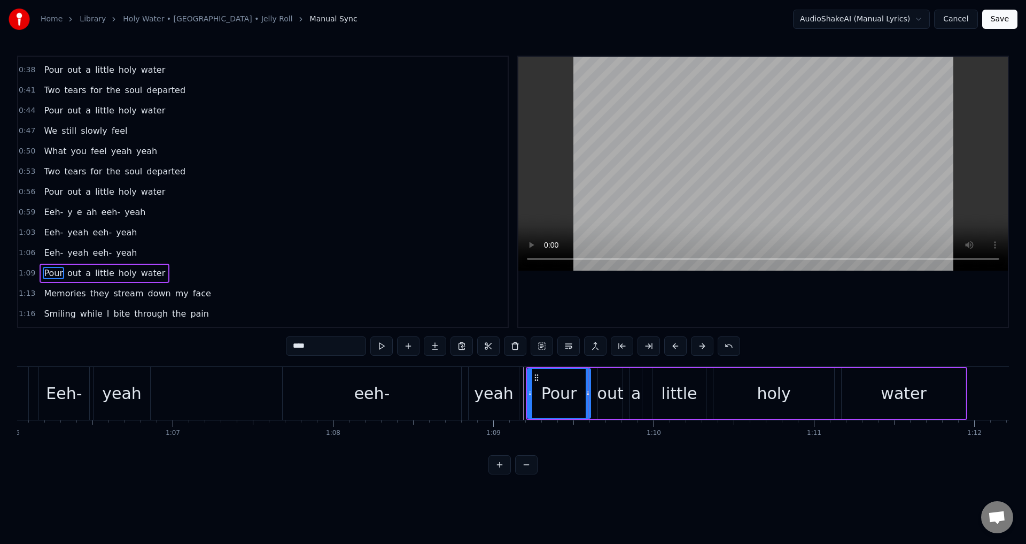
scroll to position [241, 0]
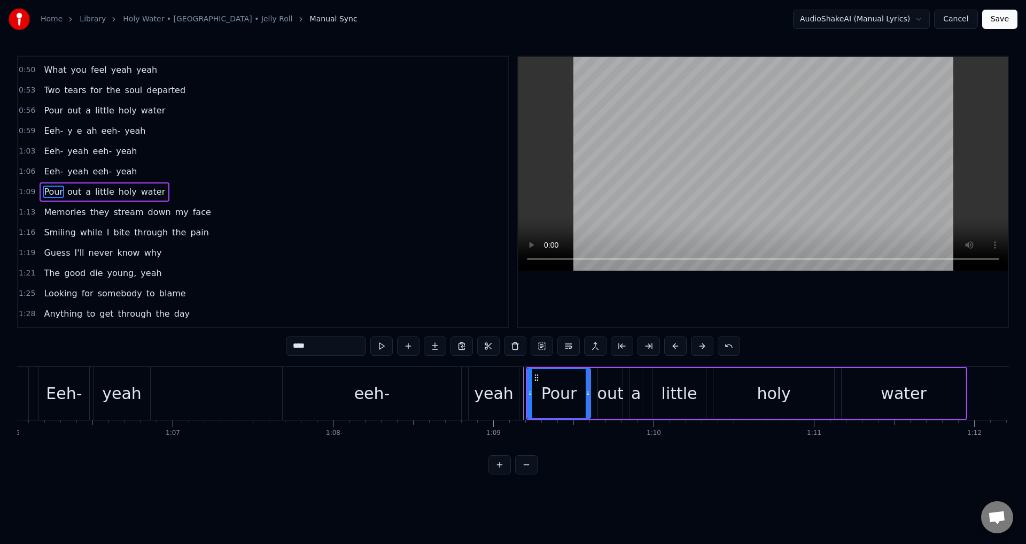
click at [607, 395] on div "out" at bounding box center [611, 393] width 26 height 24
drag, startPoint x: 600, startPoint y: 388, endPoint x: 593, endPoint y: 388, distance: 6.9
click at [593, 388] on div at bounding box center [594, 393] width 4 height 49
click at [638, 388] on div "a" at bounding box center [636, 393] width 10 height 24
type input "*"
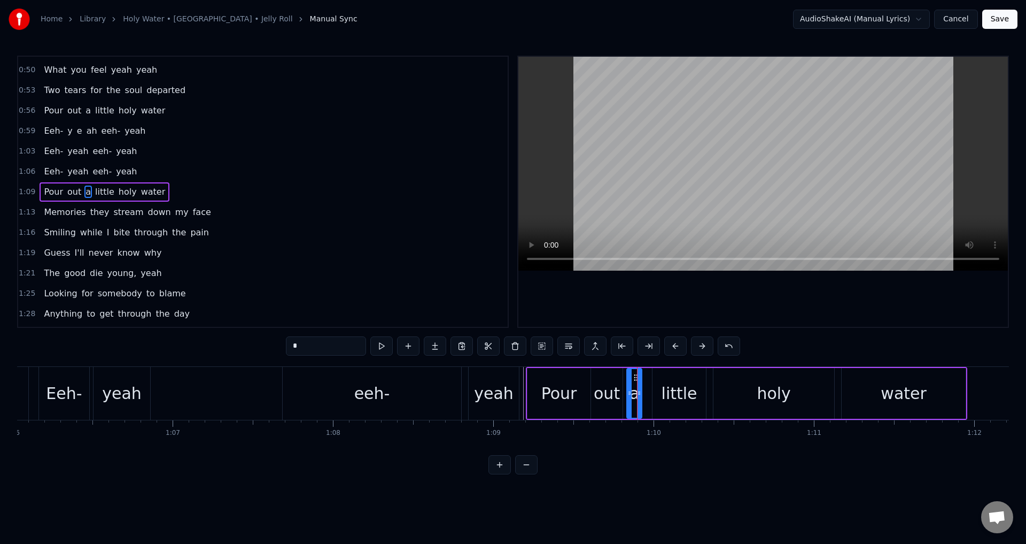
click at [630, 390] on div at bounding box center [630, 393] width 4 height 49
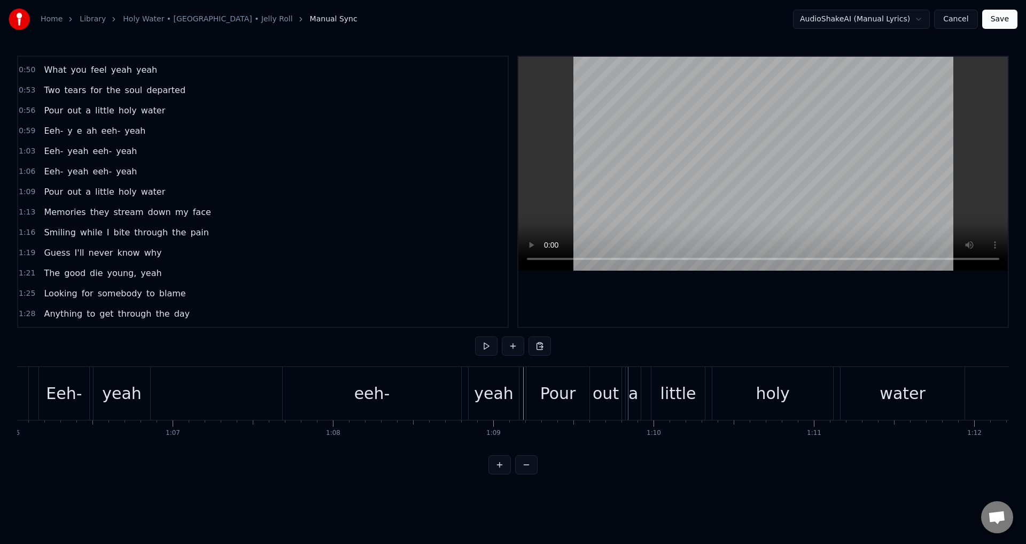
click at [628, 390] on div at bounding box center [628, 393] width 1 height 53
click at [633, 391] on div "a" at bounding box center [634, 393] width 10 height 24
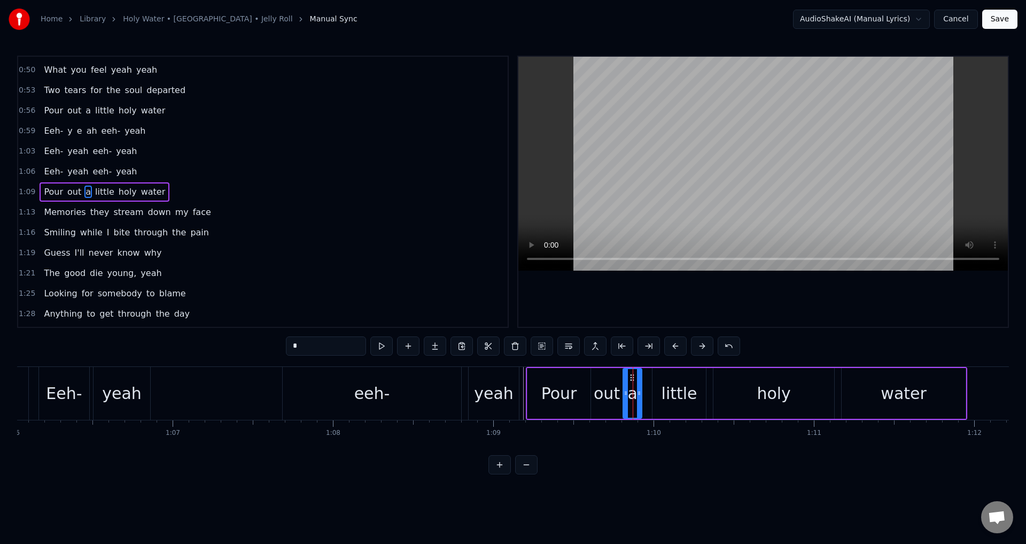
click at [626, 386] on div at bounding box center [626, 393] width 4 height 49
click at [674, 385] on div "little" at bounding box center [680, 393] width 36 height 24
drag, startPoint x: 656, startPoint y: 386, endPoint x: 711, endPoint y: 386, distance: 55.1
click at [646, 386] on div at bounding box center [646, 393] width 4 height 49
click at [728, 386] on div "holy" at bounding box center [774, 393] width 121 height 51
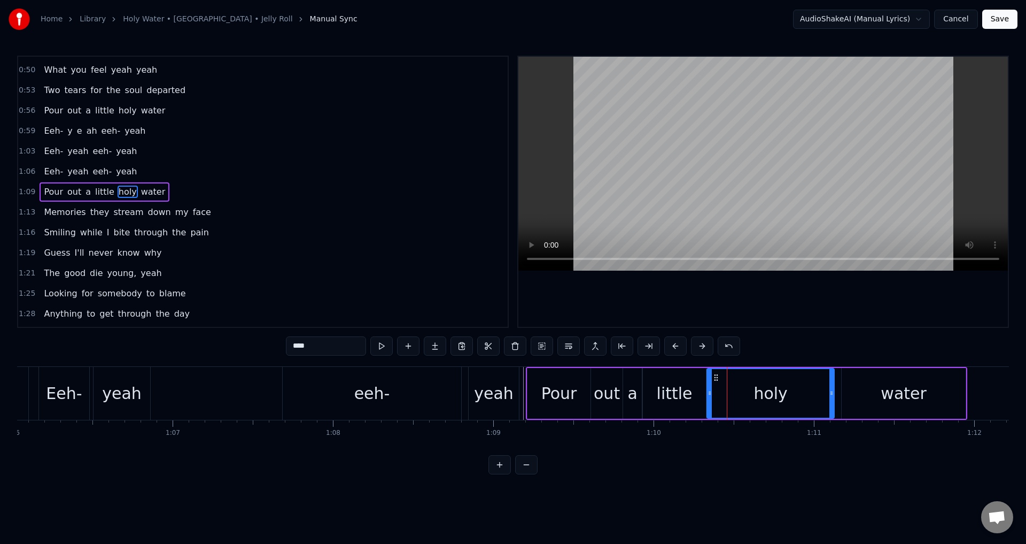
drag, startPoint x: 716, startPoint y: 387, endPoint x: 743, endPoint y: 386, distance: 27.3
click at [709, 387] on div at bounding box center [710, 393] width 4 height 49
click at [842, 388] on div "water" at bounding box center [904, 393] width 124 height 51
type input "*****"
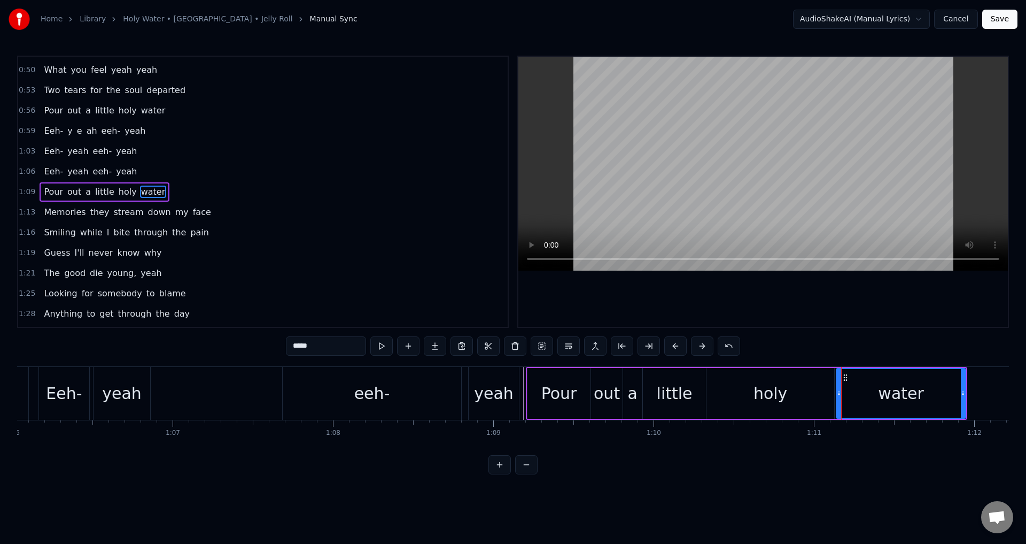
drag, startPoint x: 842, startPoint y: 391, endPoint x: 836, endPoint y: 391, distance: 6.4
click at [837, 391] on icon at bounding box center [839, 393] width 4 height 9
click at [521, 391] on div "Eeh- yeah eeh- yeah" at bounding box center [279, 393] width 483 height 53
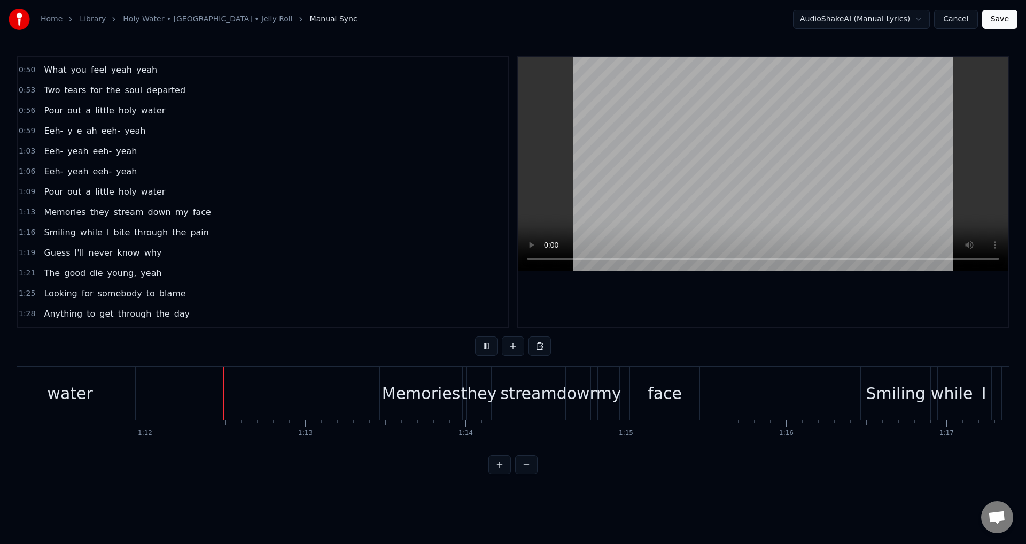
scroll to position [0, 11457]
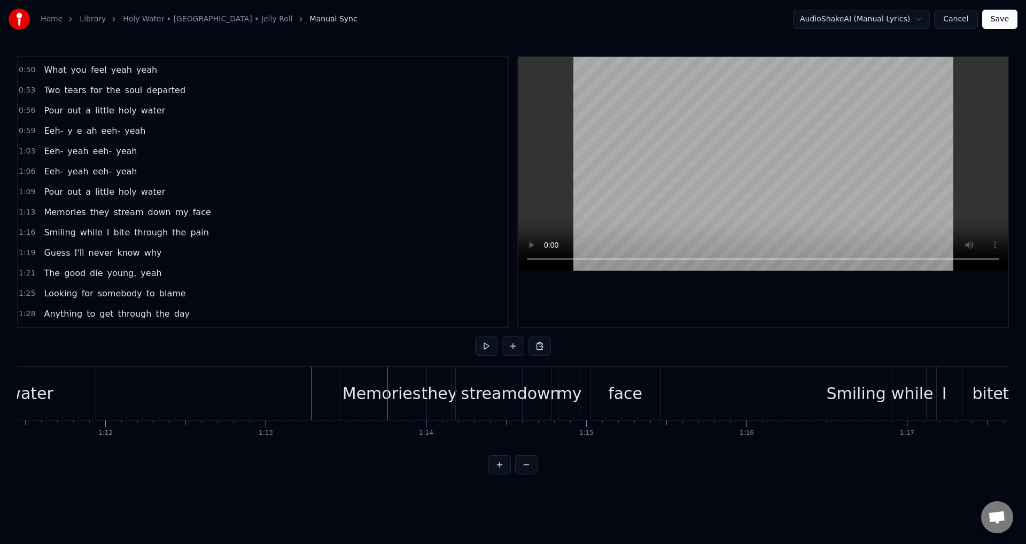
click at [585, 392] on div "Memories they stream down my face" at bounding box center [501, 393] width 323 height 53
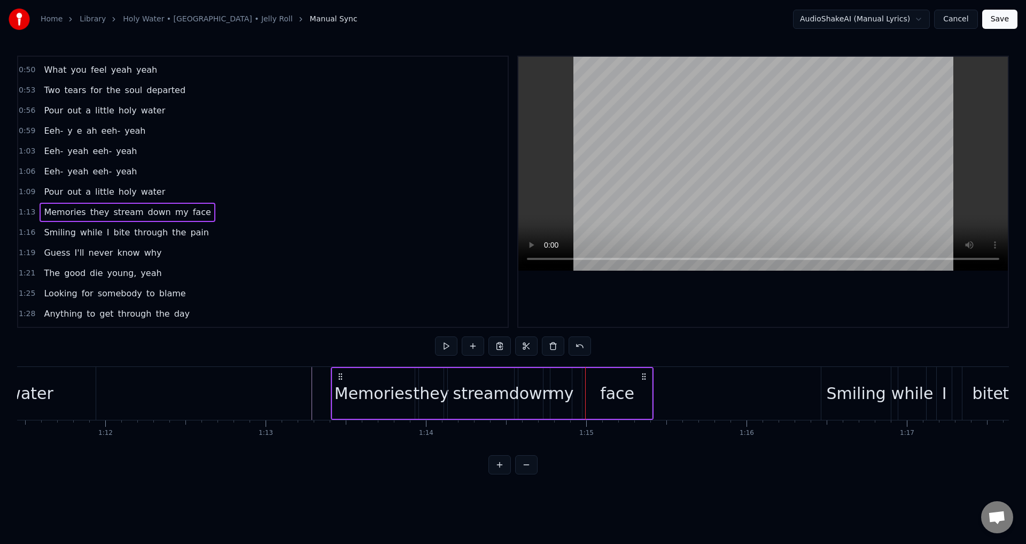
drag, startPoint x: 352, startPoint y: 373, endPoint x: 343, endPoint y: 370, distance: 9.3
click at [343, 370] on div "Memories they stream down my face" at bounding box center [492, 393] width 323 height 53
click at [293, 389] on div at bounding box center [968, 393] width 24816 height 53
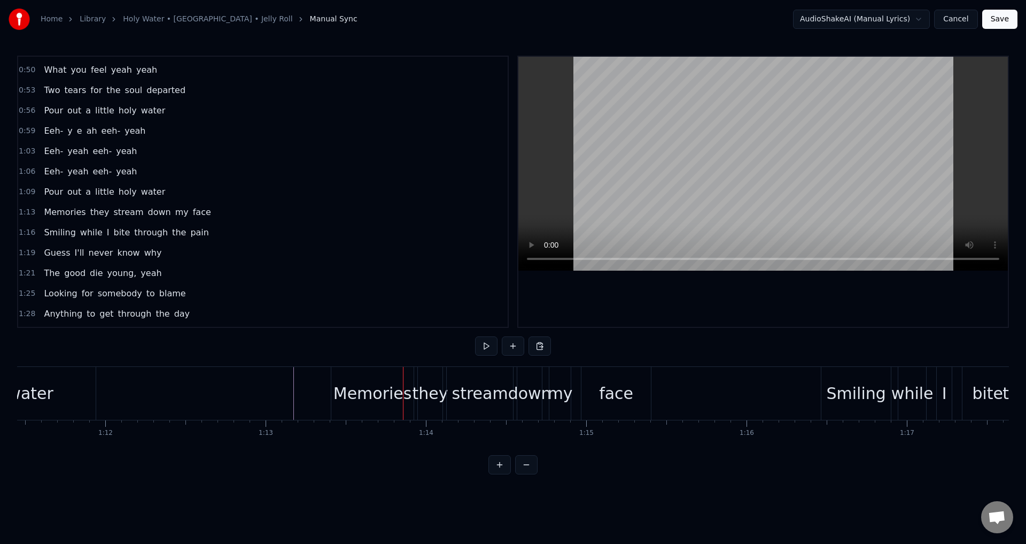
click at [290, 391] on div at bounding box center [968, 393] width 24816 height 53
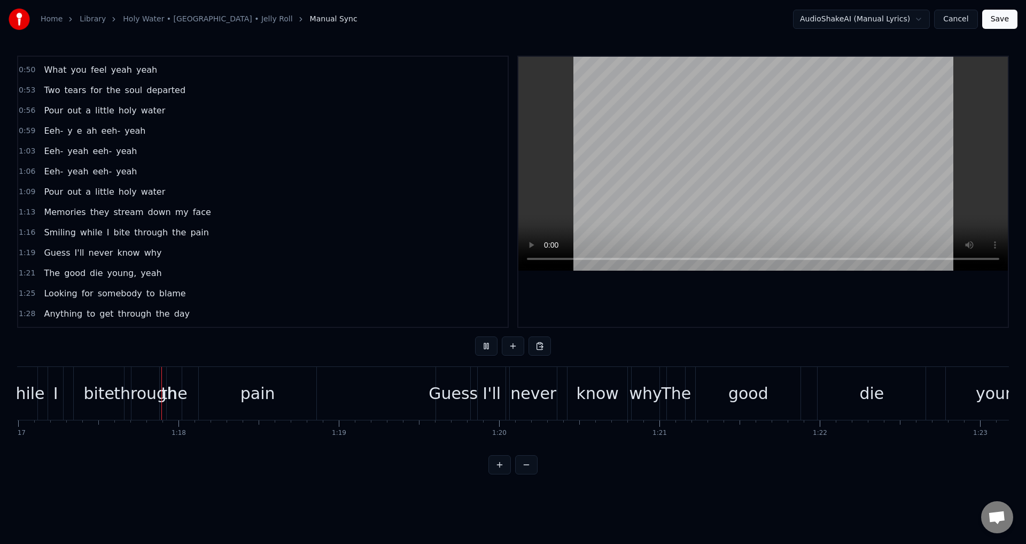
scroll to position [0, 12347]
click at [166, 389] on div "the" at bounding box center [174, 393] width 26 height 24
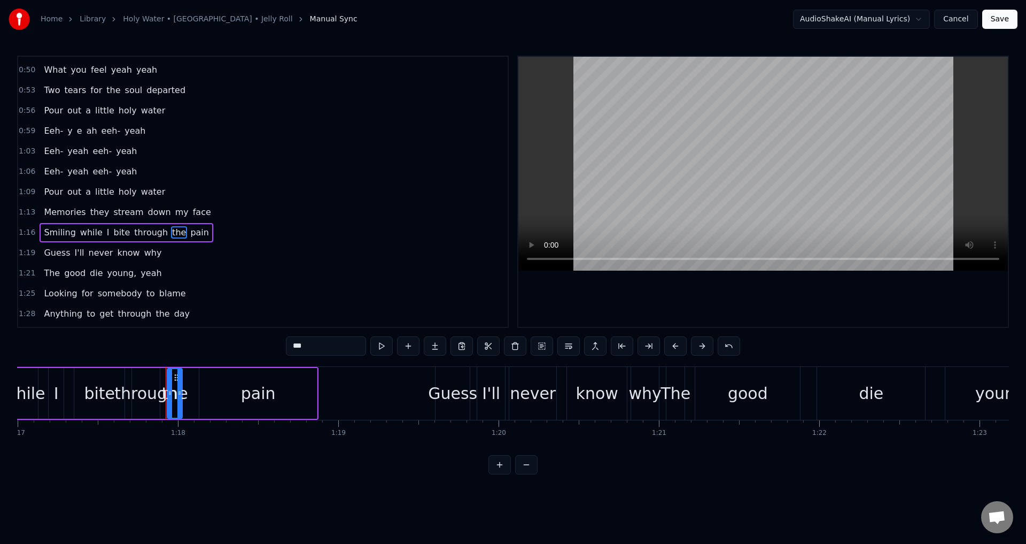
scroll to position [281, 0]
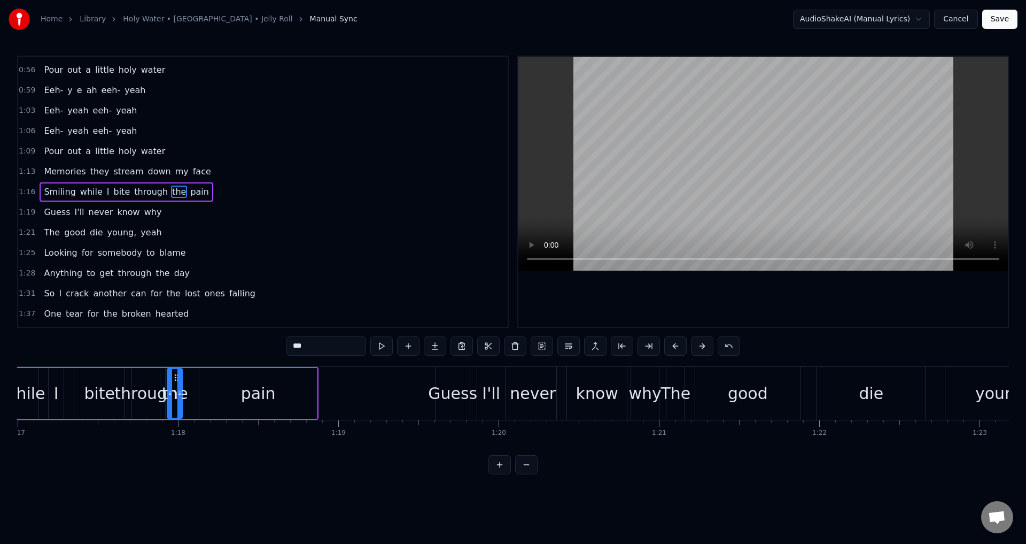
click at [139, 398] on div "through" at bounding box center [145, 393] width 63 height 24
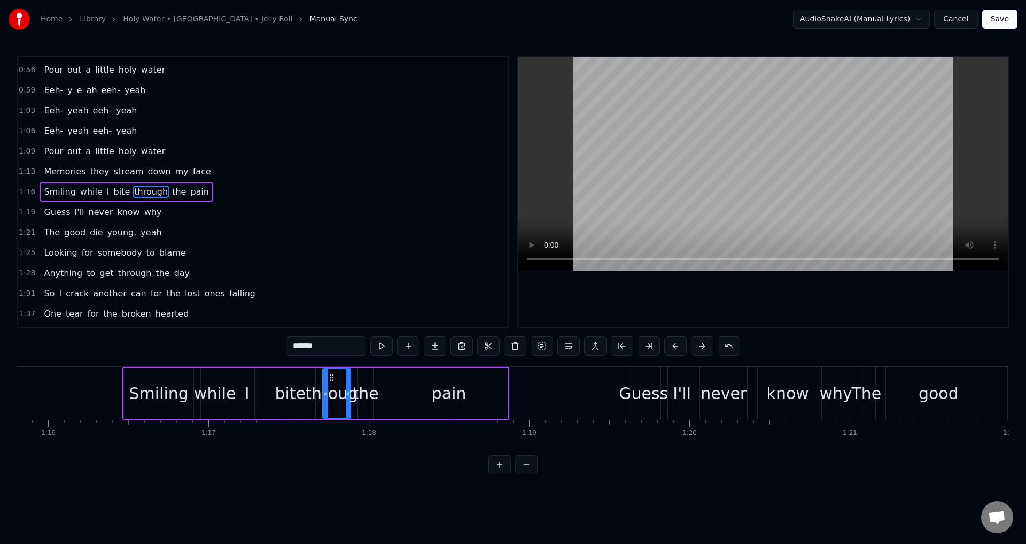
scroll to position [0, 12154]
drag, startPoint x: 327, startPoint y: 397, endPoint x: 319, endPoint y: 394, distance: 8.3
click at [319, 394] on icon at bounding box center [319, 393] width 4 height 9
click at [367, 397] on div "the" at bounding box center [367, 393] width 26 height 24
drag, startPoint x: 362, startPoint y: 393, endPoint x: 399, endPoint y: 391, distance: 36.9
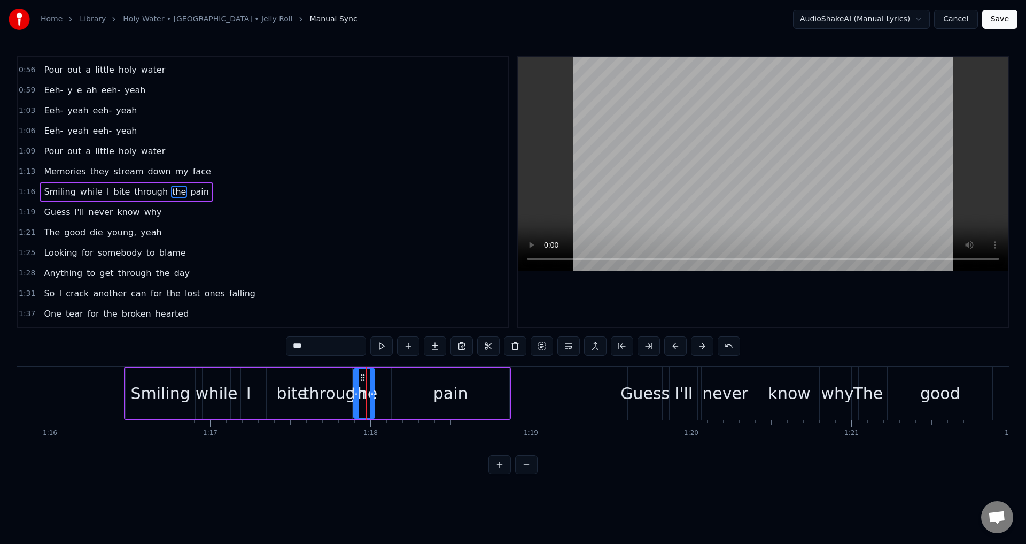
click at [357, 392] on icon at bounding box center [356, 393] width 4 height 9
click at [400, 391] on div "pain" at bounding box center [451, 393] width 118 height 51
type input "****"
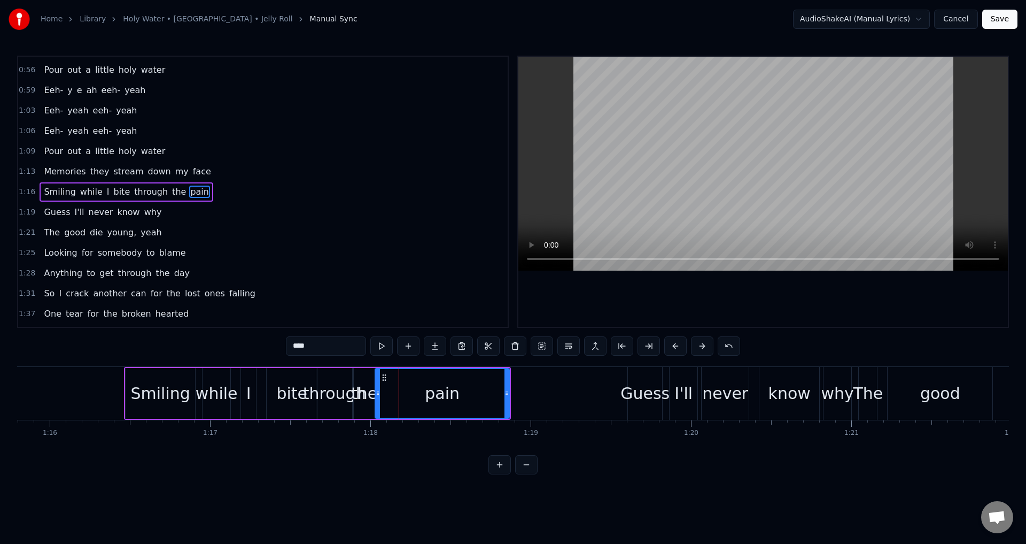
drag, startPoint x: 394, startPoint y: 389, endPoint x: 377, endPoint y: 389, distance: 17.1
click at [377, 389] on icon at bounding box center [378, 393] width 4 height 9
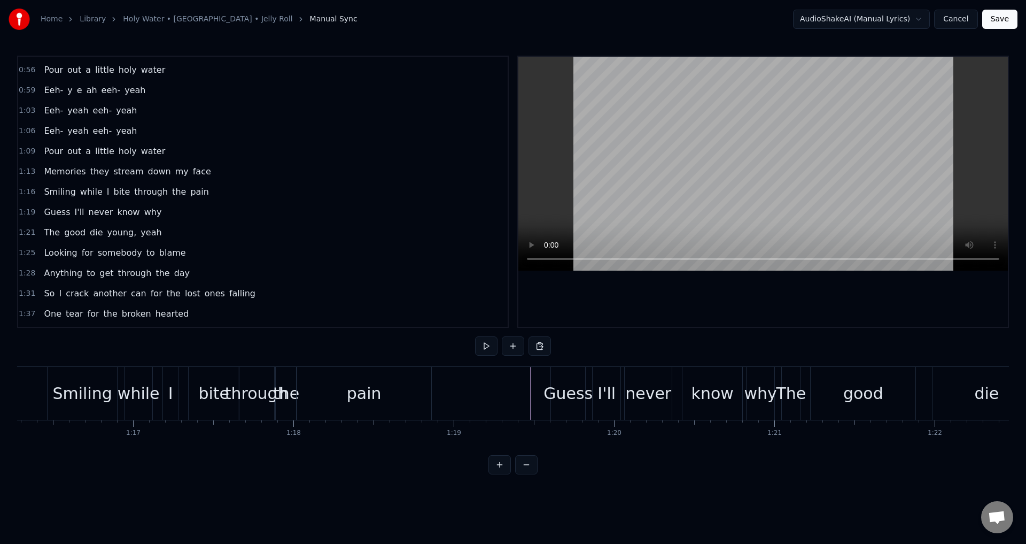
scroll to position [0, 12210]
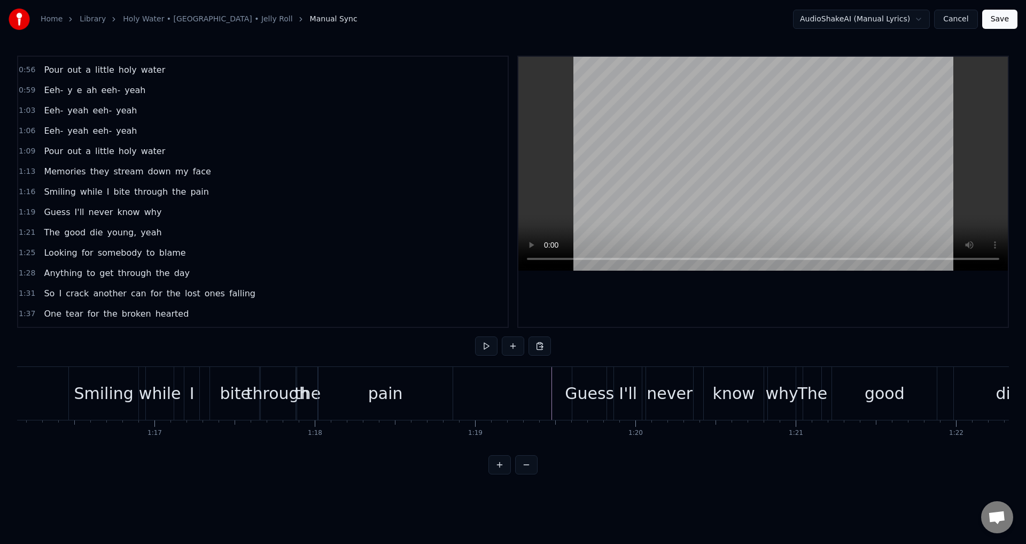
click at [531, 399] on div at bounding box center [215, 393] width 24816 height 53
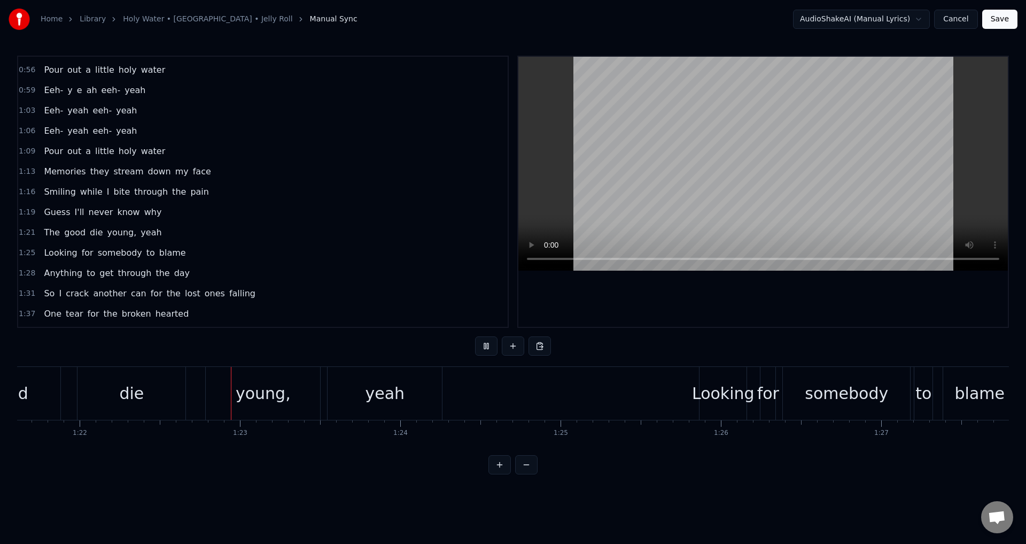
scroll to position [0, 13132]
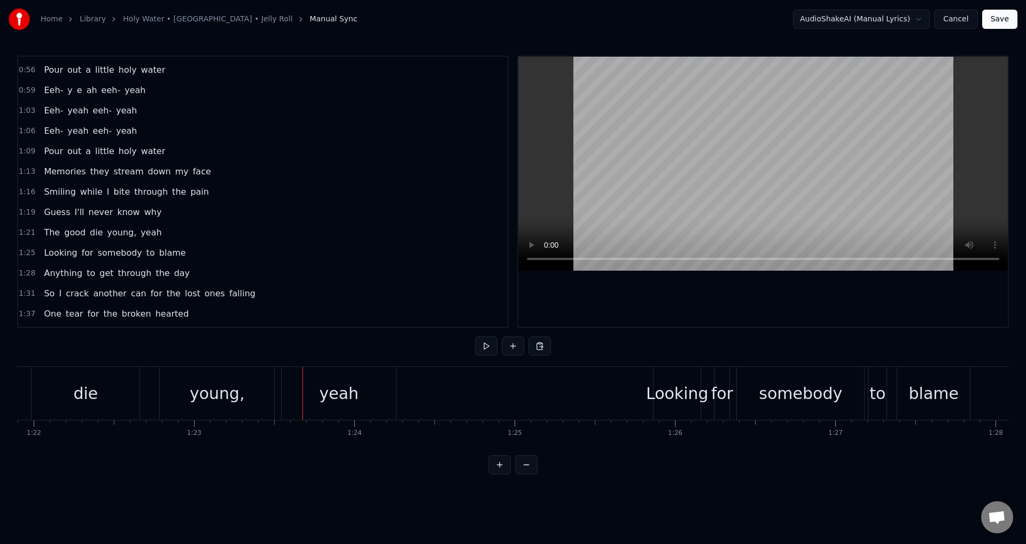
click at [246, 396] on div "young," at bounding box center [217, 393] width 114 height 53
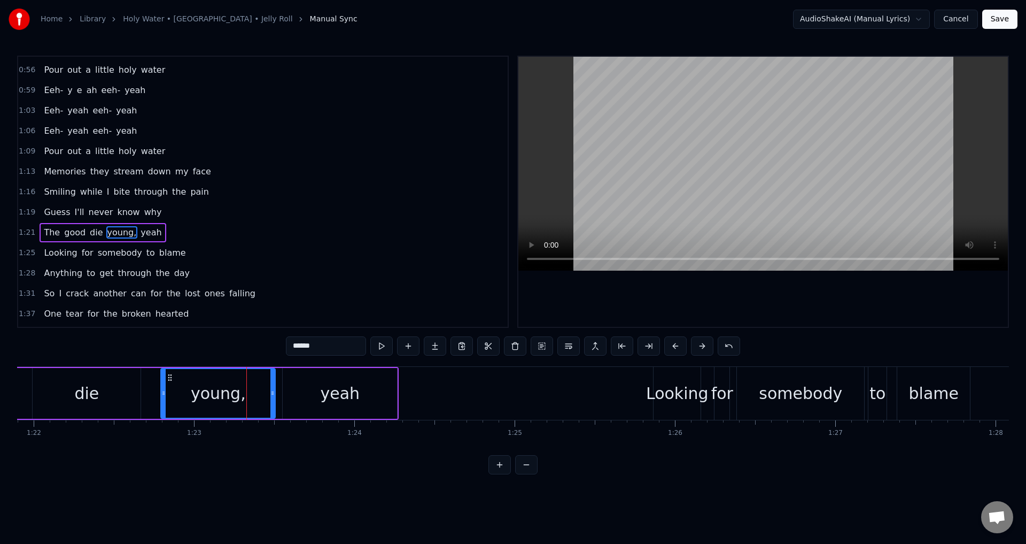
scroll to position [322, 0]
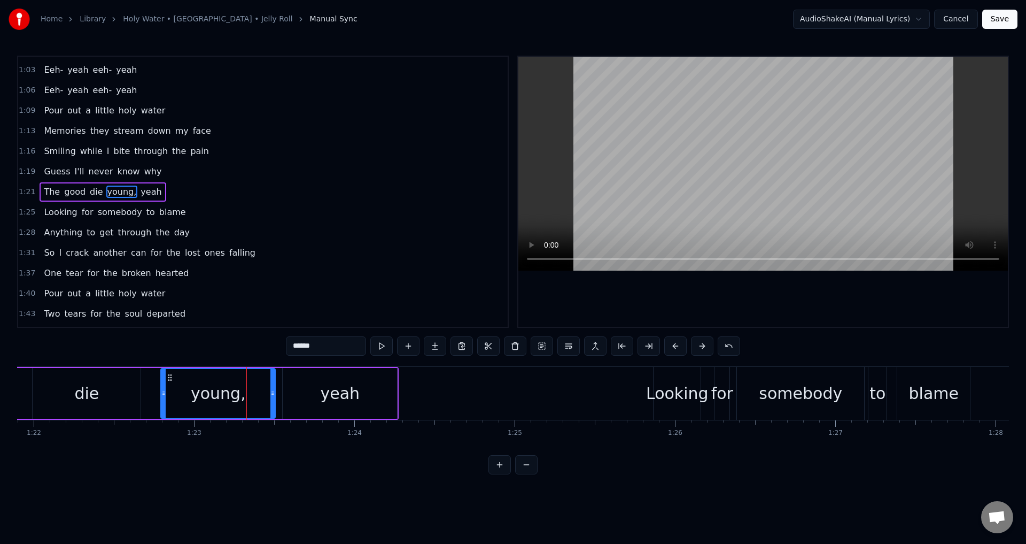
click at [323, 346] on input "******" at bounding box center [326, 345] width 80 height 19
type input "*****"
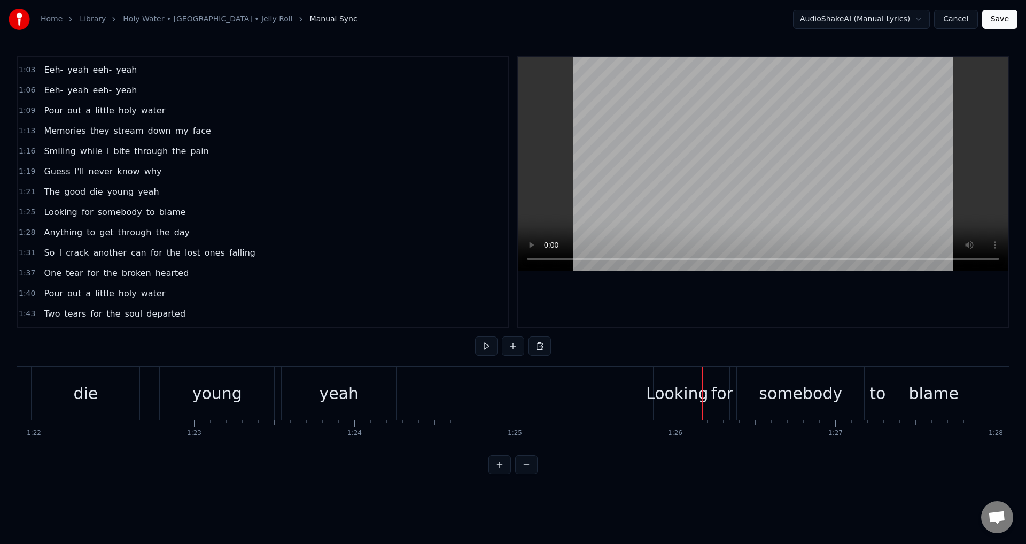
click at [733, 393] on div "Looking for somebody to blame" at bounding box center [813, 393] width 320 height 53
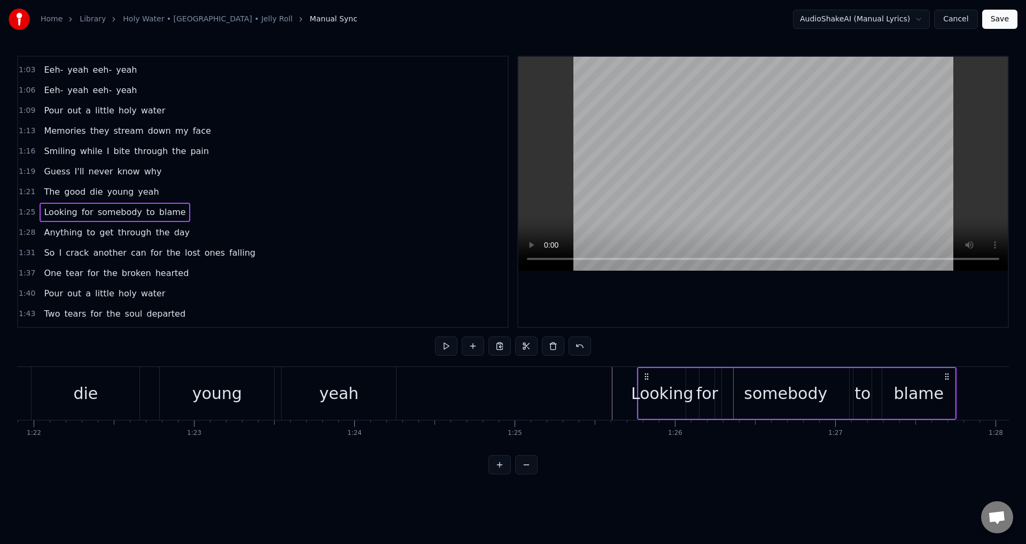
drag, startPoint x: 664, startPoint y: 373, endPoint x: 648, endPoint y: 368, distance: 16.6
click at [648, 368] on div "Looking for somebody to blame" at bounding box center [797, 393] width 320 height 53
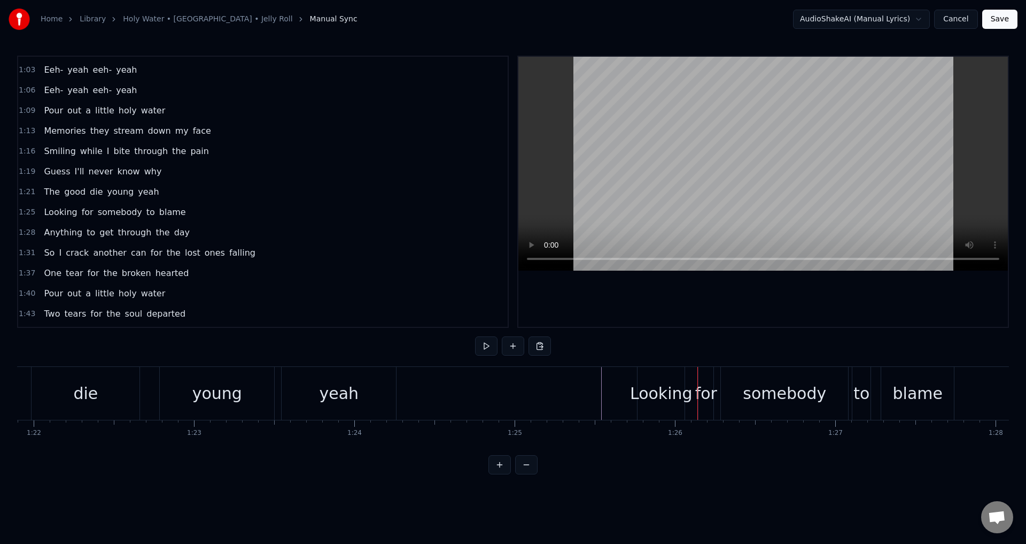
click at [699, 385] on div "for" at bounding box center [706, 393] width 22 height 24
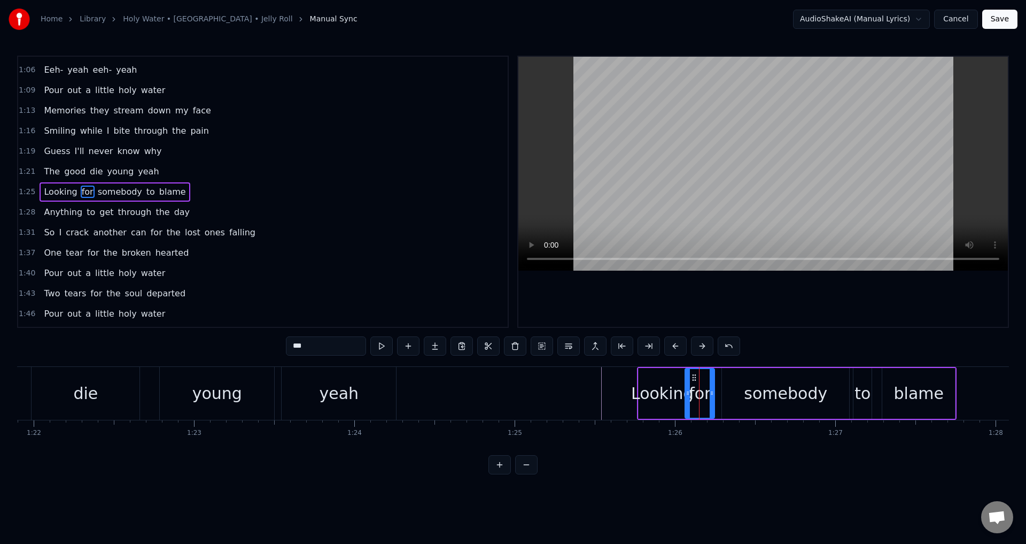
drag, startPoint x: 702, startPoint y: 390, endPoint x: 688, endPoint y: 390, distance: 14.4
click at [688, 390] on icon at bounding box center [688, 393] width 4 height 9
click at [729, 392] on div "somebody" at bounding box center [785, 393] width 127 height 51
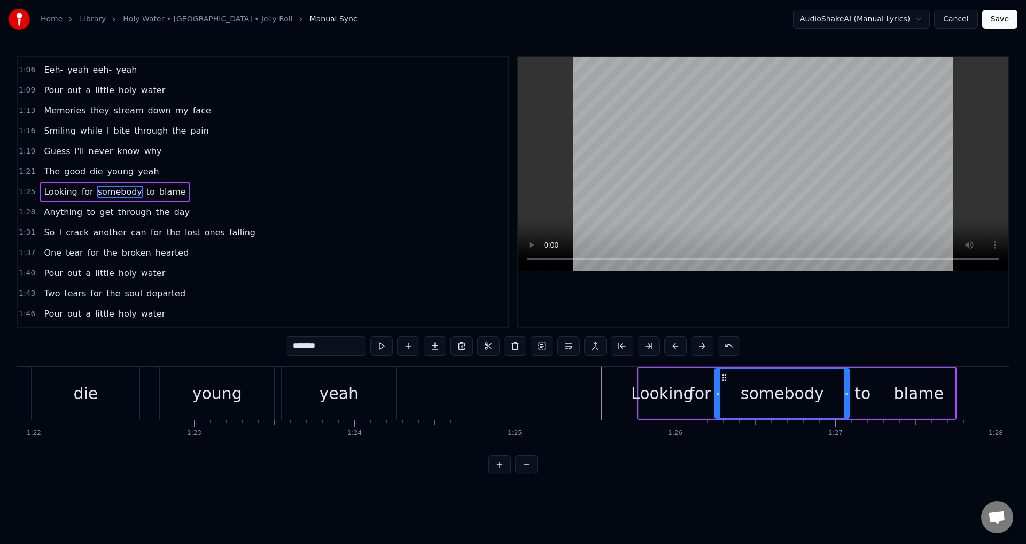
drag, startPoint x: 725, startPoint y: 389, endPoint x: 718, endPoint y: 389, distance: 6.9
click at [718, 389] on icon at bounding box center [718, 393] width 4 height 9
click at [882, 397] on div "blame" at bounding box center [919, 393] width 74 height 51
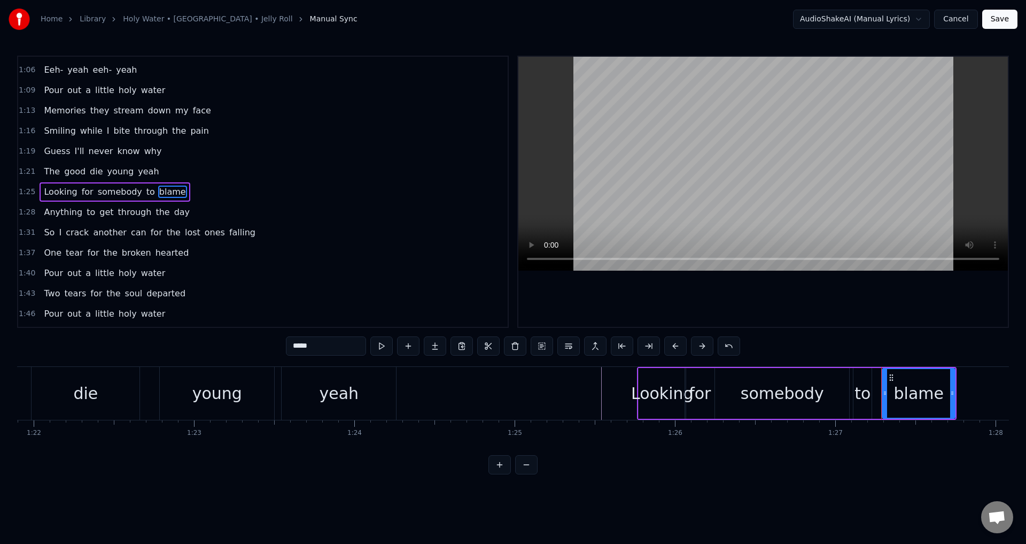
click at [858, 392] on div "to" at bounding box center [863, 393] width 16 height 24
drag, startPoint x: 856, startPoint y: 390, endPoint x: 886, endPoint y: 393, distance: 30.6
click at [852, 390] on icon at bounding box center [852, 393] width 4 height 9
click at [889, 393] on div "blame" at bounding box center [918, 393] width 73 height 51
type input "*****"
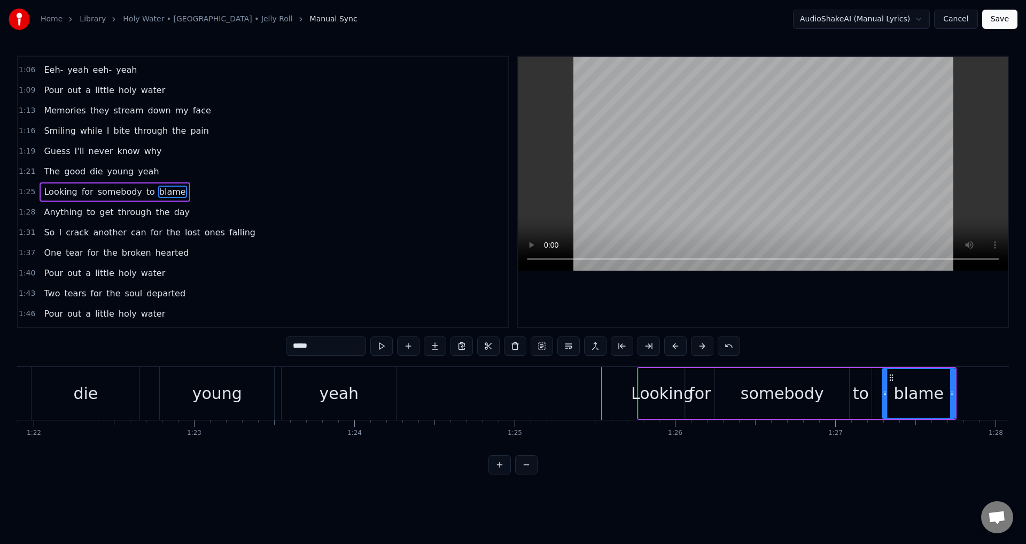
click at [882, 393] on div "blame" at bounding box center [919, 393] width 74 height 51
drag, startPoint x: 886, startPoint y: 395, endPoint x: 877, endPoint y: 394, distance: 9.7
click at [876, 394] on icon at bounding box center [874, 393] width 4 height 9
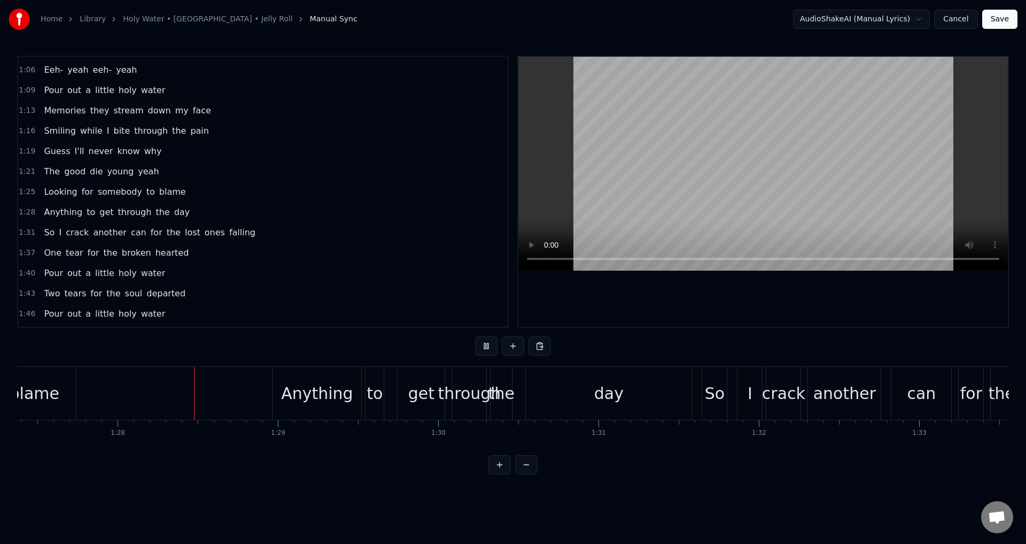
scroll to position [0, 14058]
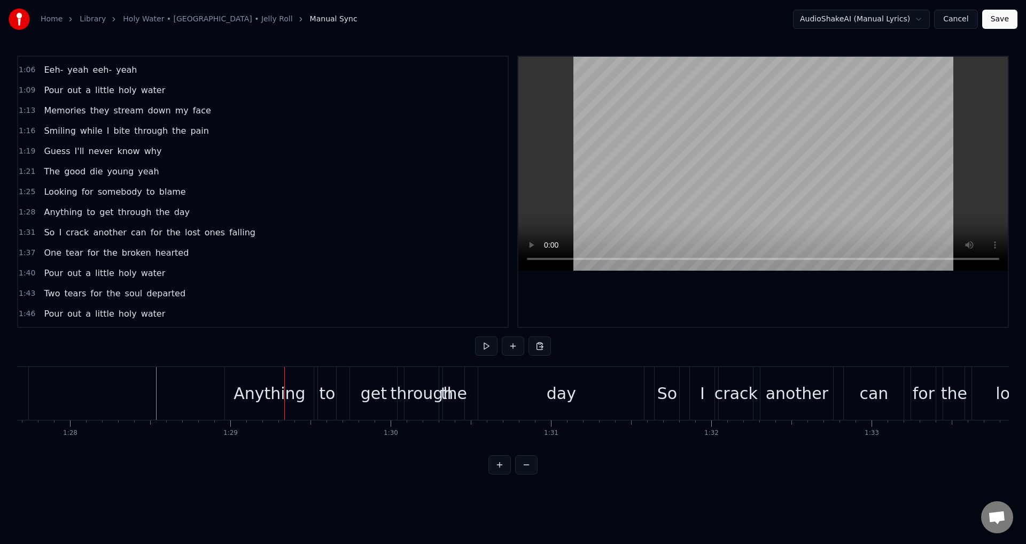
click at [247, 388] on div "Anything" at bounding box center [270, 393] width 72 height 24
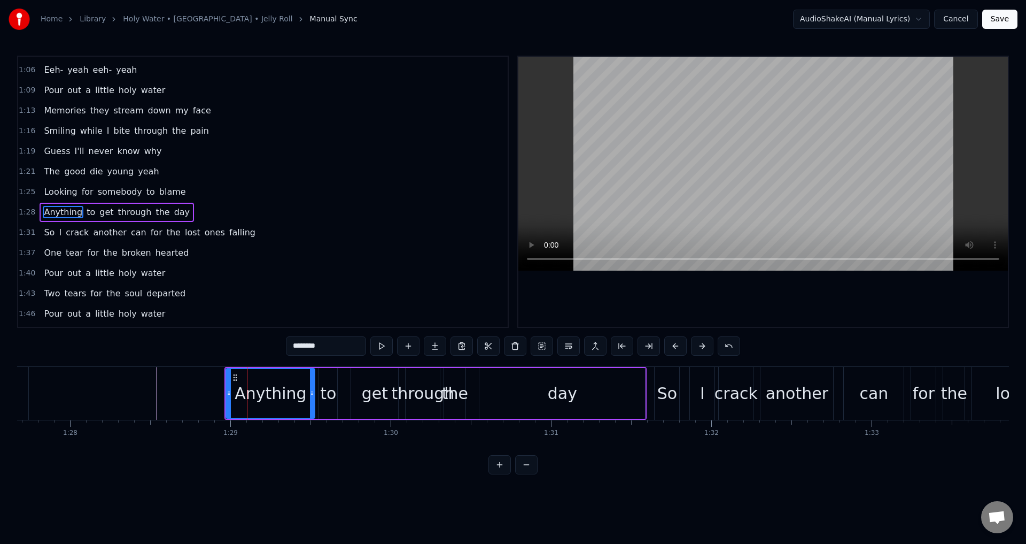
scroll to position [362, 0]
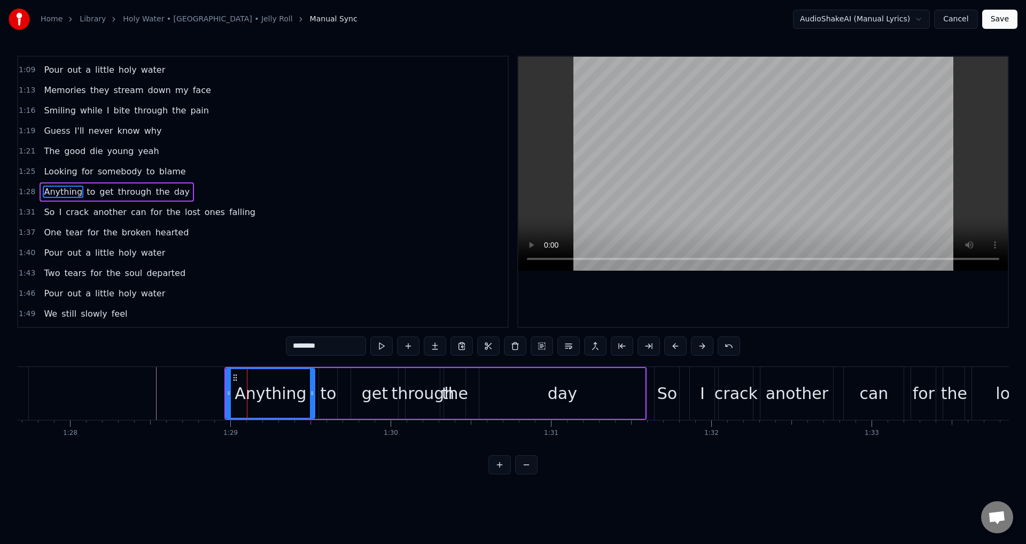
click at [315, 391] on div "Anything" at bounding box center [271, 393] width 90 height 51
click at [344, 394] on div "Anything to get through the day" at bounding box center [435, 393] width 422 height 53
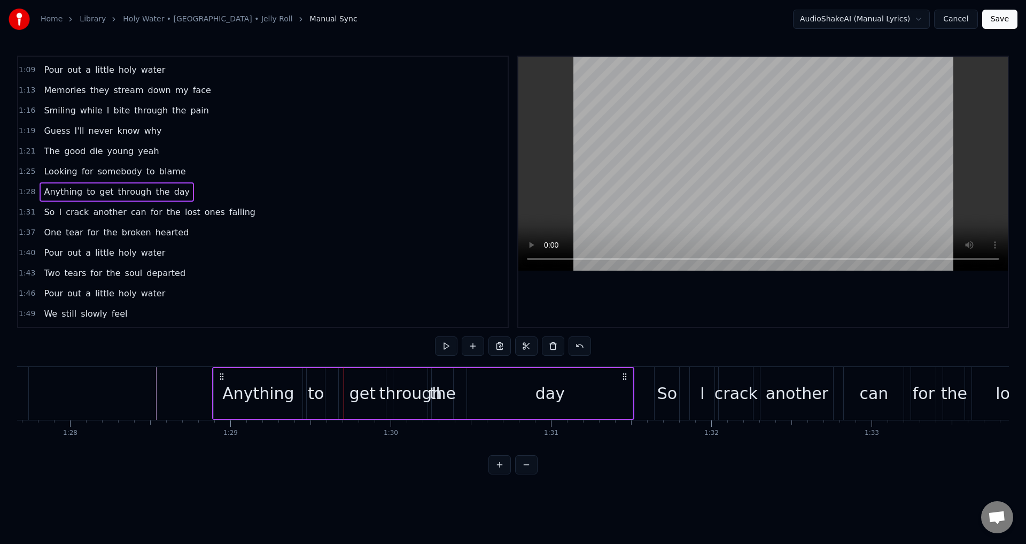
drag, startPoint x: 235, startPoint y: 373, endPoint x: 221, endPoint y: 370, distance: 13.6
click at [221, 370] on div "Anything to get through the day" at bounding box center [423, 393] width 422 height 53
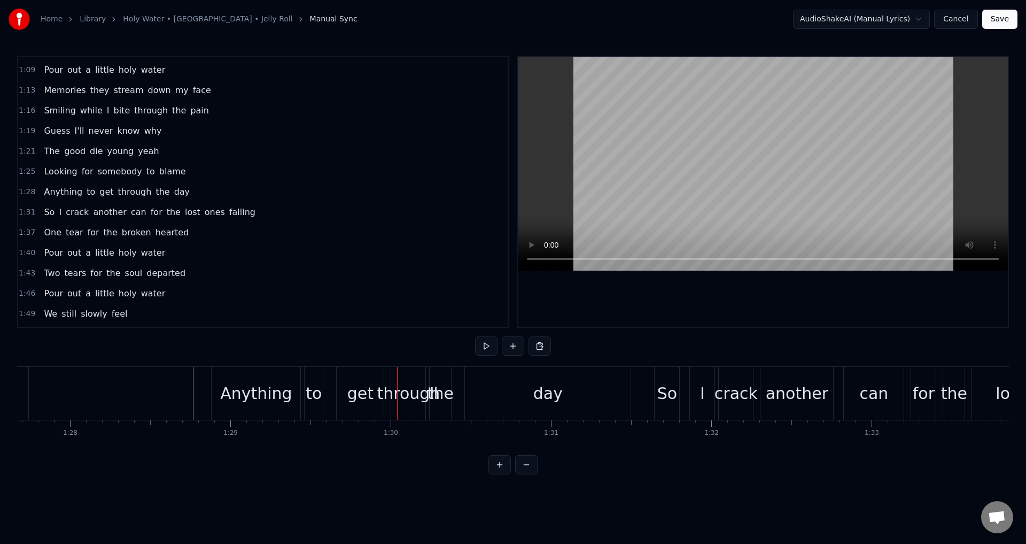
click at [314, 397] on div "to" at bounding box center [314, 393] width 16 height 24
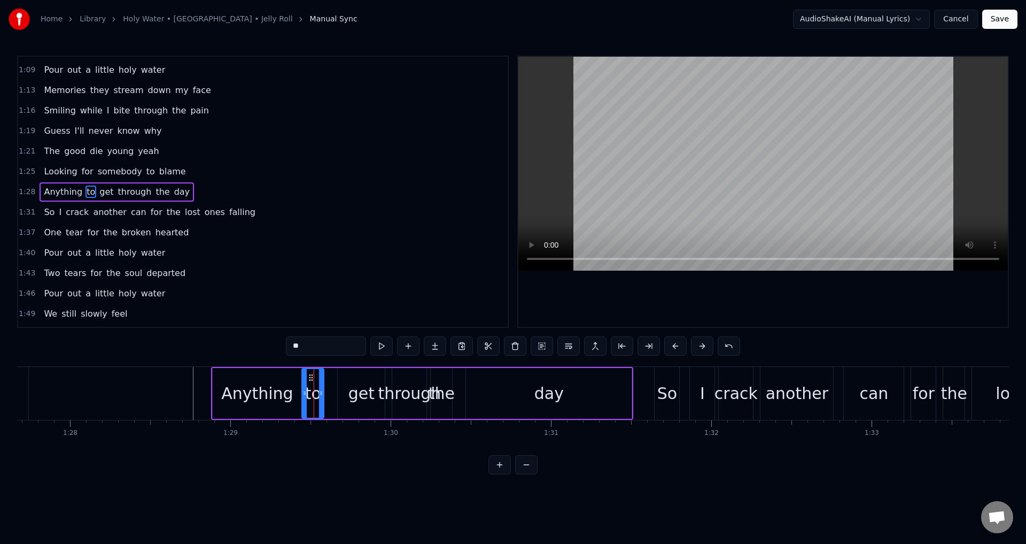
click at [303, 388] on div at bounding box center [305, 393] width 4 height 49
click at [347, 391] on div "get" at bounding box center [361, 393] width 47 height 51
type input "***"
click at [334, 392] on div "Anything to get through the day" at bounding box center [422, 393] width 422 height 53
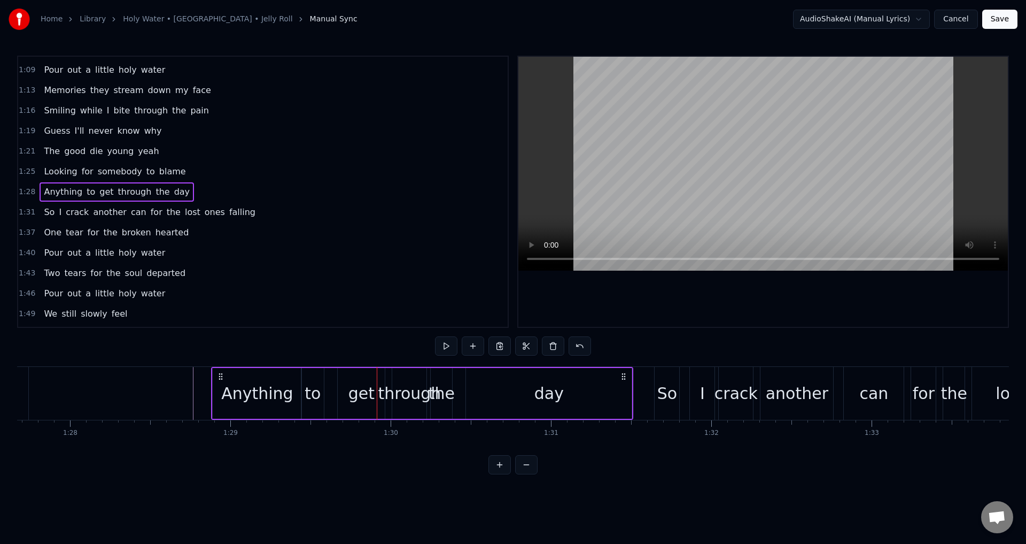
click at [339, 392] on div "get" at bounding box center [361, 393] width 47 height 51
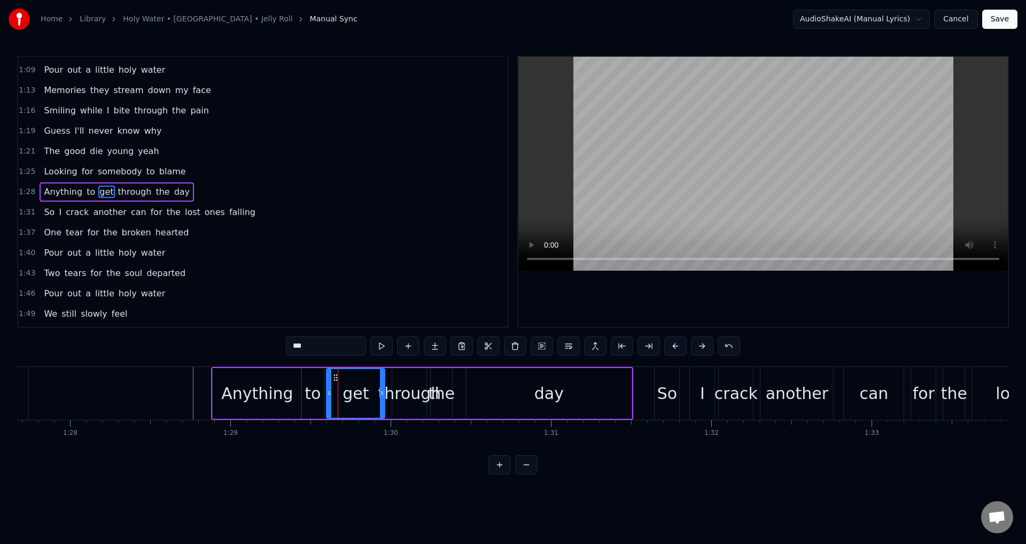
drag, startPoint x: 340, startPoint y: 391, endPoint x: 327, endPoint y: 389, distance: 12.9
click at [327, 389] on icon at bounding box center [329, 393] width 4 height 9
click at [387, 400] on div "through" at bounding box center [409, 393] width 63 height 24
type input "*******"
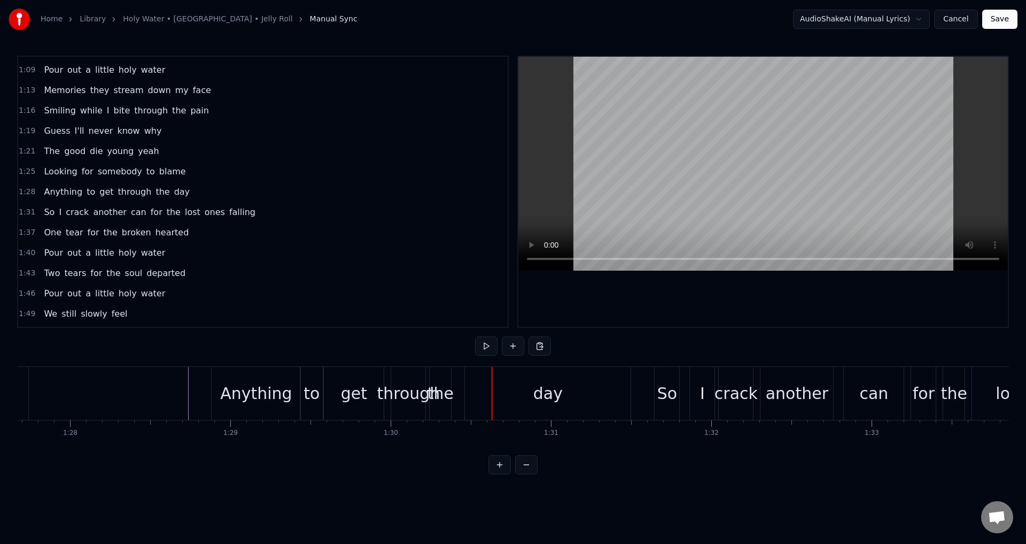
click at [444, 391] on div "the" at bounding box center [441, 393] width 26 height 24
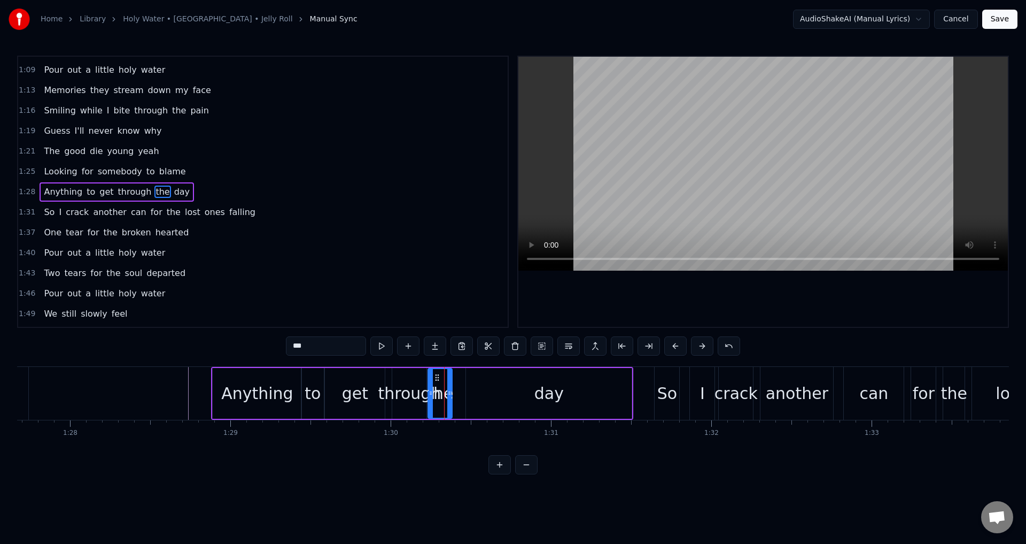
drag, startPoint x: 431, startPoint y: 384, endPoint x: 448, endPoint y: 383, distance: 16.6
click at [429, 383] on div at bounding box center [431, 393] width 4 height 49
click at [476, 386] on div "day" at bounding box center [549, 393] width 166 height 51
type input "***"
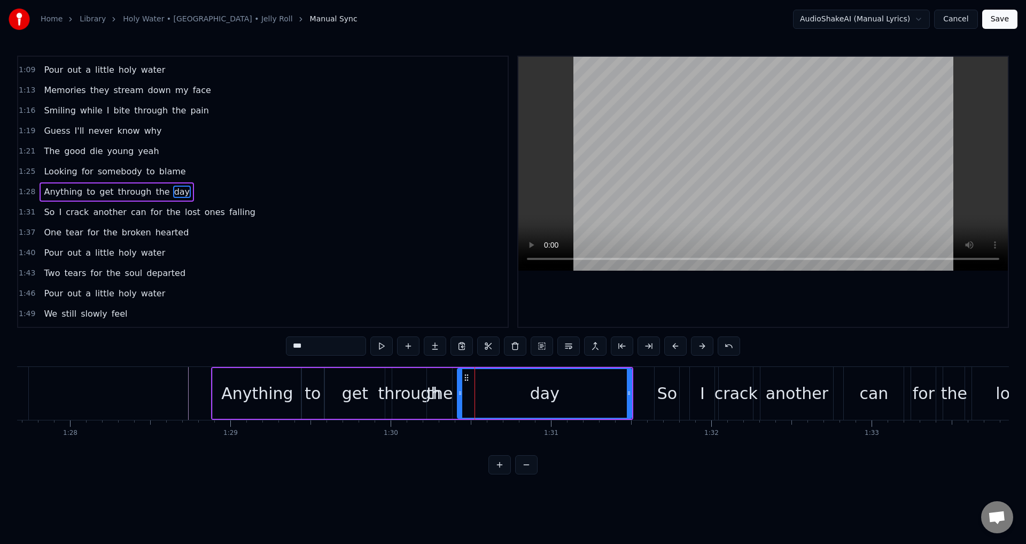
drag, startPoint x: 467, startPoint y: 386, endPoint x: 455, endPoint y: 384, distance: 11.3
click at [458, 384] on div at bounding box center [460, 393] width 4 height 49
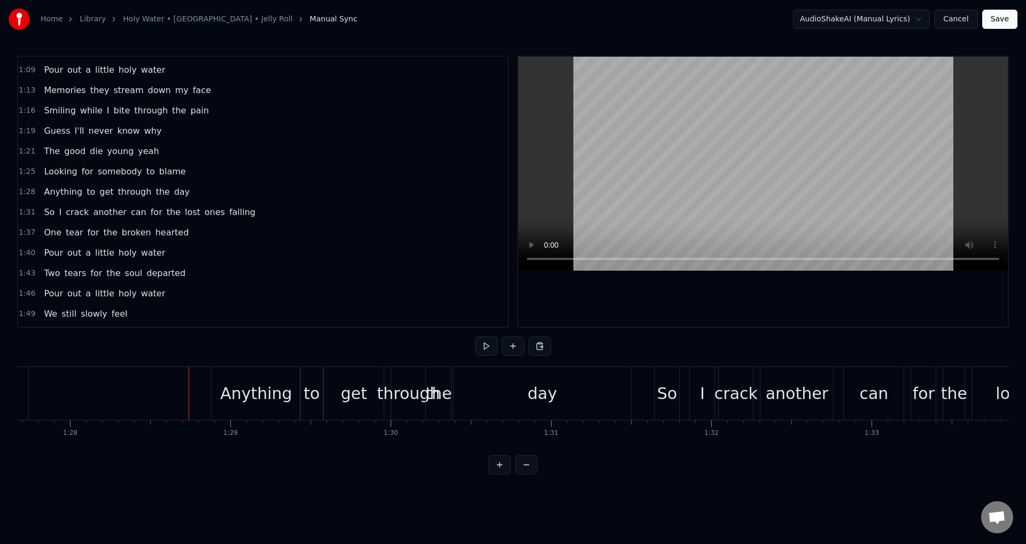
click at [678, 321] on div at bounding box center [763, 192] width 490 height 270
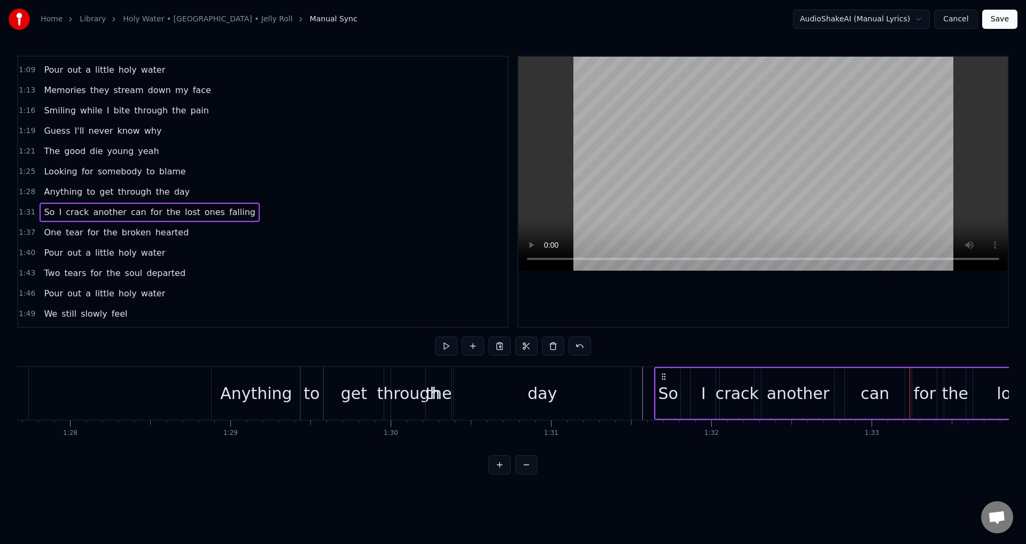
click at [913, 396] on div "for" at bounding box center [924, 393] width 25 height 51
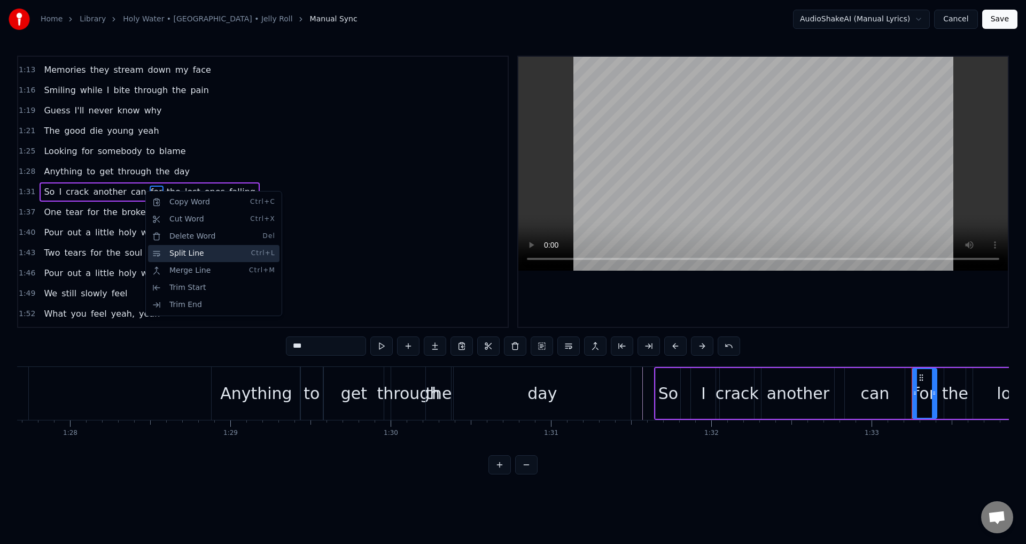
click at [197, 246] on div "Split Line Ctrl+L" at bounding box center [213, 253] width 131 height 17
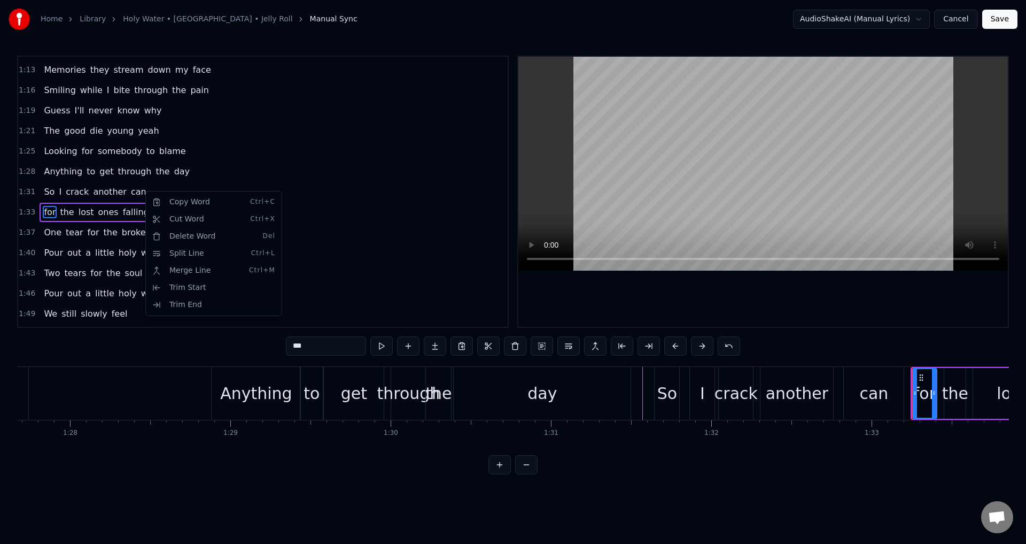
scroll to position [403, 0]
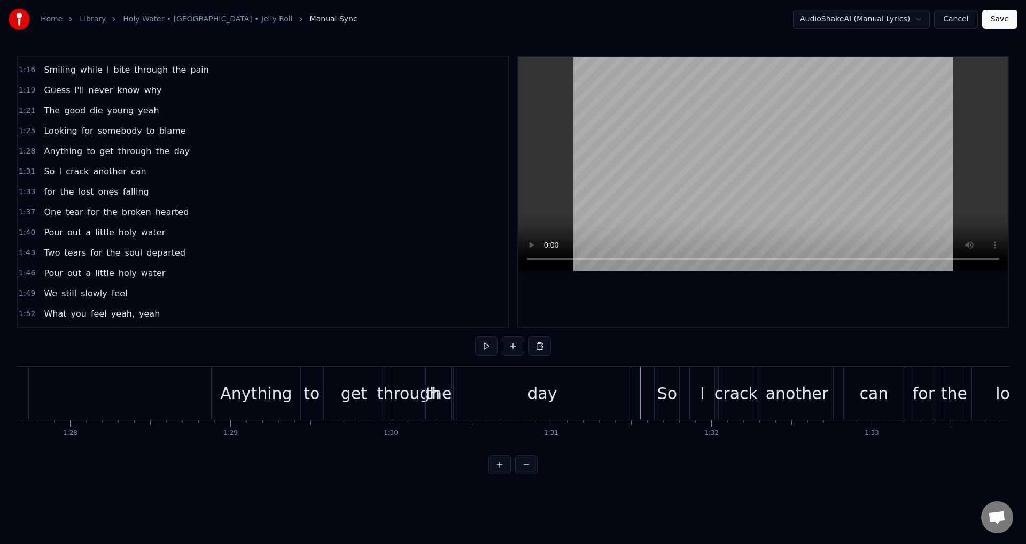
click at [683, 395] on div "So I crack another can" at bounding box center [780, 393] width 252 height 53
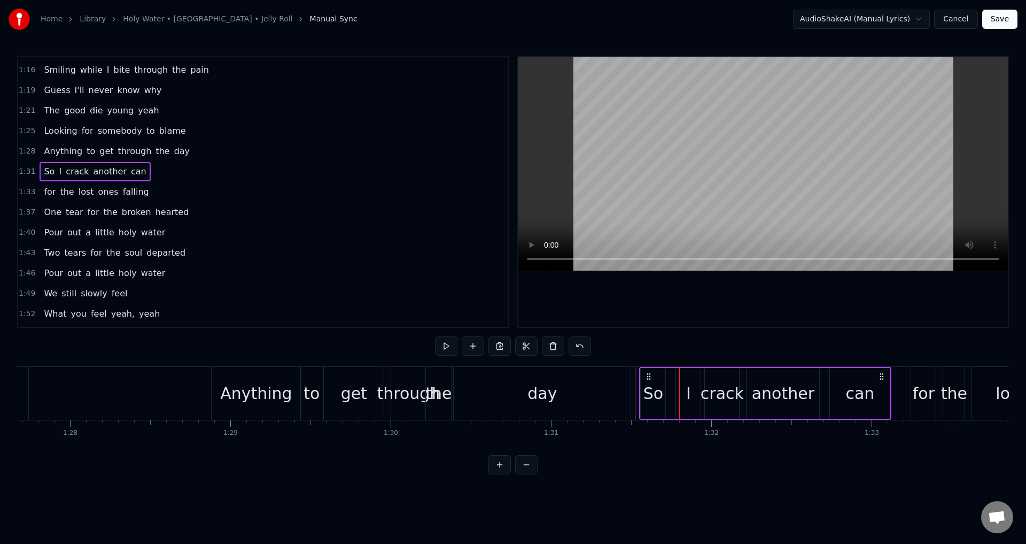
drag, startPoint x: 662, startPoint y: 372, endPoint x: 647, endPoint y: 372, distance: 14.4
click at [647, 372] on icon at bounding box center [649, 376] width 9 height 9
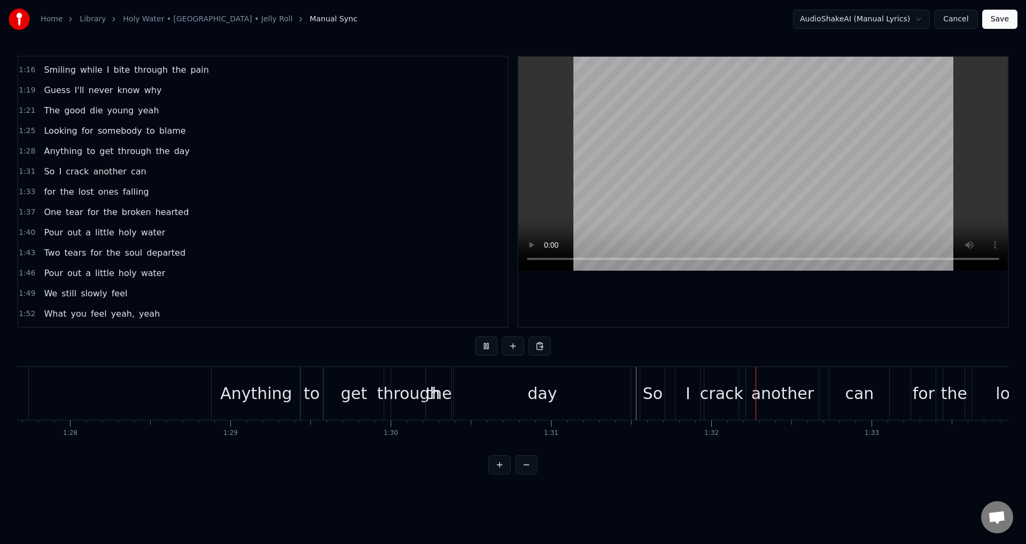
click at [698, 391] on div "I" at bounding box center [688, 393] width 25 height 53
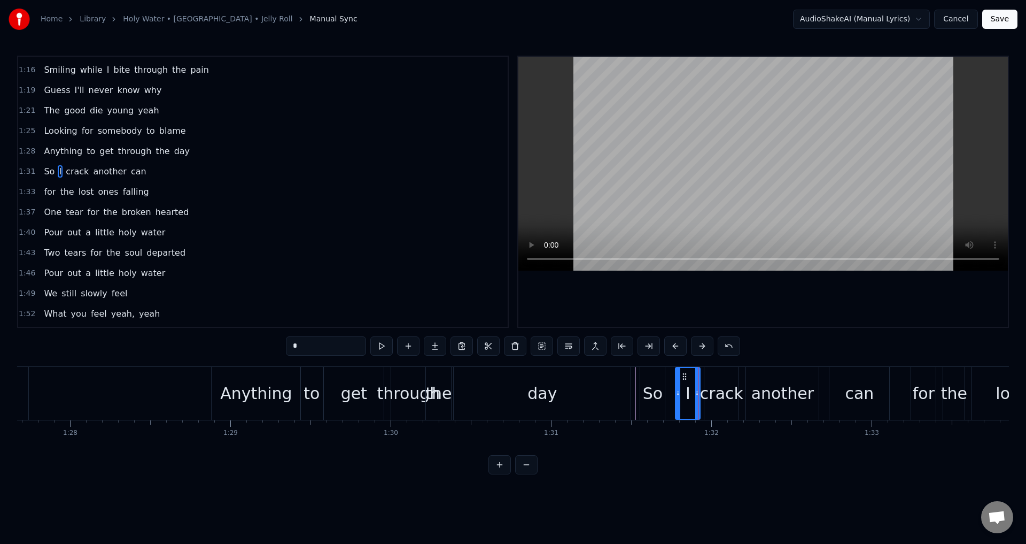
scroll to position [383, 0]
click at [673, 391] on div "So I crack another can" at bounding box center [766, 393] width 252 height 53
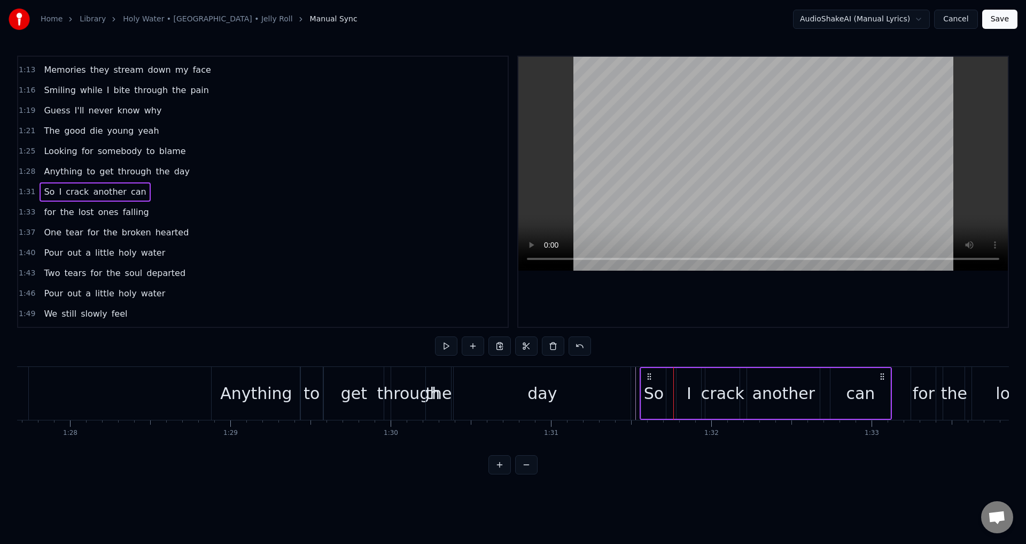
click at [679, 391] on div "I" at bounding box center [689, 393] width 25 height 51
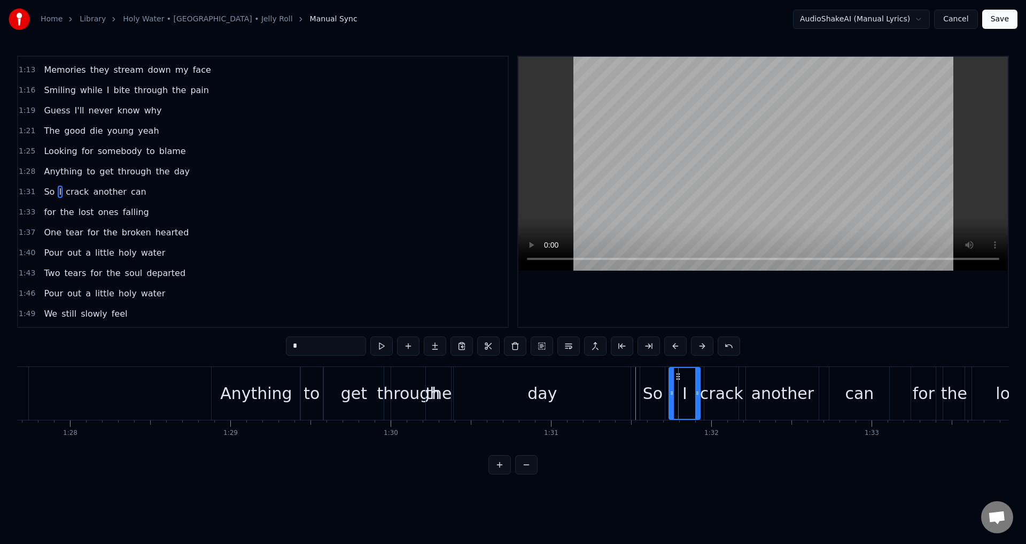
click at [671, 389] on icon at bounding box center [672, 393] width 4 height 9
click at [717, 390] on div "crack" at bounding box center [721, 393] width 43 height 24
type input "*****"
click at [703, 388] on div at bounding box center [704, 393] width 4 height 51
click at [745, 388] on div "So I crack another can" at bounding box center [766, 393] width 252 height 53
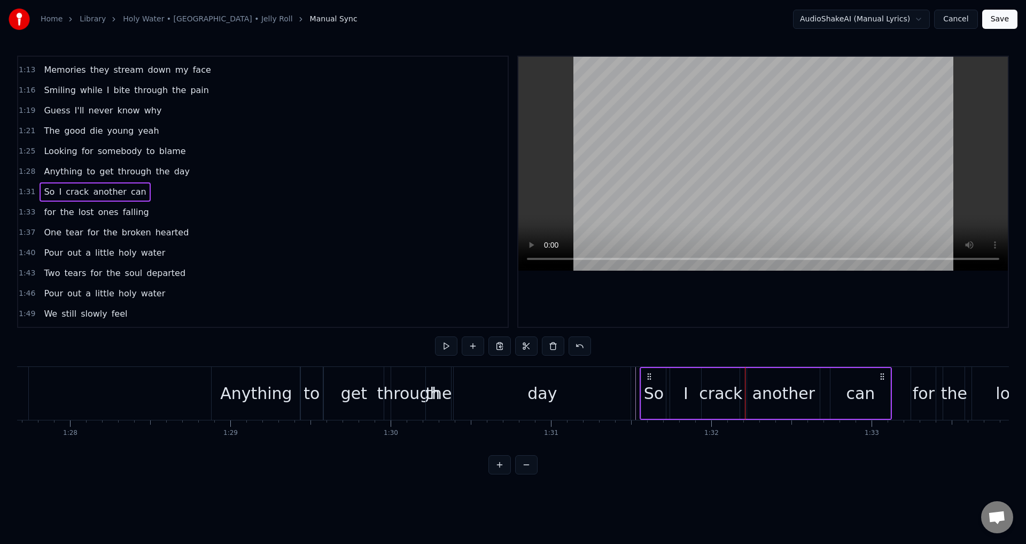
click at [749, 386] on div "another" at bounding box center [783, 393] width 73 height 51
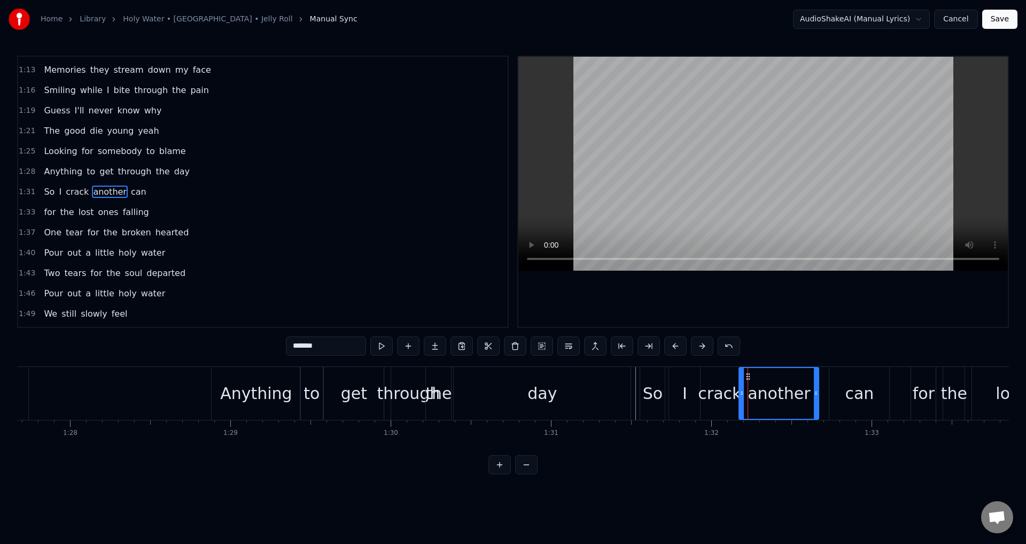
drag, startPoint x: 749, startPoint y: 388, endPoint x: 741, endPoint y: 388, distance: 8.0
click at [741, 388] on div at bounding box center [742, 393] width 4 height 51
click at [830, 388] on div "can" at bounding box center [860, 393] width 60 height 53
type input "***"
drag, startPoint x: 828, startPoint y: 388, endPoint x: 821, endPoint y: 386, distance: 7.6
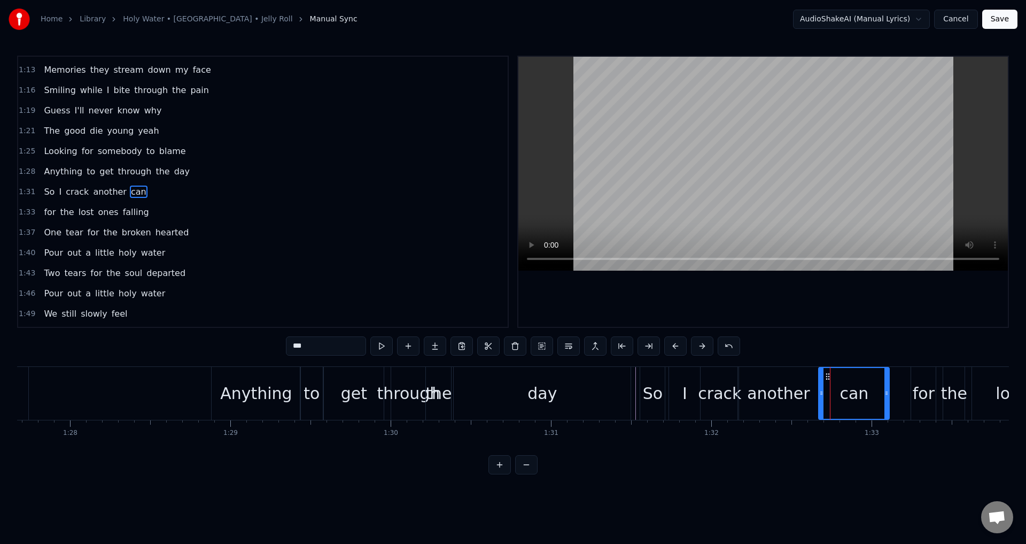
click at [821, 386] on div at bounding box center [821, 393] width 4 height 51
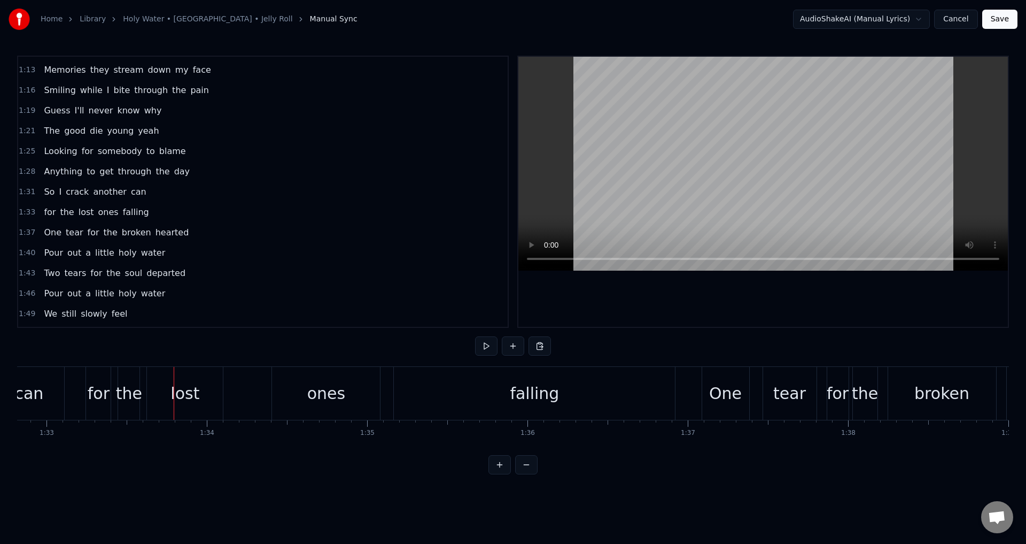
scroll to position [0, 14987]
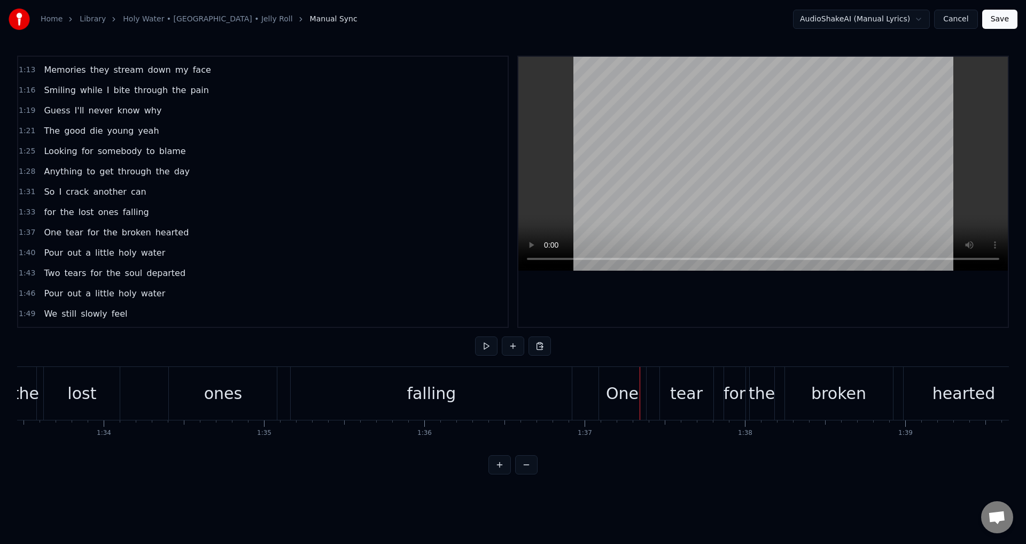
click at [133, 393] on div "for the lost ones falling" at bounding box center [278, 393] width 592 height 53
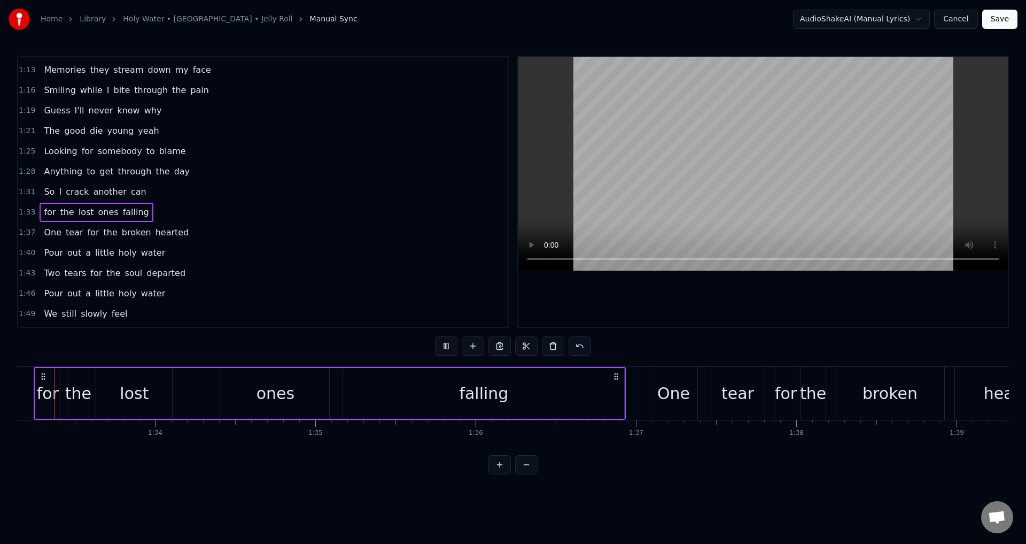
scroll to position [0, 14898]
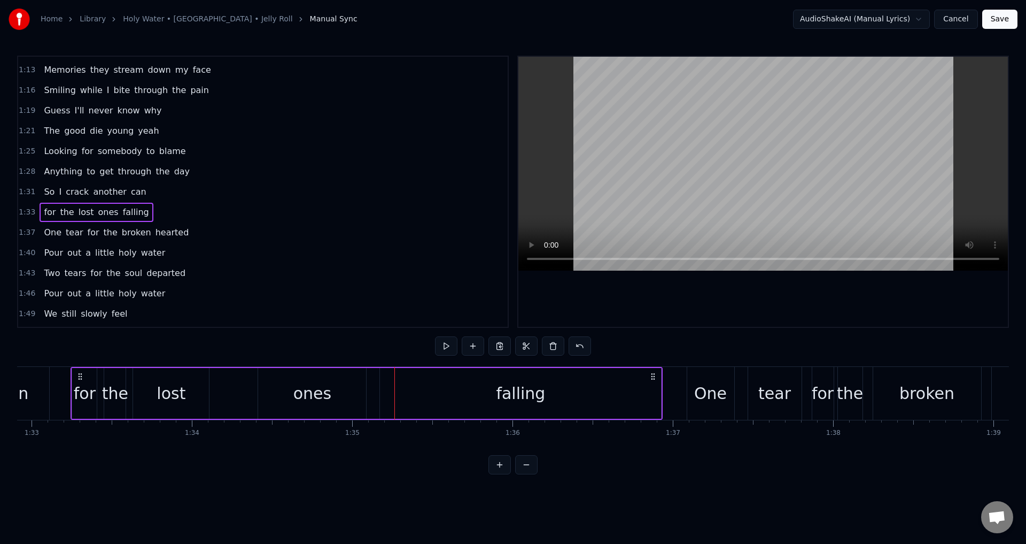
click at [227, 392] on div "for the lost ones falling" at bounding box center [367, 393] width 592 height 53
click at [270, 391] on div "ones" at bounding box center [312, 393] width 108 height 51
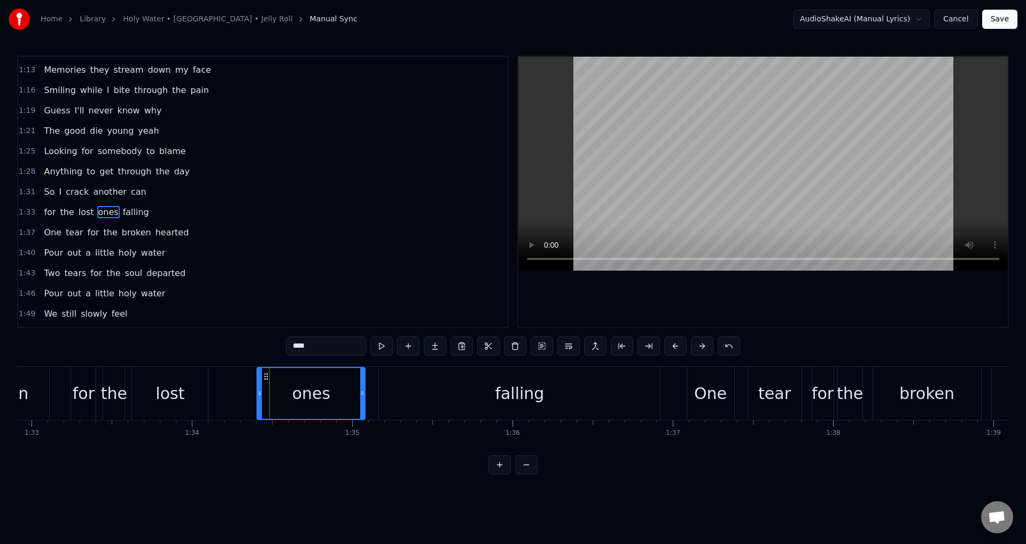
scroll to position [403, 0]
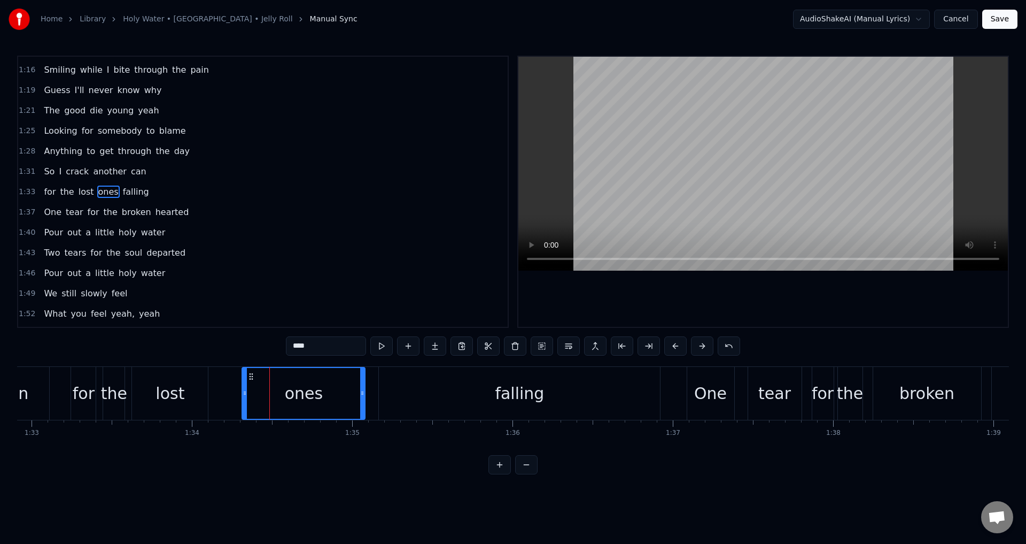
drag, startPoint x: 259, startPoint y: 392, endPoint x: 244, endPoint y: 392, distance: 15.0
click at [244, 392] on circle at bounding box center [244, 391] width 1 height 1
click at [377, 386] on div "for the lost ones falling" at bounding box center [367, 393] width 592 height 53
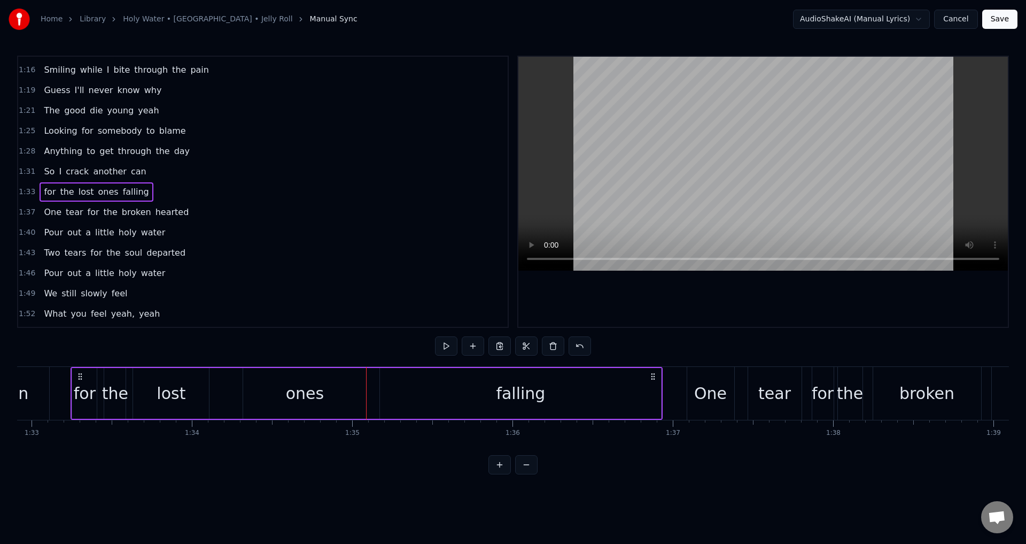
click at [383, 386] on div "falling" at bounding box center [520, 393] width 281 height 51
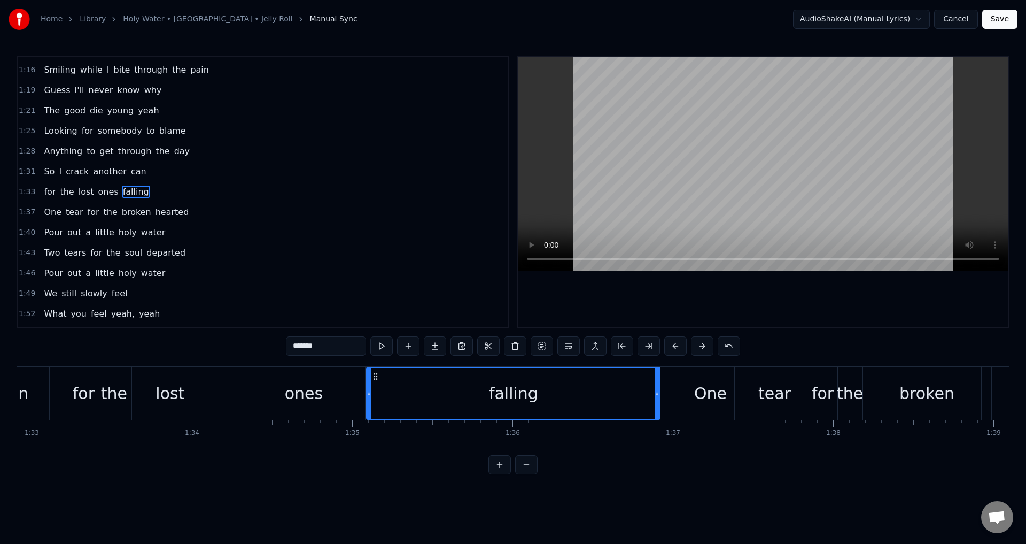
drag, startPoint x: 381, startPoint y: 388, endPoint x: 369, endPoint y: 388, distance: 12.3
click at [369, 388] on div at bounding box center [369, 393] width 4 height 51
click at [572, 288] on div at bounding box center [763, 192] width 490 height 270
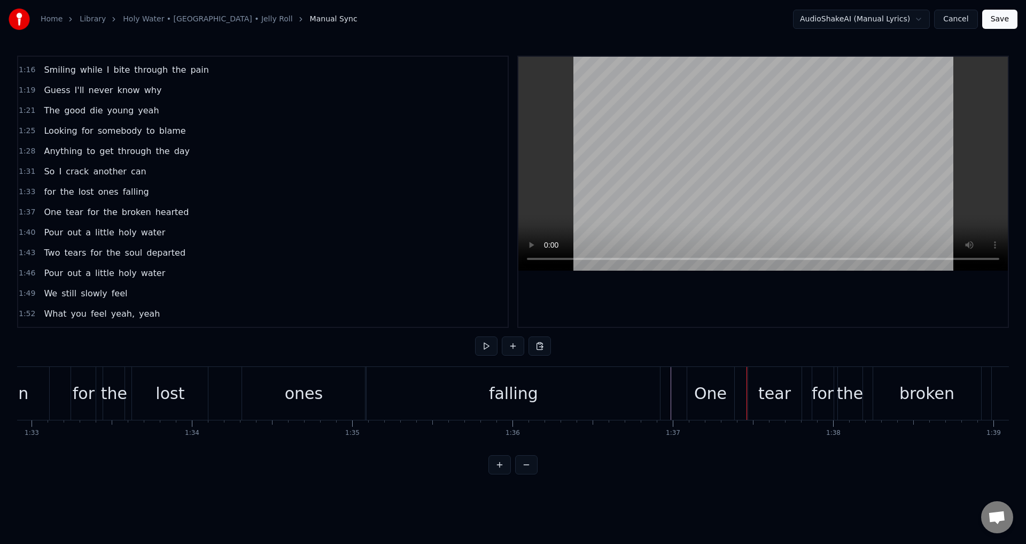
click at [740, 392] on div "One tear for the broken hearted" at bounding box center [901, 393] width 429 height 53
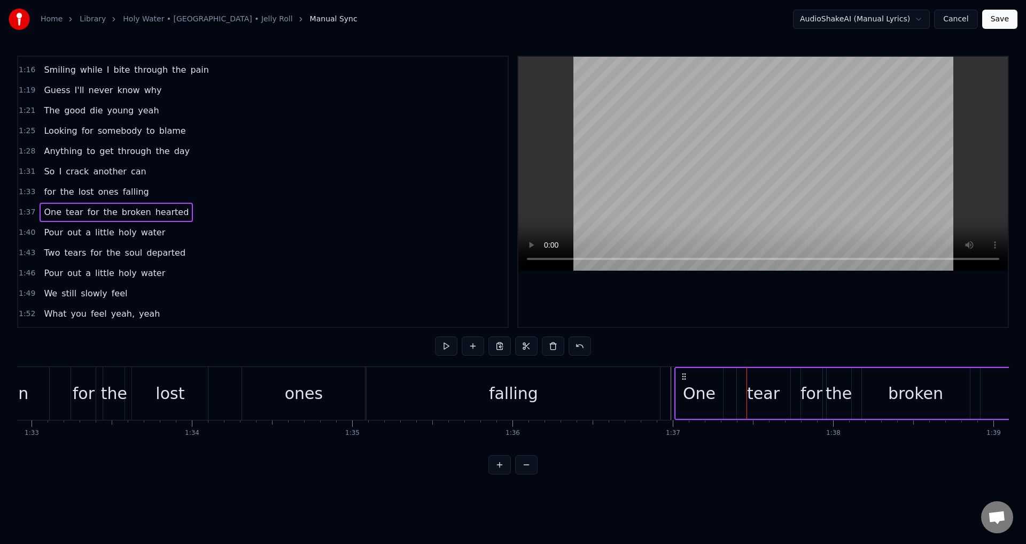
drag, startPoint x: 691, startPoint y: 371, endPoint x: 682, endPoint y: 371, distance: 9.1
click at [682, 372] on icon at bounding box center [684, 376] width 9 height 9
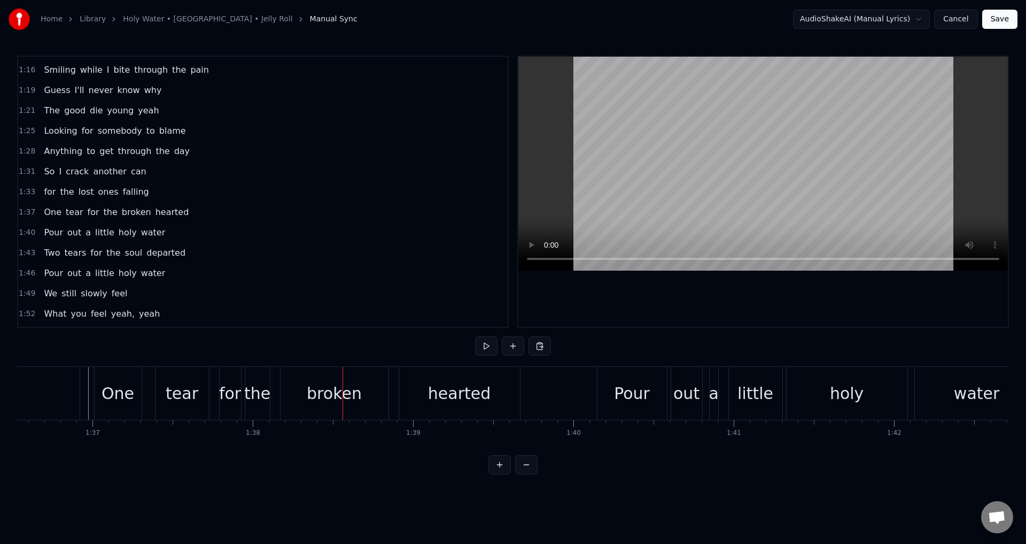
click at [176, 389] on div "tear" at bounding box center [182, 393] width 33 height 24
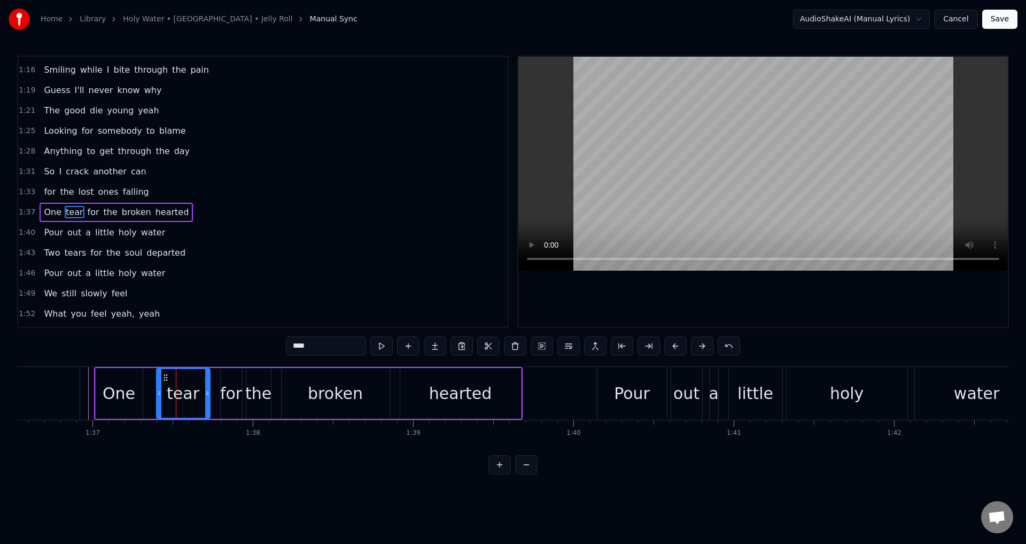
scroll to position [423, 0]
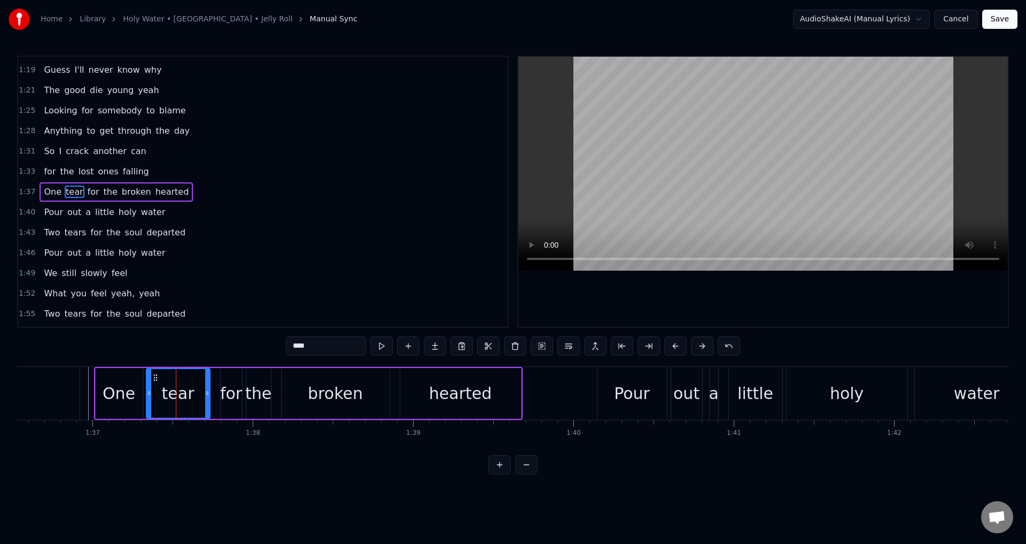
drag, startPoint x: 159, startPoint y: 389, endPoint x: 149, endPoint y: 386, distance: 10.5
click at [149, 386] on div at bounding box center [149, 393] width 4 height 49
click at [228, 388] on div "for" at bounding box center [231, 393] width 22 height 24
drag, startPoint x: 223, startPoint y: 390, endPoint x: 215, endPoint y: 390, distance: 8.0
click at [215, 390] on icon at bounding box center [215, 393] width 4 height 9
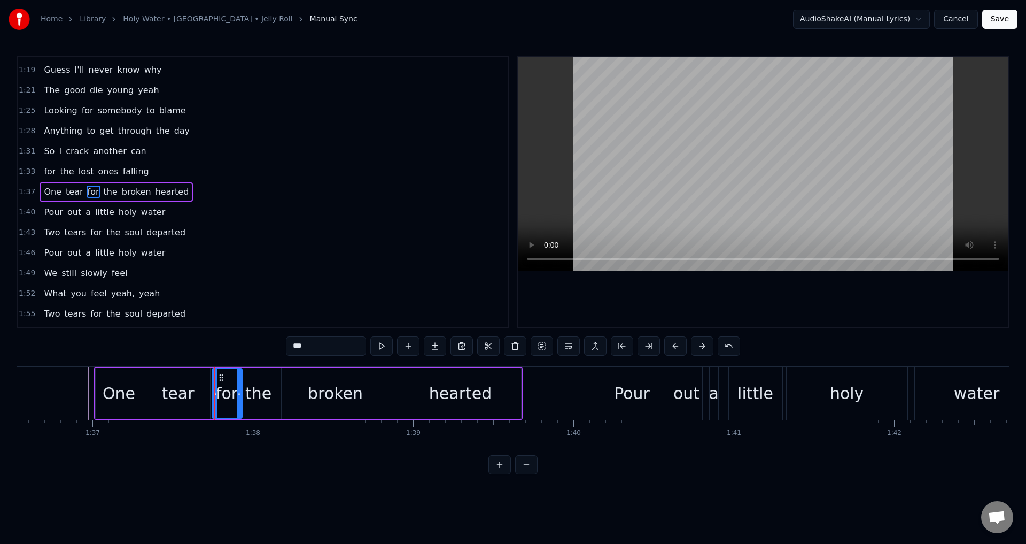
click at [269, 390] on div "the" at bounding box center [258, 393] width 26 height 24
click at [244, 386] on div at bounding box center [246, 393] width 4 height 49
click at [300, 382] on div "broken" at bounding box center [336, 393] width 108 height 51
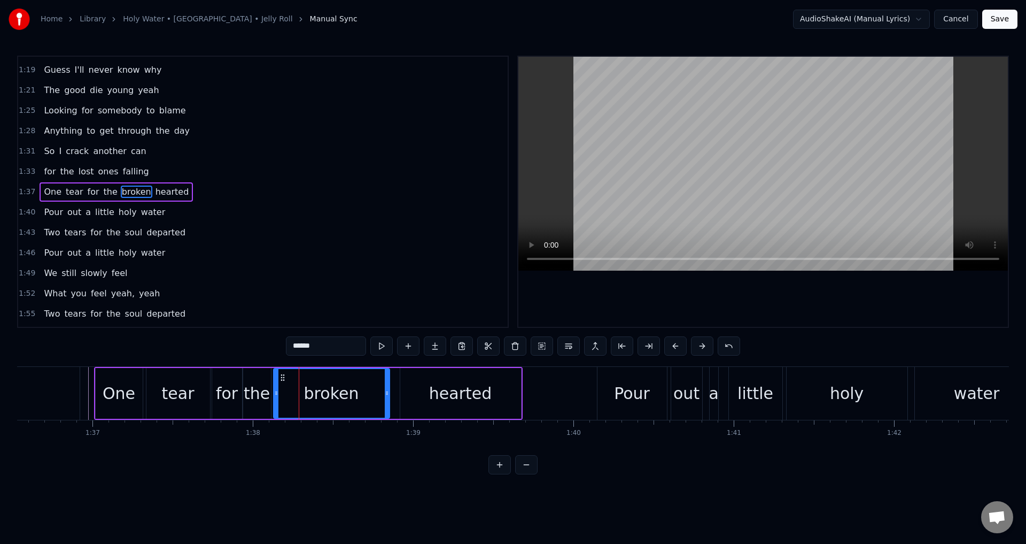
drag, startPoint x: 285, startPoint y: 388, endPoint x: 272, endPoint y: 389, distance: 12.9
click at [274, 389] on div at bounding box center [276, 393] width 4 height 49
click at [275, 389] on div "broken" at bounding box center [329, 393] width 120 height 49
click at [270, 389] on icon at bounding box center [271, 393] width 4 height 9
click at [274, 390] on icon at bounding box center [275, 393] width 4 height 9
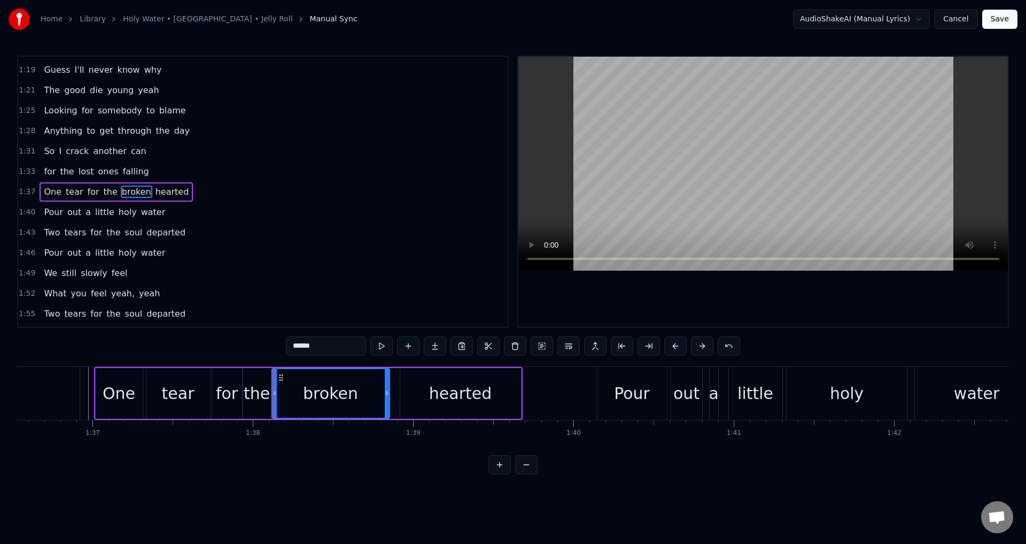
click at [415, 388] on div "hearted" at bounding box center [460, 393] width 121 height 51
type input "*******"
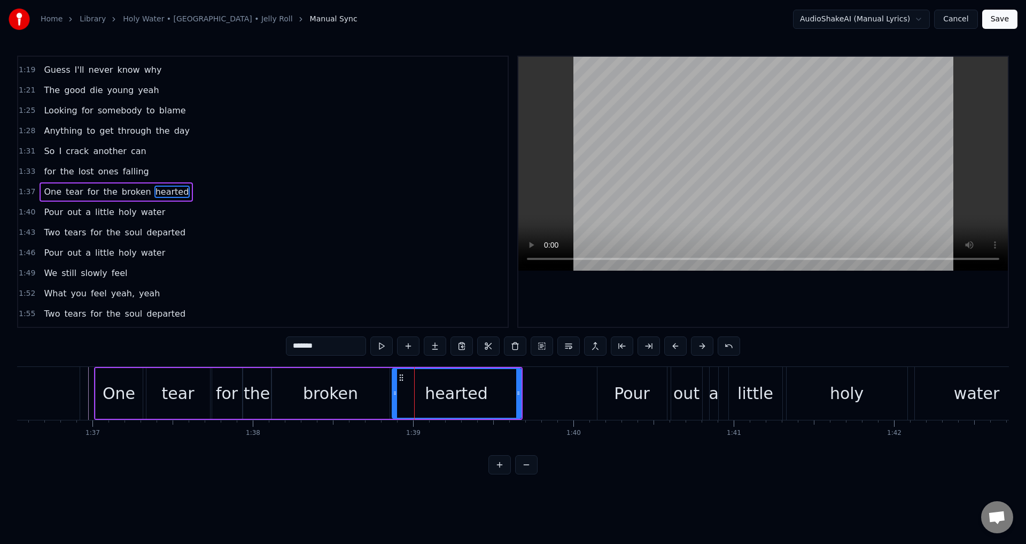
drag, startPoint x: 402, startPoint y: 389, endPoint x: 394, endPoint y: 389, distance: 8.0
click at [394, 389] on icon at bounding box center [395, 393] width 4 height 9
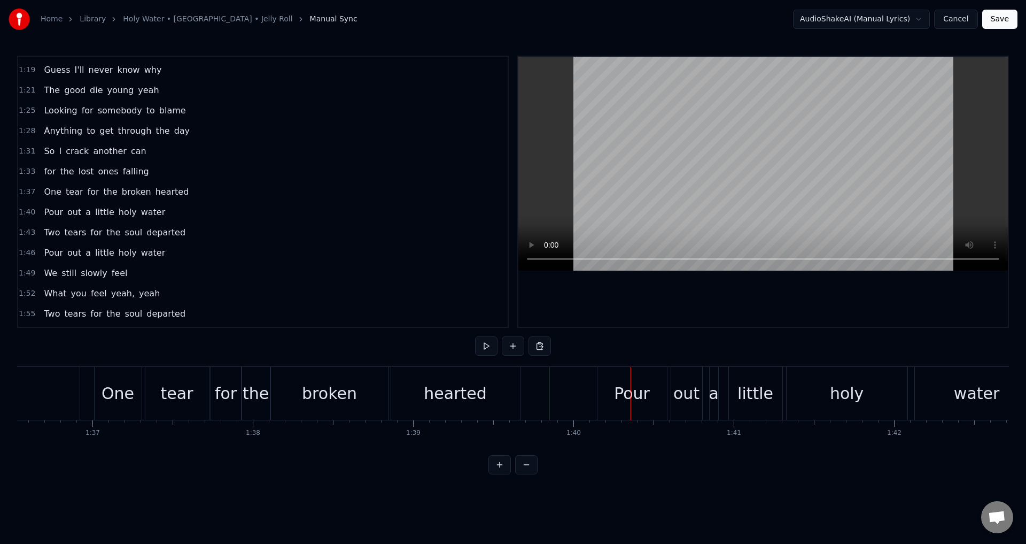
click at [669, 393] on div "Pour out a little holy water" at bounding box center [819, 393] width 445 height 53
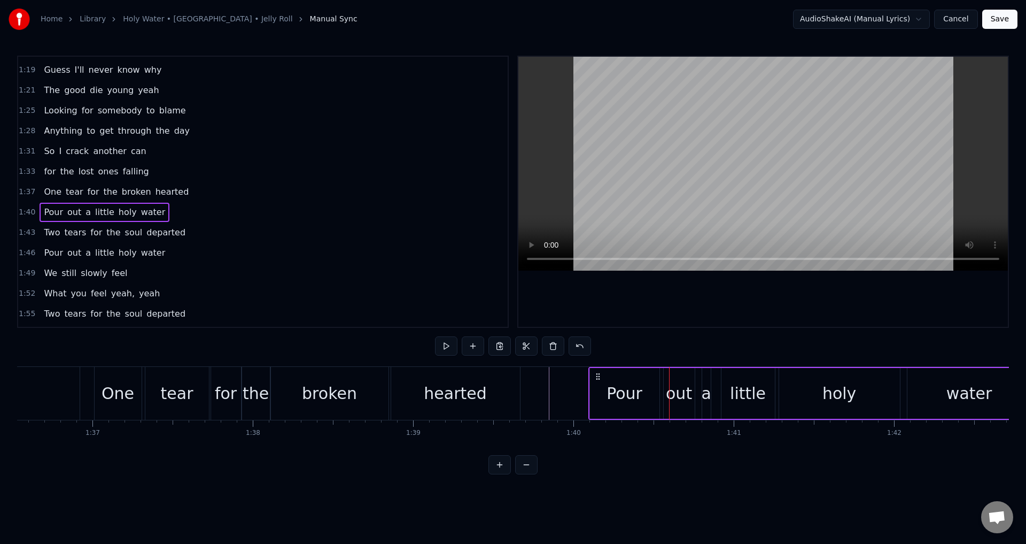
drag, startPoint x: 606, startPoint y: 372, endPoint x: 598, endPoint y: 372, distance: 8.6
click at [598, 372] on icon at bounding box center [598, 376] width 9 height 9
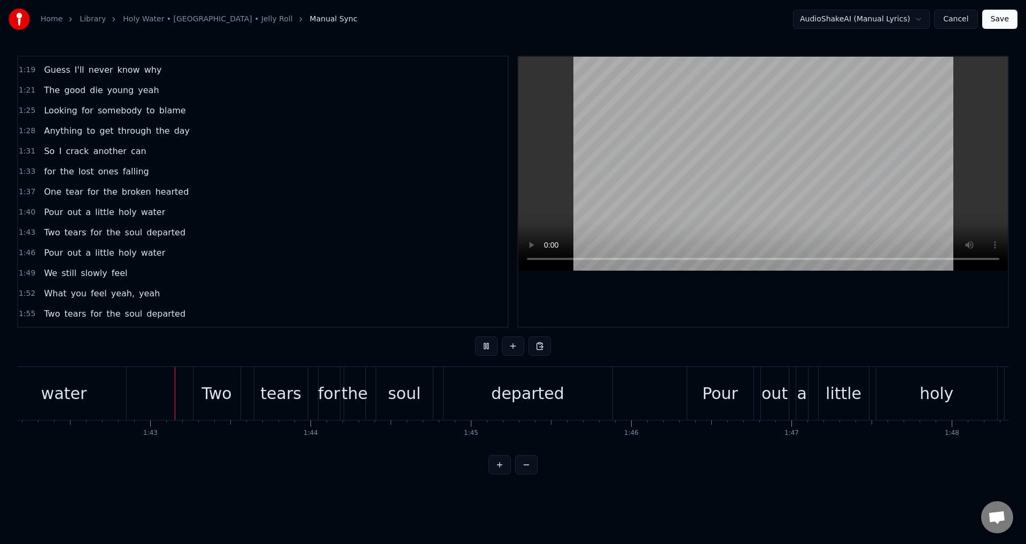
scroll to position [0, 16385]
click at [249, 393] on div "Two tears for the soul departed" at bounding box center [402, 393] width 422 height 53
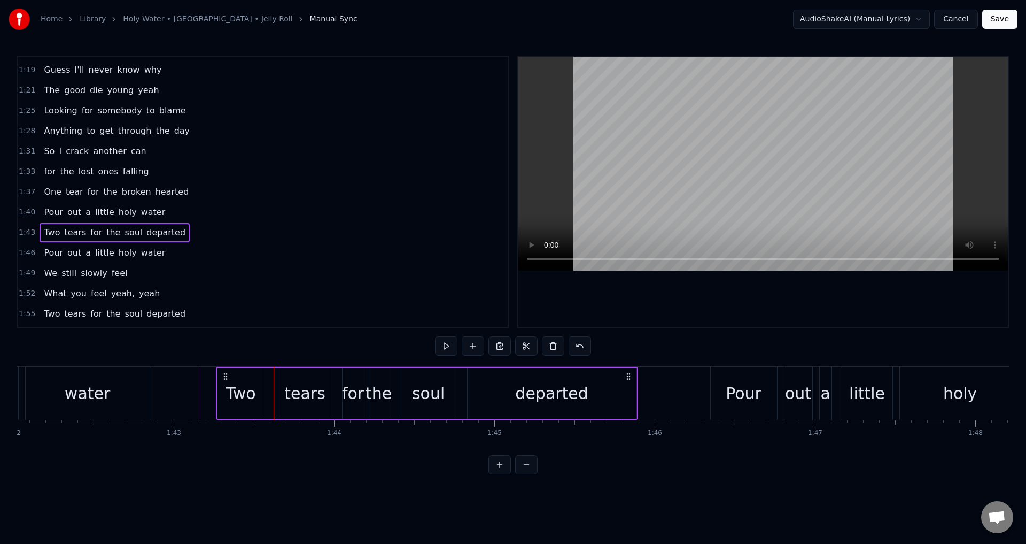
scroll to position [0, 16356]
drag, startPoint x: 200, startPoint y: 374, endPoint x: 218, endPoint y: 376, distance: 17.7
click at [218, 376] on icon at bounding box center [218, 376] width 9 height 9
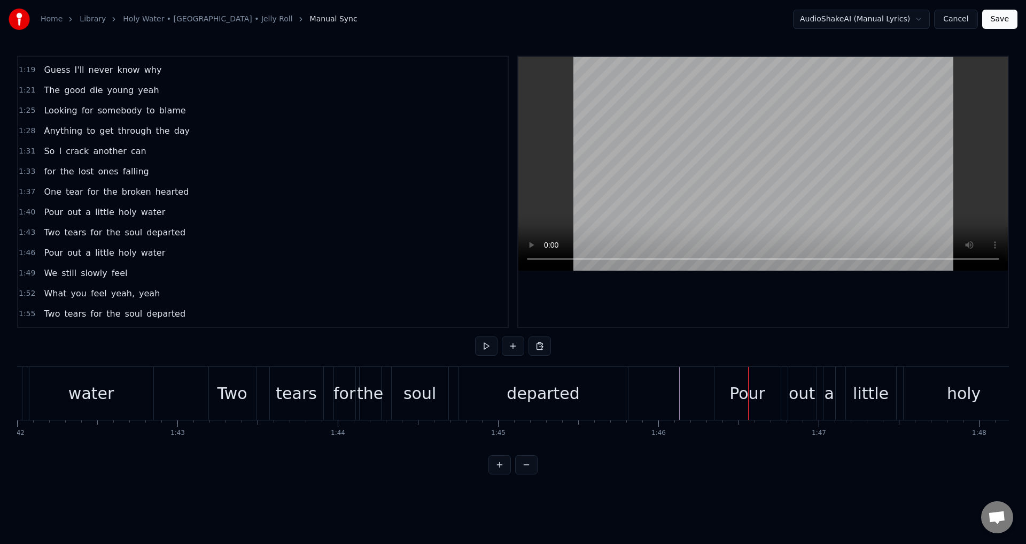
click at [738, 393] on div "Pour" at bounding box center [748, 393] width 36 height 24
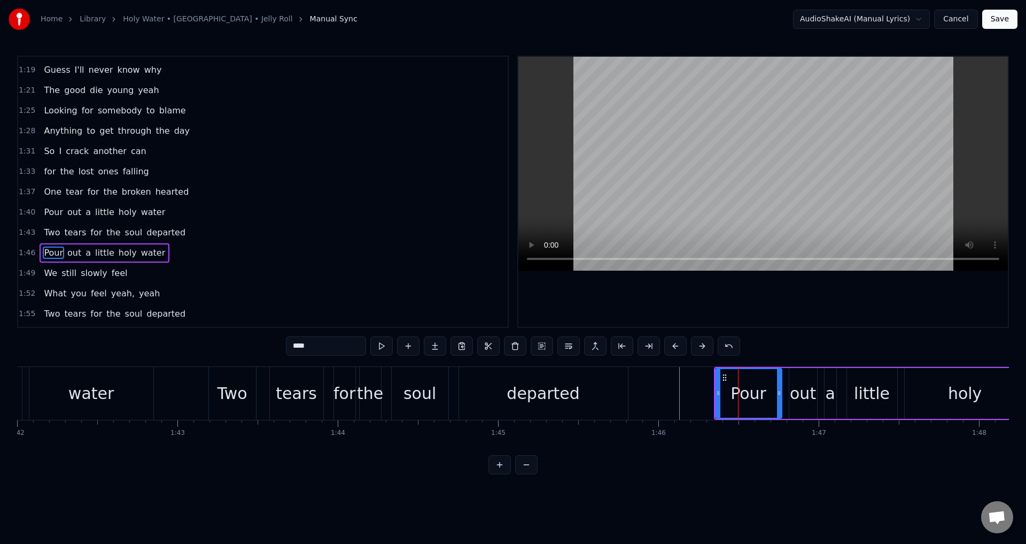
scroll to position [484, 0]
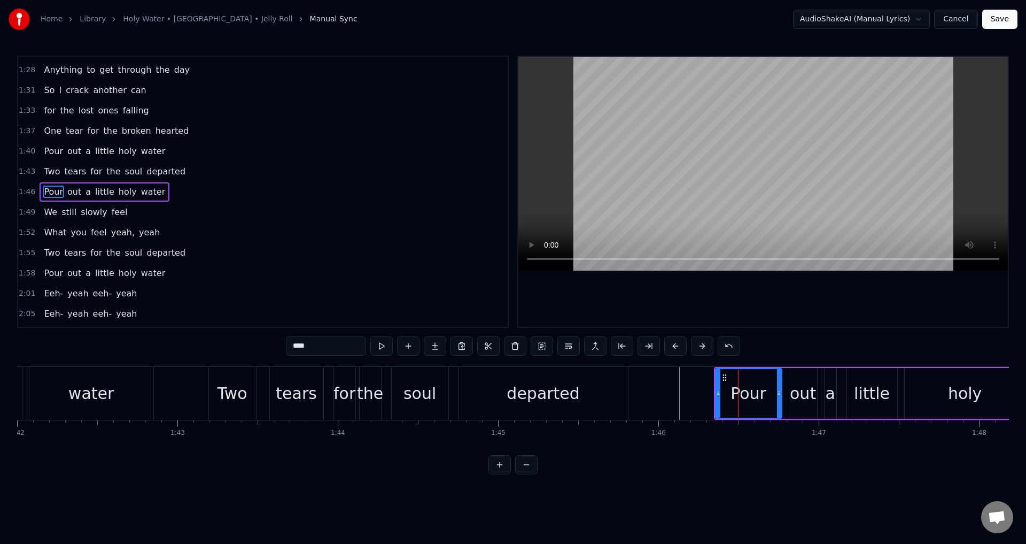
click at [786, 393] on div "Pour out a little holy water" at bounding box center [933, 393] width 438 height 53
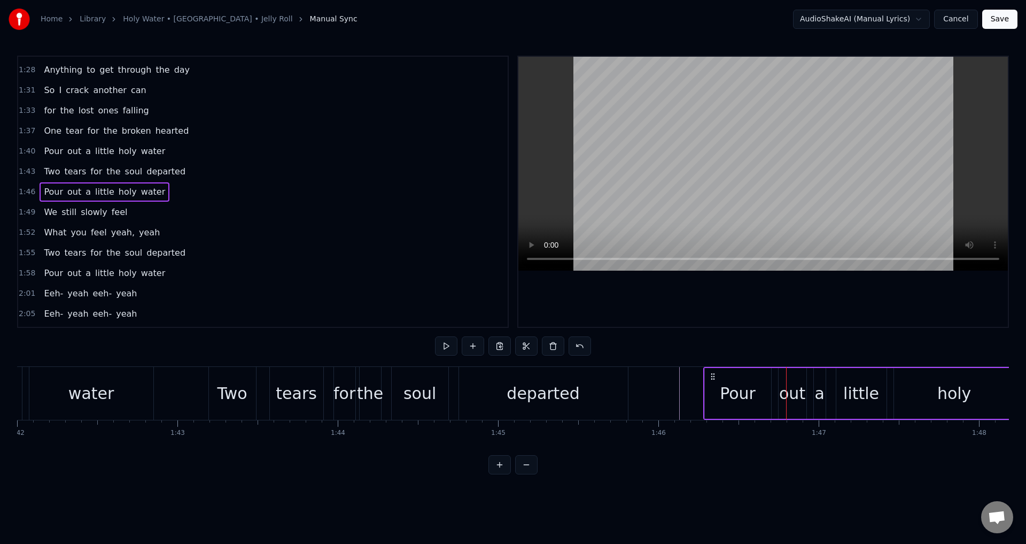
drag, startPoint x: 722, startPoint y: 373, endPoint x: 711, endPoint y: 371, distance: 10.7
click at [711, 372] on icon at bounding box center [713, 376] width 9 height 9
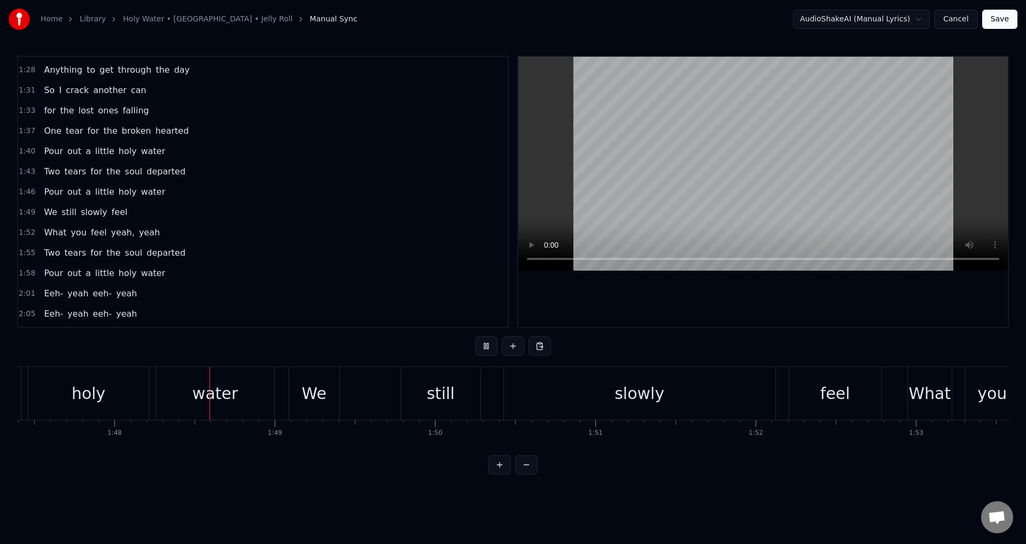
scroll to position [0, 17262]
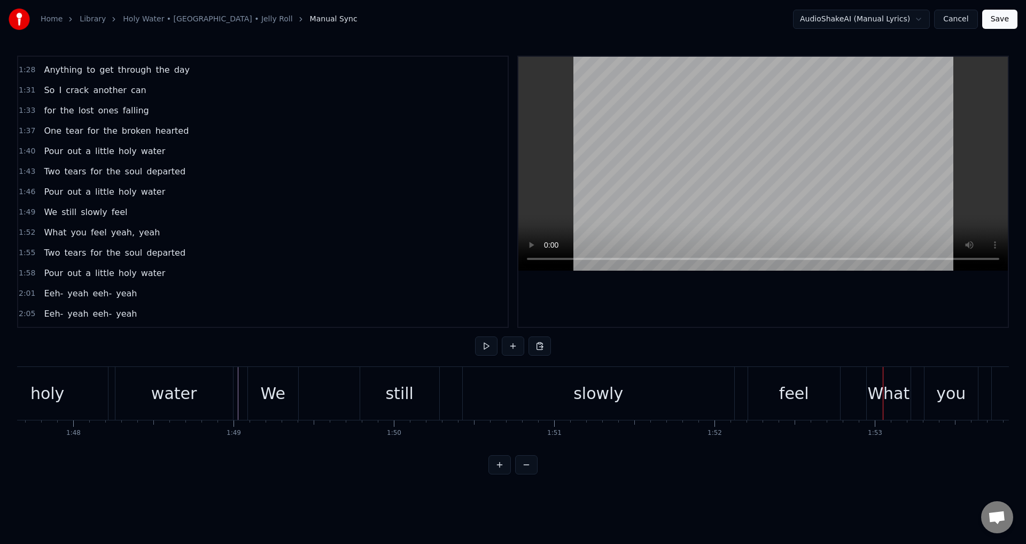
click at [807, 406] on div "feel" at bounding box center [794, 393] width 92 height 53
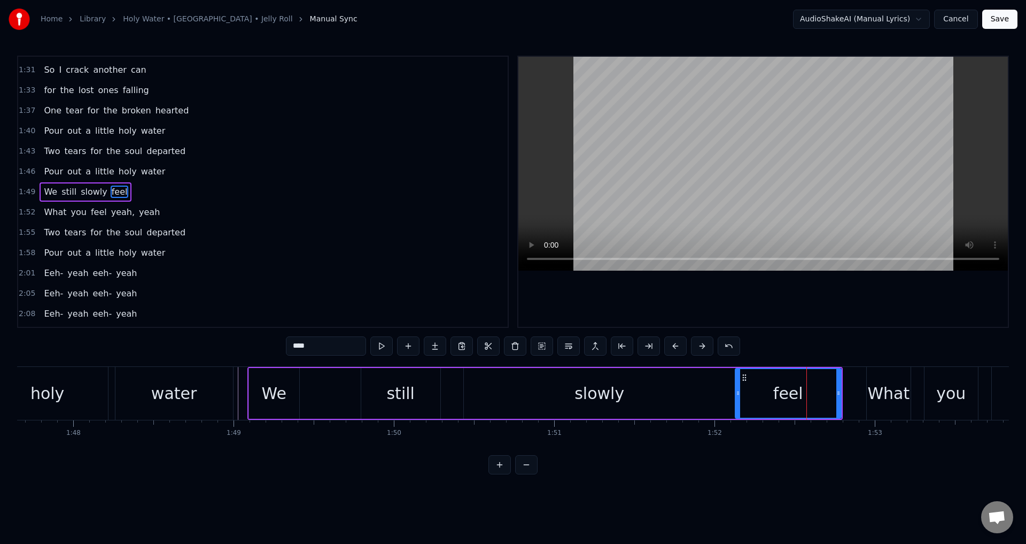
drag, startPoint x: 752, startPoint y: 389, endPoint x: 738, endPoint y: 390, distance: 13.9
click at [738, 390] on icon at bounding box center [738, 393] width 4 height 9
click at [794, 338] on div "0:11 I heard that you were late going home 0:14 Knew it right away something's …" at bounding box center [513, 265] width 992 height 419
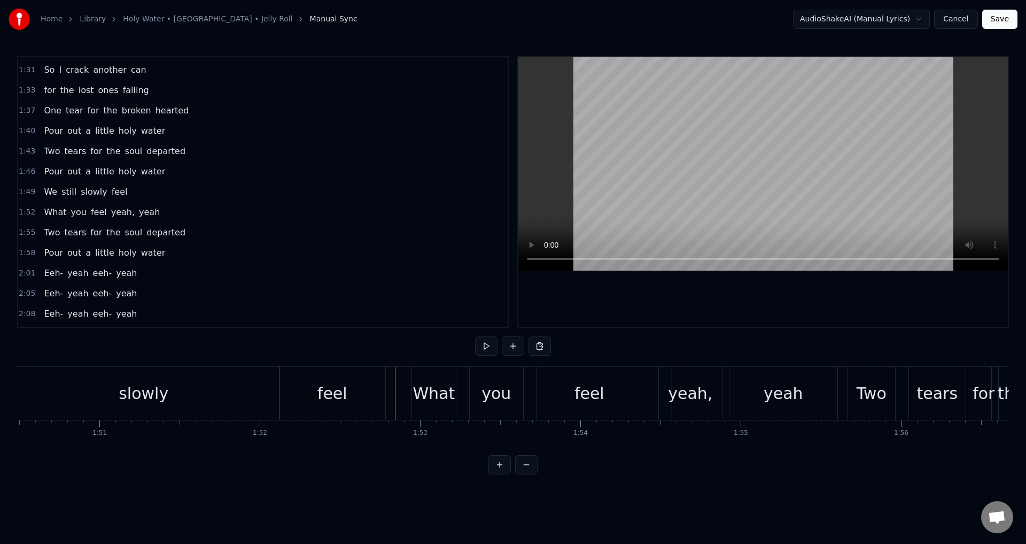
scroll to position [0, 17715]
click at [465, 392] on div "What you feel yeah, yeah" at bounding box center [627, 393] width 429 height 53
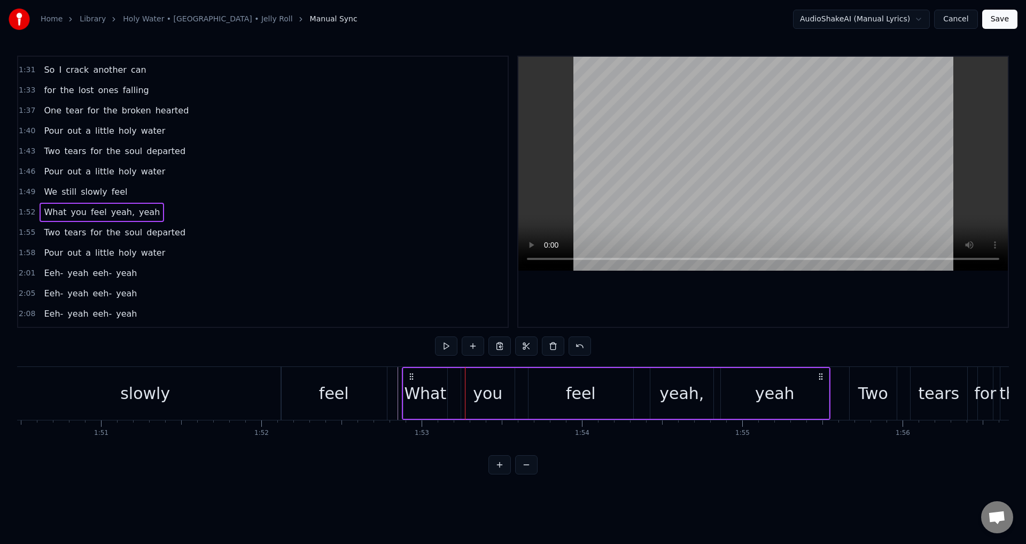
drag, startPoint x: 422, startPoint y: 375, endPoint x: 409, endPoint y: 375, distance: 12.8
click at [409, 375] on icon at bounding box center [411, 376] width 9 height 9
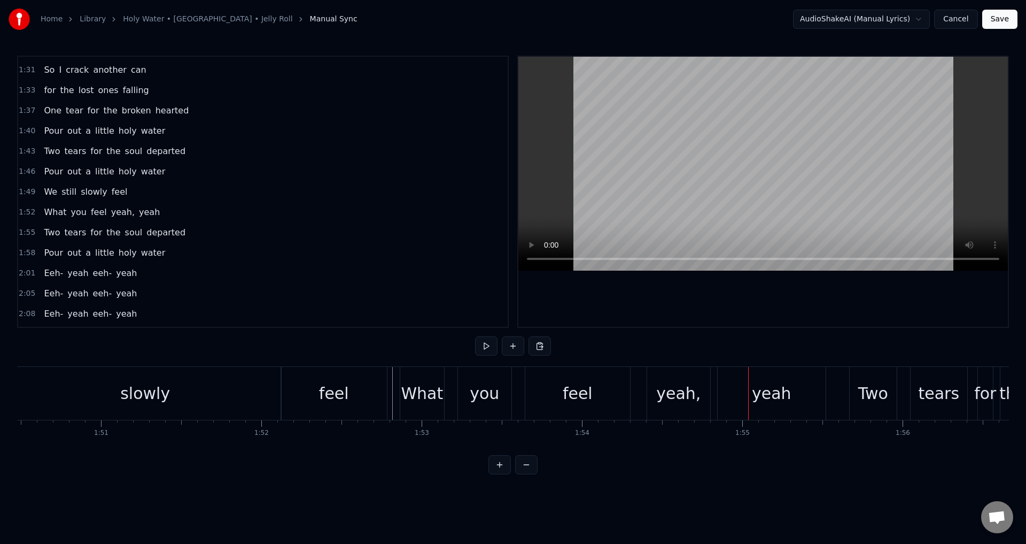
click at [699, 394] on div "yeah," at bounding box center [678, 393] width 63 height 53
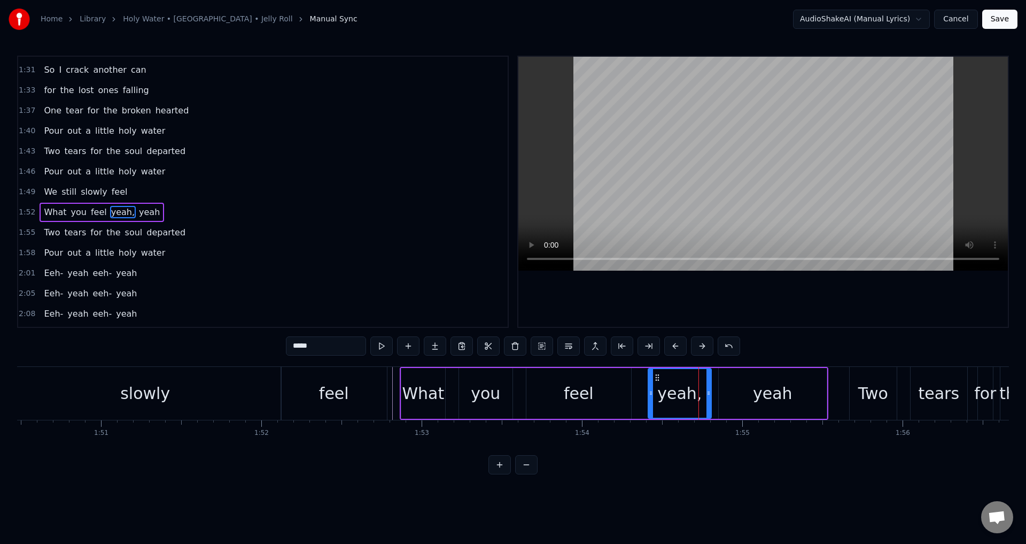
scroll to position [525, 0]
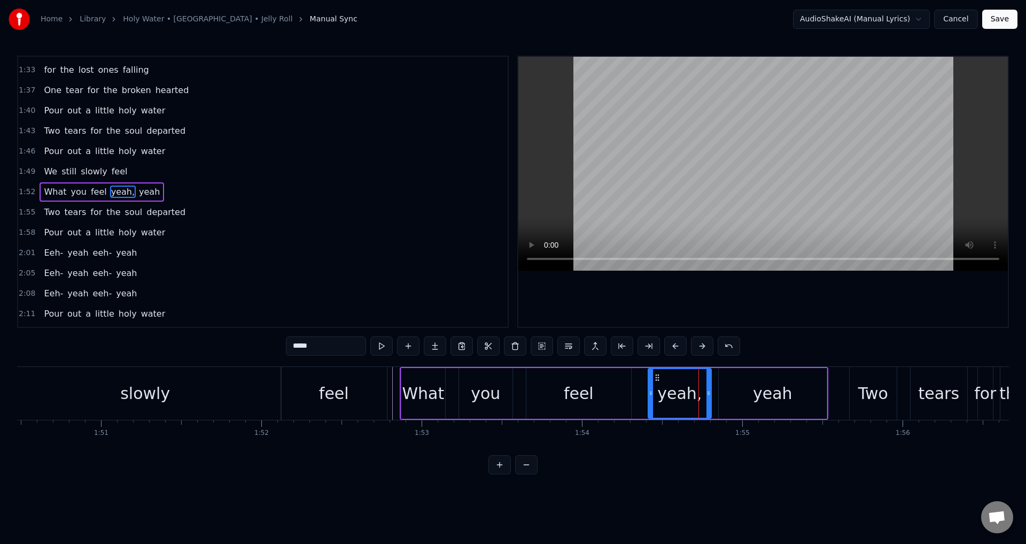
click at [346, 353] on input "*****" at bounding box center [326, 345] width 80 height 19
click at [282, 391] on div "feel" at bounding box center [334, 393] width 106 height 53
type input "****"
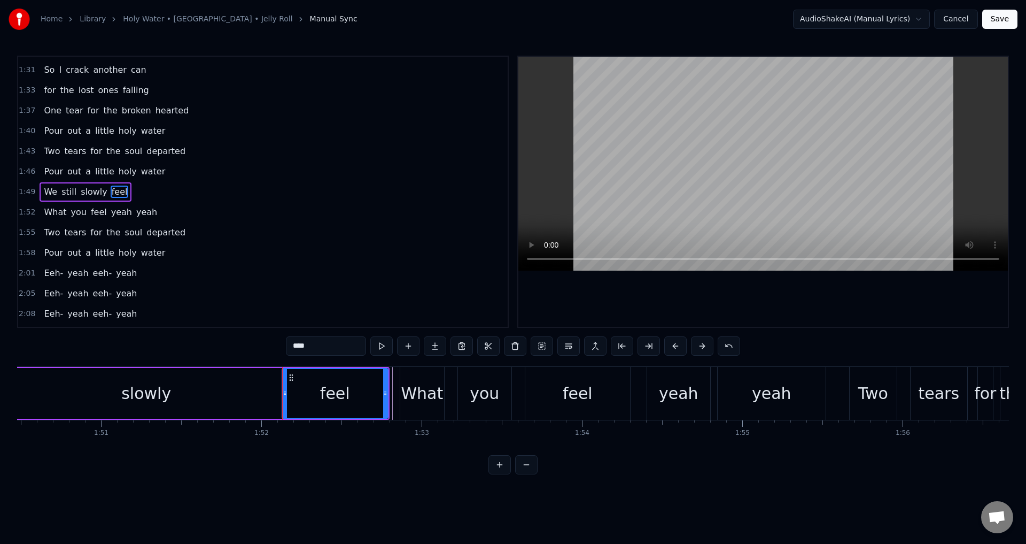
click at [282, 390] on div "feel" at bounding box center [335, 393] width 107 height 51
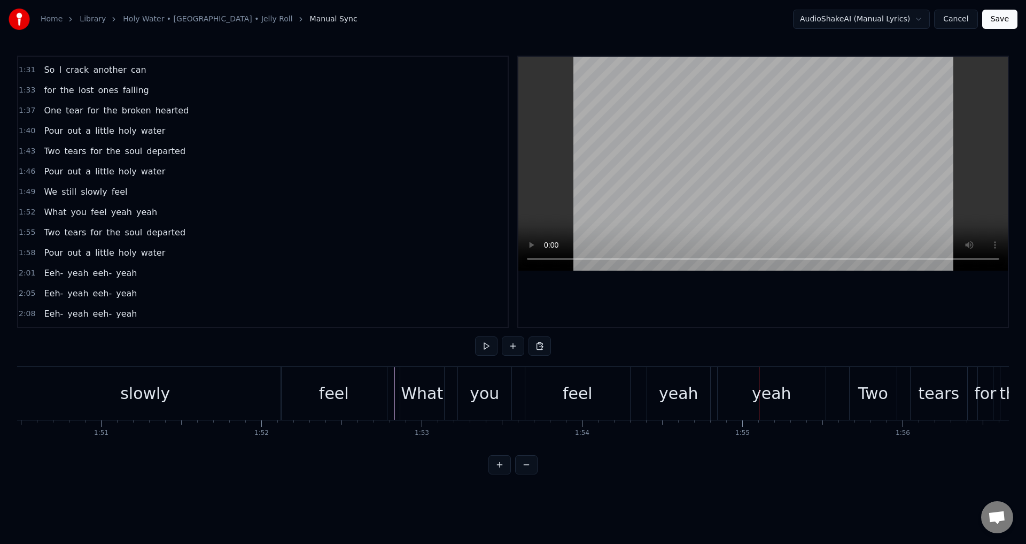
click at [657, 393] on div "yeah" at bounding box center [678, 393] width 63 height 53
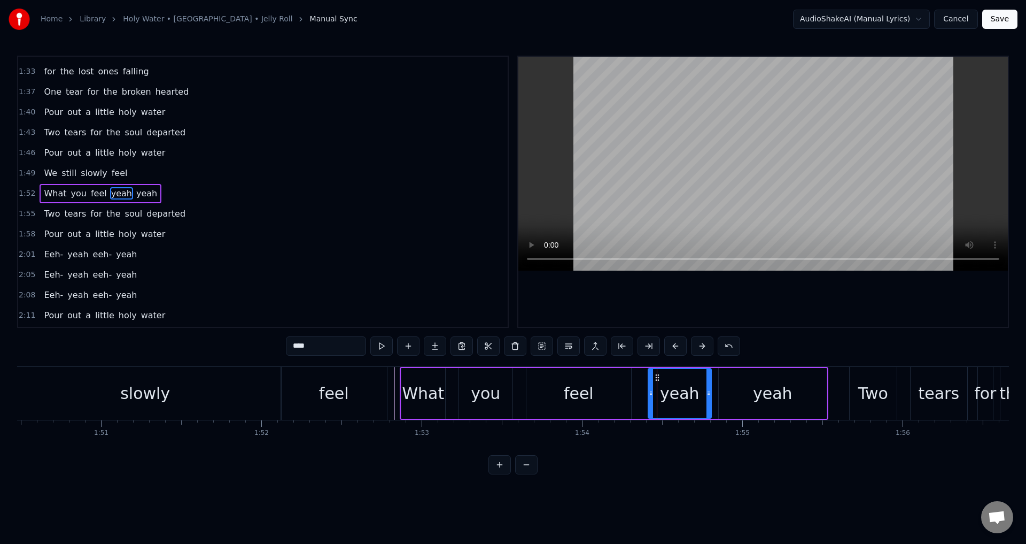
scroll to position [525, 0]
drag, startPoint x: 652, startPoint y: 394, endPoint x: 652, endPoint y: 387, distance: 7.5
click at [634, 389] on icon at bounding box center [635, 393] width 4 height 9
click at [763, 382] on div "yeah" at bounding box center [773, 393] width 40 height 24
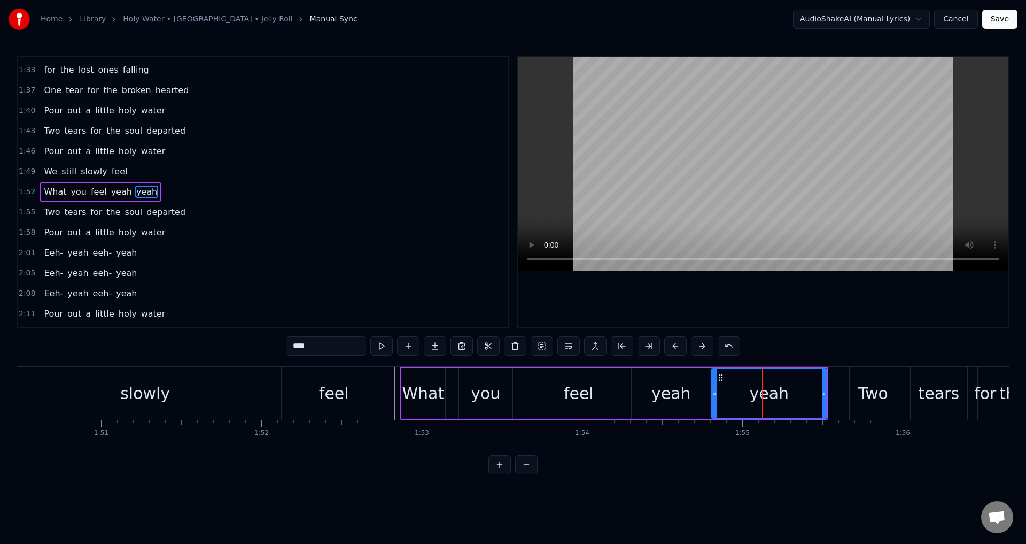
click at [713, 388] on div at bounding box center [715, 393] width 4 height 49
click at [785, 305] on div at bounding box center [763, 192] width 490 height 270
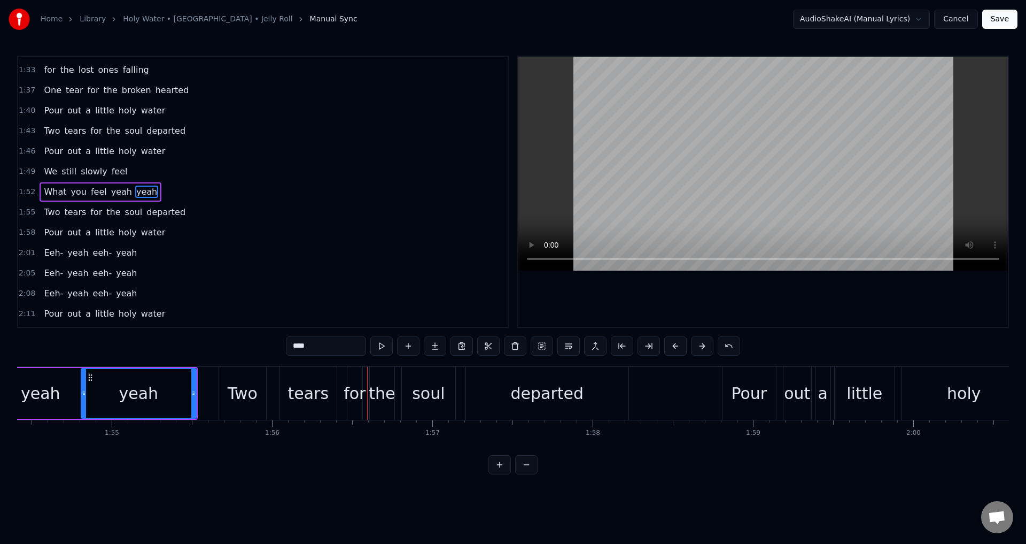
scroll to position [0, 18344]
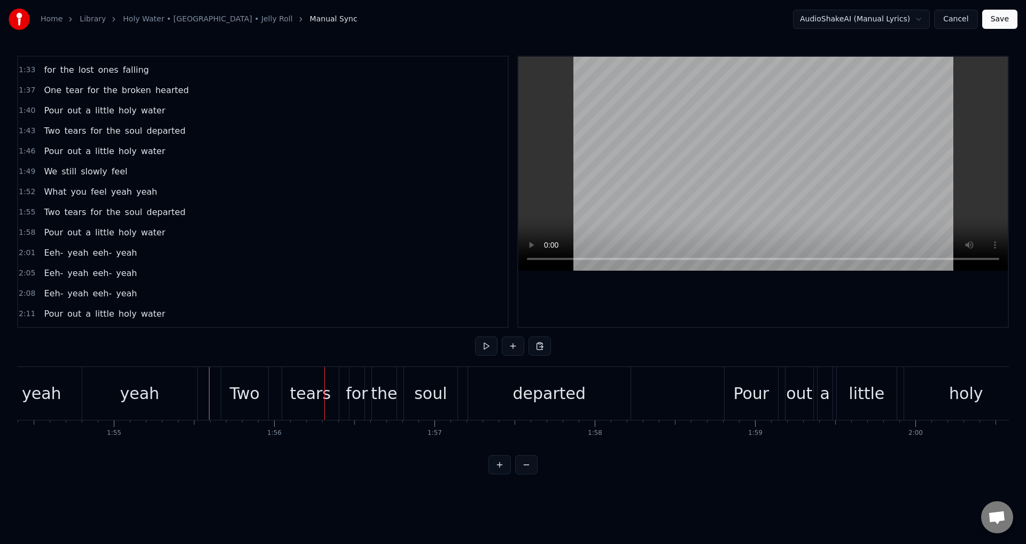
click at [275, 392] on div "Two tears for the soul departed" at bounding box center [427, 393] width 413 height 53
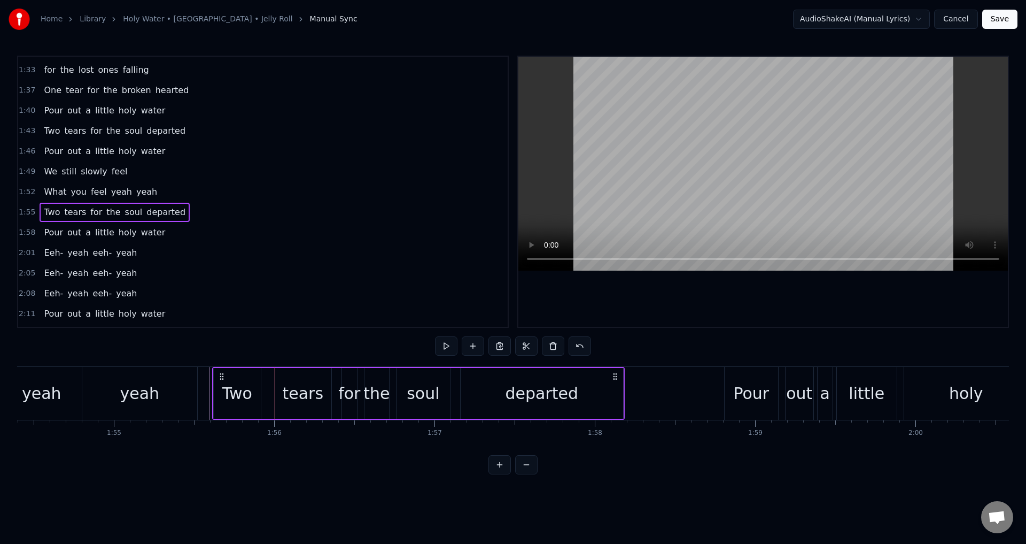
drag, startPoint x: 229, startPoint y: 373, endPoint x: 220, endPoint y: 374, distance: 9.1
click at [220, 374] on circle at bounding box center [220, 373] width 1 height 1
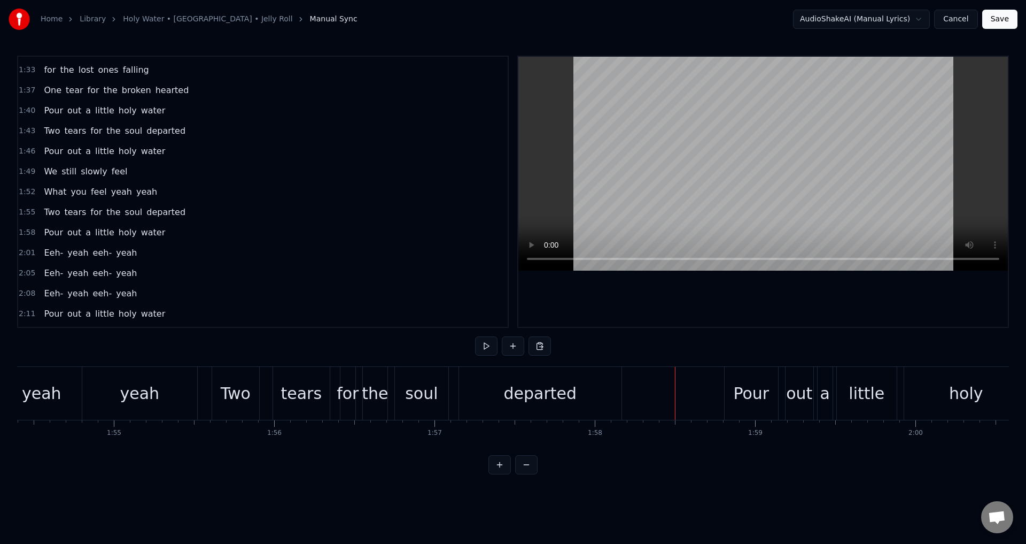
click at [784, 387] on div "Pour out a little holy water" at bounding box center [941, 393] width 435 height 53
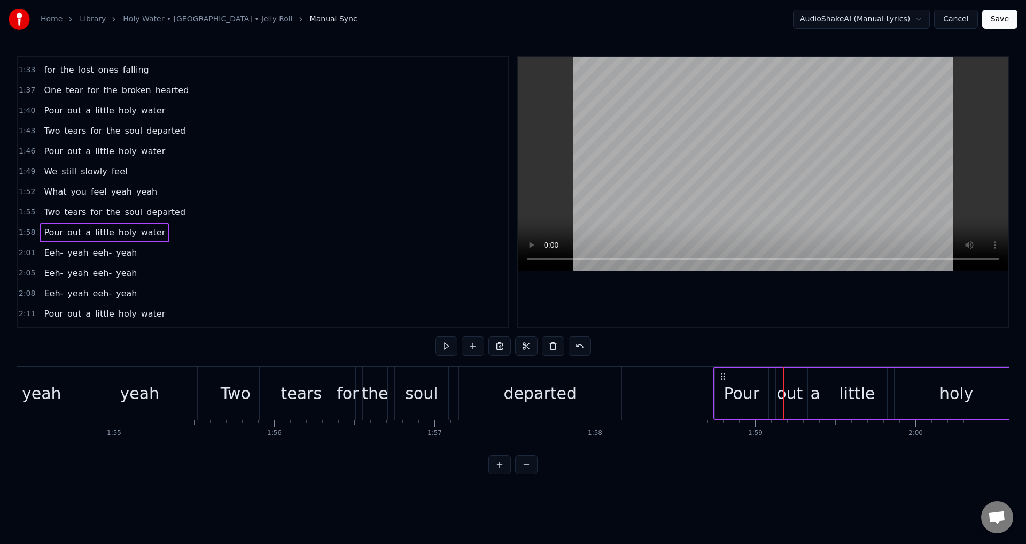
drag, startPoint x: 734, startPoint y: 373, endPoint x: 724, endPoint y: 374, distance: 10.2
click at [724, 374] on icon at bounding box center [723, 376] width 9 height 9
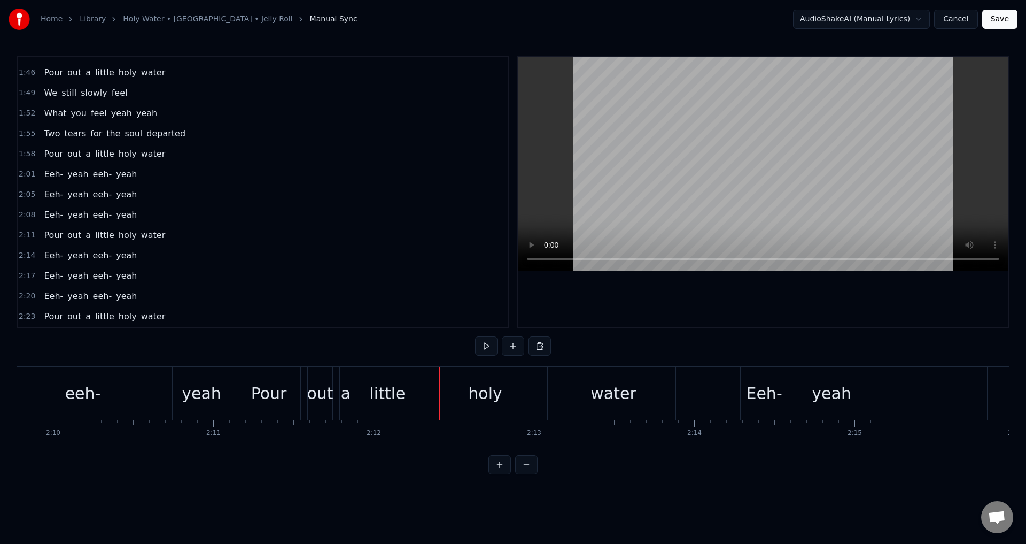
scroll to position [0, 20786]
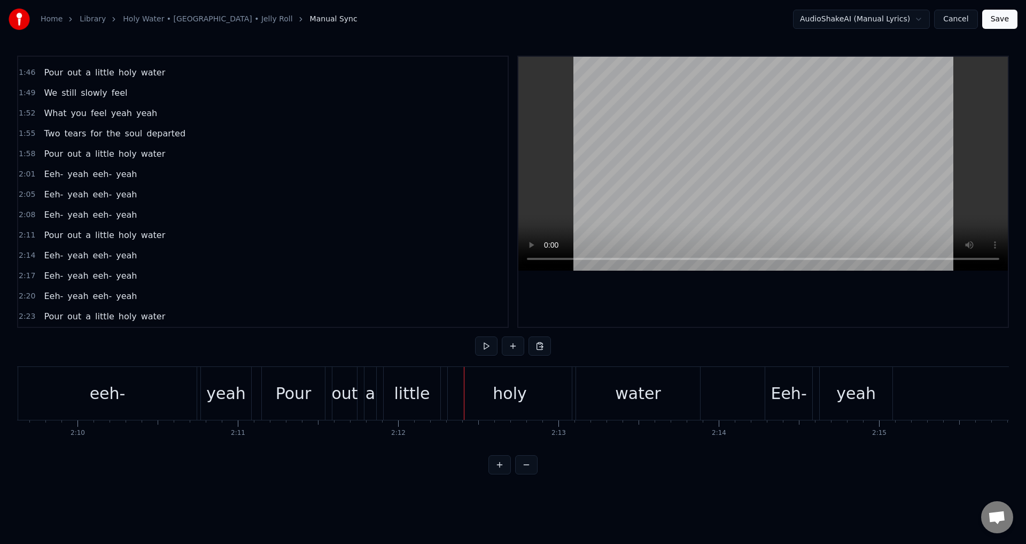
click at [262, 398] on div "Pour" at bounding box center [293, 393] width 64 height 53
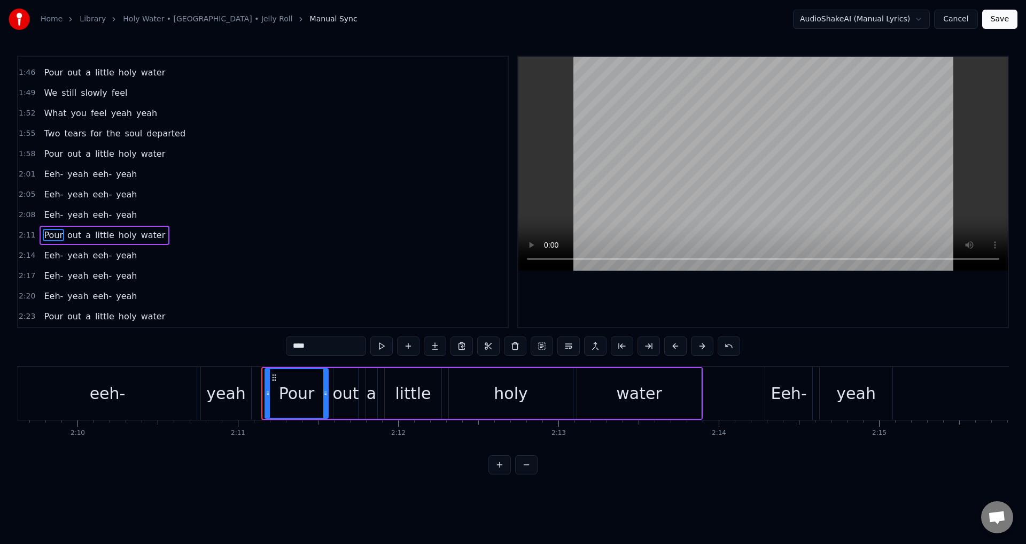
click at [273, 375] on circle at bounding box center [273, 374] width 1 height 1
click at [363, 393] on div "Pour out a little holy water" at bounding box center [483, 393] width 439 height 53
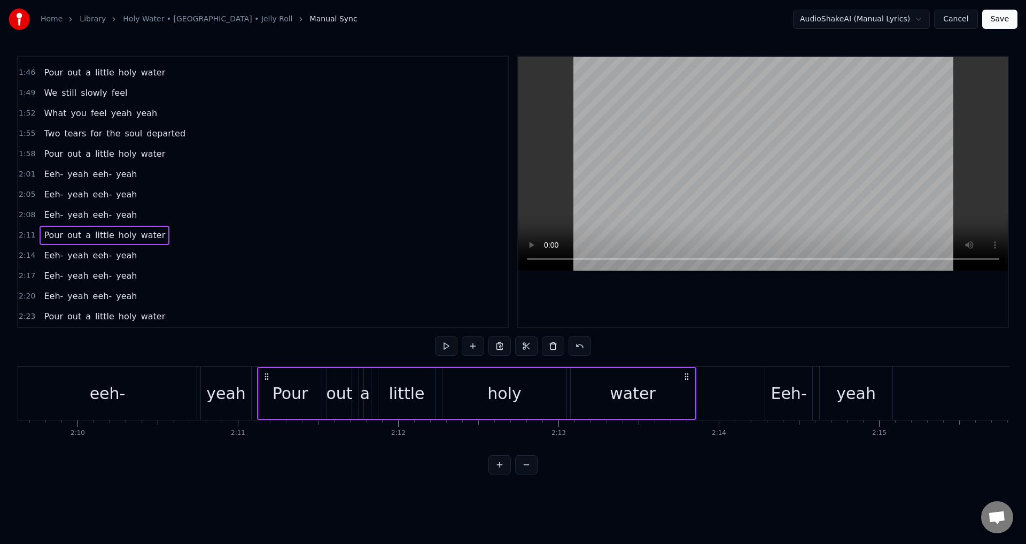
drag, startPoint x: 274, startPoint y: 375, endPoint x: 267, endPoint y: 374, distance: 6.4
click at [267, 374] on icon at bounding box center [266, 376] width 9 height 9
click at [253, 394] on div "Eeh- yeah eeh- yeah" at bounding box center [14, 393] width 480 height 53
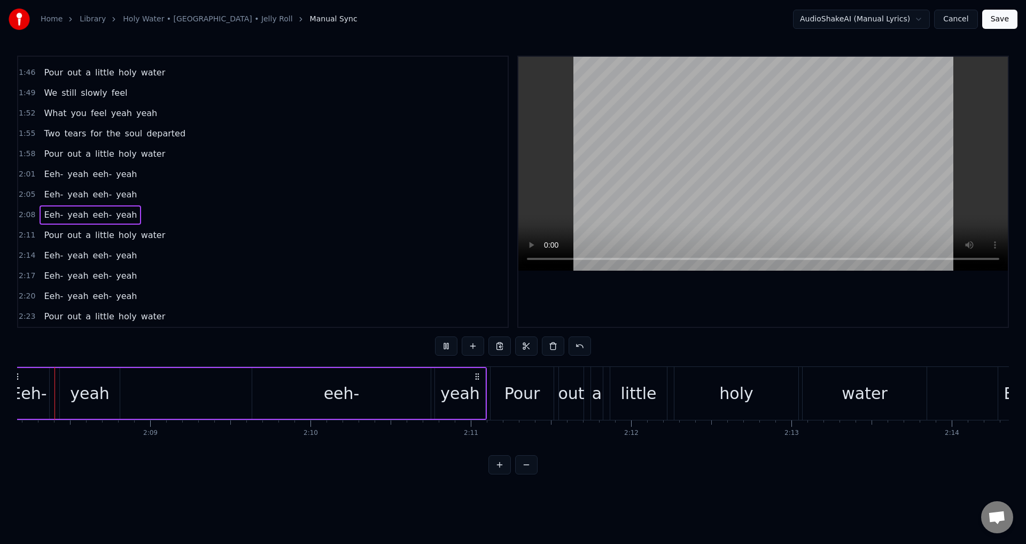
scroll to position [0, 20527]
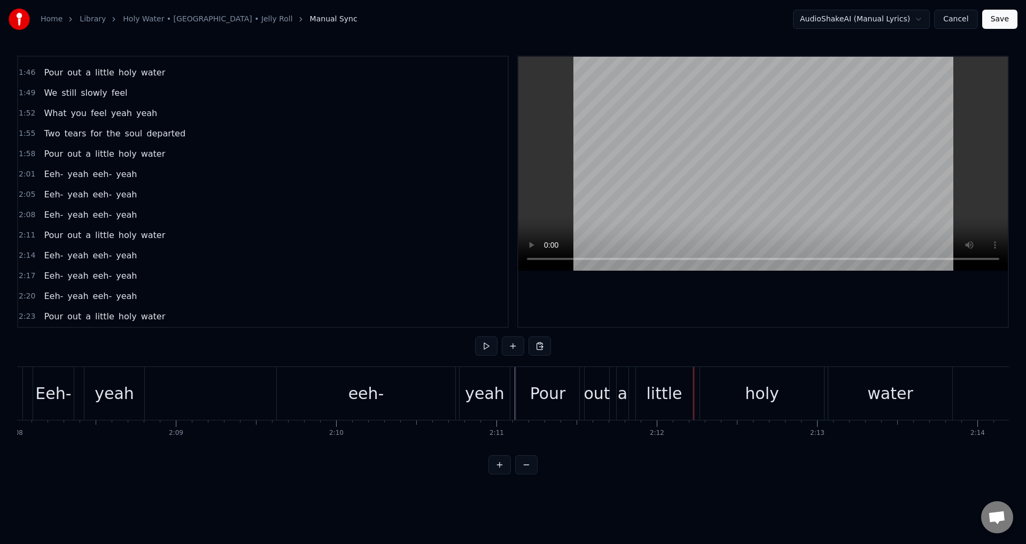
click at [605, 391] on div "out" at bounding box center [597, 393] width 26 height 24
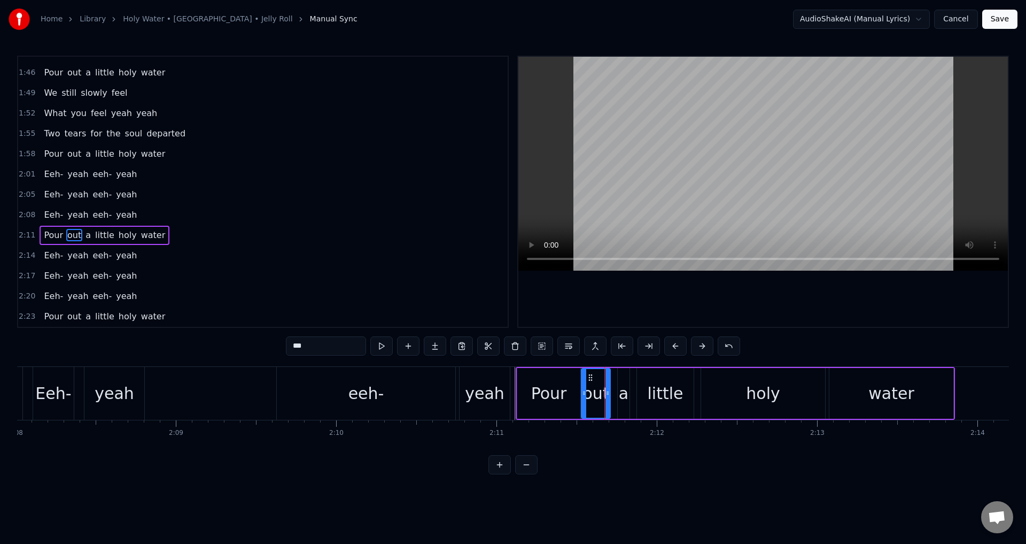
drag, startPoint x: 587, startPoint y: 386, endPoint x: 622, endPoint y: 385, distance: 35.3
click at [585, 385] on div at bounding box center [584, 393] width 4 height 49
click at [623, 385] on div "a" at bounding box center [624, 393] width 10 height 24
drag, startPoint x: 621, startPoint y: 384, endPoint x: 614, endPoint y: 383, distance: 7.0
click at [614, 383] on div at bounding box center [613, 393] width 4 height 49
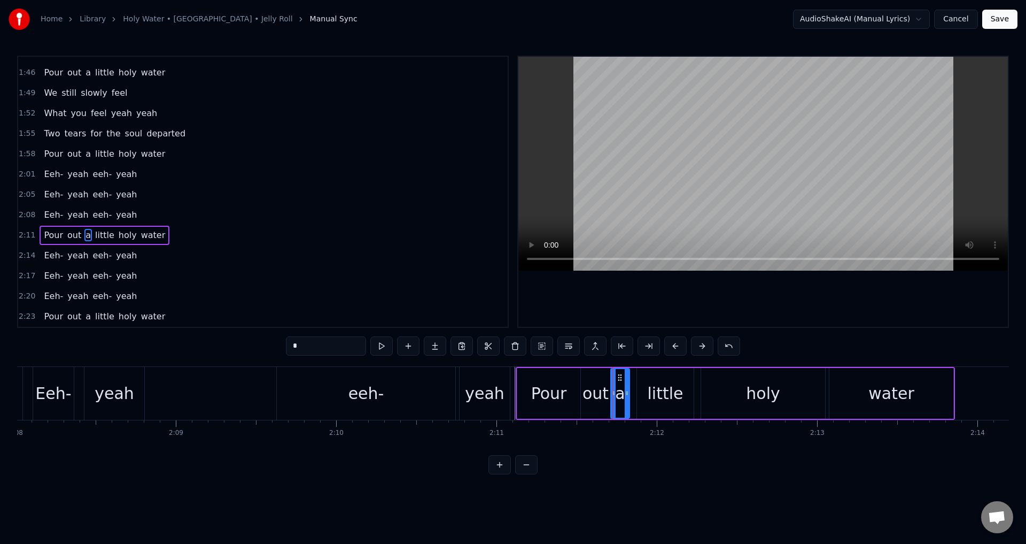
click at [652, 386] on div "little" at bounding box center [666, 393] width 36 height 24
drag, startPoint x: 641, startPoint y: 385, endPoint x: 635, endPoint y: 385, distance: 5.9
click at [635, 385] on div at bounding box center [634, 393] width 4 height 49
click at [719, 392] on div "holy" at bounding box center [763, 393] width 124 height 51
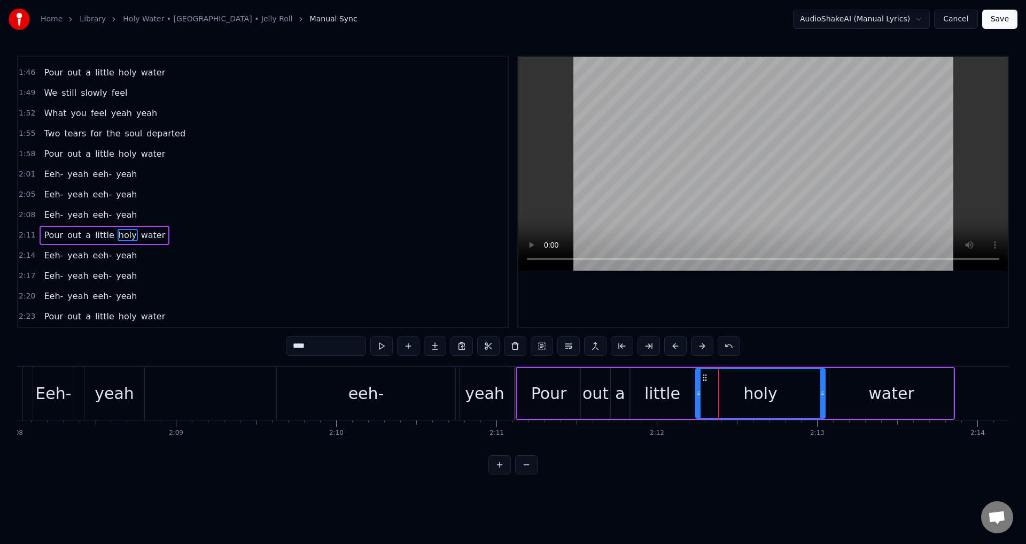
click at [698, 390] on icon at bounding box center [698, 393] width 4 height 9
click at [859, 388] on div "water" at bounding box center [892, 393] width 124 height 51
type input "*****"
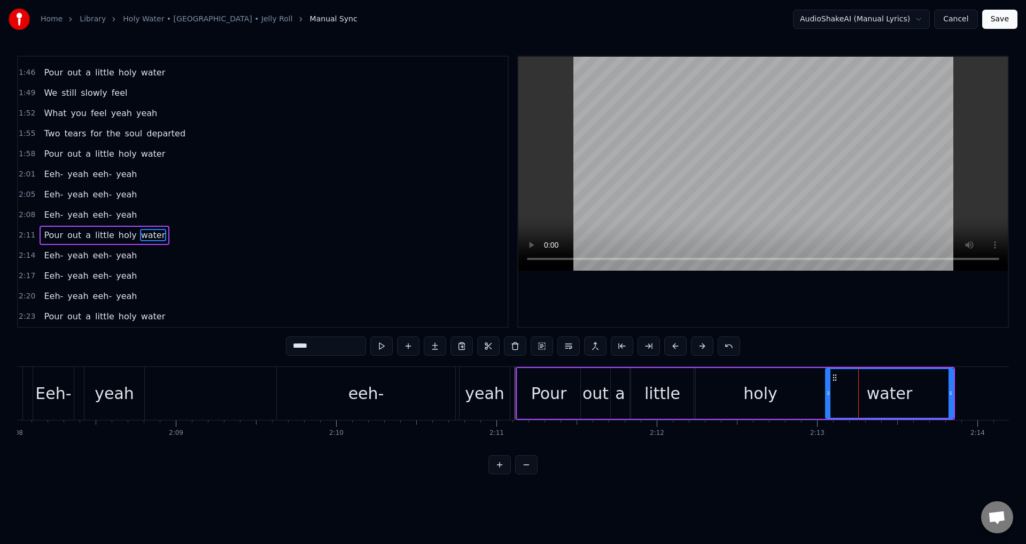
click at [828, 390] on icon at bounding box center [828, 393] width 4 height 9
click at [513, 391] on div "Eeh- yeah eeh- yeah" at bounding box center [273, 393] width 480 height 53
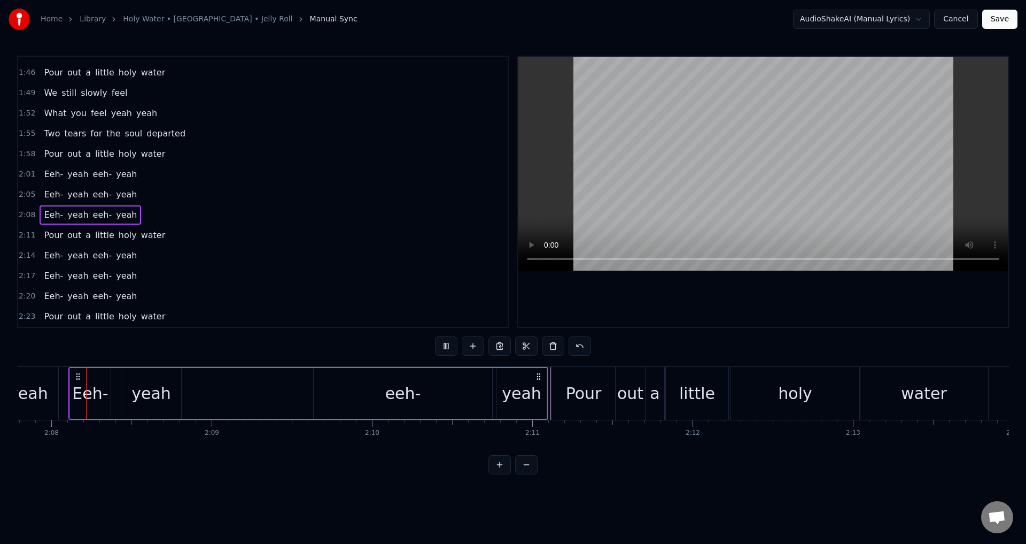
scroll to position [0, 20488]
click at [695, 293] on div at bounding box center [763, 192] width 490 height 270
click at [659, 348] on div "0:11 I heard that you were late going home 0:14 Knew it right away something's …" at bounding box center [513, 265] width 992 height 419
click at [683, 298] on div at bounding box center [763, 192] width 490 height 270
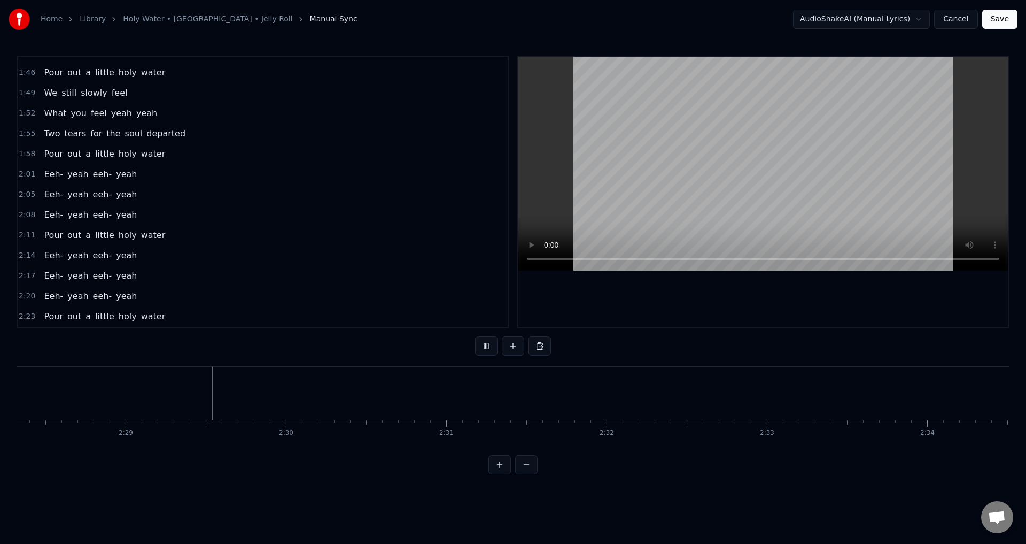
scroll to position [0, 23824]
click at [996, 22] on button "Save" at bounding box center [999, 19] width 35 height 19
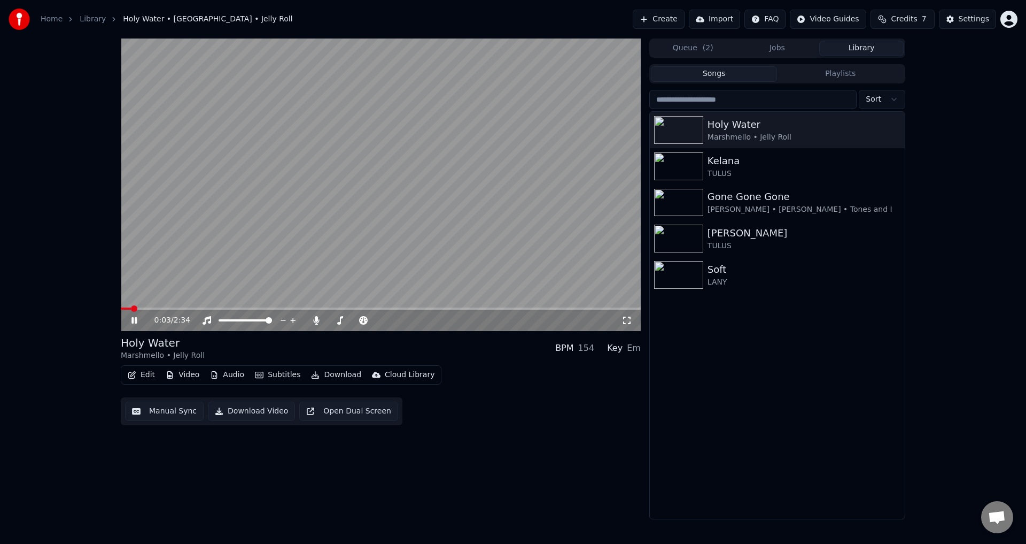
click at [340, 306] on video at bounding box center [381, 184] width 520 height 292
click at [340, 308] on span at bounding box center [381, 308] width 520 height 2
click at [379, 268] on video at bounding box center [381, 184] width 520 height 292
click at [423, 311] on div "1:14 / 2:34" at bounding box center [381, 319] width 520 height 21
click at [423, 307] on span at bounding box center [381, 308] width 520 height 2
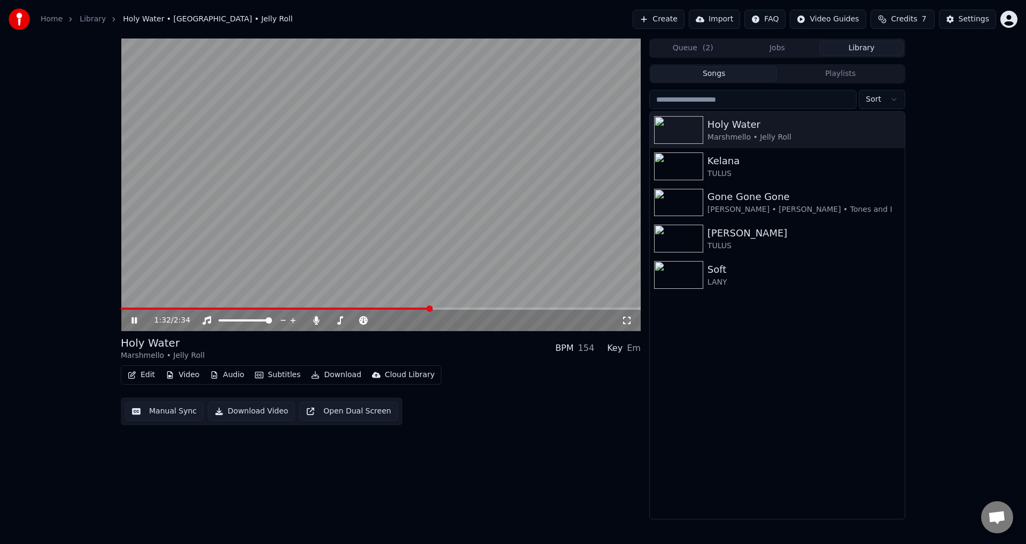
click at [625, 318] on icon at bounding box center [627, 320] width 11 height 9
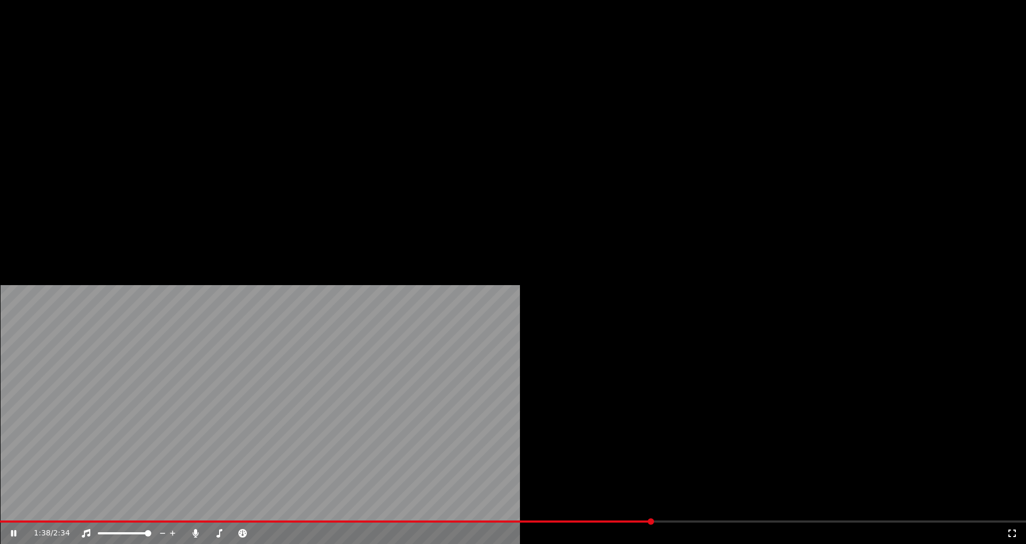
click at [1007, 529] on icon at bounding box center [1012, 533] width 11 height 9
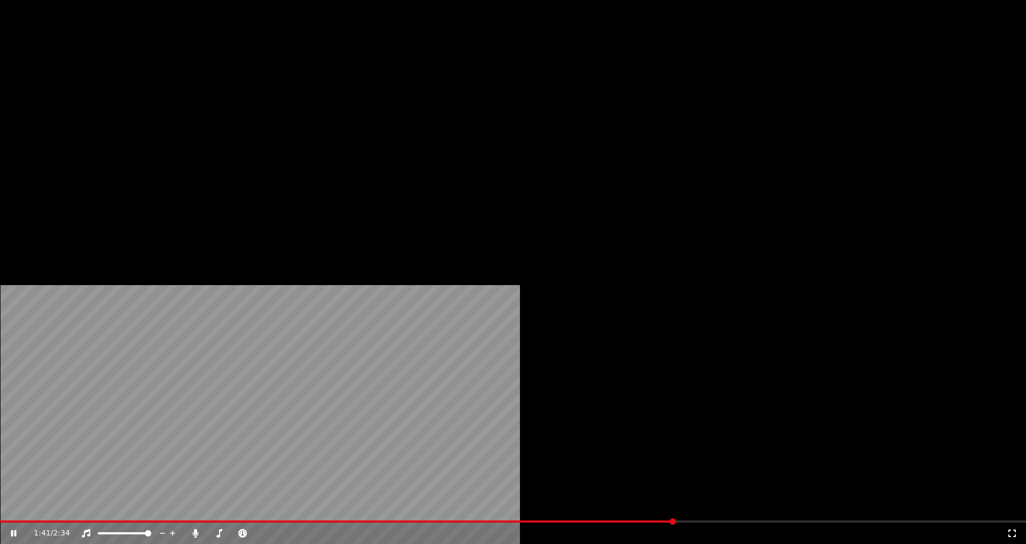
click at [502, 251] on video at bounding box center [513, 288] width 1026 height 577
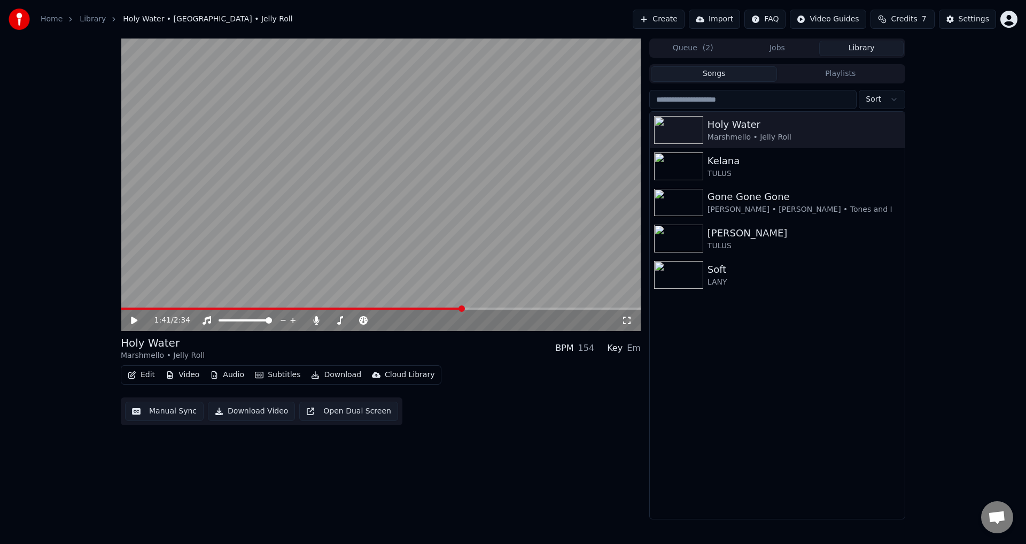
click at [605, 144] on video at bounding box center [381, 184] width 520 height 292
click at [508, 307] on span at bounding box center [381, 308] width 520 height 2
click at [561, 233] on video at bounding box center [381, 184] width 520 height 292
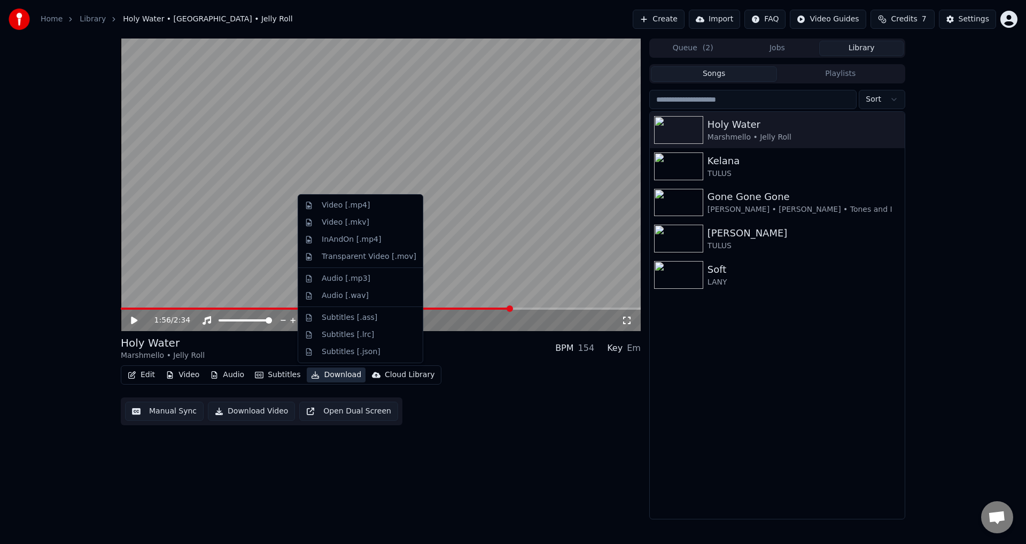
click at [342, 372] on button "Download" at bounding box center [336, 374] width 59 height 15
click at [358, 208] on div "Video [.mp4]" at bounding box center [346, 205] width 48 height 11
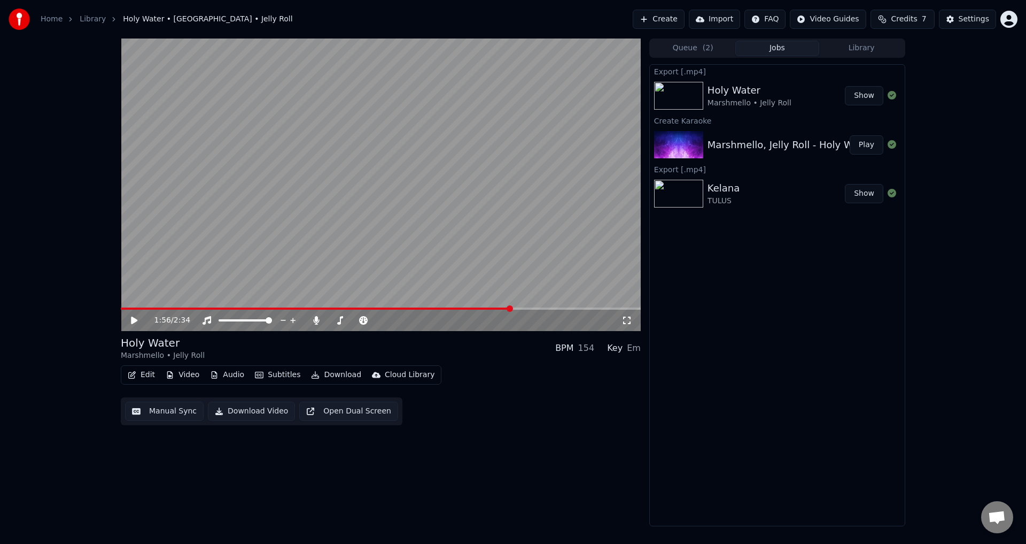
click at [674, 21] on button "Create" at bounding box center [659, 19] width 52 height 19
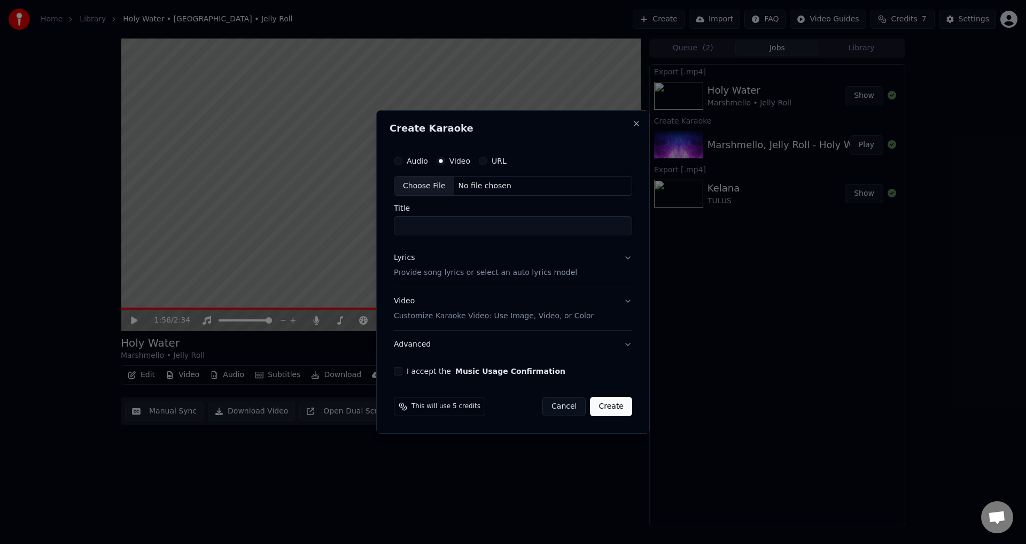
click at [425, 187] on div "Choose File" at bounding box center [424, 185] width 60 height 19
type input "**********"
drag, startPoint x: 525, startPoint y: 221, endPoint x: 417, endPoint y: 253, distance: 112.5
click at [345, 241] on body "**********" at bounding box center [513, 272] width 1026 height 544
click at [480, 268] on p "Provide song lyrics or select an auto lyrics model" at bounding box center [483, 273] width 183 height 11
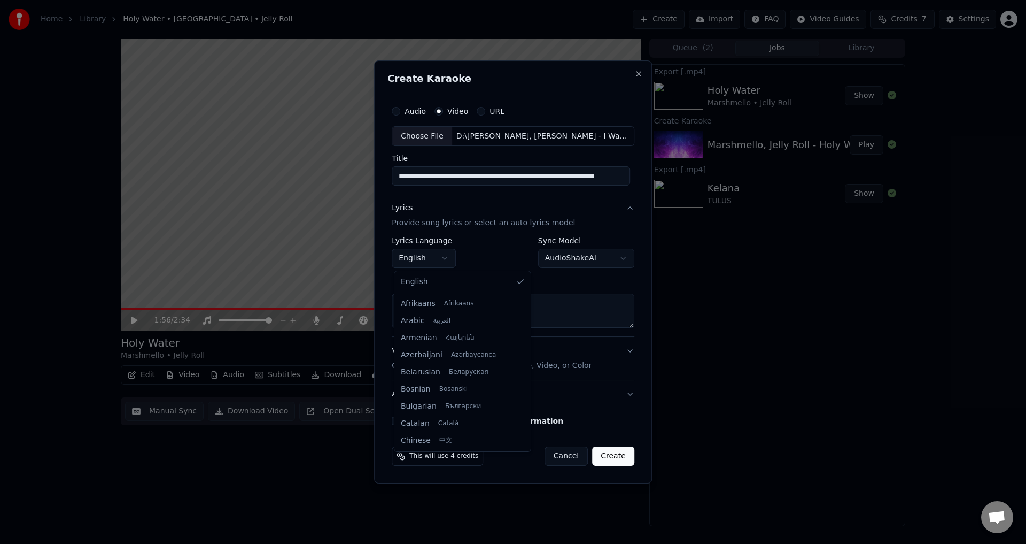
click at [446, 263] on body "**********" at bounding box center [513, 272] width 1026 height 544
click at [440, 305] on textarea at bounding box center [513, 311] width 243 height 34
paste textarea "**********"
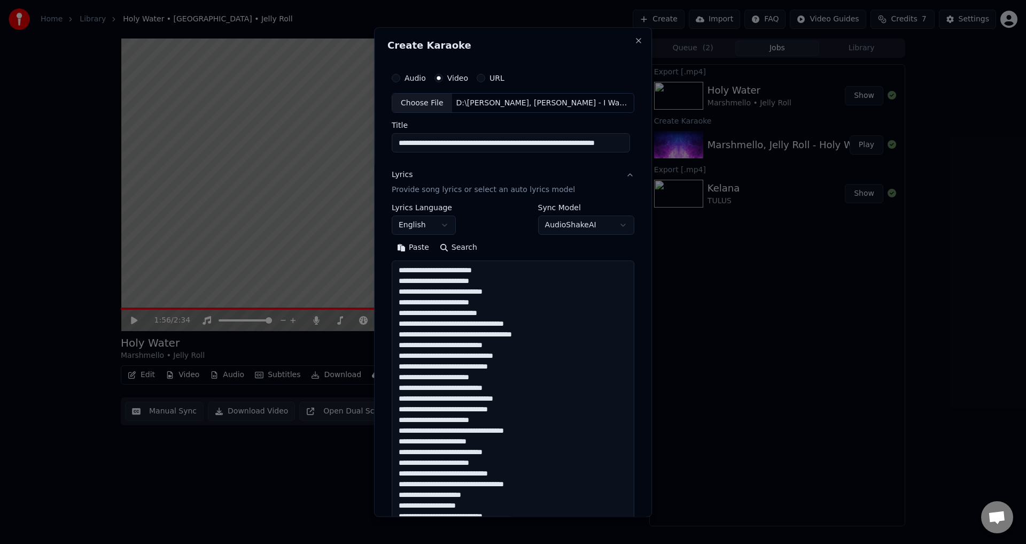
scroll to position [473, 0]
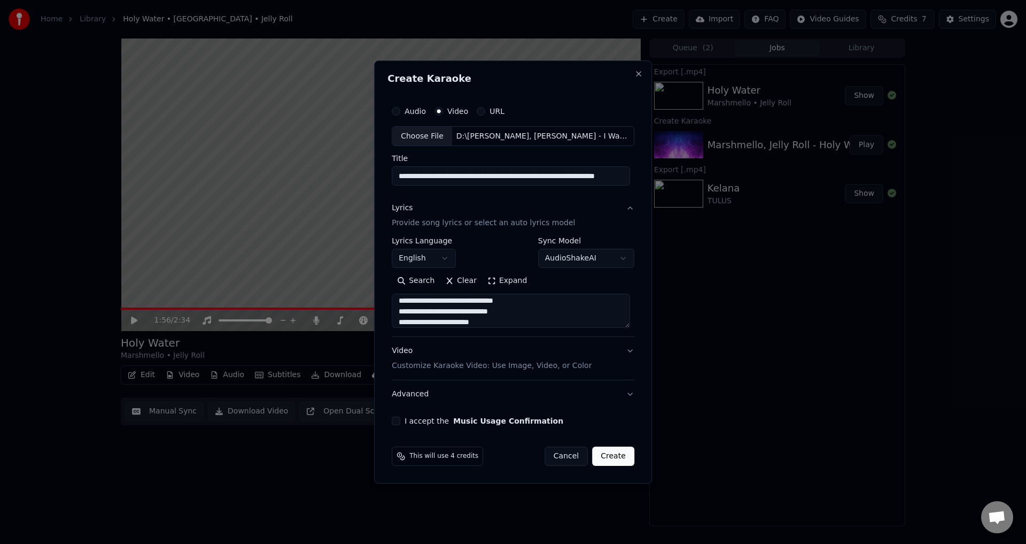
type textarea "**********"
click at [496, 274] on button "Expand" at bounding box center [507, 281] width 50 height 17
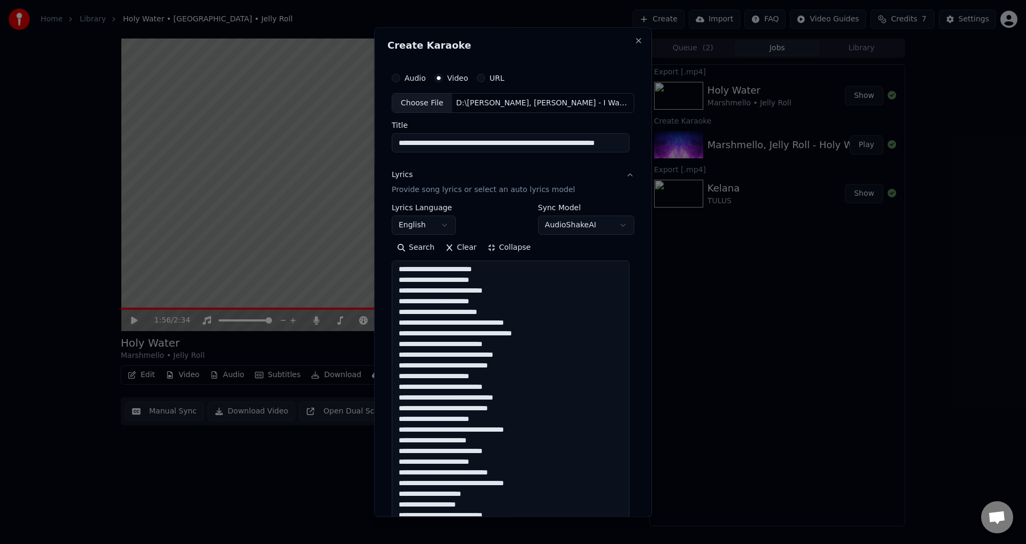
click at [572, 289] on textarea at bounding box center [511, 516] width 238 height 510
click at [569, 280] on textarea at bounding box center [511, 516] width 238 height 510
click at [548, 316] on textarea at bounding box center [511, 516] width 238 height 510
click at [520, 386] on textarea at bounding box center [511, 516] width 238 height 510
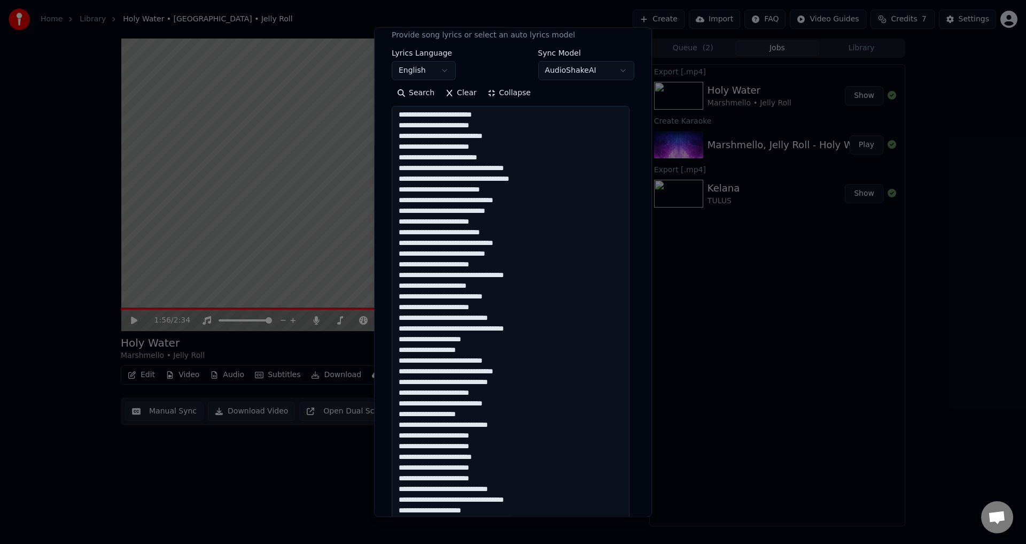
scroll to position [160, 0]
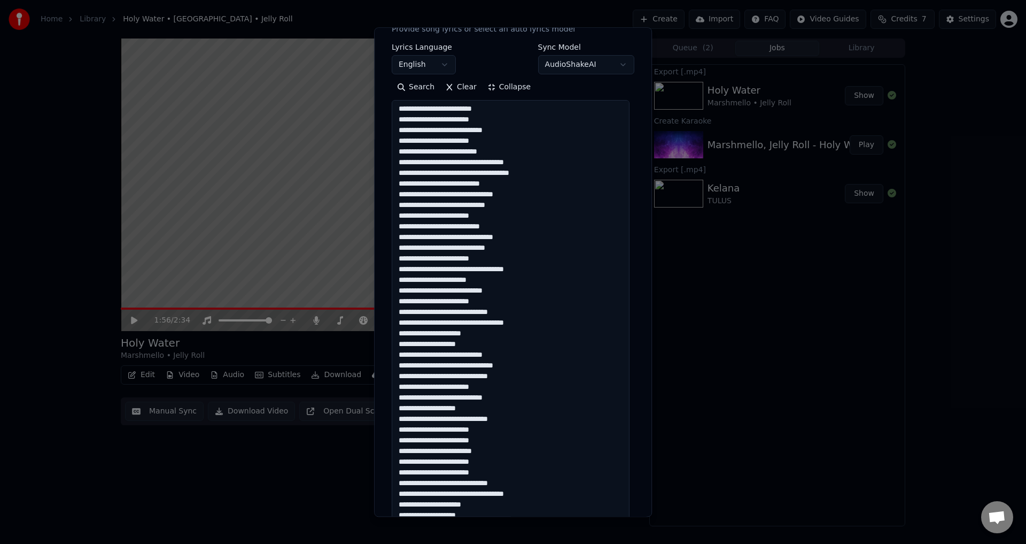
click at [545, 269] on textarea at bounding box center [511, 355] width 238 height 510
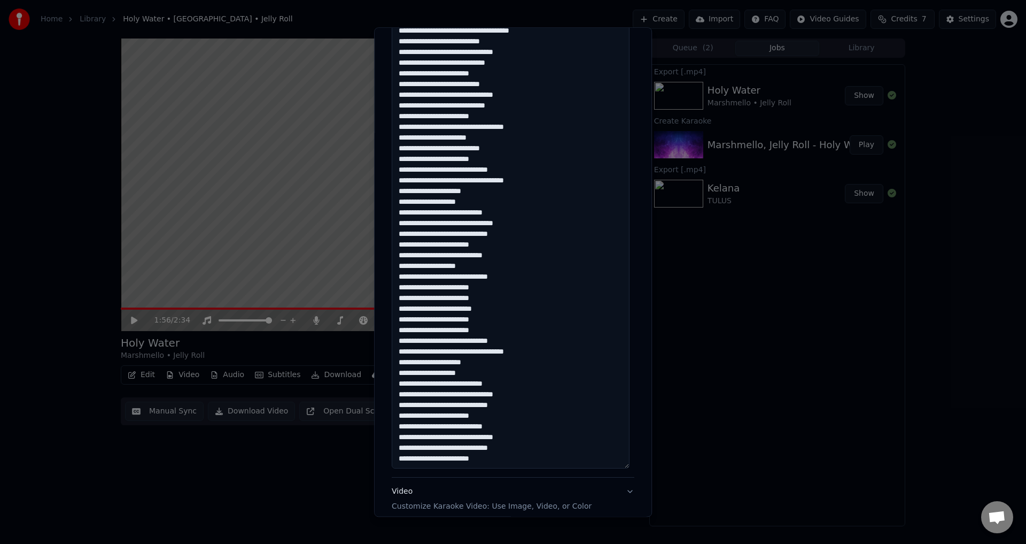
scroll to position [321, 0]
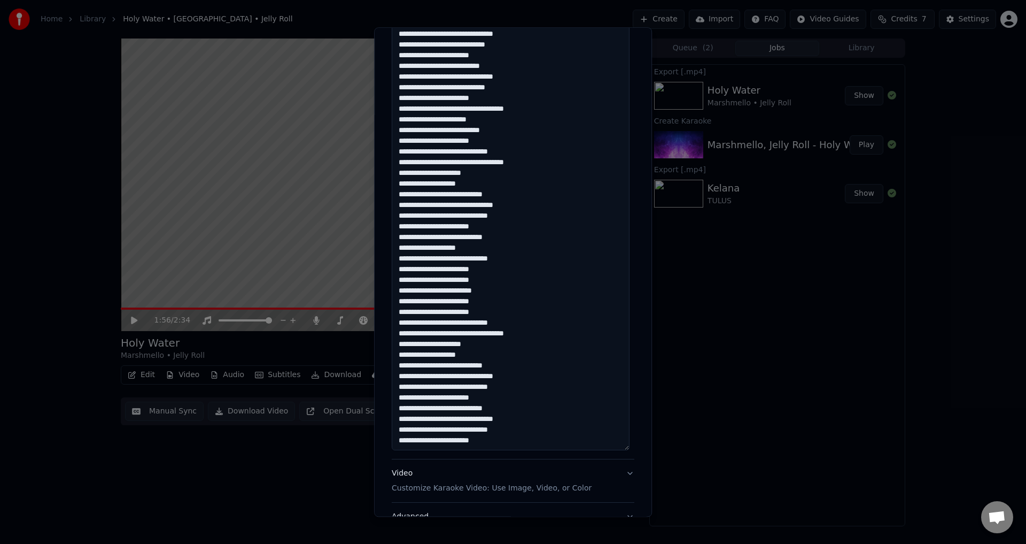
click at [414, 259] on textarea at bounding box center [511, 195] width 238 height 510
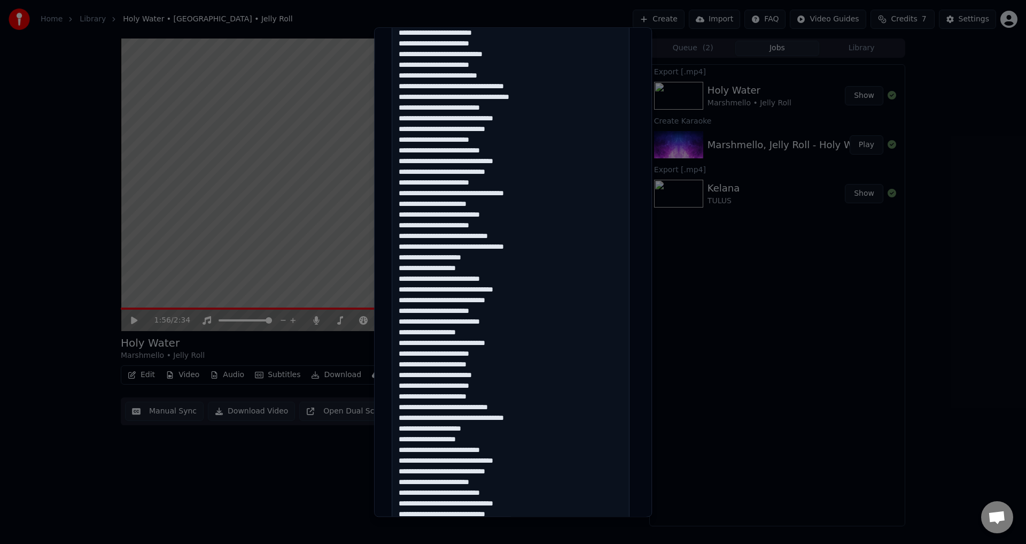
scroll to position [410, 0]
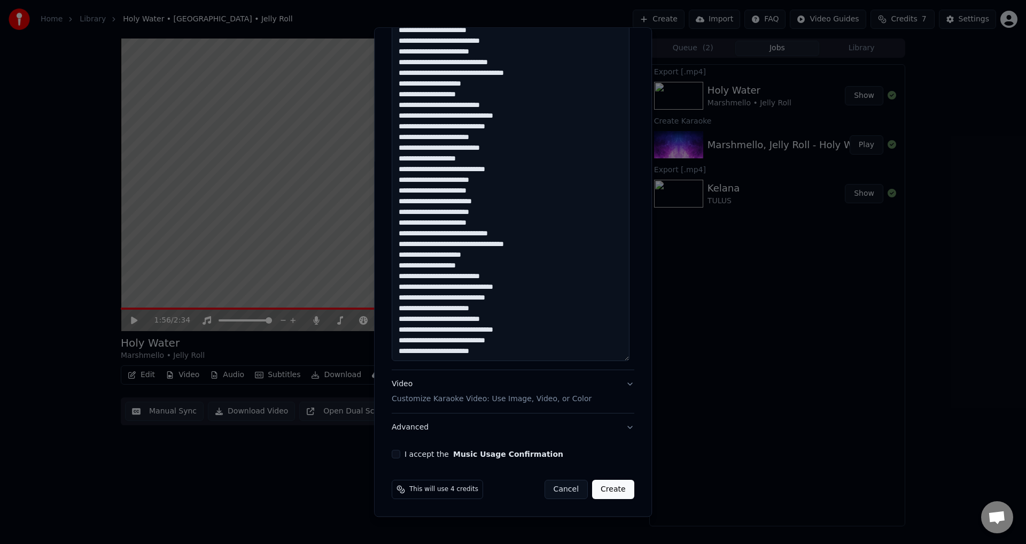
type textarea "**********"
click at [491, 395] on p "Customize Karaoke Video: Use Image, Video, or Color" at bounding box center [492, 399] width 200 height 11
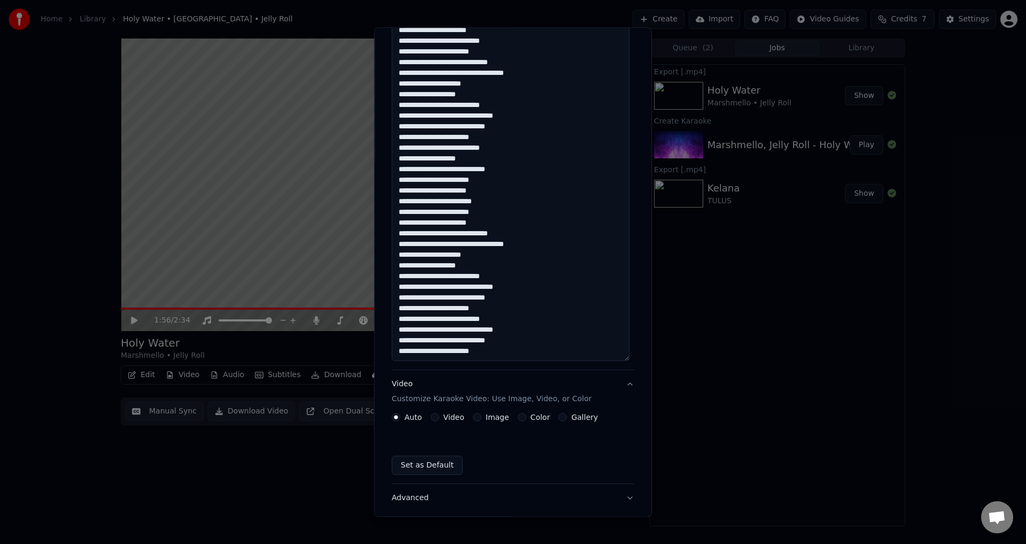
scroll to position [0, 0]
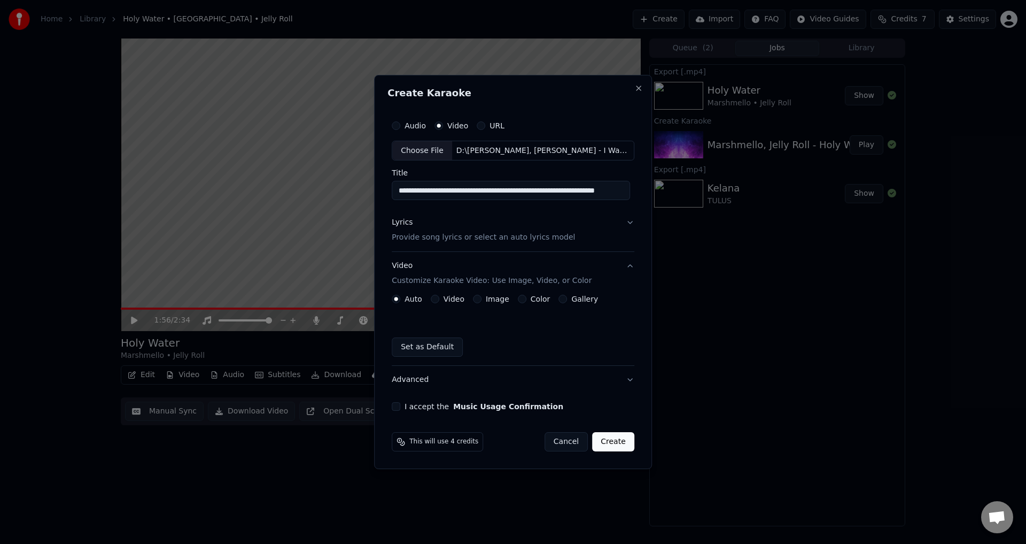
click at [435, 301] on button "Video" at bounding box center [435, 299] width 9 height 9
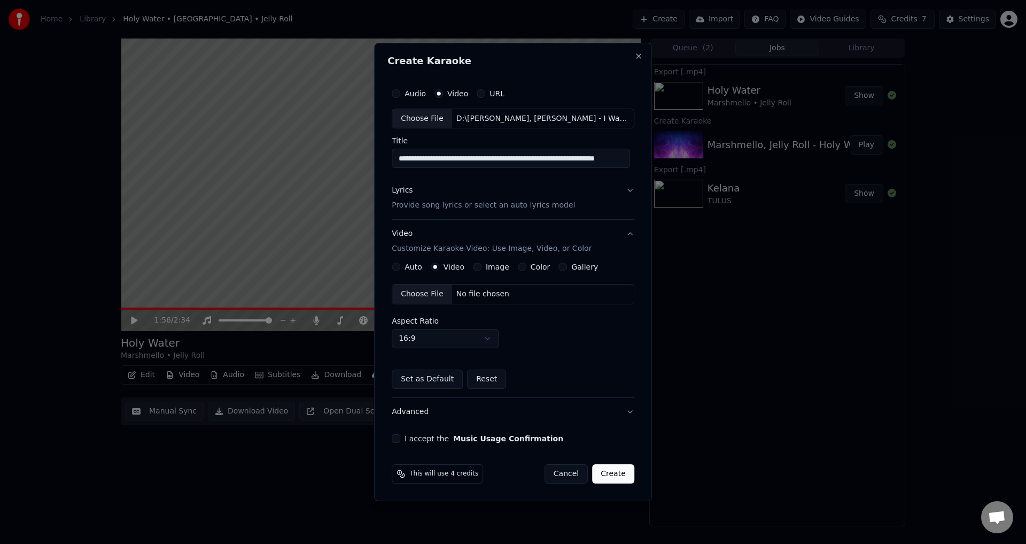
click at [428, 295] on div "Choose File" at bounding box center [422, 293] width 60 height 19
click at [430, 445] on div "**********" at bounding box center [513, 263] width 251 height 369
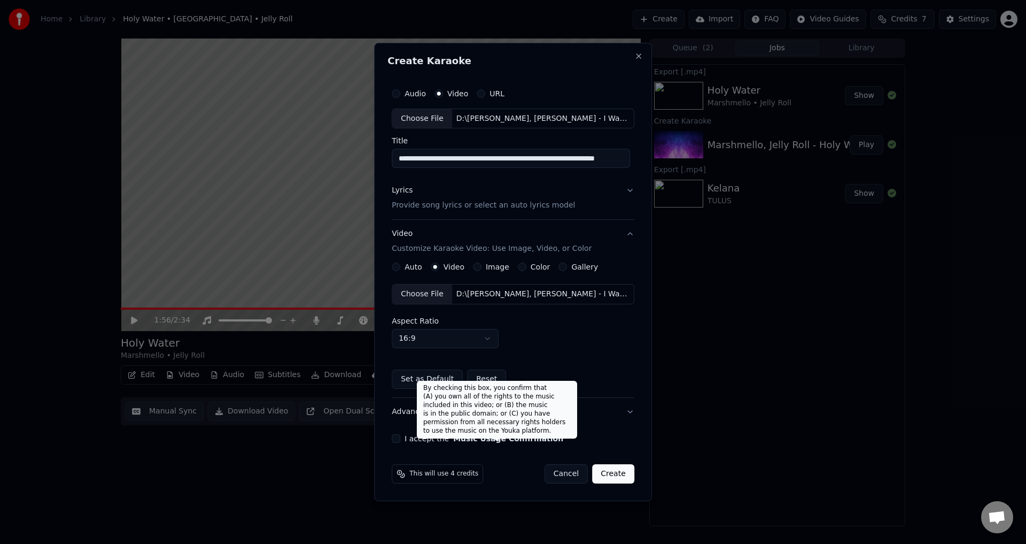
click at [468, 432] on div "**********" at bounding box center [513, 263] width 251 height 369
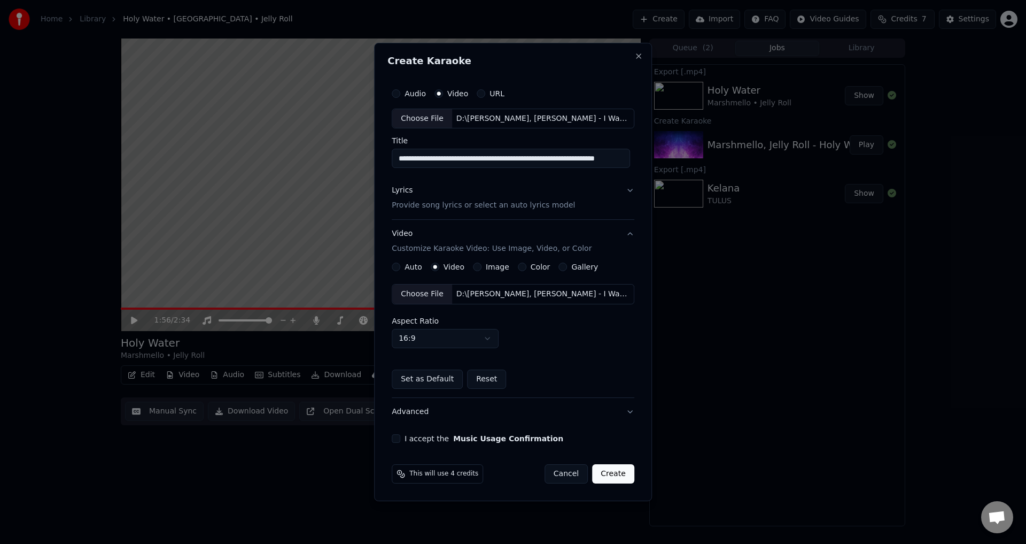
click at [393, 437] on div "**********" at bounding box center [513, 263] width 251 height 369
click at [399, 438] on button "I accept the Music Usage Confirmation" at bounding box center [396, 438] width 9 height 9
click at [615, 478] on button "Create" at bounding box center [613, 473] width 42 height 19
